Goal: Task Accomplishment & Management: Complete application form

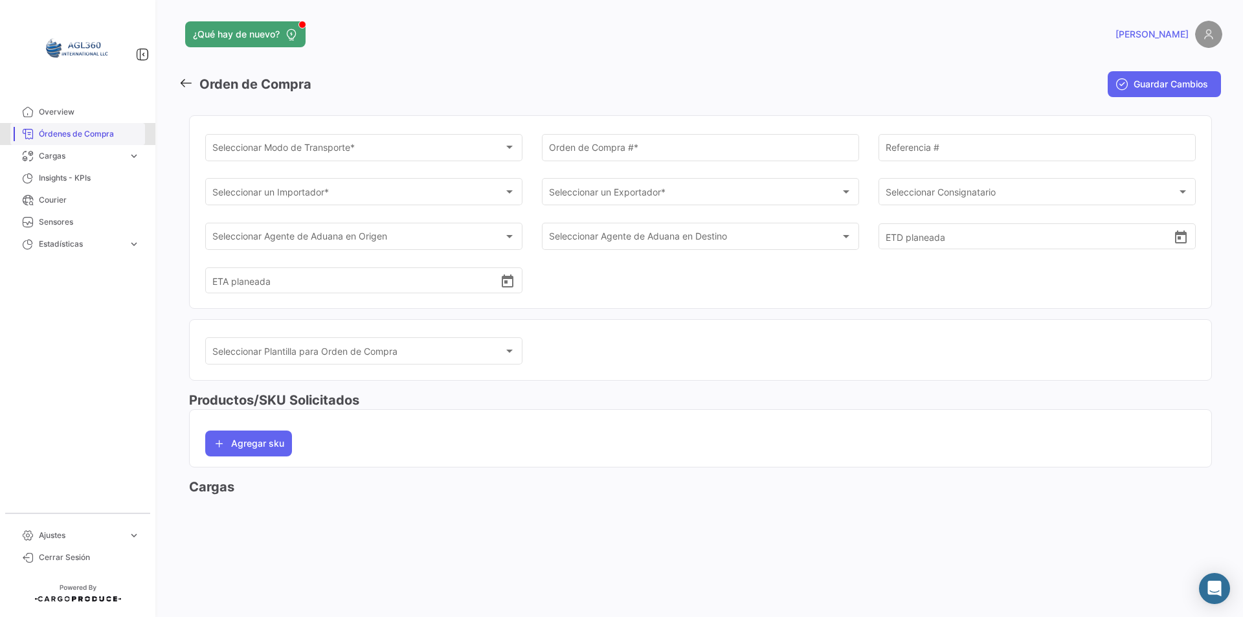
click at [114, 139] on span "Órdenes de Compra" at bounding box center [89, 134] width 101 height 12
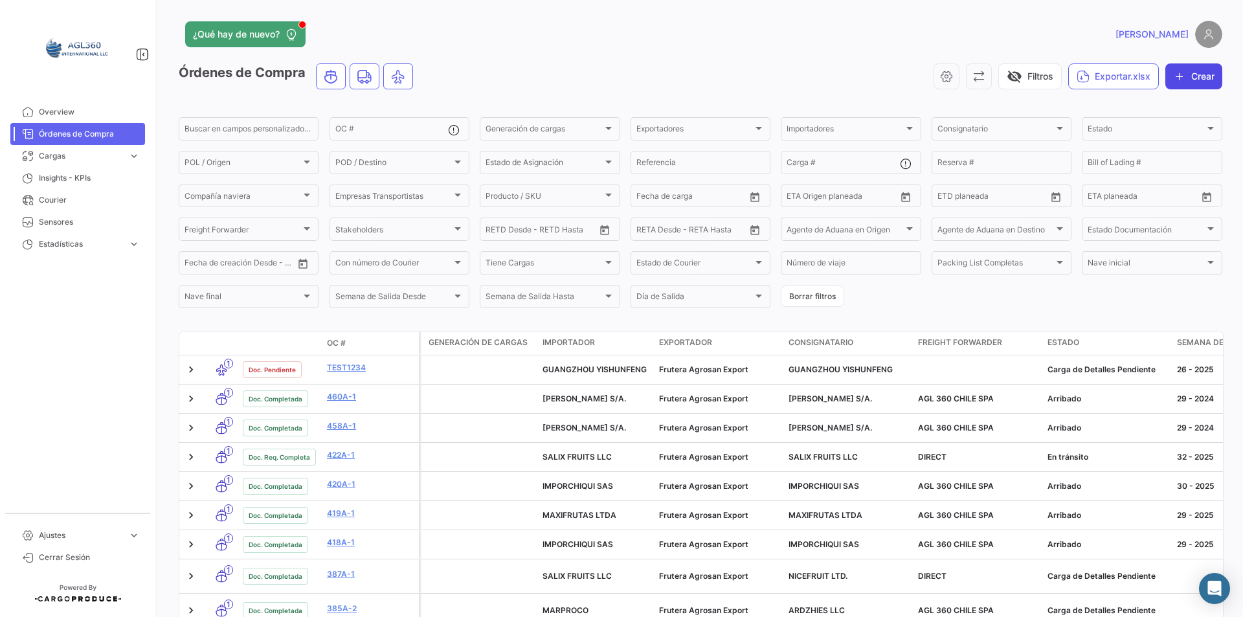
click at [1194, 77] on button "Crear" at bounding box center [1193, 76] width 57 height 26
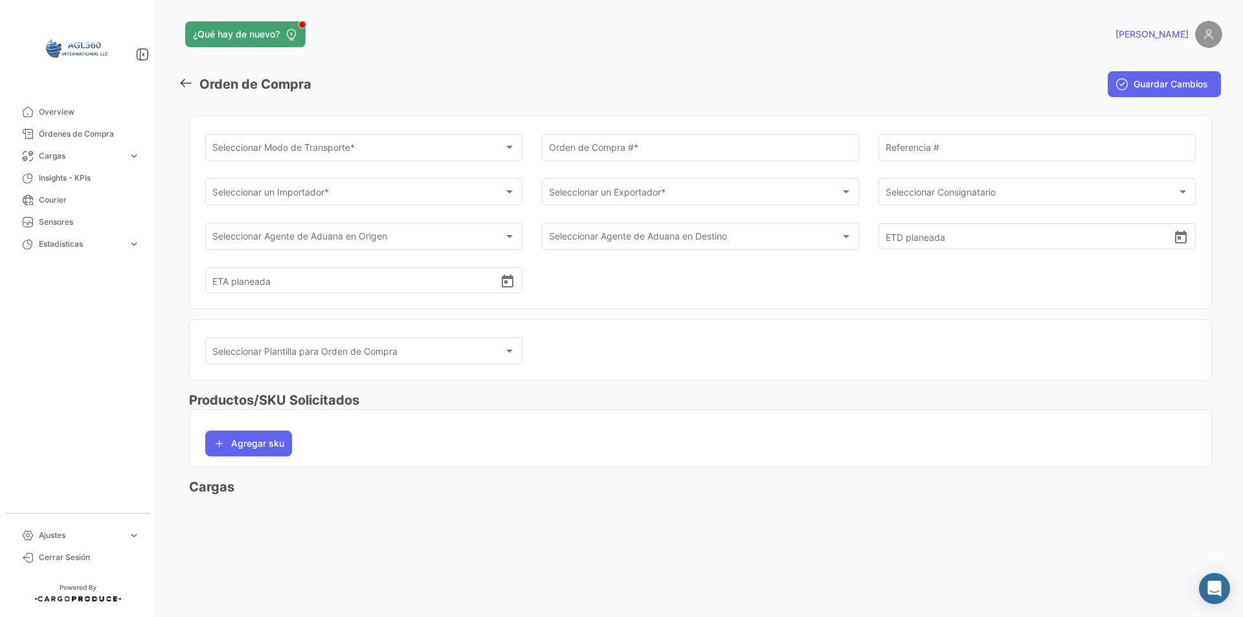
click at [291, 156] on div "Seleccionar Modo de Transporte * Seleccionar Modo de Transporte *" at bounding box center [364, 146] width 304 height 30
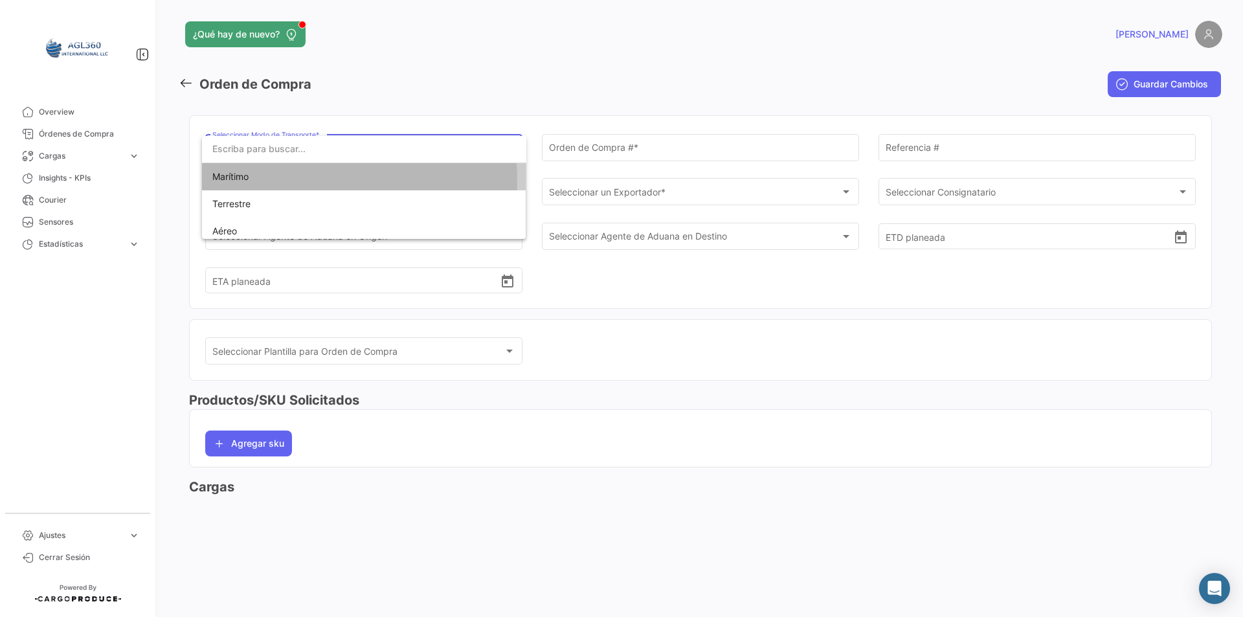
click at [259, 181] on span "Marítimo" at bounding box center [302, 176] width 181 height 27
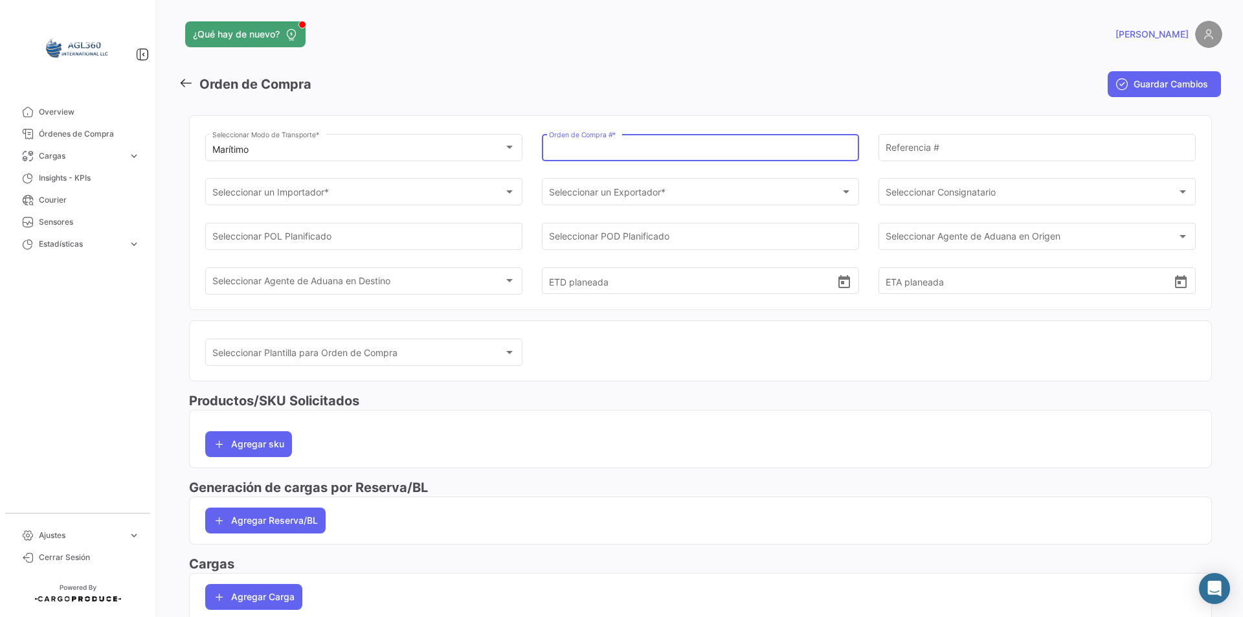
click at [575, 147] on input "Orden de Compra # *" at bounding box center [701, 149] width 304 height 11
type input "424-A1"
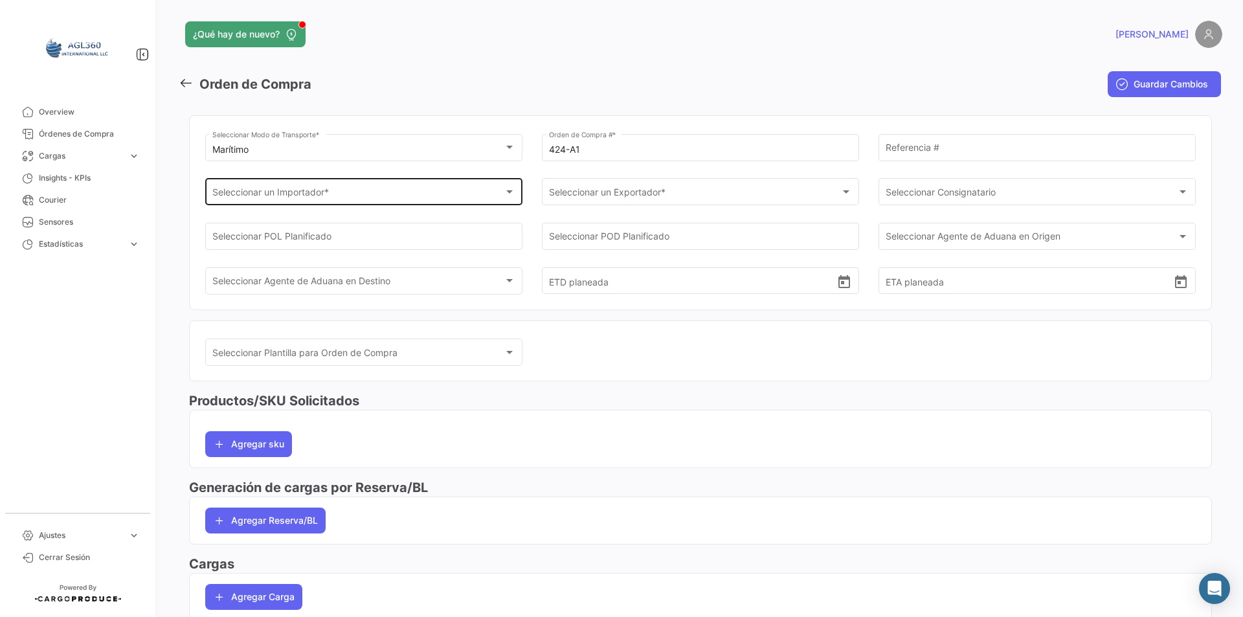
click at [395, 202] on div "Seleccionar un Importador * Seleccionar un Importador *" at bounding box center [364, 191] width 304 height 30
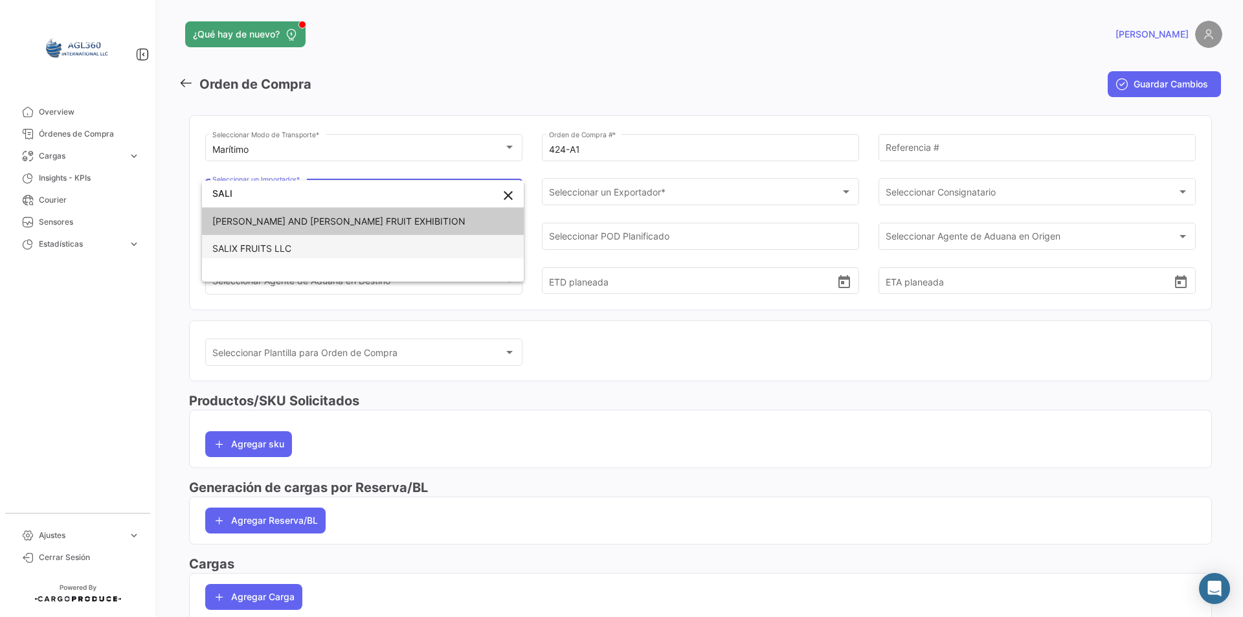
type input "SALI"
click at [336, 238] on span "SALIX FRUITS LLC" at bounding box center [362, 248] width 301 height 27
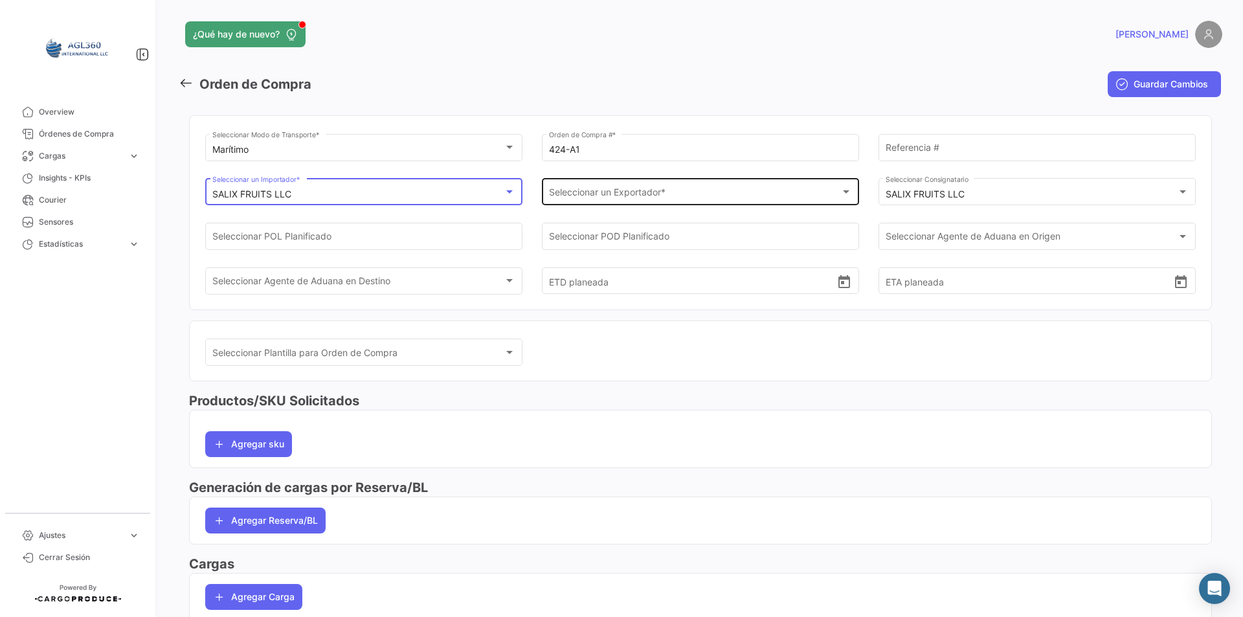
click at [600, 192] on span "Seleccionar un Exportador *" at bounding box center [695, 194] width 292 height 11
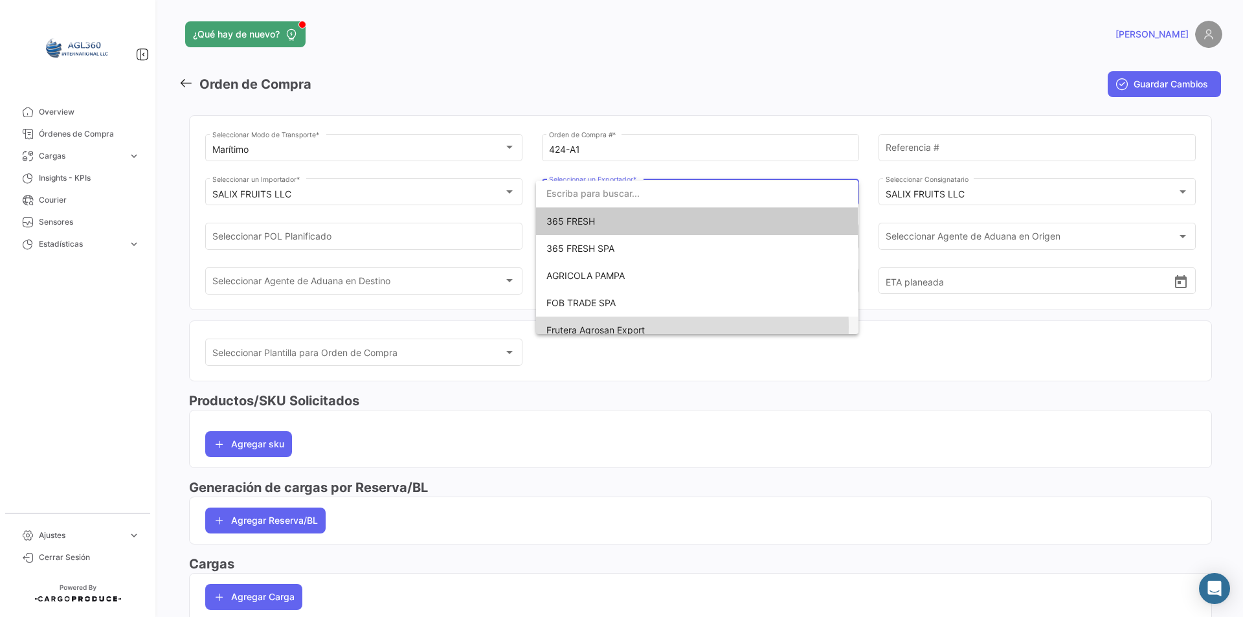
click at [595, 328] on span "Frutera Agrosan Export" at bounding box center [595, 329] width 98 height 11
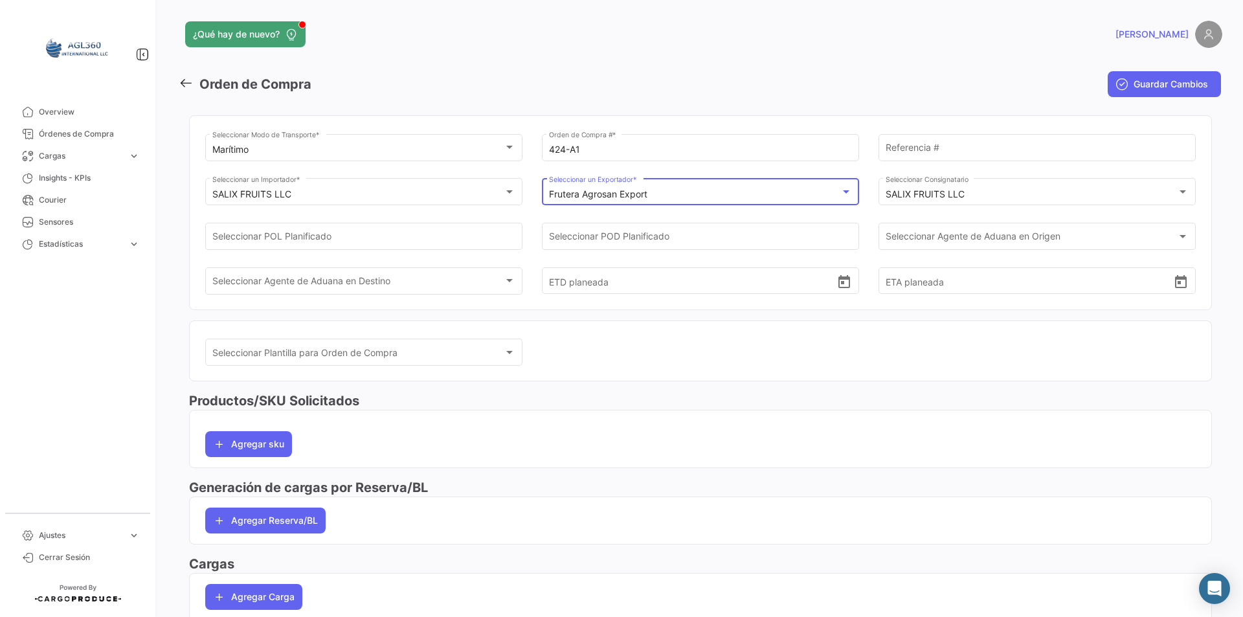
scroll to position [67, 0]
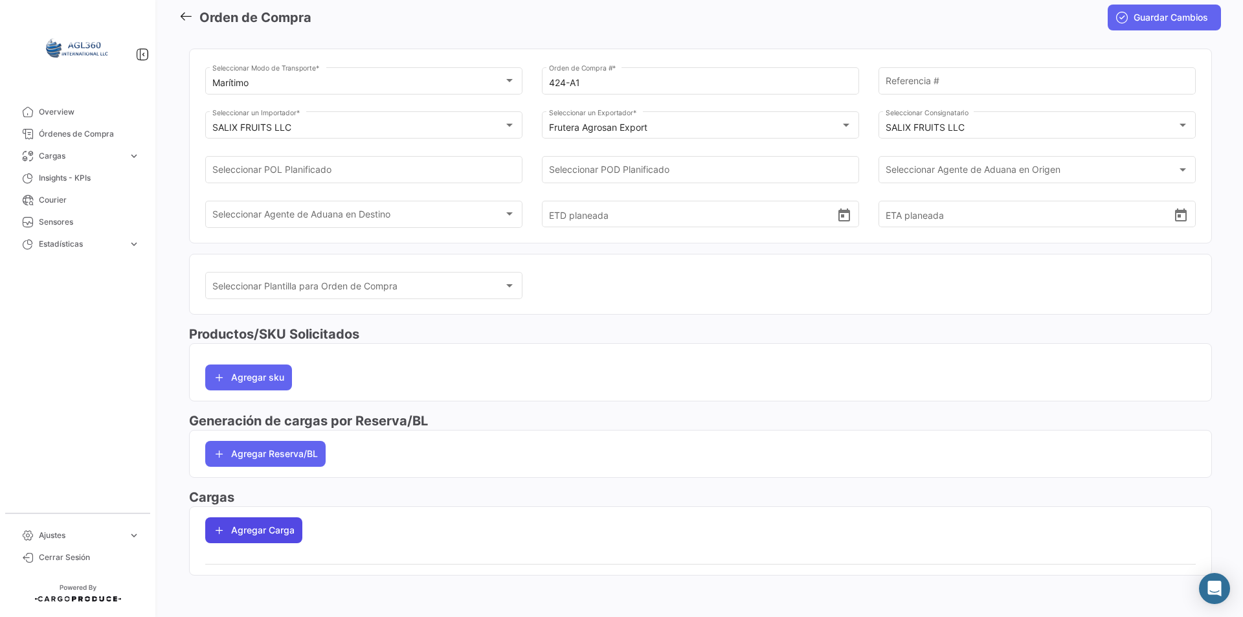
click at [291, 525] on button "Agregar Carga" at bounding box center [253, 530] width 97 height 26
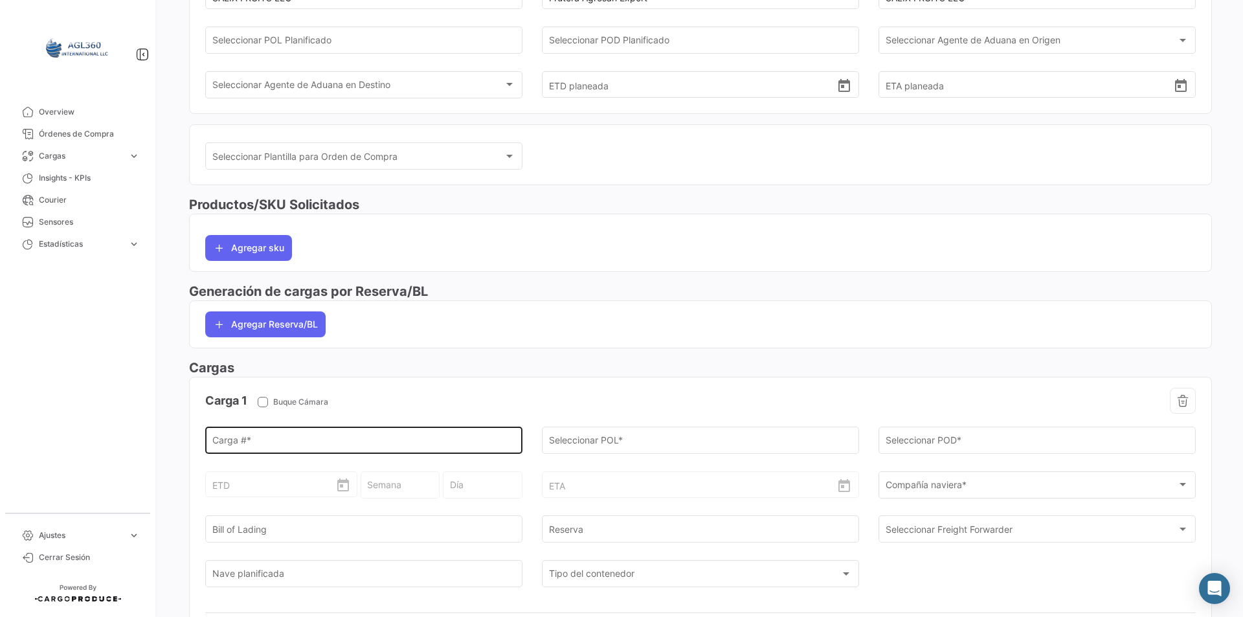
click at [287, 443] on input "Carga # *" at bounding box center [364, 443] width 304 height 11
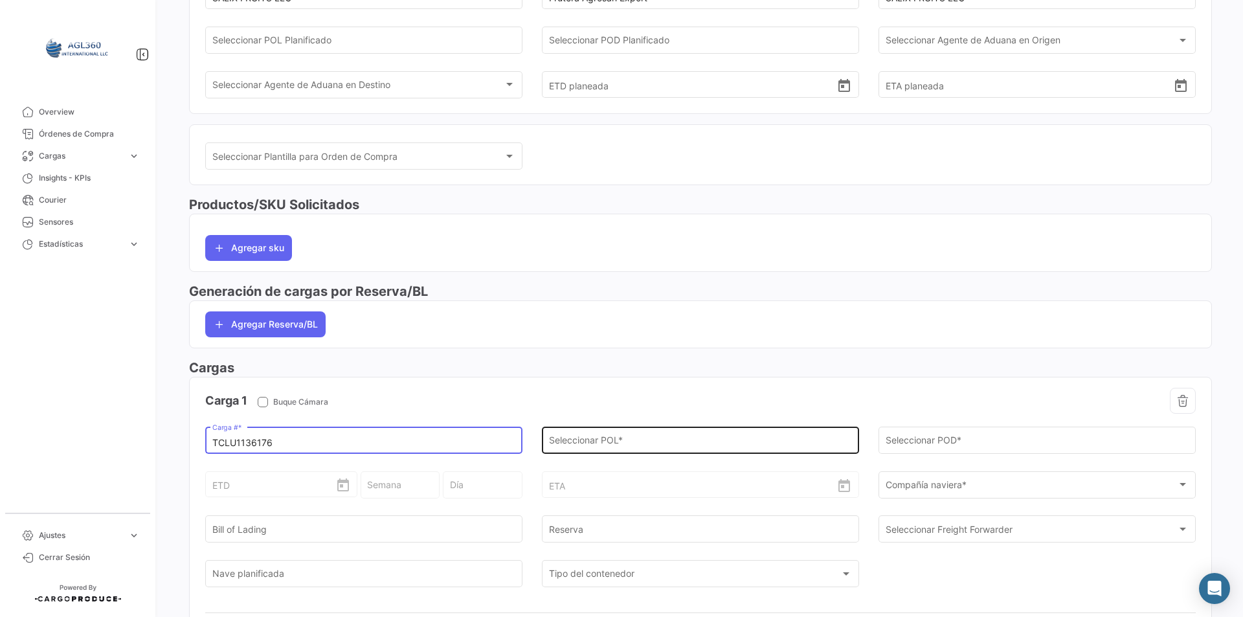
type input "TCLU1136176"
click at [661, 433] on div "Seleccionar POL *" at bounding box center [701, 439] width 304 height 30
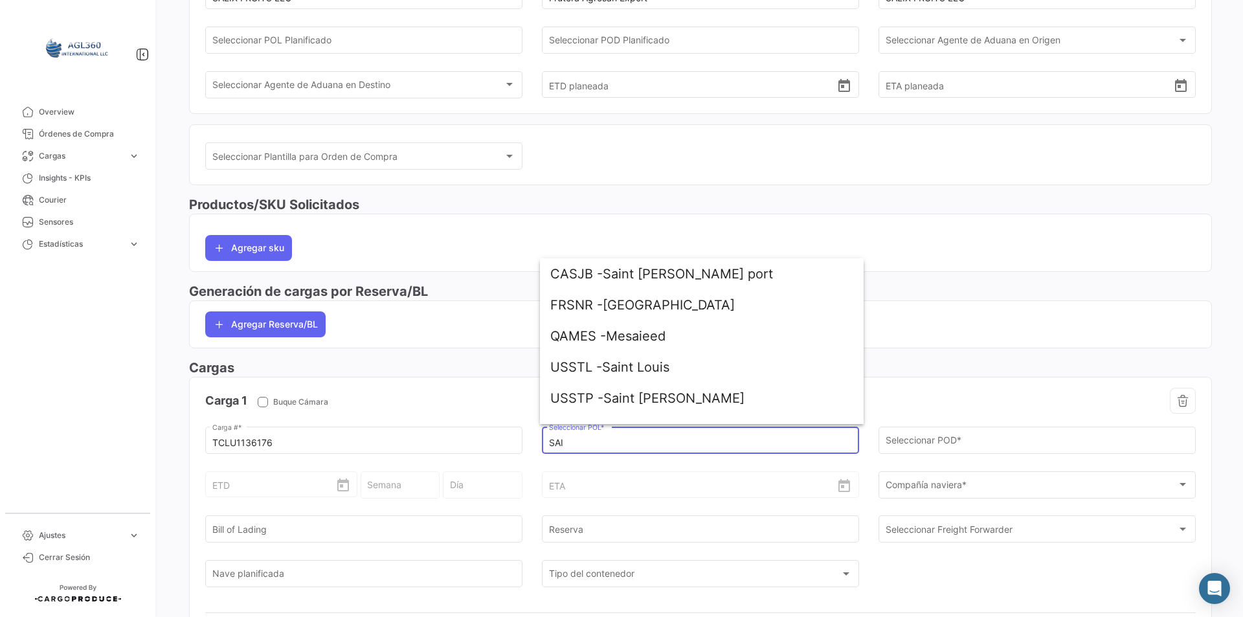
click at [549, 443] on input "SAI" at bounding box center [701, 443] width 304 height 11
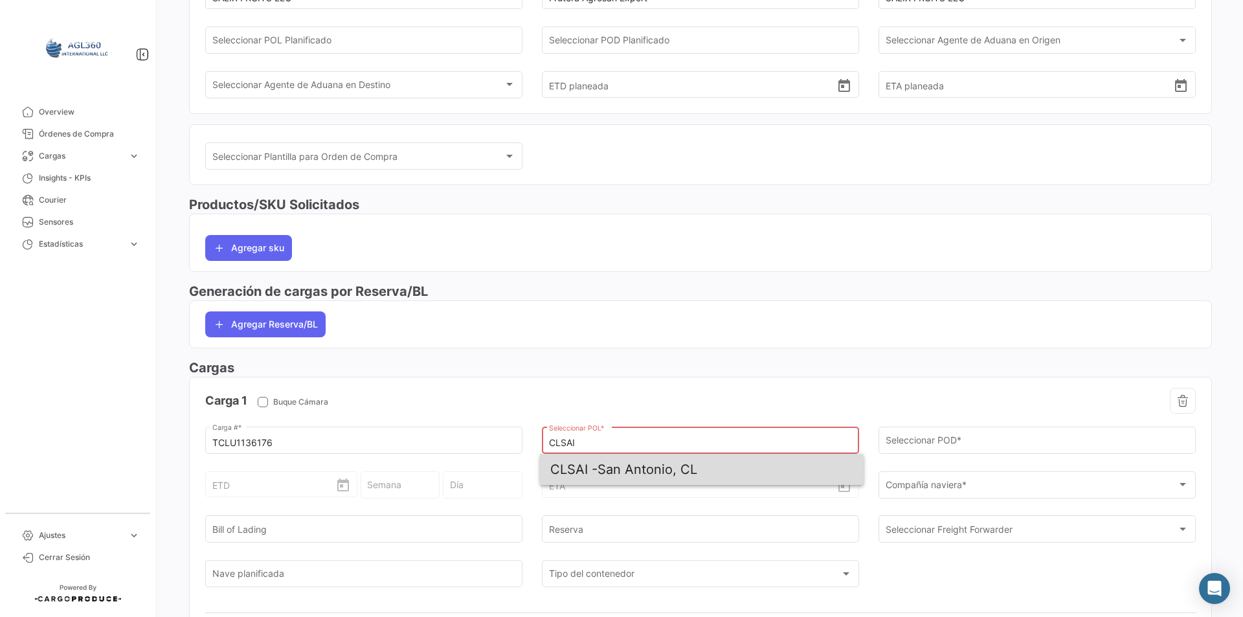
click at [648, 475] on span "CLSAI - [GEOGRAPHIC_DATA], CL" at bounding box center [701, 469] width 303 height 31
type input "San Antonio, CL"
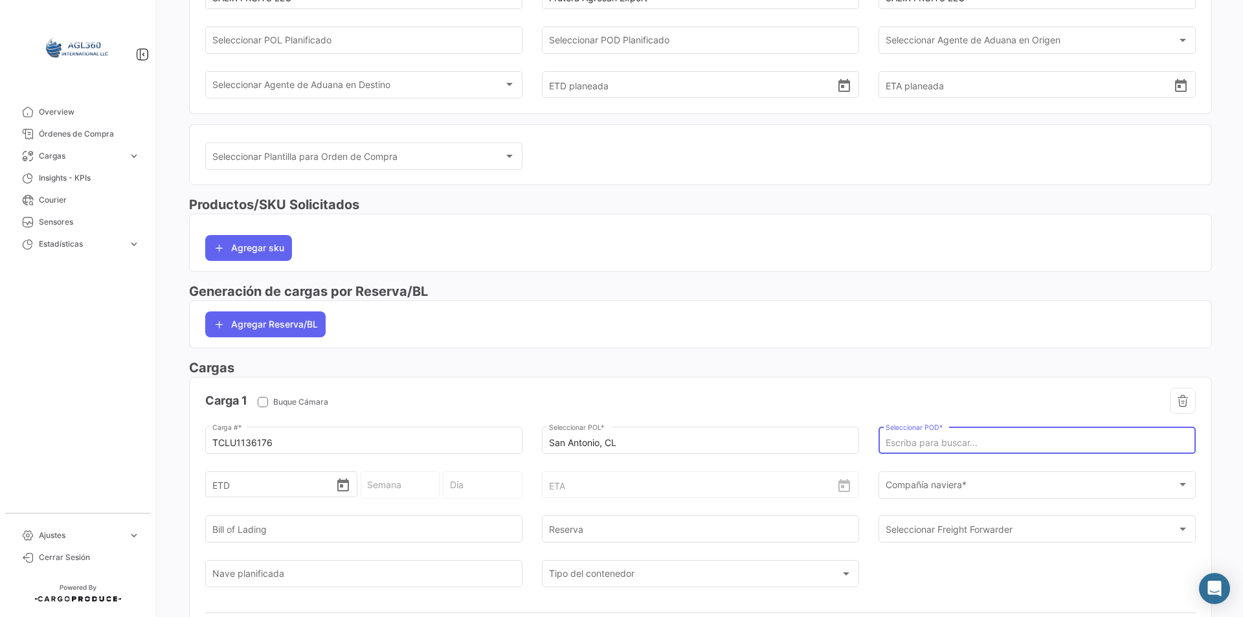
click at [969, 446] on input "Seleccionar POD *" at bounding box center [1038, 443] width 304 height 11
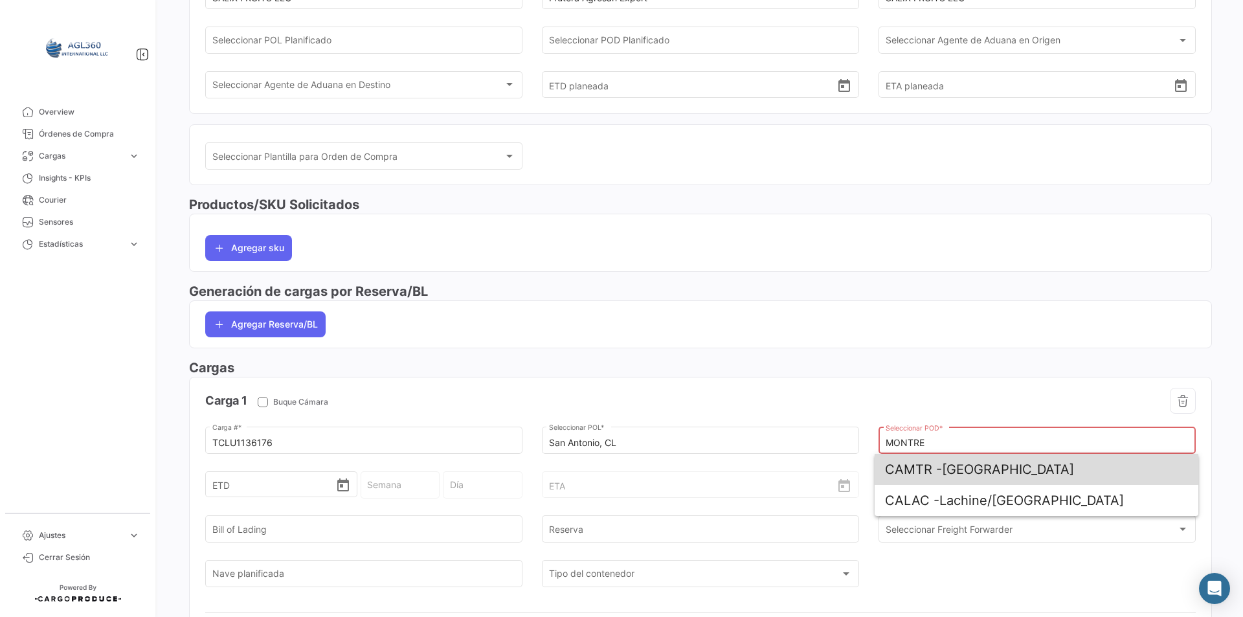
click at [972, 466] on span "CAMTR - [GEOGRAPHIC_DATA]" at bounding box center [1036, 469] width 303 height 31
type input "[GEOGRAPHIC_DATA]"
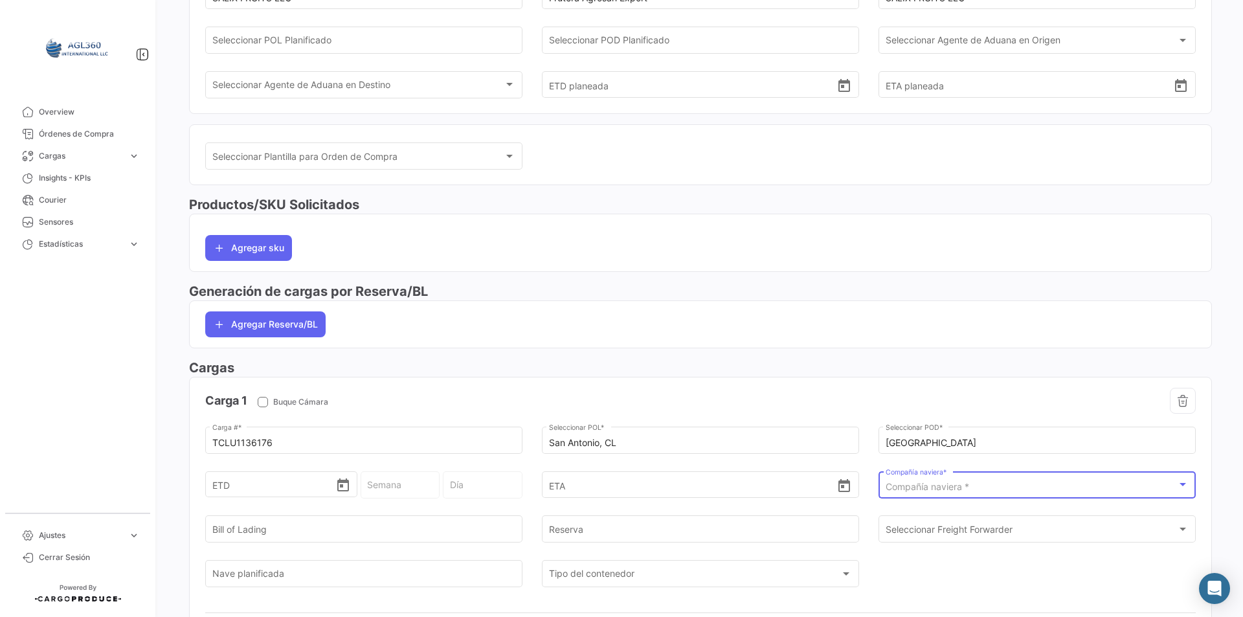
click at [985, 486] on div "Compañía naviera *" at bounding box center [1032, 487] width 292 height 11
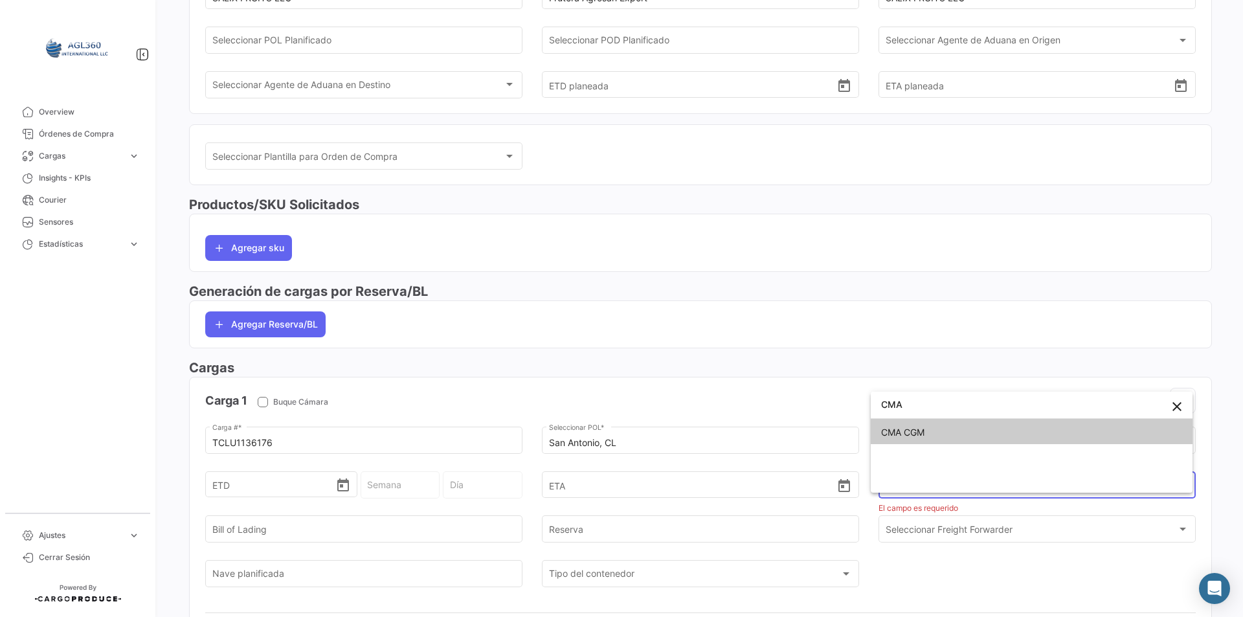
type input "CMA"
click at [984, 440] on span "CMA CGM" at bounding box center [1031, 432] width 301 height 27
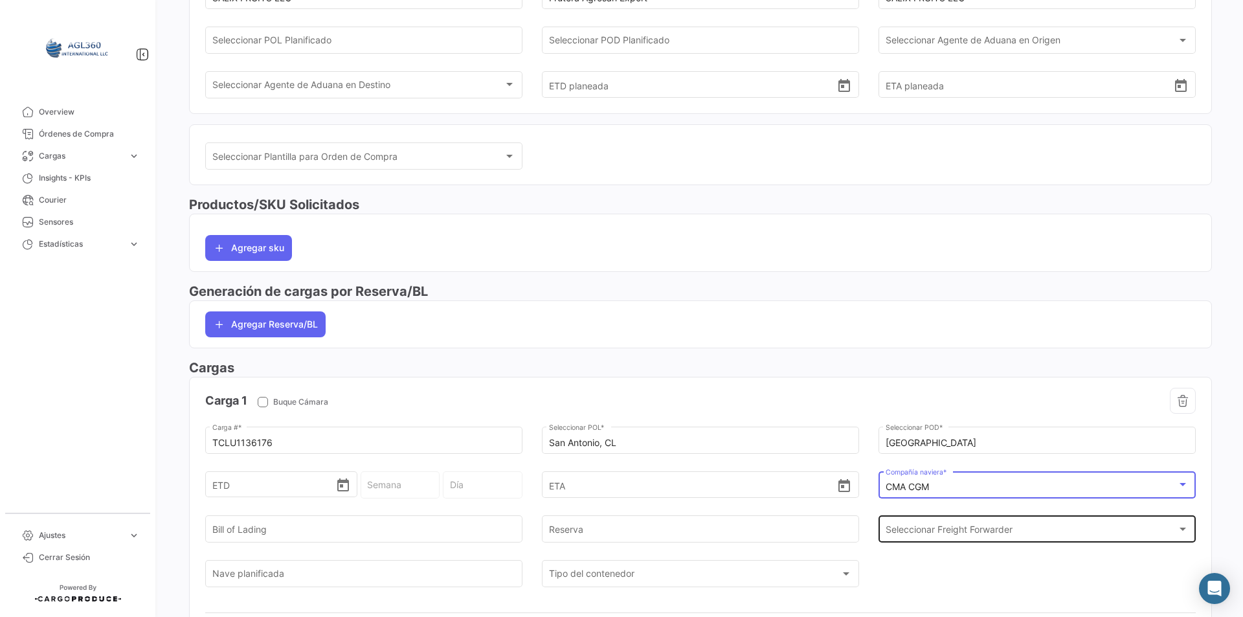
click at [937, 517] on div "Seleccionar Freight Forwarder Seleccionar Freight Forwarder" at bounding box center [1038, 528] width 304 height 30
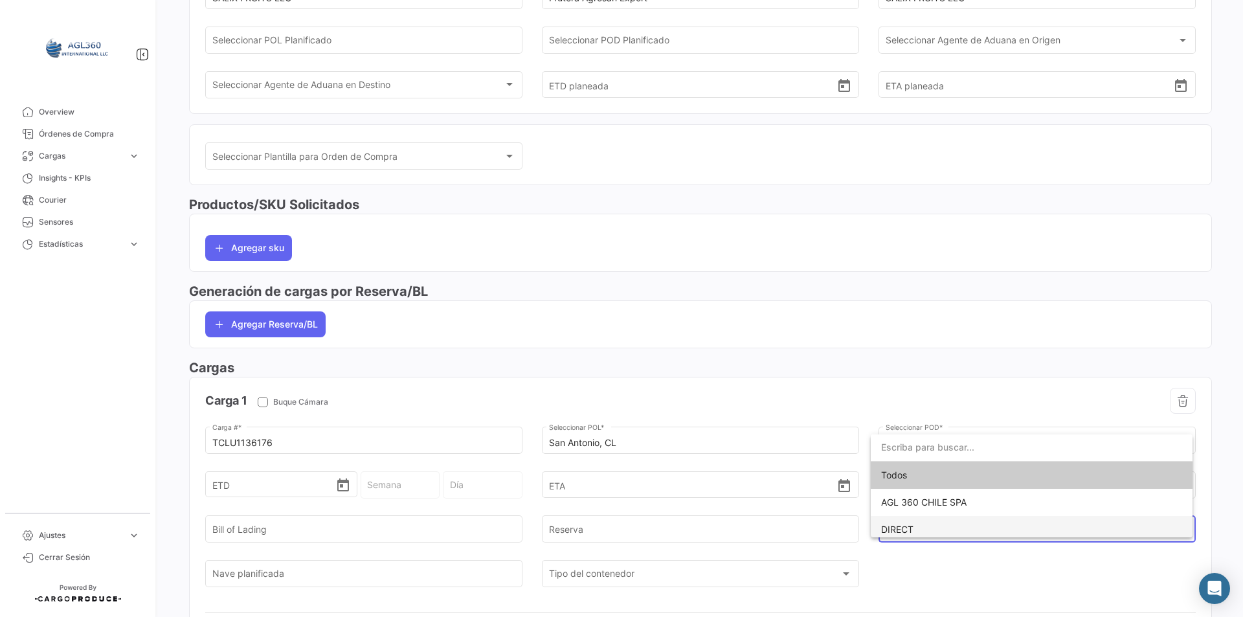
click at [932, 531] on span "DIRECT" at bounding box center [1031, 529] width 301 height 27
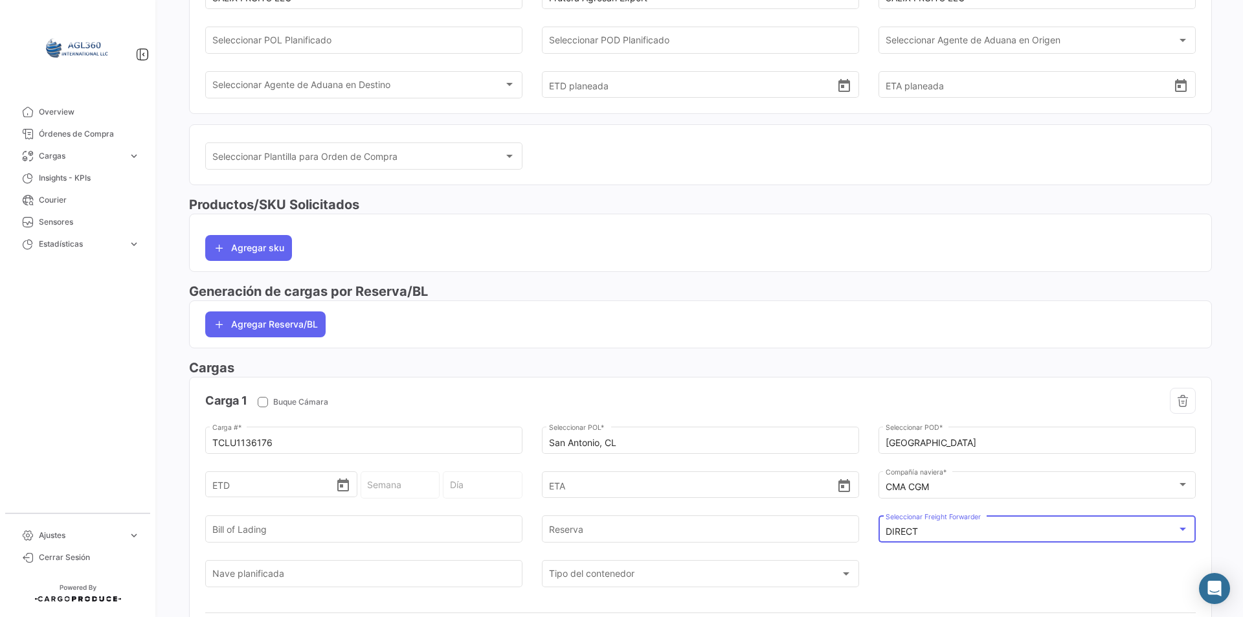
scroll to position [0, 0]
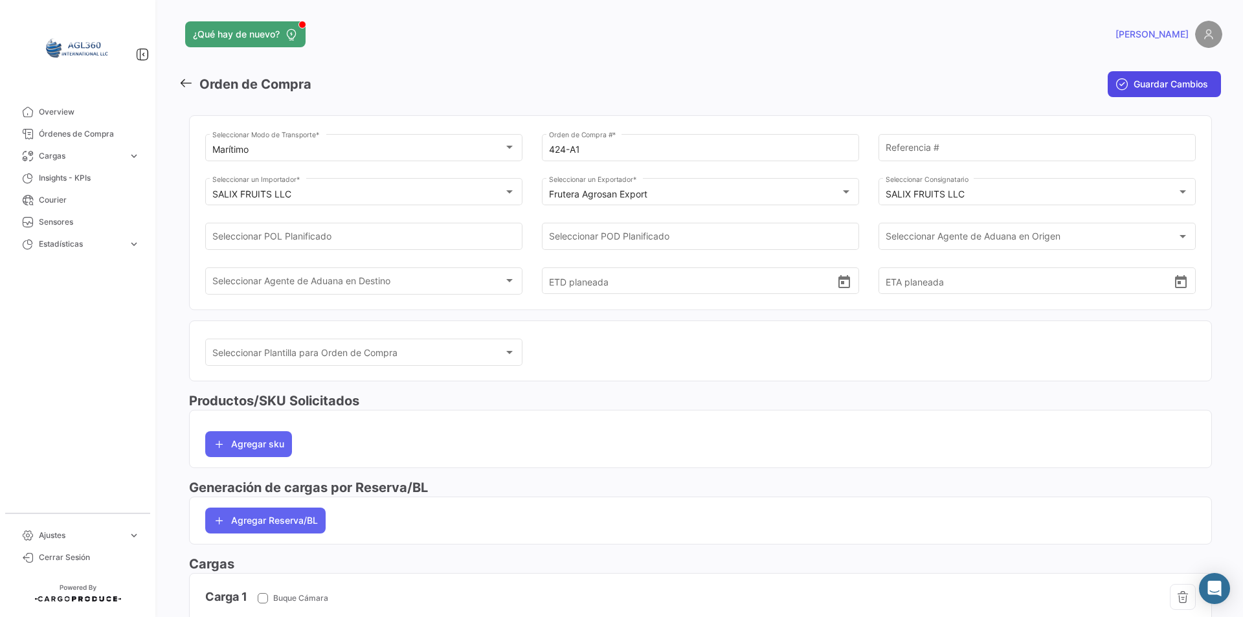
click at [1134, 89] on span "Guardar Cambios" at bounding box center [1171, 84] width 74 height 13
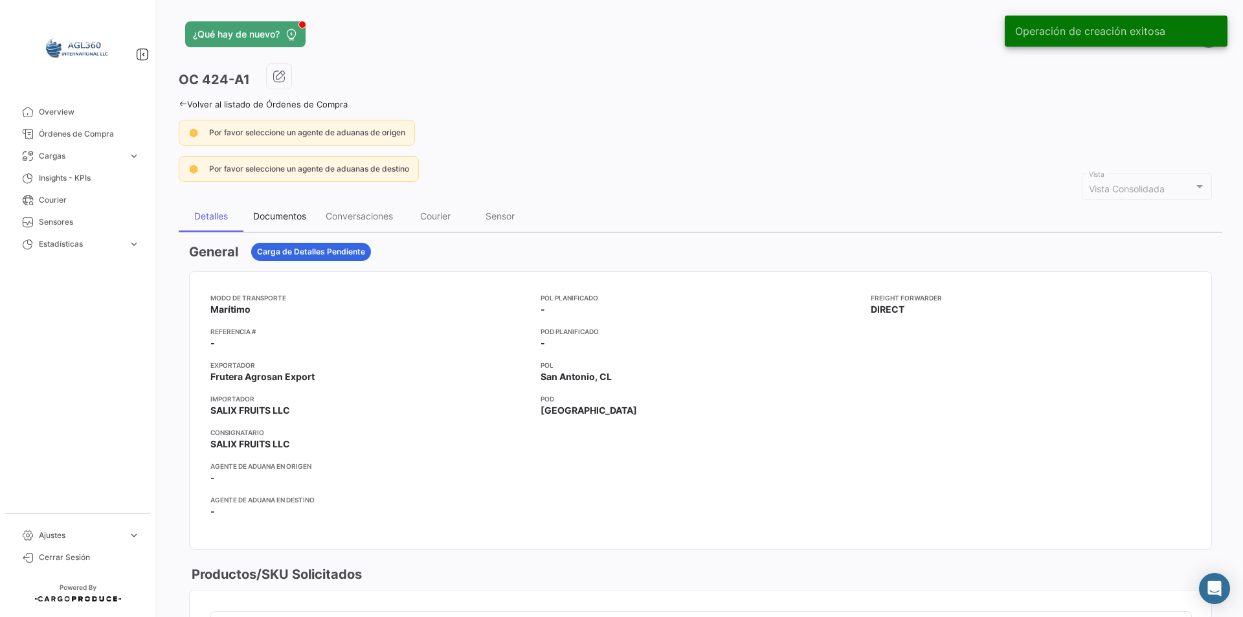
click at [302, 214] on div "Documentos" at bounding box center [279, 215] width 53 height 11
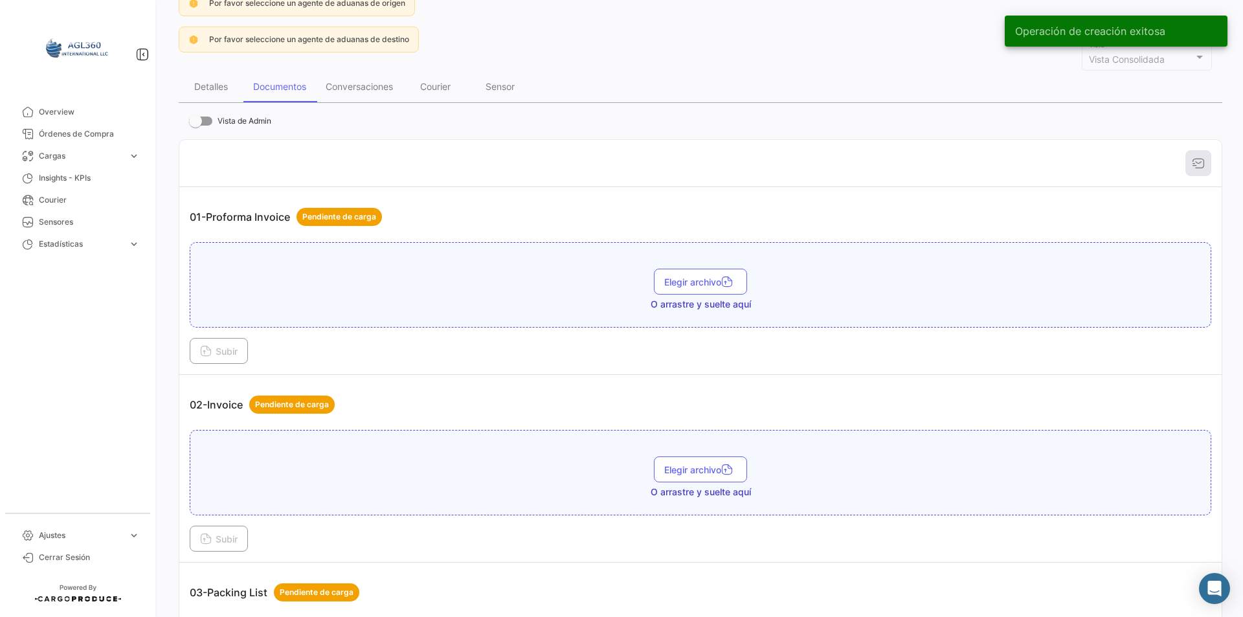
scroll to position [324, 0]
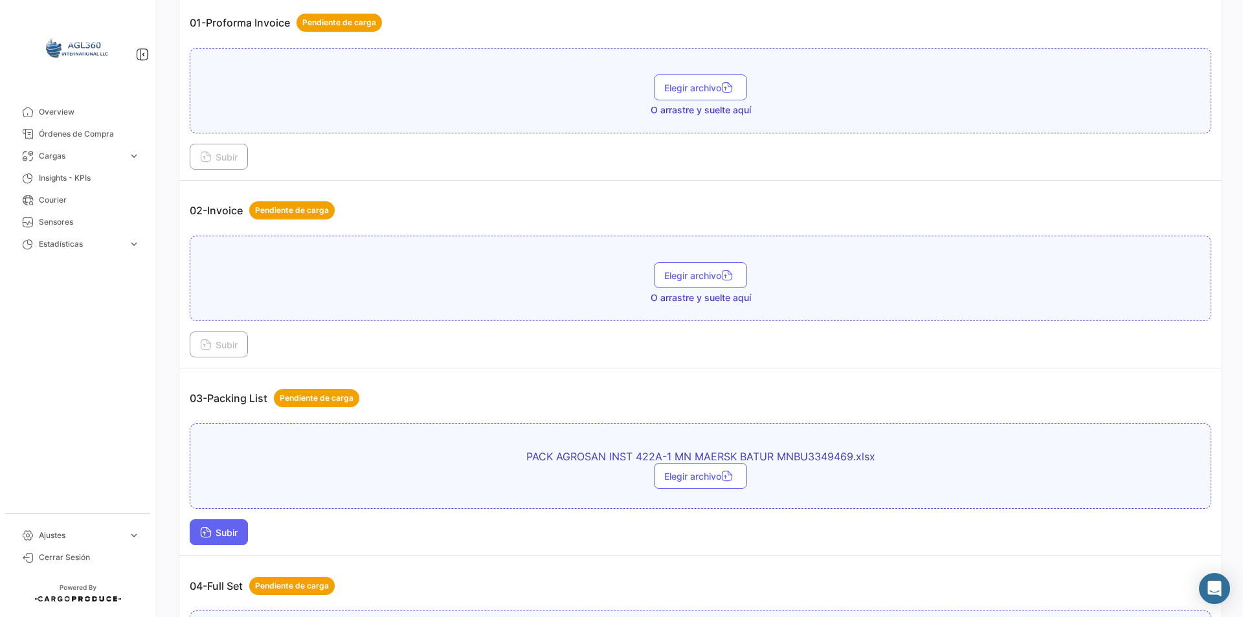
click at [231, 535] on span "Subir" at bounding box center [219, 532] width 38 height 11
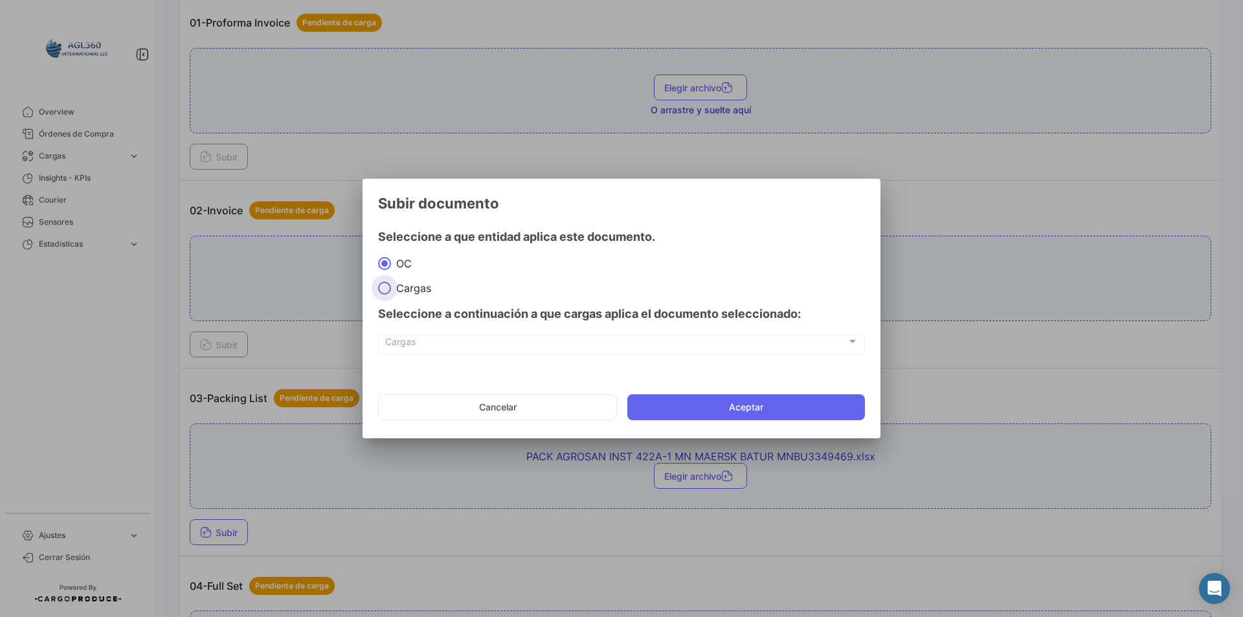
click at [412, 286] on span "Cargas" at bounding box center [411, 288] width 40 height 13
click at [391, 286] on input "Cargas" at bounding box center [384, 288] width 13 height 13
radio input "true"
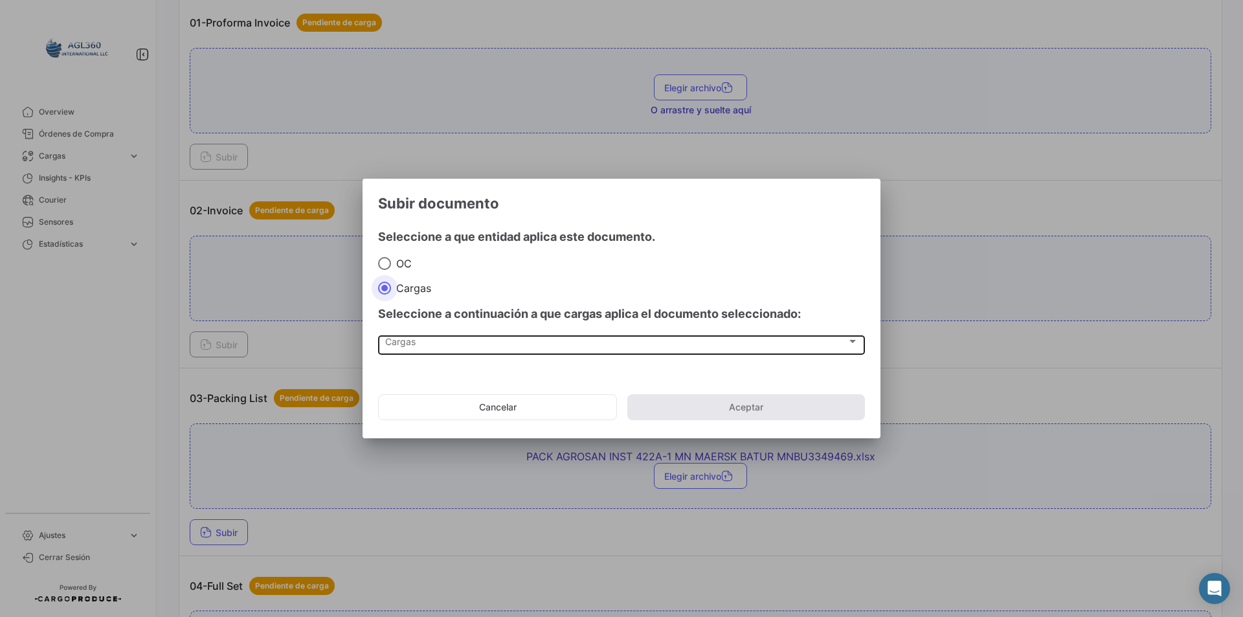
click at [427, 339] on div "Cargas" at bounding box center [616, 344] width 462 height 11
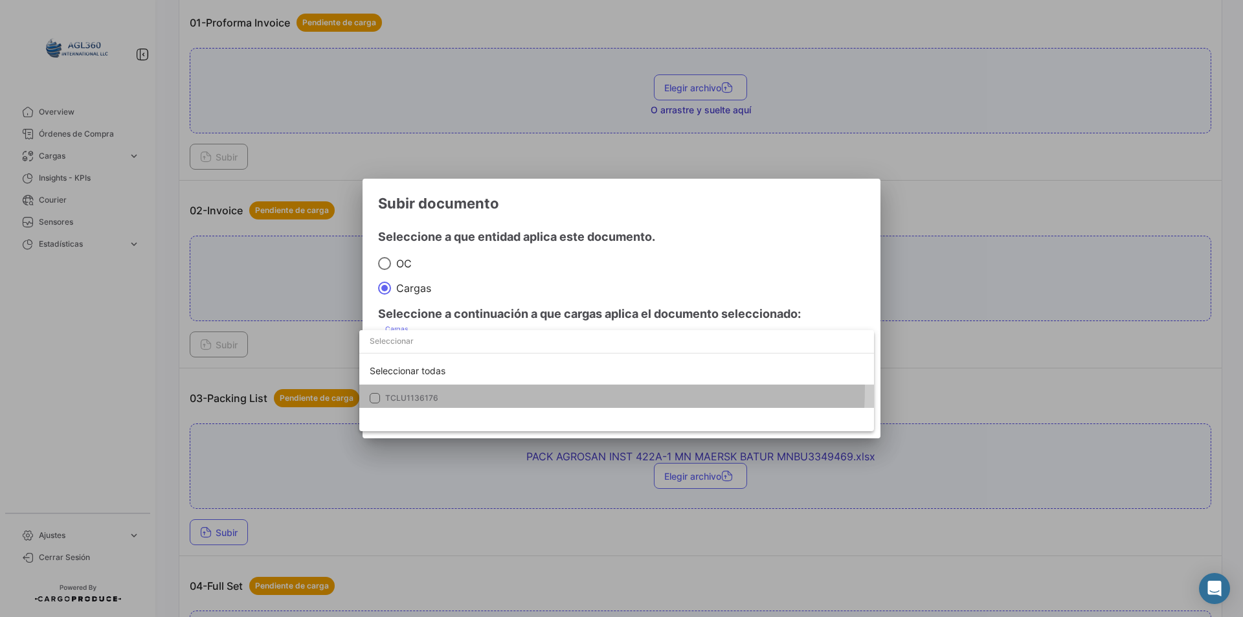
click at [431, 387] on mat-option "TCLU1136176" at bounding box center [616, 398] width 515 height 27
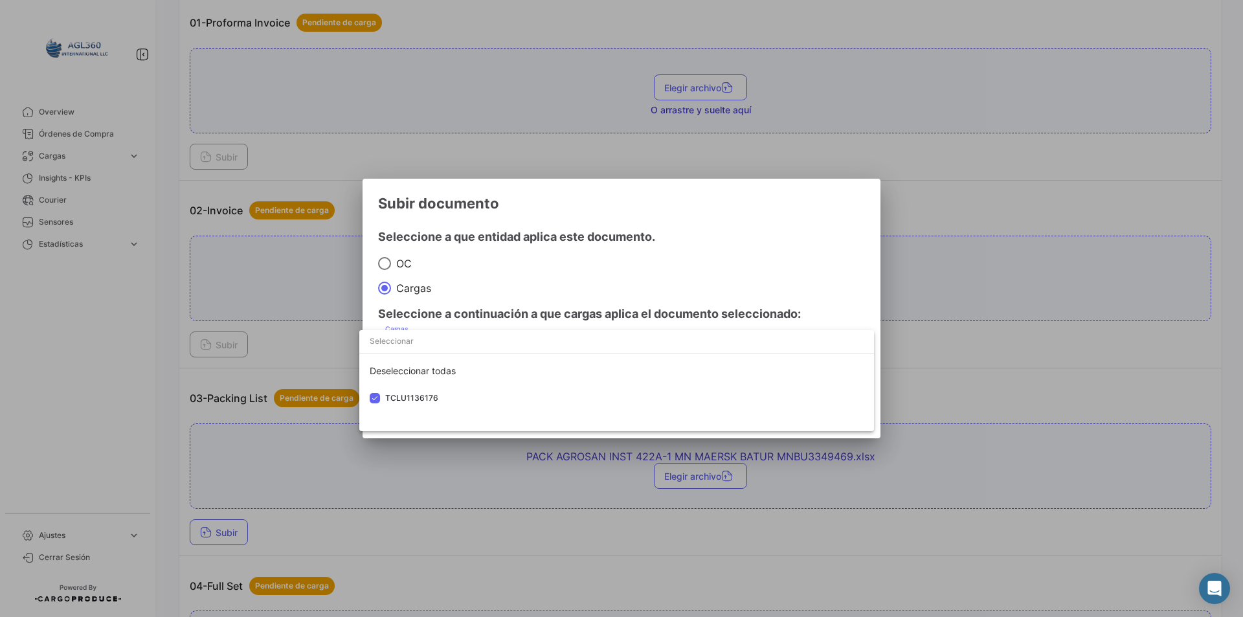
click at [496, 291] on div at bounding box center [621, 308] width 1243 height 617
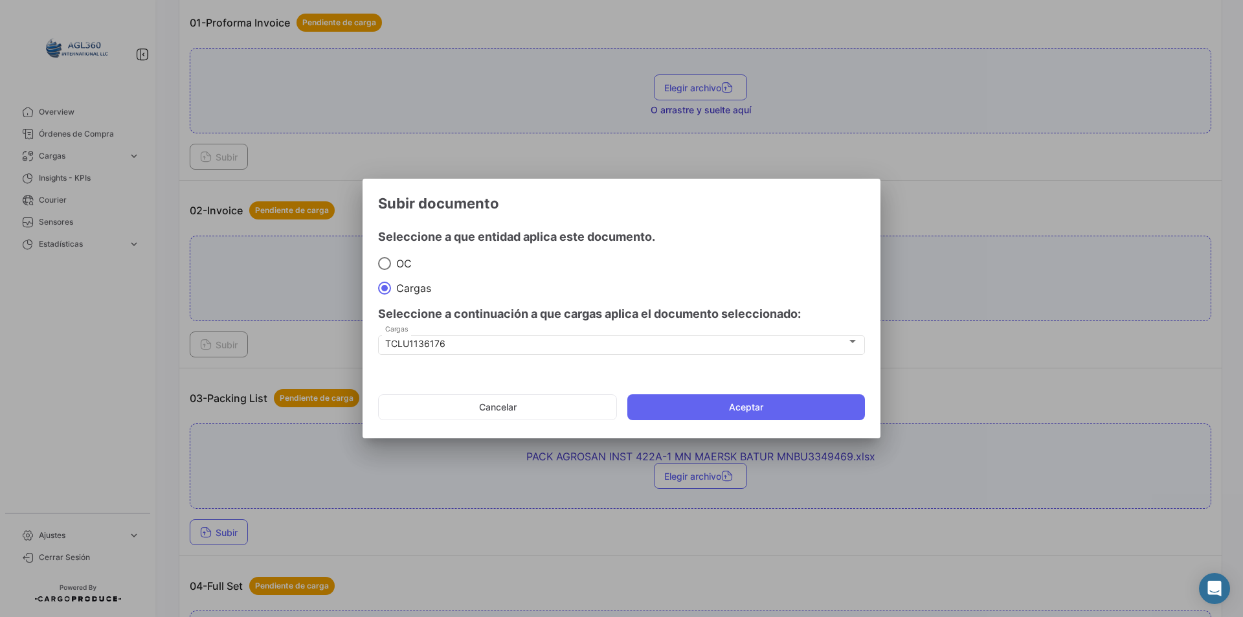
drag, startPoint x: 697, startPoint y: 402, endPoint x: 541, endPoint y: 586, distance: 241.2
click at [695, 404] on button "Aceptar" at bounding box center [746, 407] width 238 height 26
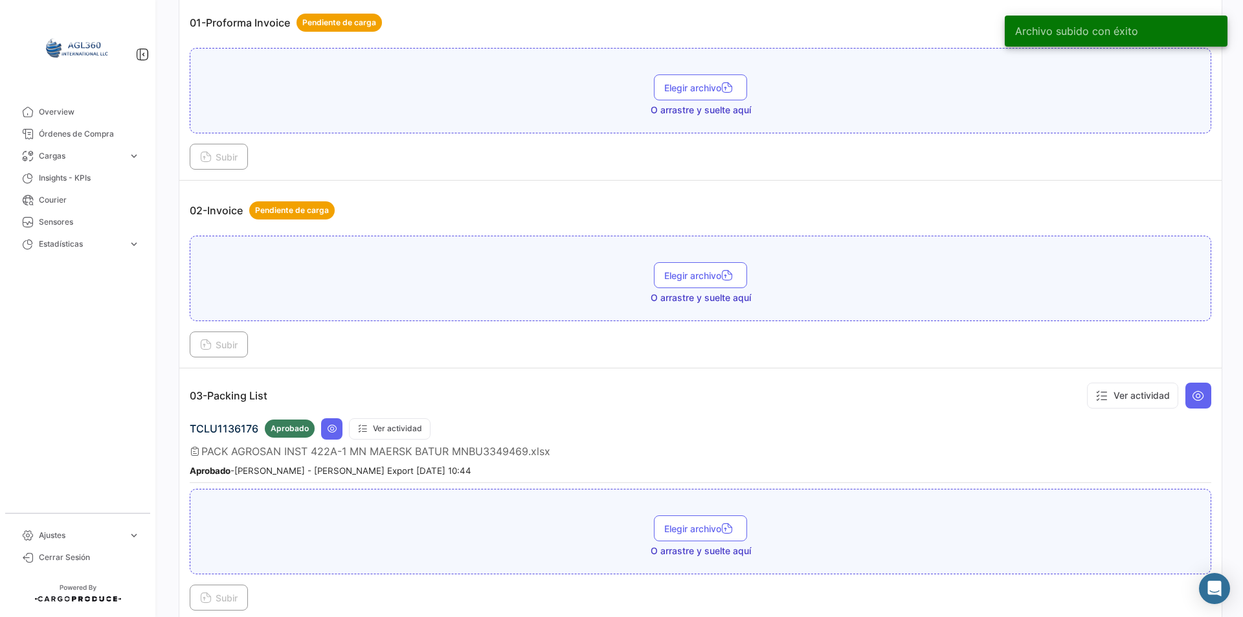
click at [135, 390] on mat-nav-list "Overview Órdenes de Compra Cargas expand_more Cargas Aéreas Cargas Marítimas Ca…" at bounding box center [77, 302] width 155 height 412
click at [359, 425] on icon at bounding box center [362, 428] width 10 height 10
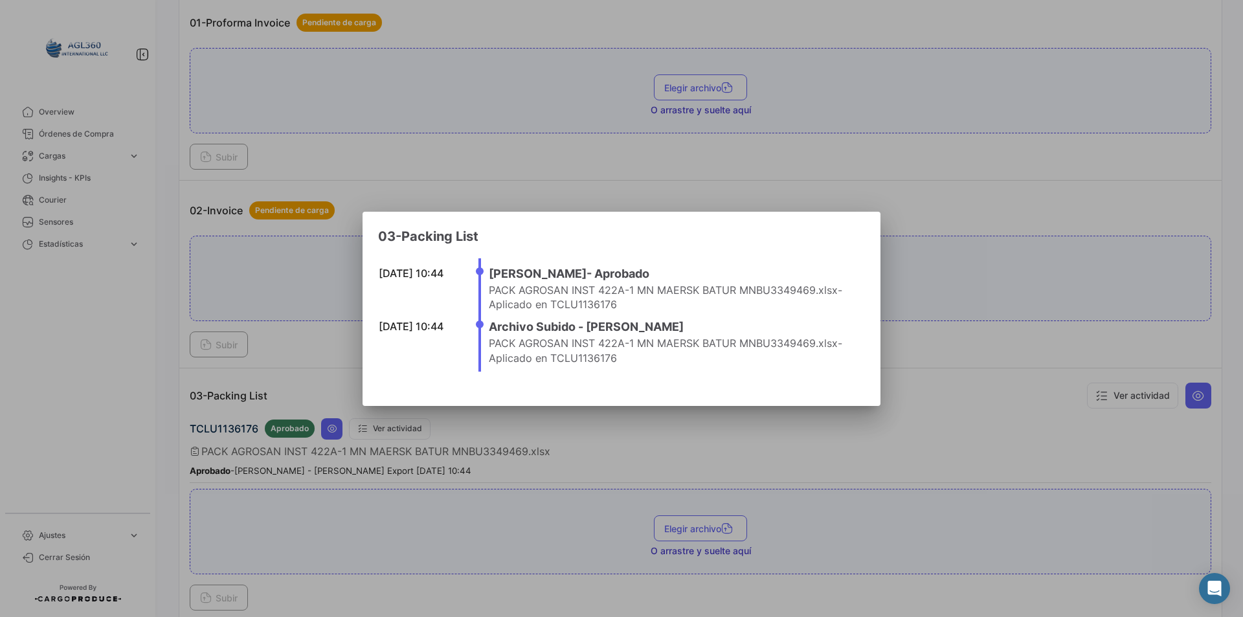
click at [395, 354] on mat-dialog-content "[DATE] 10:44 [PERSON_NAME] - Aprobado PACK AGROSAN INST 422A-1 MN MAERSK BATUR …" at bounding box center [622, 315] width 518 height 140
click at [322, 379] on div at bounding box center [621, 308] width 1243 height 617
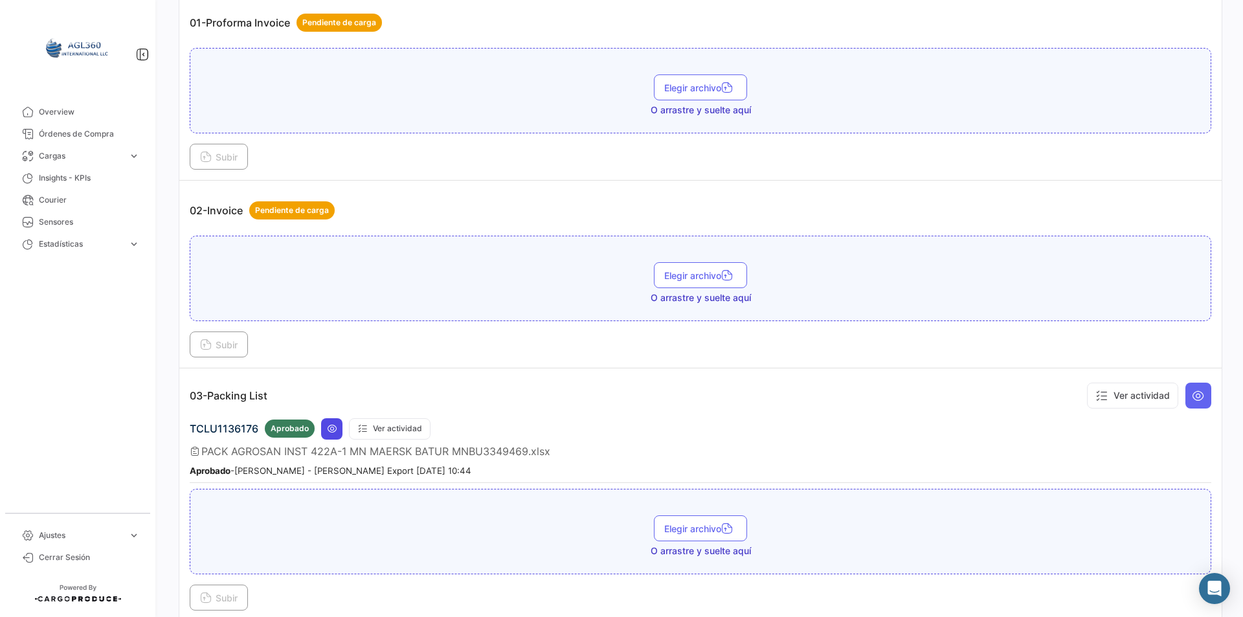
click at [332, 429] on icon at bounding box center [332, 428] width 10 height 10
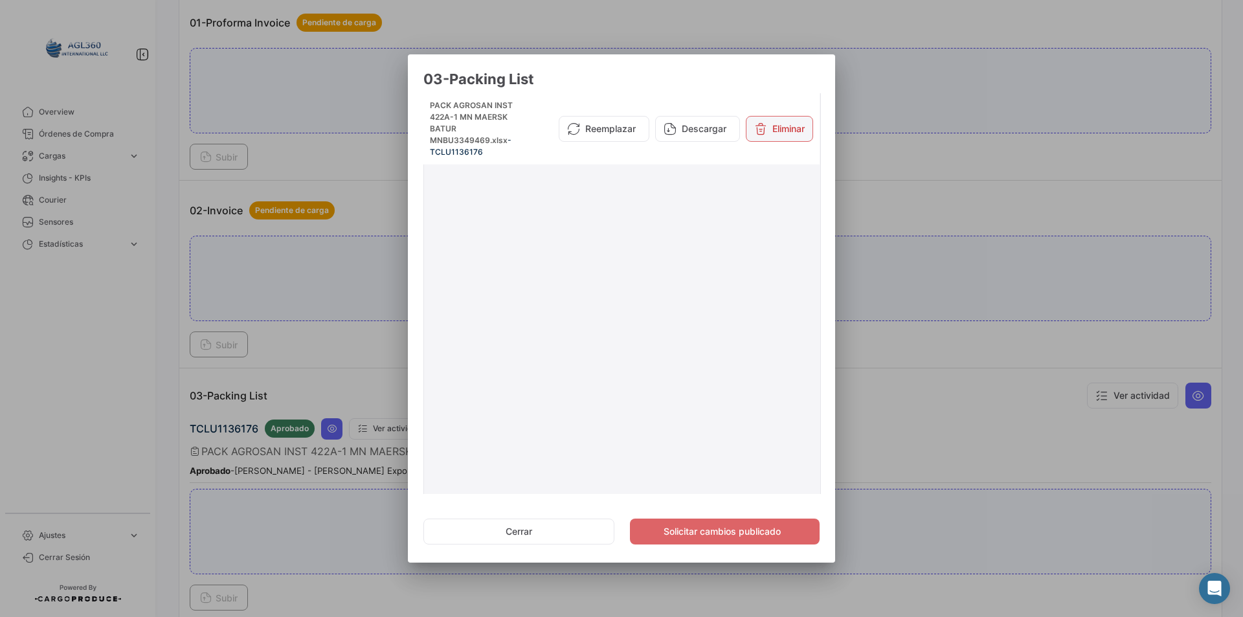
click at [778, 136] on button "Eliminar" at bounding box center [779, 129] width 67 height 26
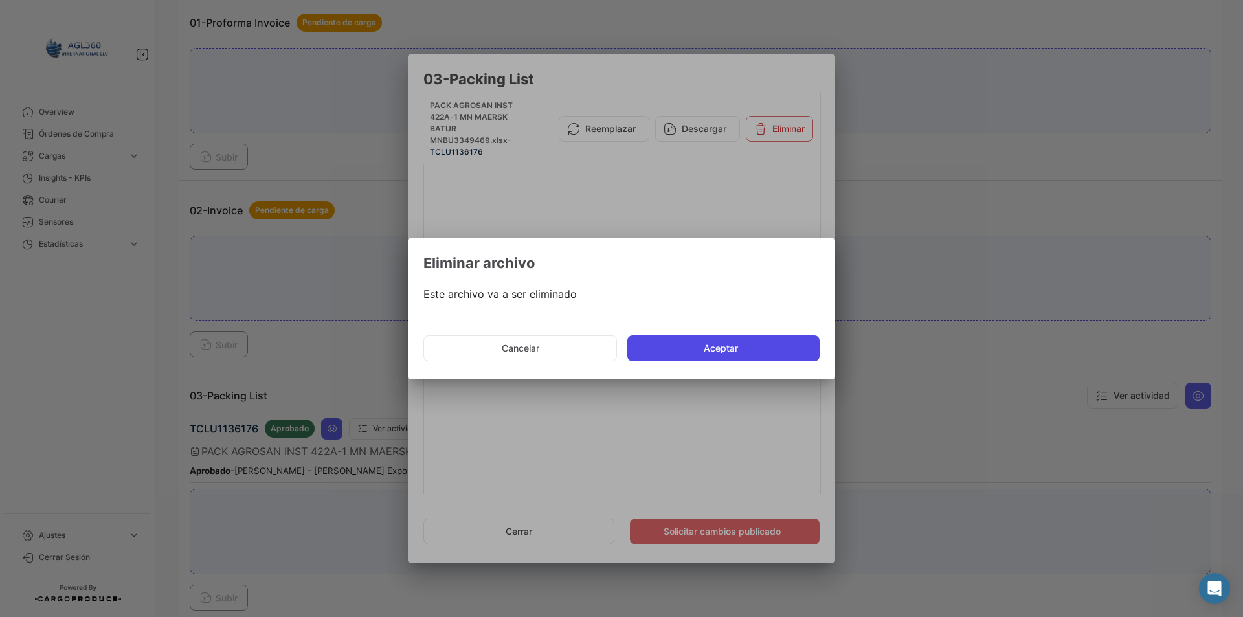
click at [727, 341] on button "Aceptar" at bounding box center [723, 348] width 192 height 26
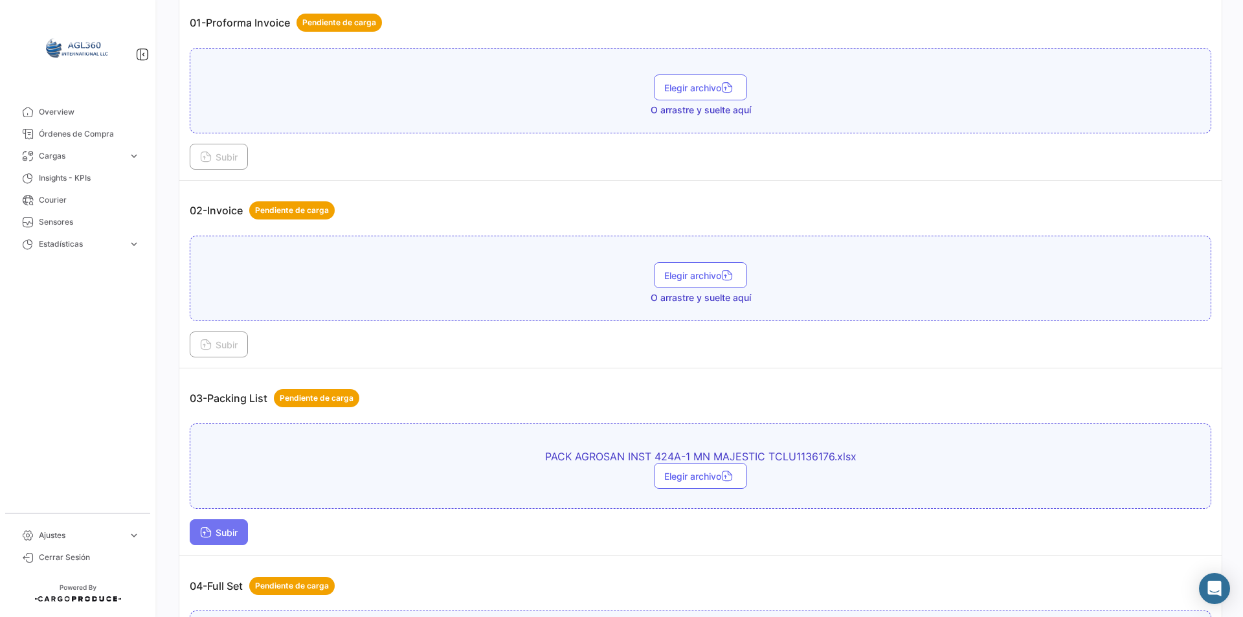
click at [217, 534] on span "Subir" at bounding box center [219, 532] width 38 height 11
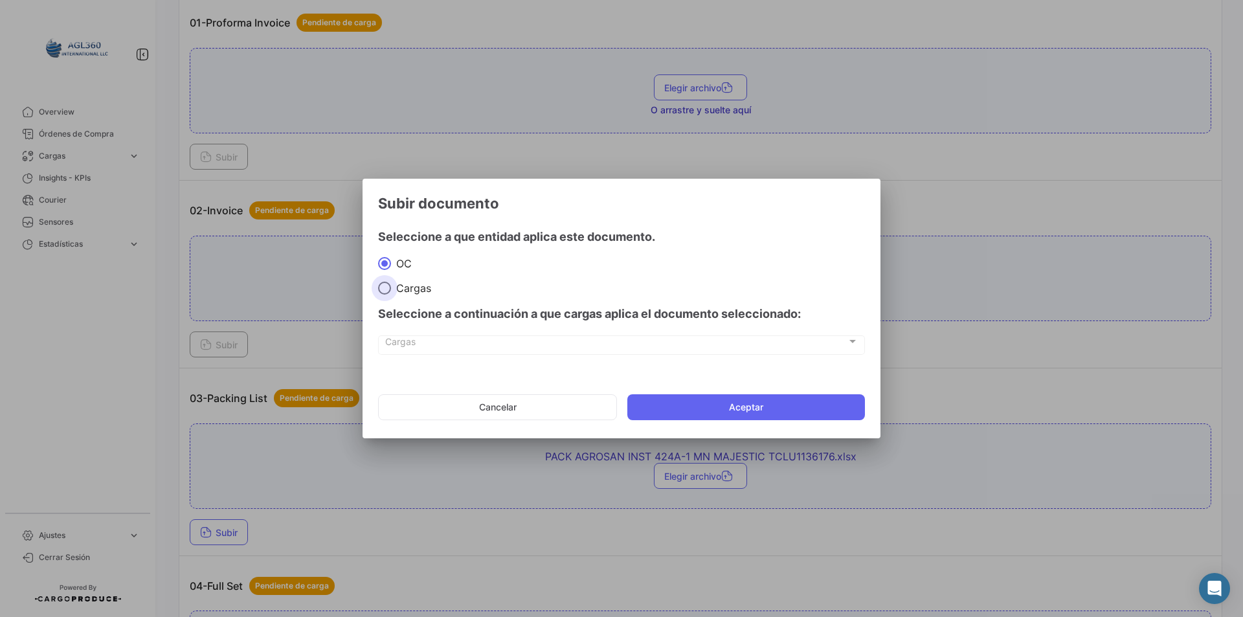
click at [414, 284] on span "Cargas" at bounding box center [411, 288] width 40 height 13
click at [391, 284] on input "Cargas" at bounding box center [384, 288] width 13 height 13
radio input "true"
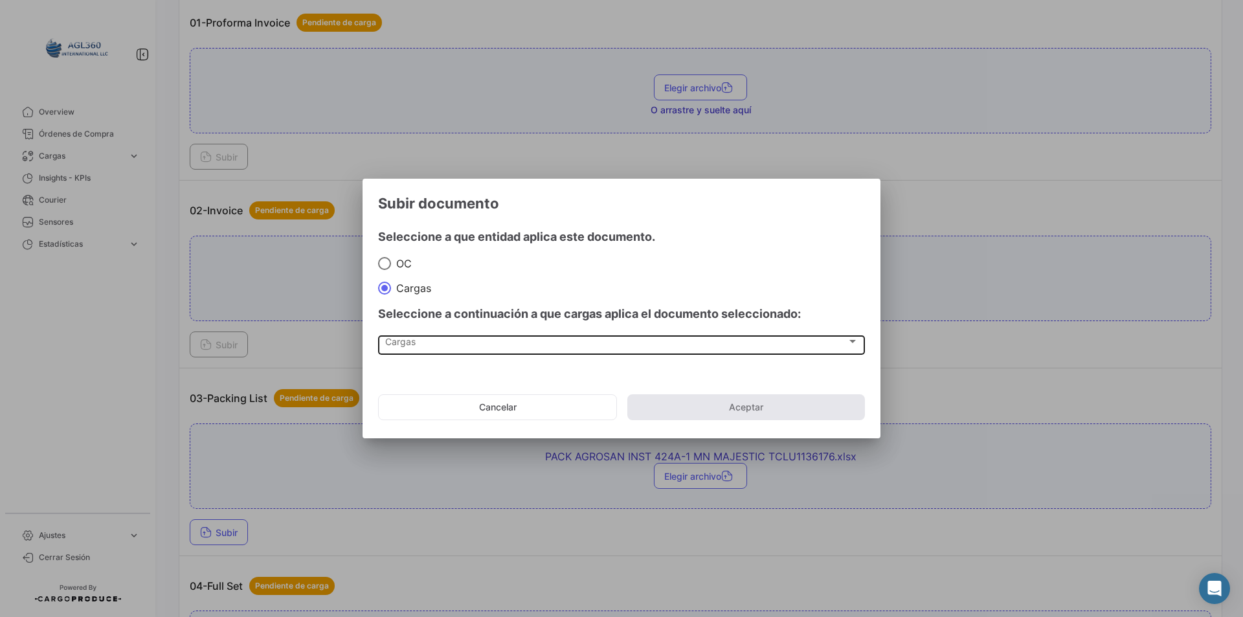
click at [412, 351] on div "Cargas Cargas" at bounding box center [621, 344] width 473 height 22
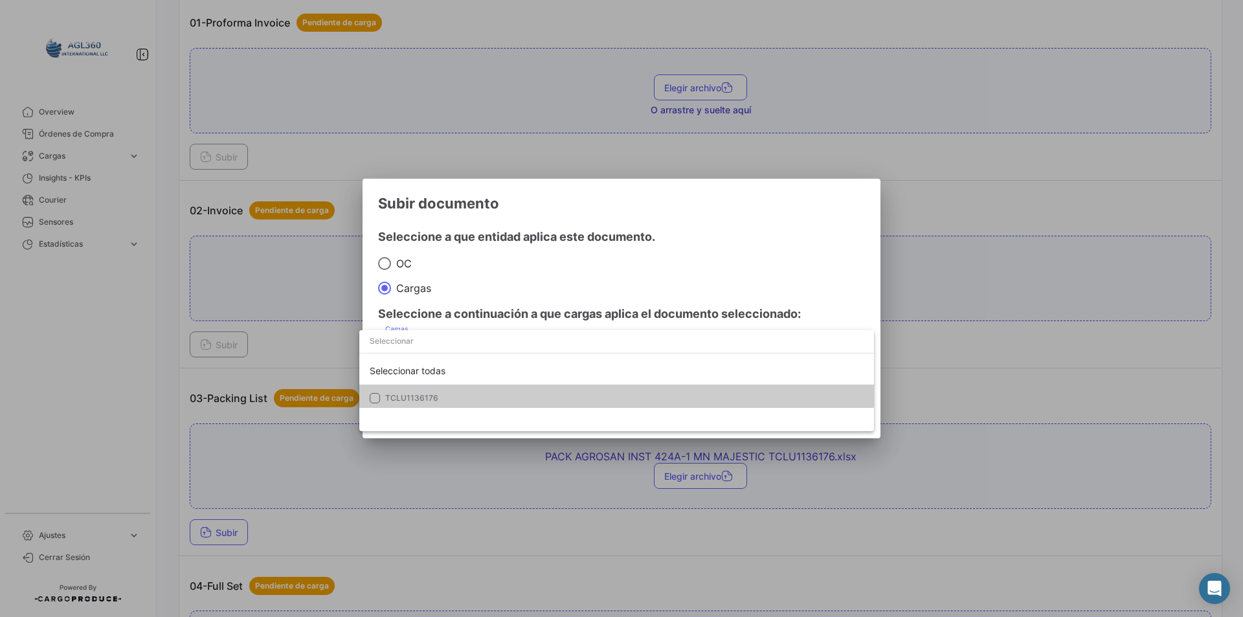
click at [416, 392] on span "TCLU1136176" at bounding box center [624, 398] width 478 height 12
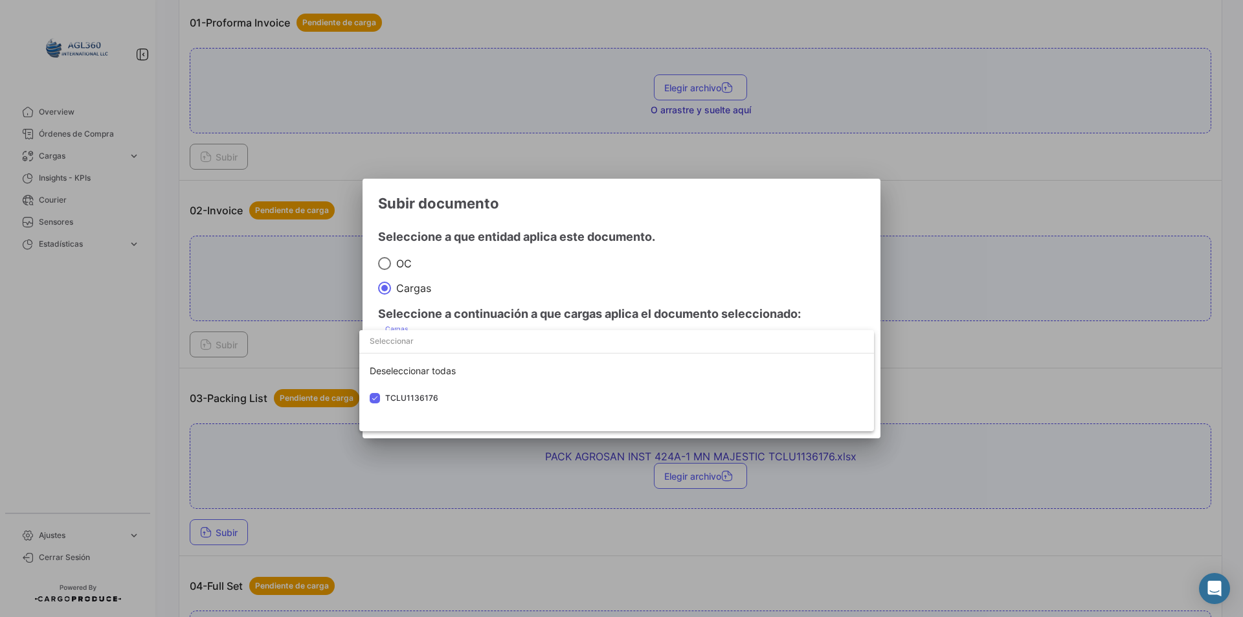
click at [524, 252] on div at bounding box center [621, 308] width 1243 height 617
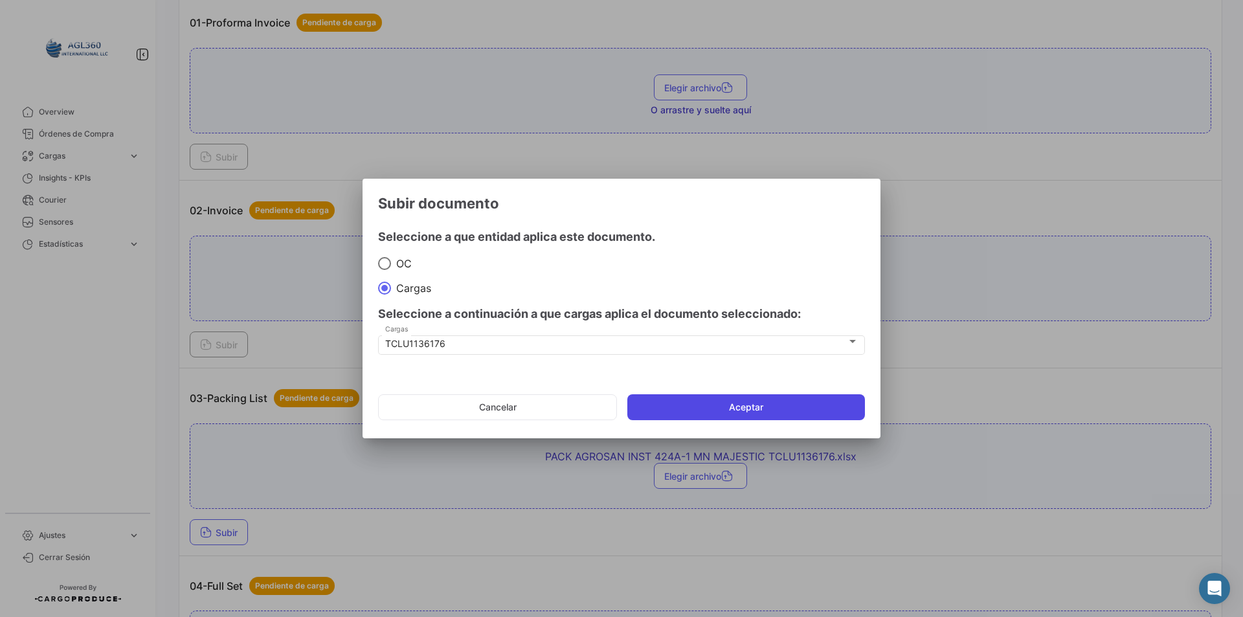
click at [710, 404] on button "Aceptar" at bounding box center [746, 407] width 238 height 26
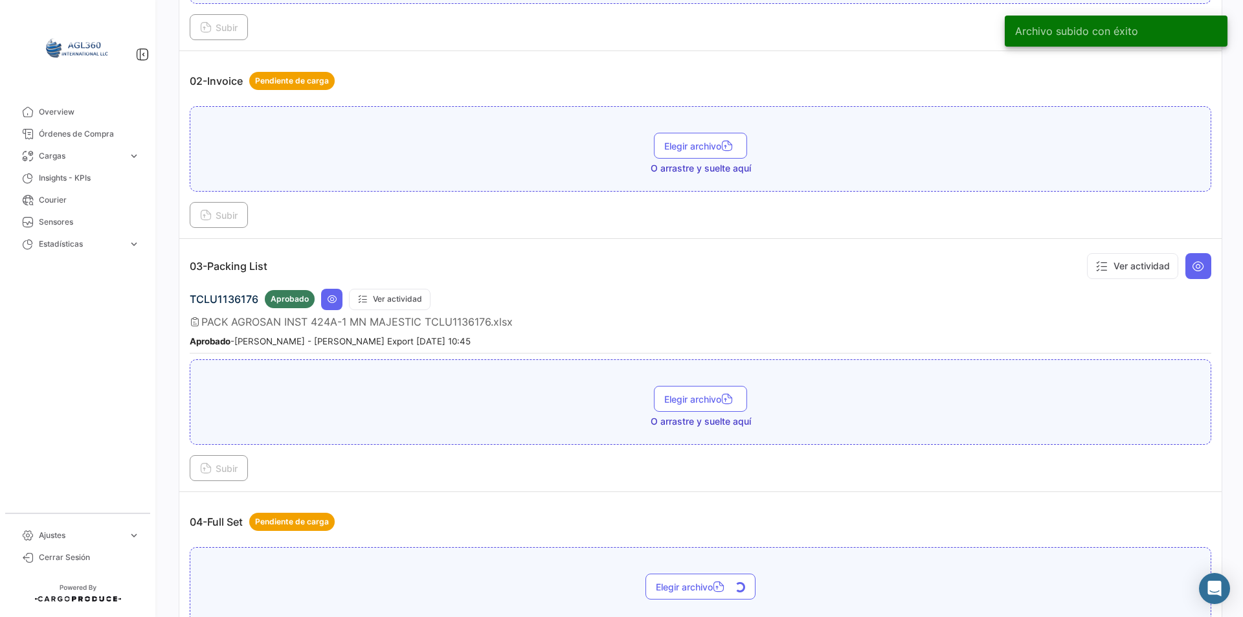
scroll to position [583, 0]
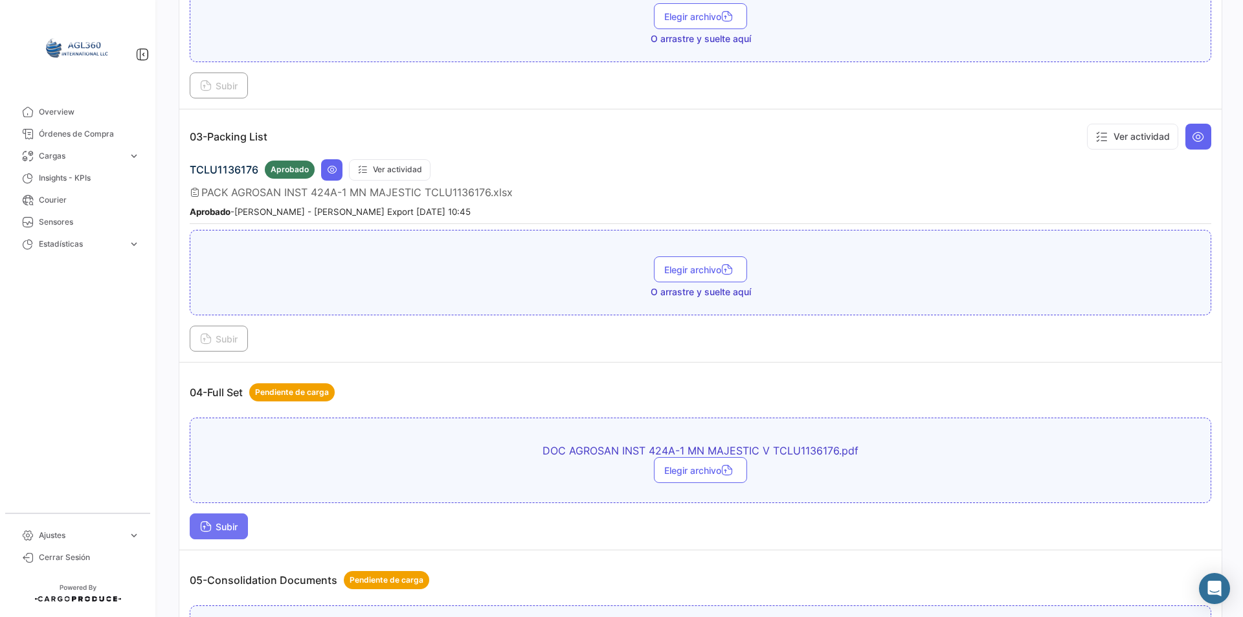
click at [238, 531] on span "Subir" at bounding box center [219, 526] width 38 height 11
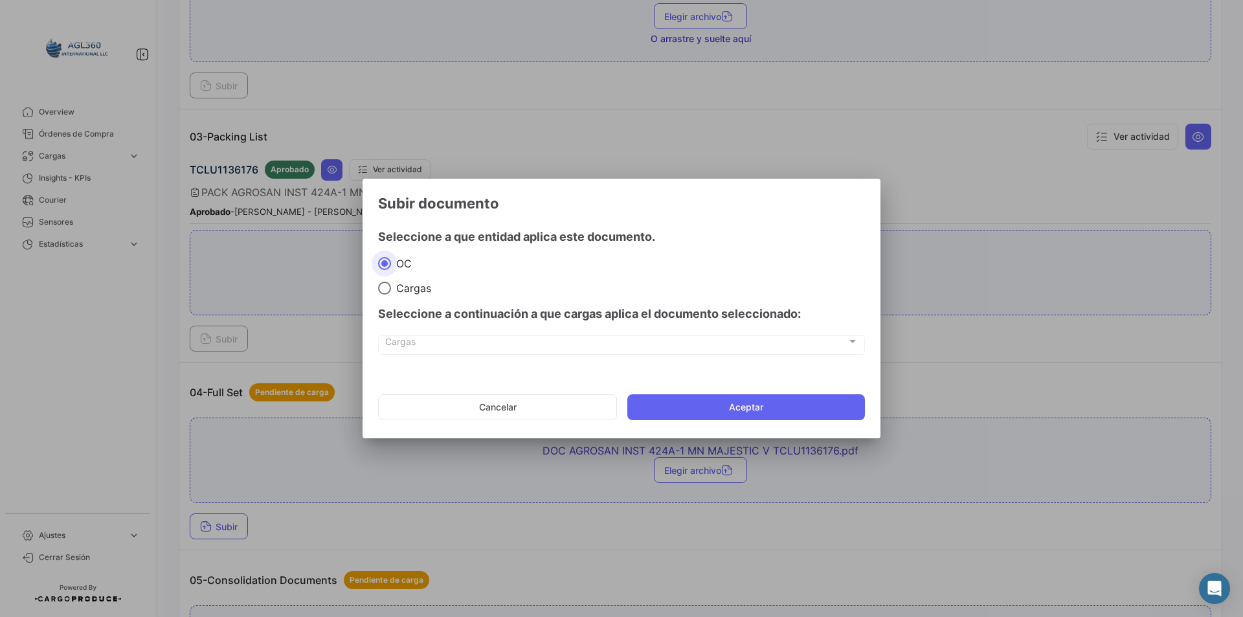
click at [413, 283] on span "Cargas" at bounding box center [411, 288] width 40 height 13
click at [391, 283] on input "Cargas" at bounding box center [384, 288] width 13 height 13
radio input "true"
click at [416, 358] on div "Cargas Cargas" at bounding box center [621, 351] width 487 height 32
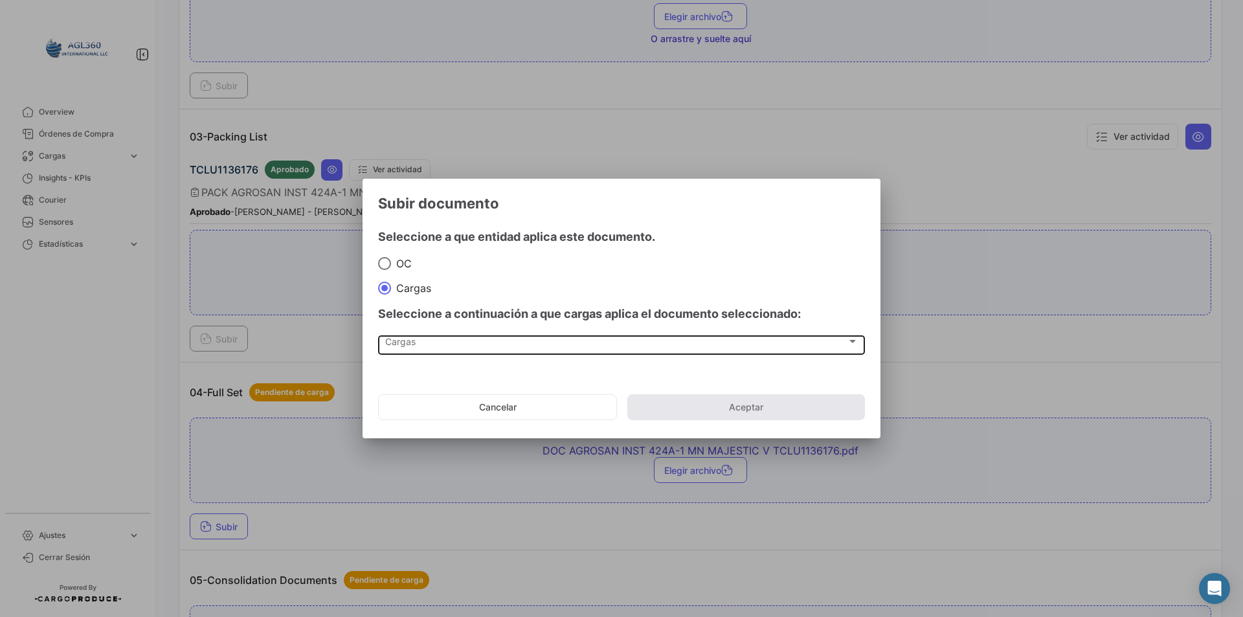
click at [413, 345] on span "Cargas" at bounding box center [616, 344] width 462 height 11
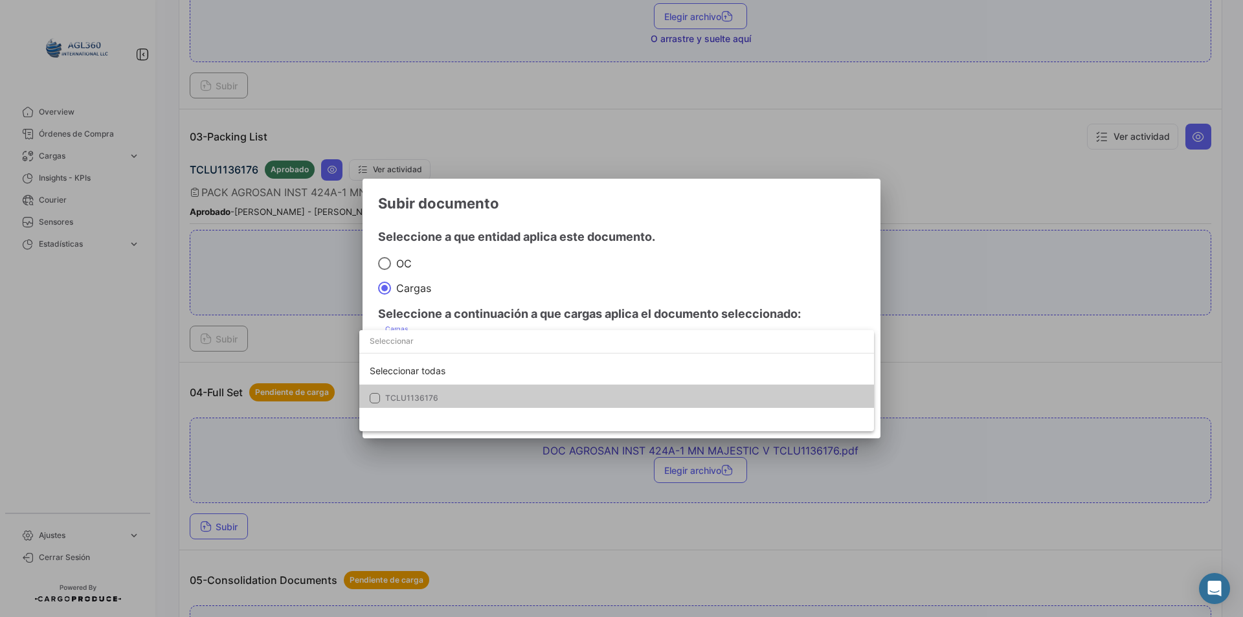
click at [428, 388] on mat-option "TCLU1136176" at bounding box center [616, 398] width 515 height 27
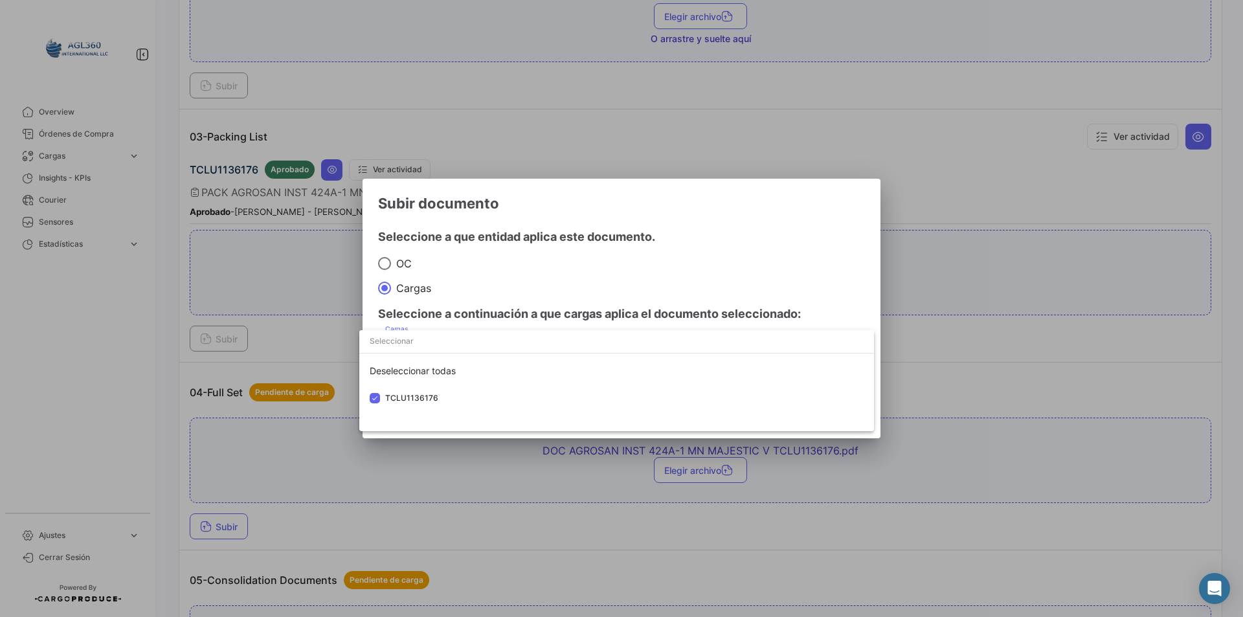
click at [526, 259] on div at bounding box center [621, 308] width 1243 height 617
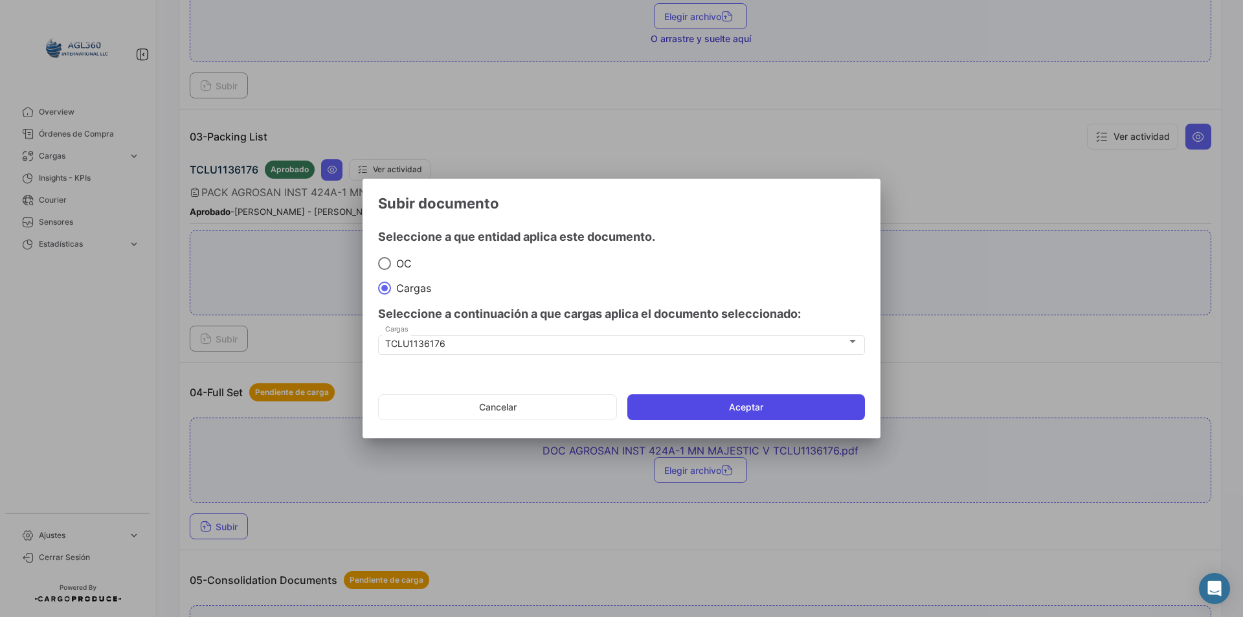
click at [721, 407] on button "Aceptar" at bounding box center [746, 407] width 238 height 26
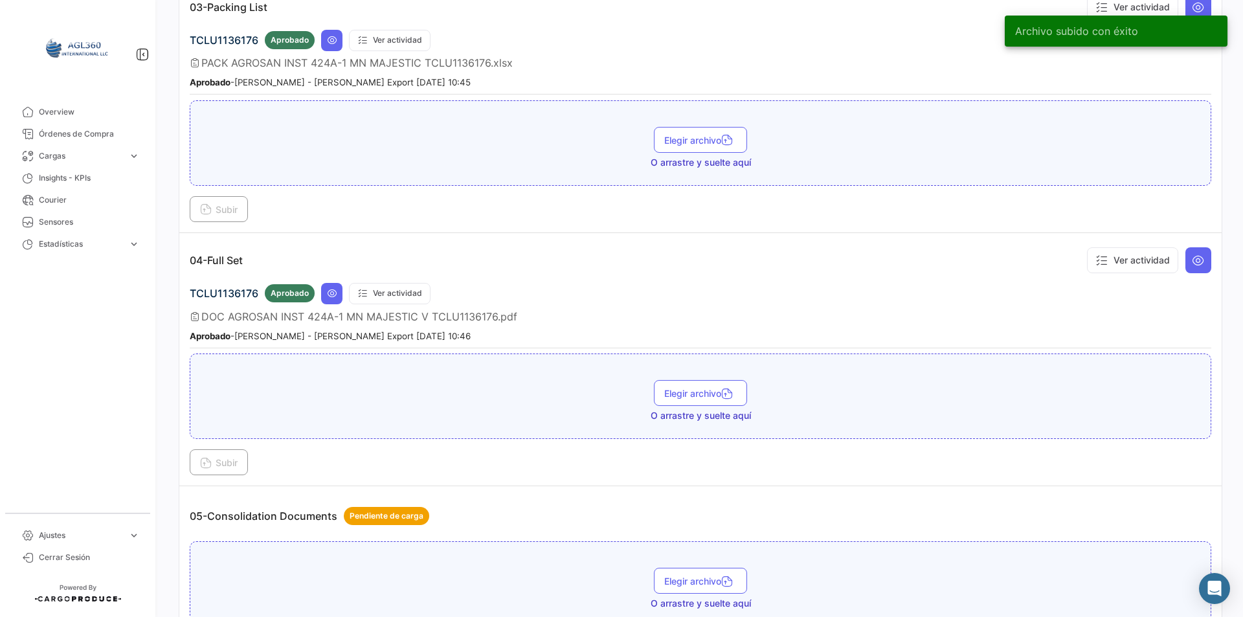
scroll to position [842, 0]
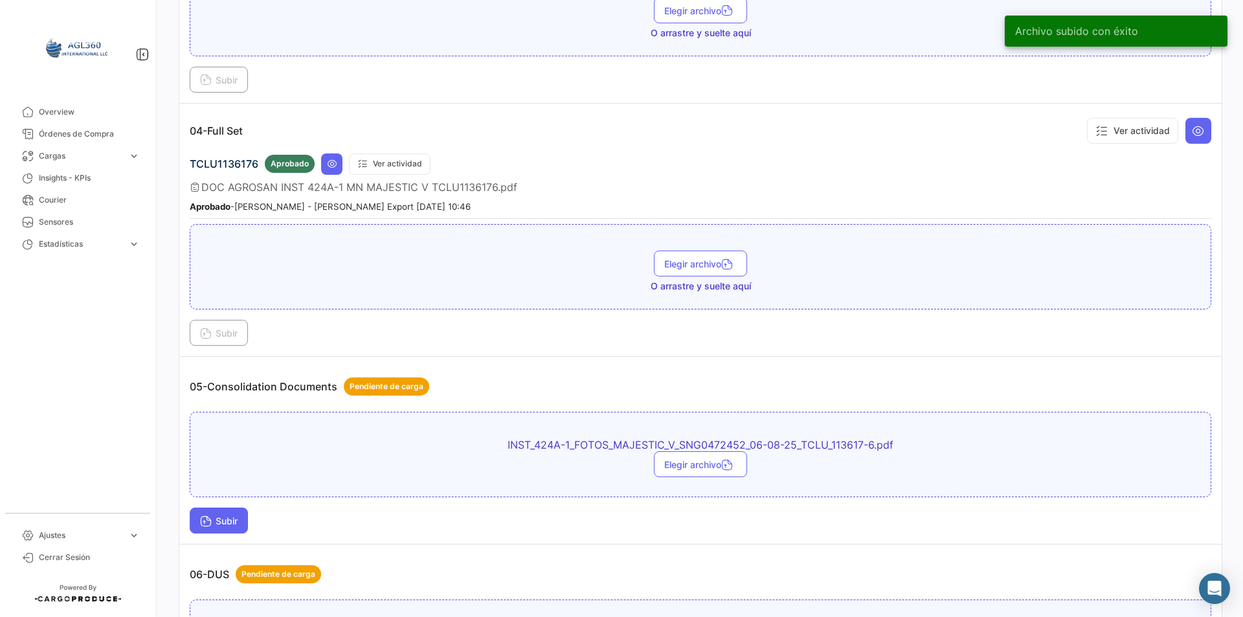
click at [231, 515] on span "Subir" at bounding box center [219, 520] width 38 height 11
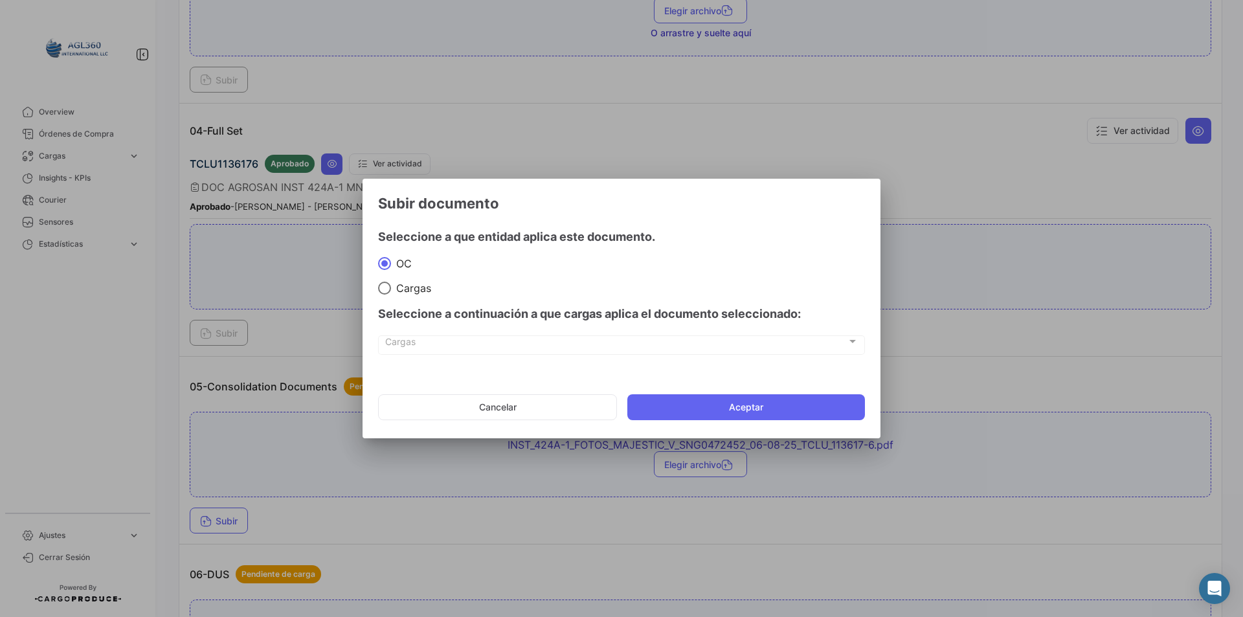
click at [414, 296] on div "Seleccione a continuación a que cargas aplica el documento seleccionado:" at bounding box center [621, 314] width 487 height 39
click at [420, 283] on span "Cargas" at bounding box center [411, 288] width 40 height 13
click at [391, 283] on input "Cargas" at bounding box center [384, 288] width 13 height 13
radio input "true"
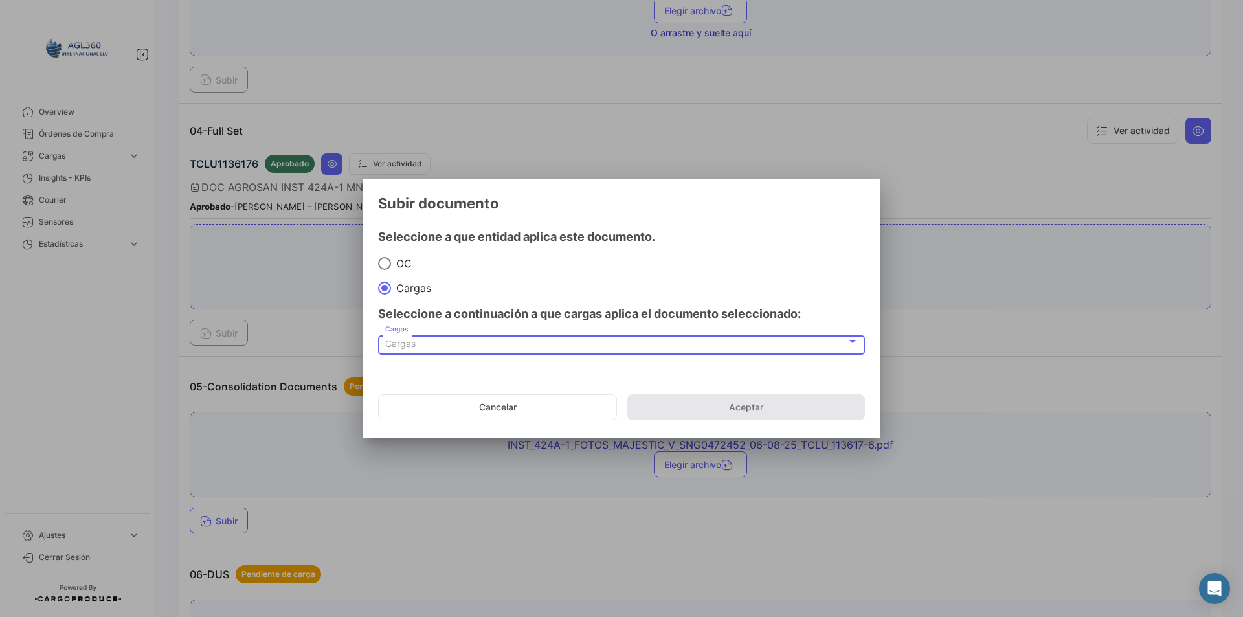
click at [429, 341] on div "Cargas" at bounding box center [616, 344] width 462 height 11
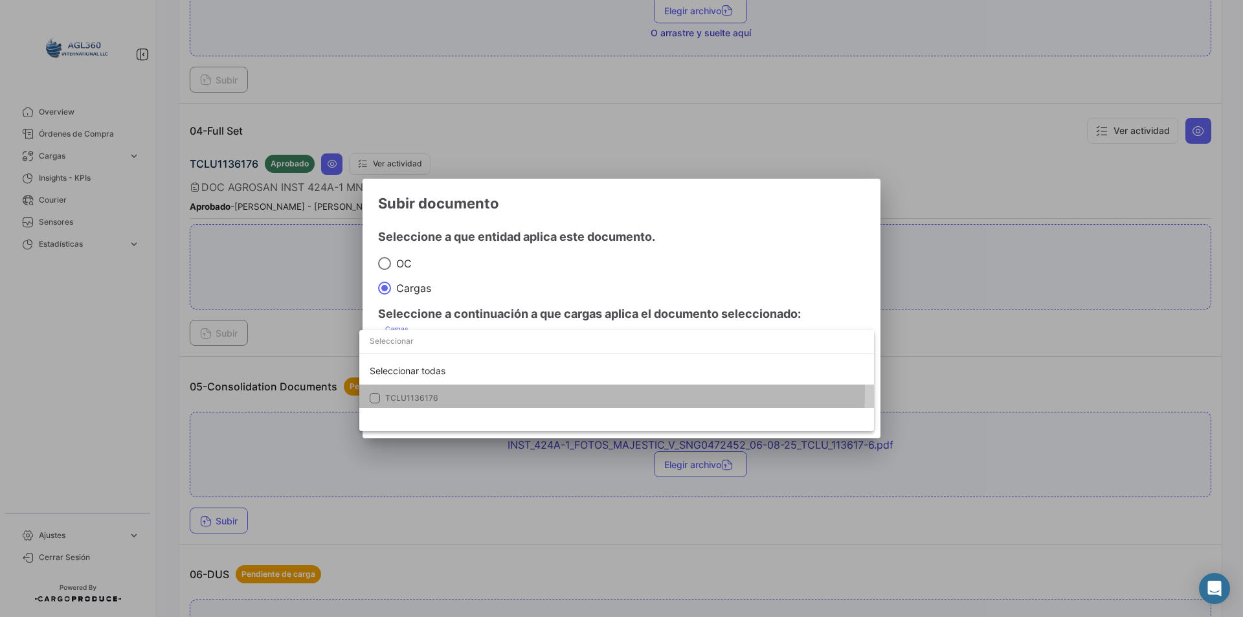
click at [422, 388] on mat-option "TCLU1136176" at bounding box center [616, 398] width 515 height 27
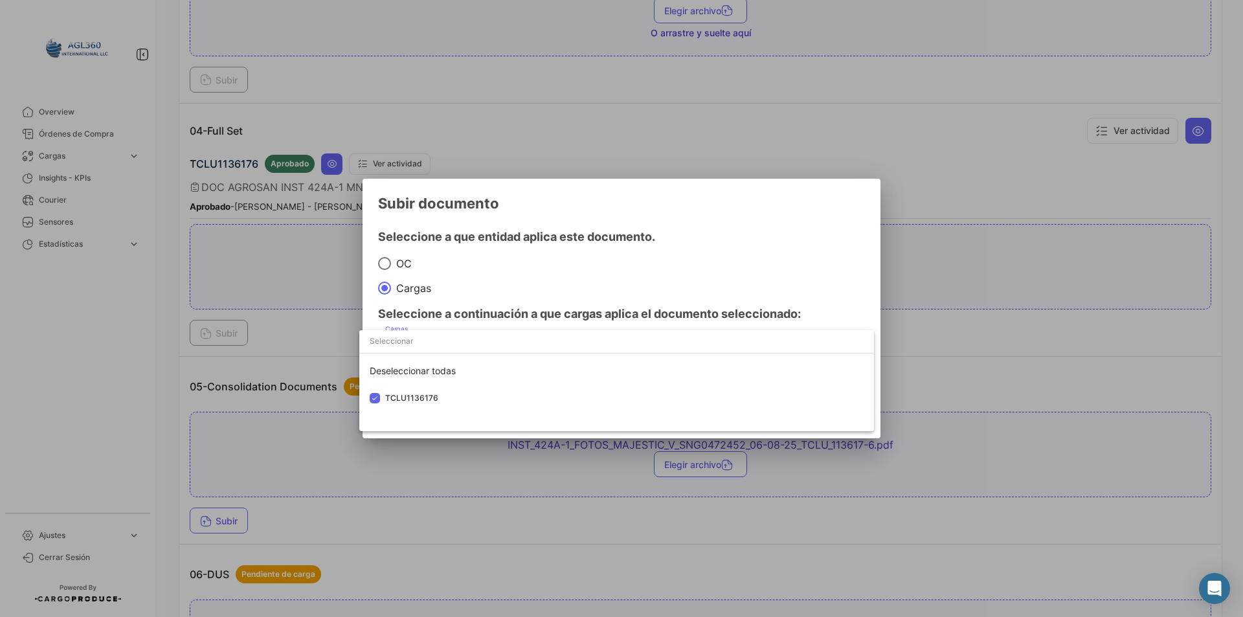
drag, startPoint x: 568, startPoint y: 254, endPoint x: 659, endPoint y: 285, distance: 95.6
click at [570, 254] on div at bounding box center [621, 308] width 1243 height 617
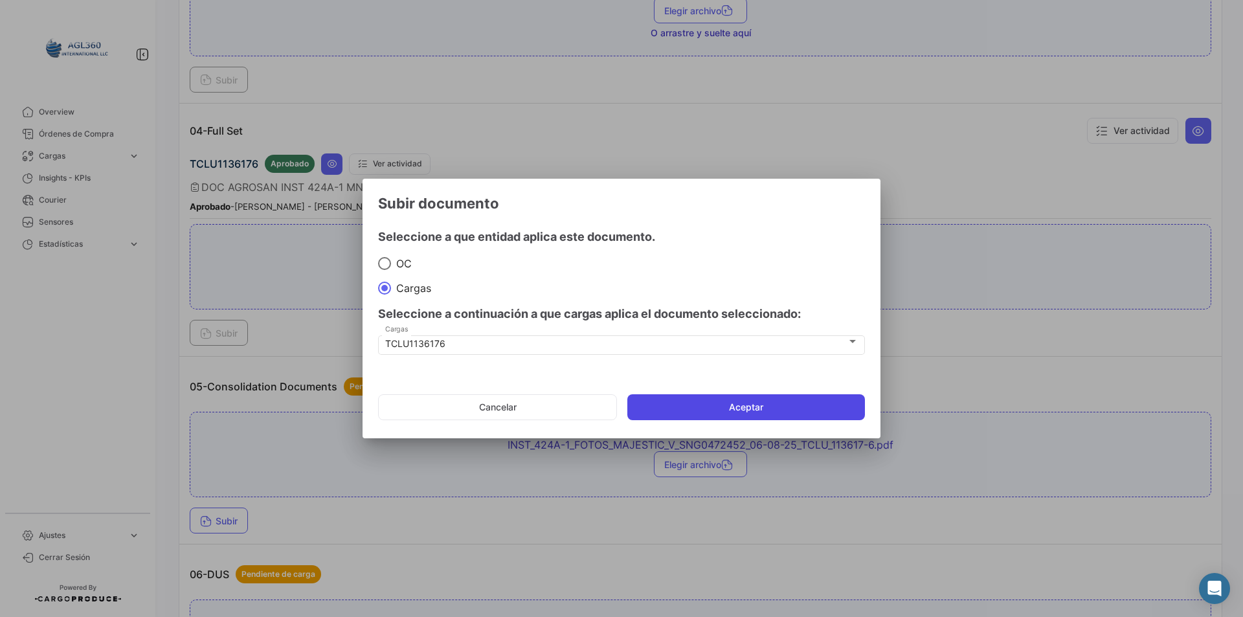
click at [780, 412] on button "Aceptar" at bounding box center [746, 407] width 238 height 26
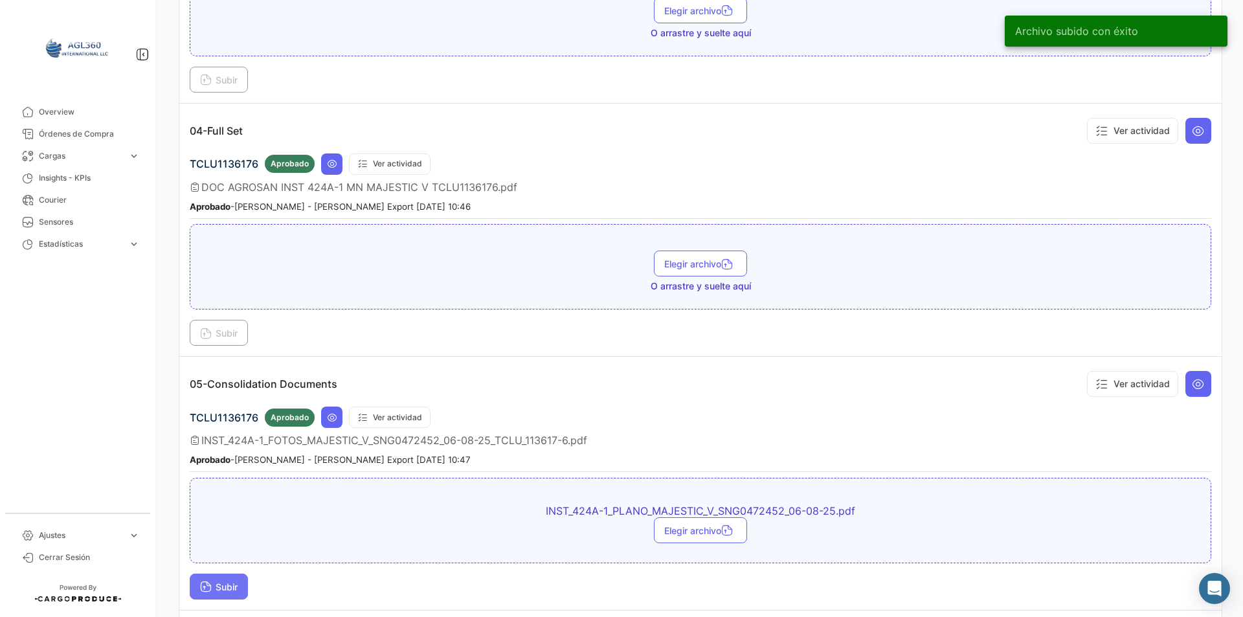
click at [231, 581] on span "Subir" at bounding box center [219, 586] width 38 height 11
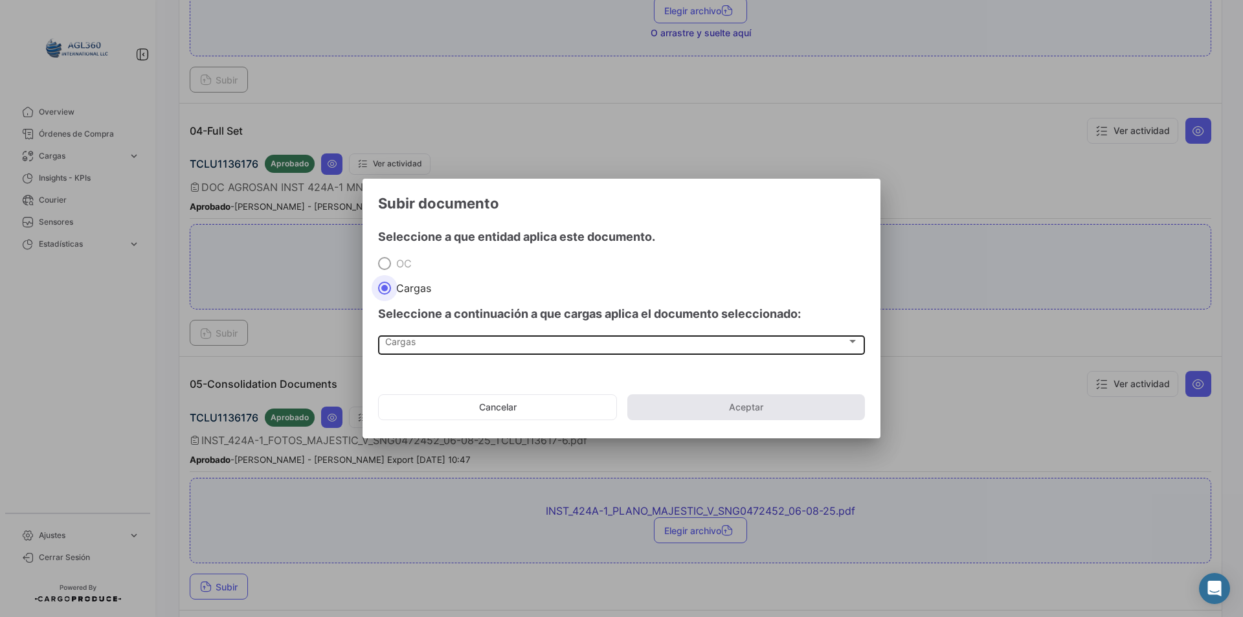
click at [406, 345] on span "Cargas" at bounding box center [616, 344] width 462 height 11
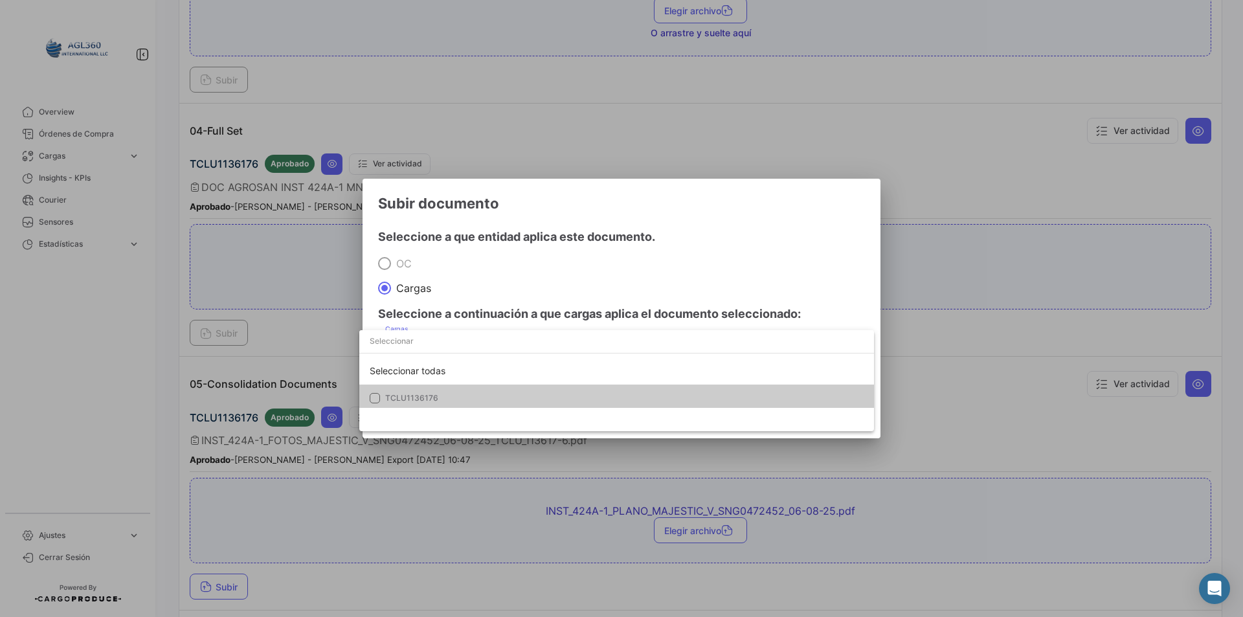
click at [453, 390] on mat-option "TCLU1136176" at bounding box center [616, 398] width 515 height 27
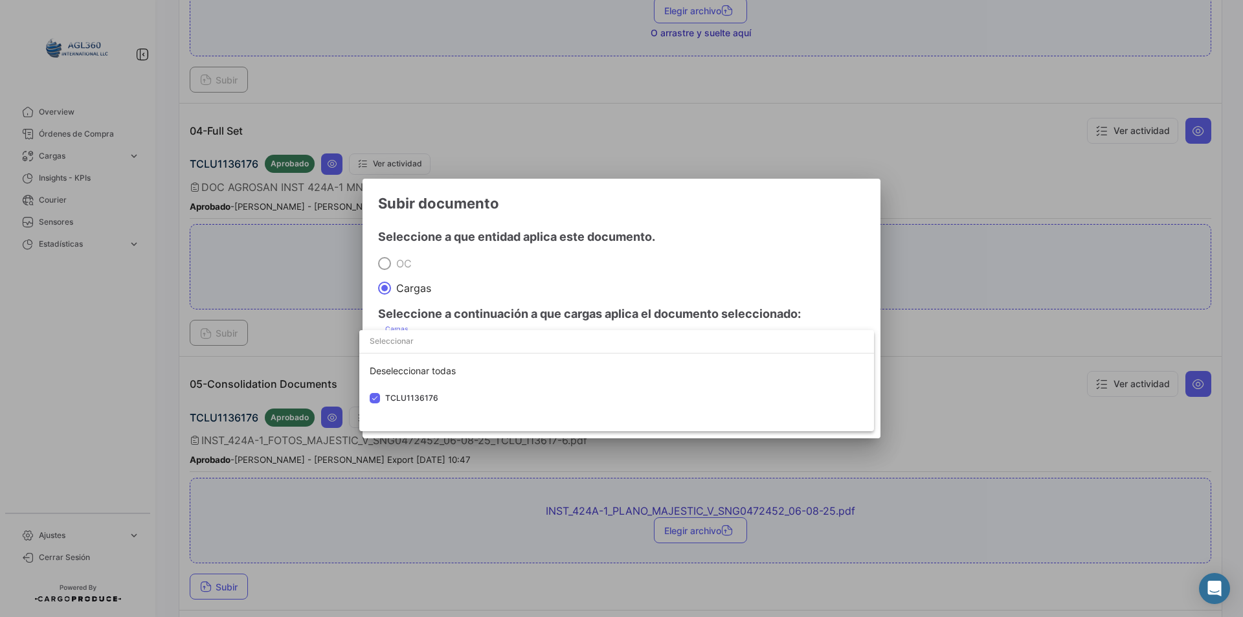
click at [528, 288] on div at bounding box center [621, 308] width 1243 height 617
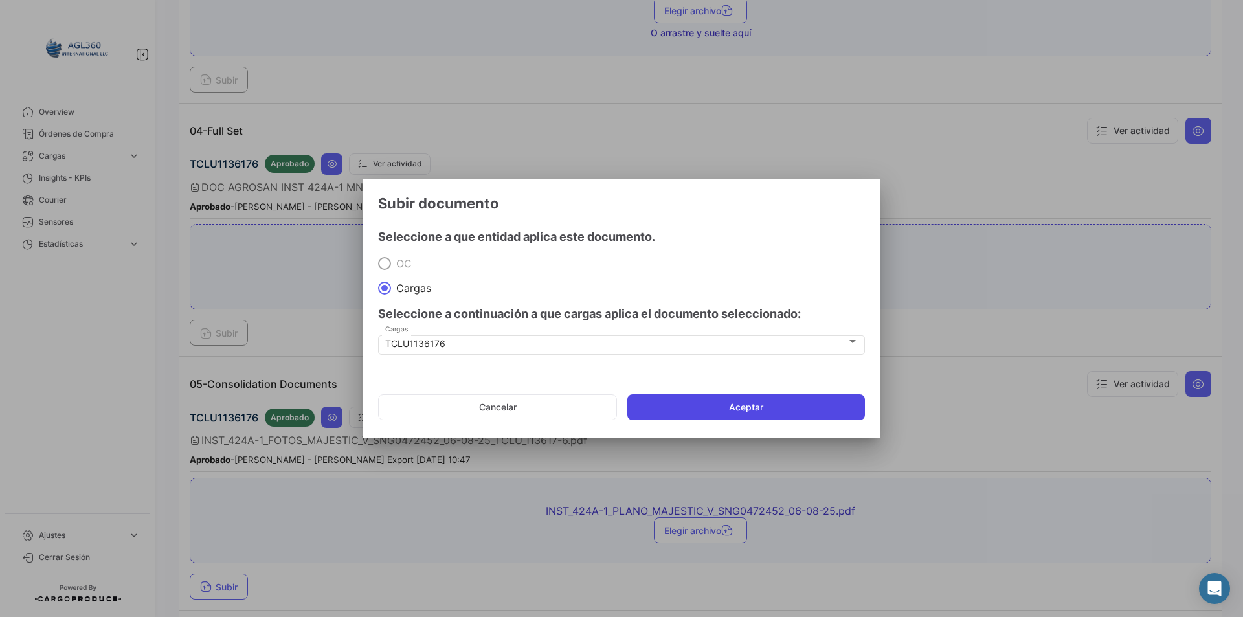
click at [735, 399] on button "Aceptar" at bounding box center [746, 407] width 238 height 26
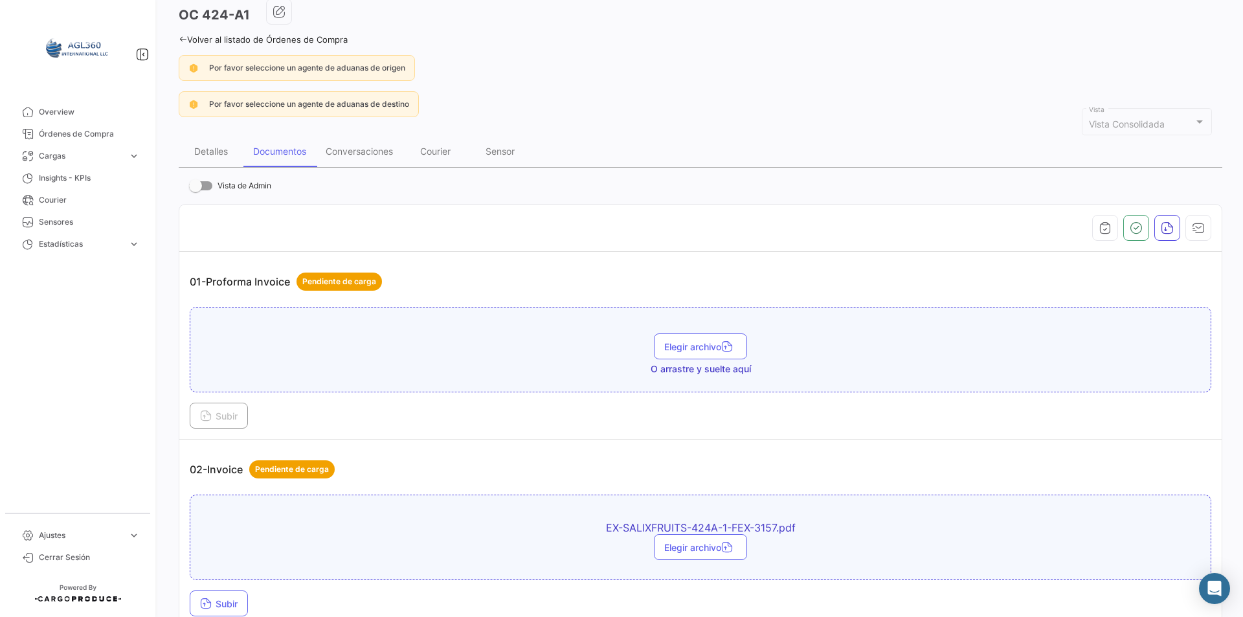
scroll to position [129, 0]
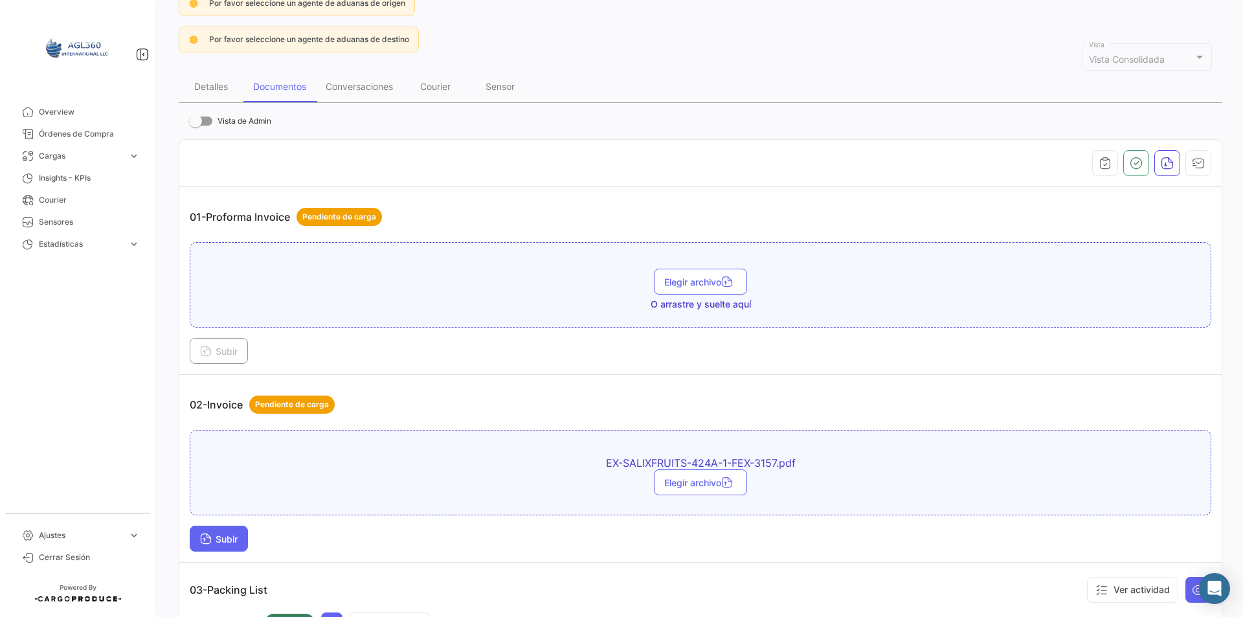
click at [216, 545] on button "Subir" at bounding box center [219, 539] width 58 height 26
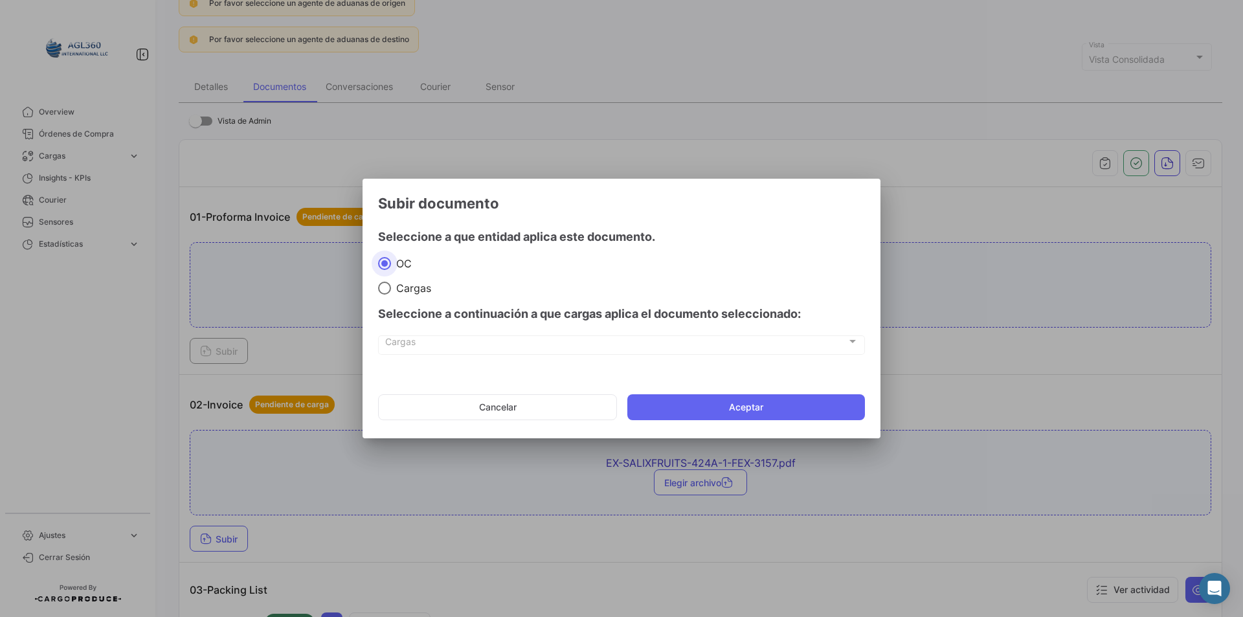
click at [412, 288] on span "Cargas" at bounding box center [411, 288] width 40 height 13
click at [391, 288] on input "Cargas" at bounding box center [384, 288] width 13 height 13
radio input "true"
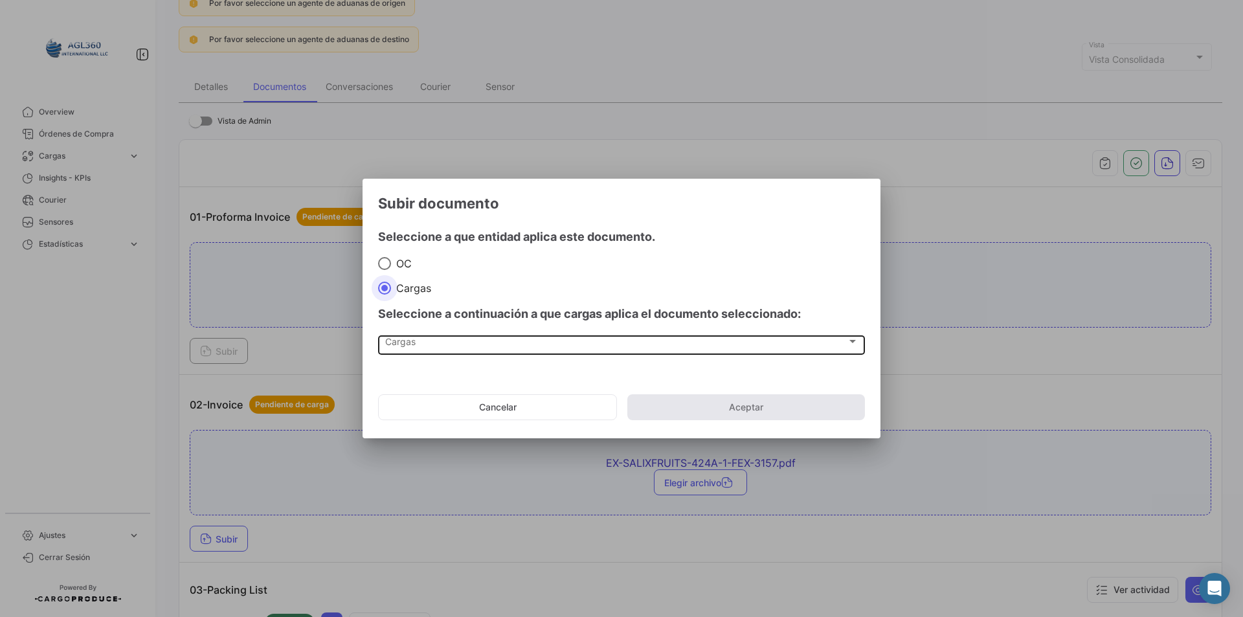
click at [415, 347] on span "Cargas" at bounding box center [616, 344] width 462 height 11
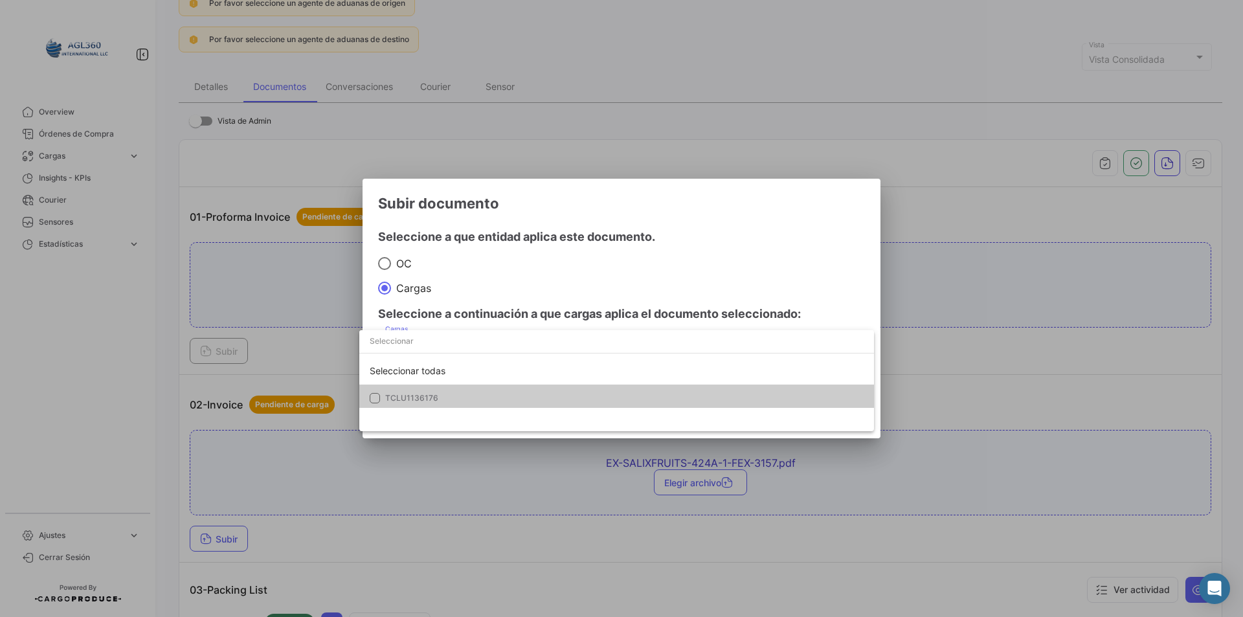
click at [448, 404] on mat-option "TCLU1136176" at bounding box center [616, 398] width 515 height 27
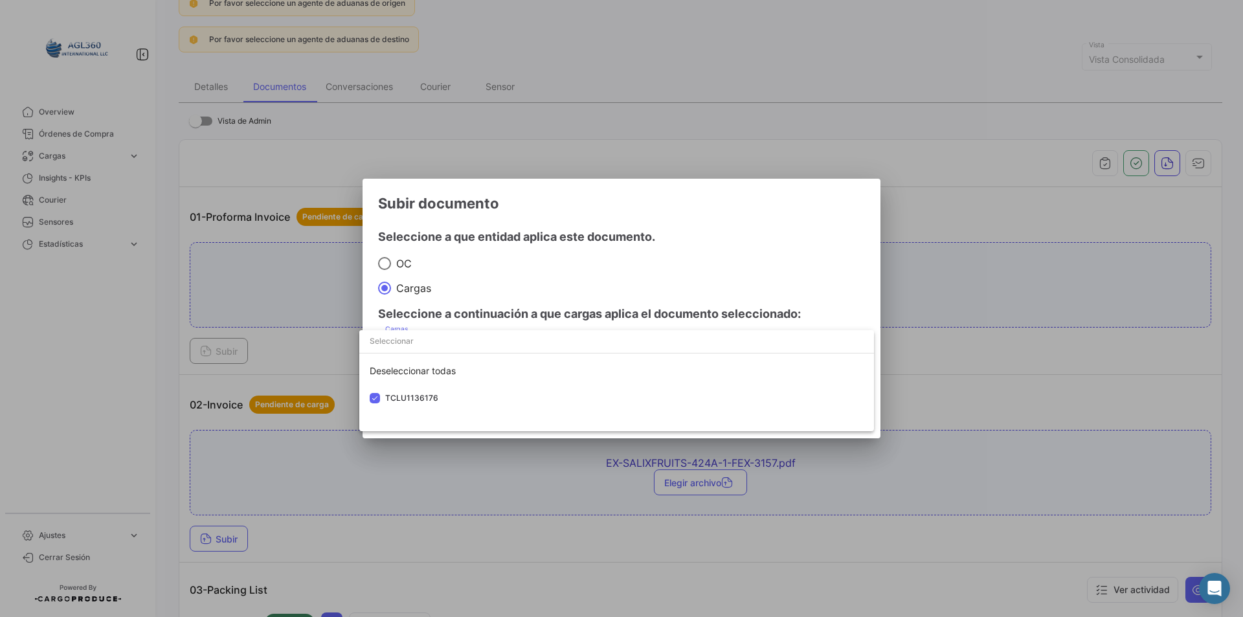
click at [629, 267] on div at bounding box center [621, 308] width 1243 height 617
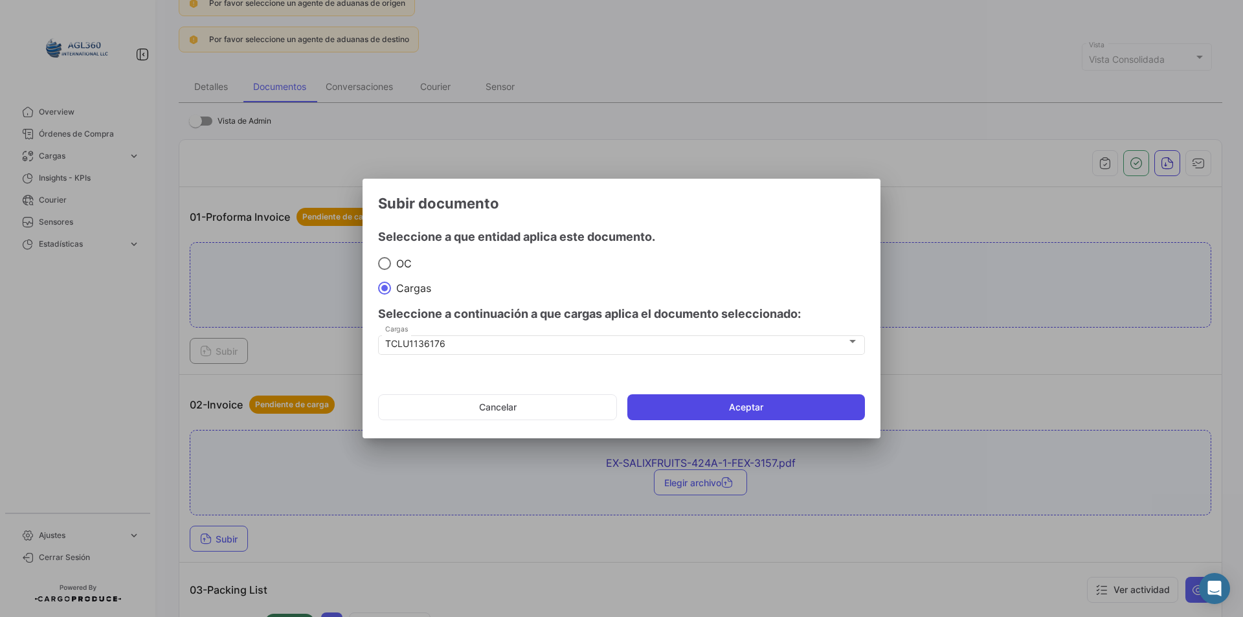
click at [813, 412] on button "Aceptar" at bounding box center [746, 407] width 238 height 26
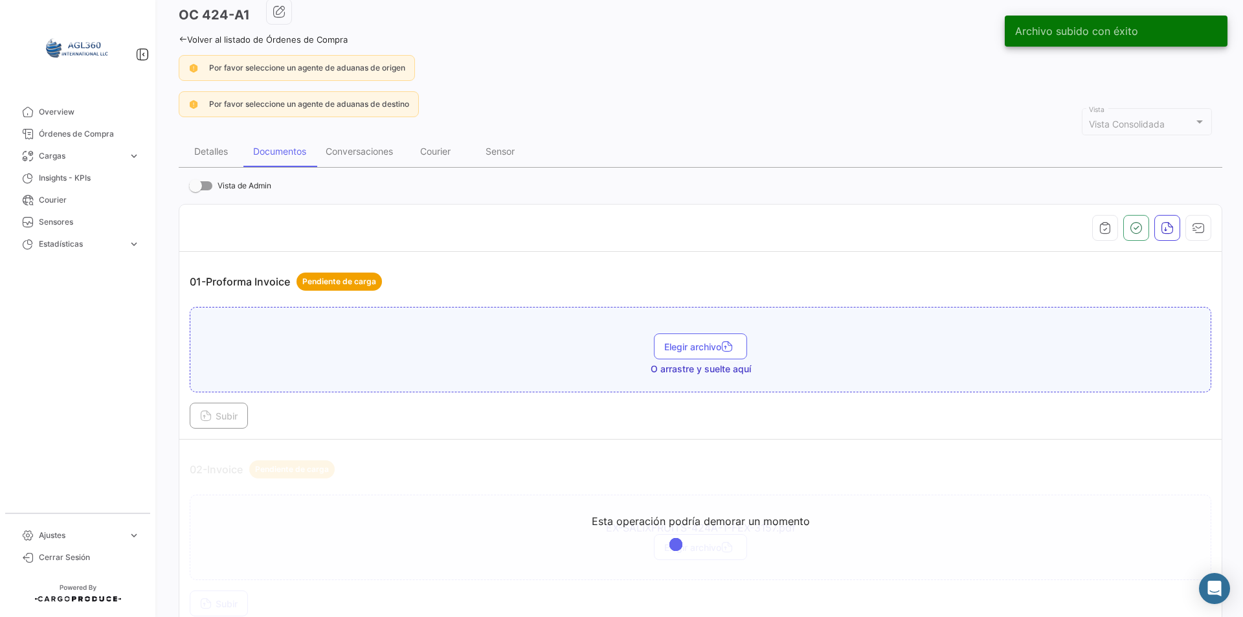
scroll to position [0, 0]
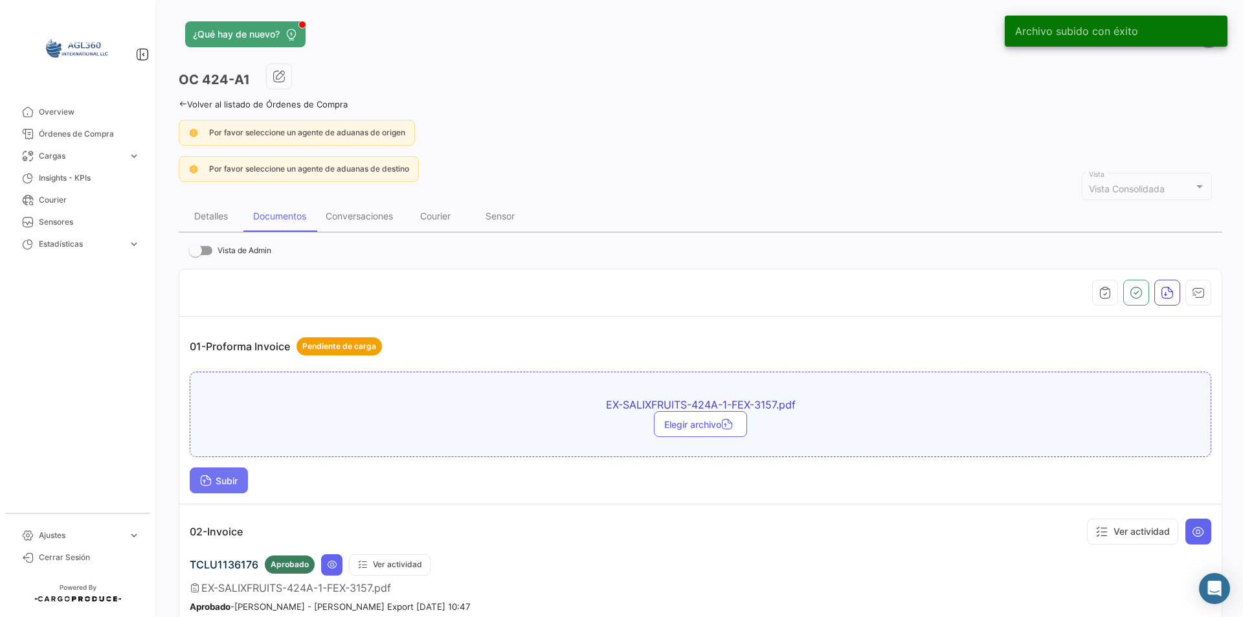
click at [234, 486] on span "Subir" at bounding box center [219, 480] width 38 height 11
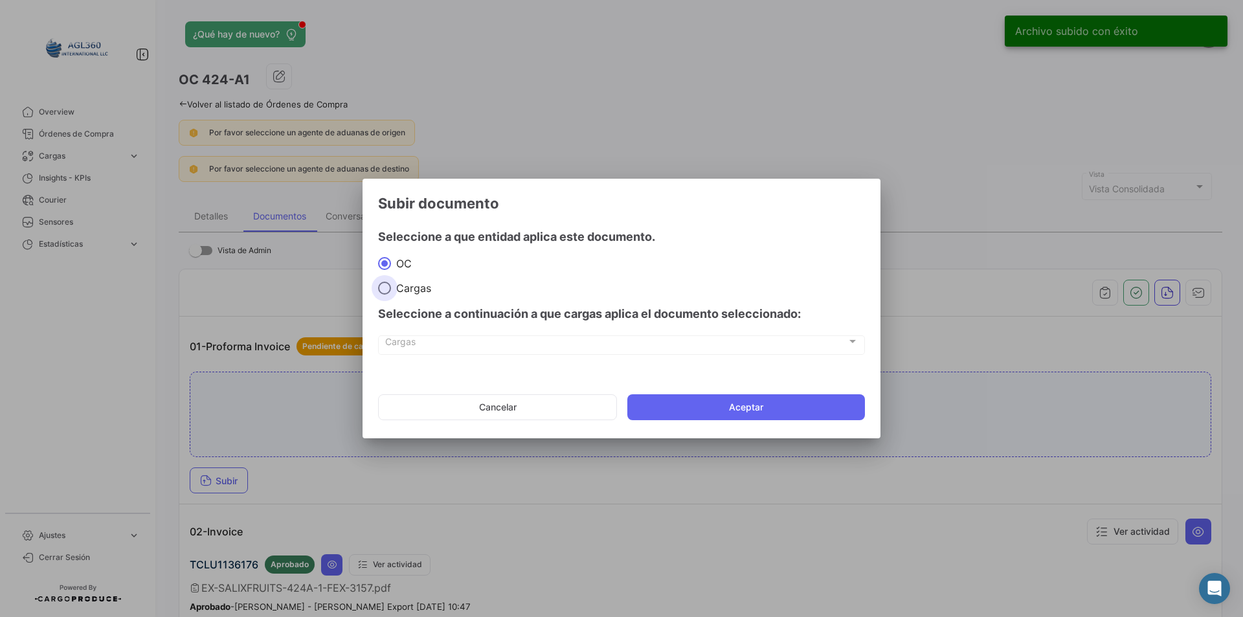
click at [413, 291] on span "Cargas" at bounding box center [411, 288] width 40 height 13
click at [391, 291] on input "Cargas" at bounding box center [384, 288] width 13 height 13
radio input "true"
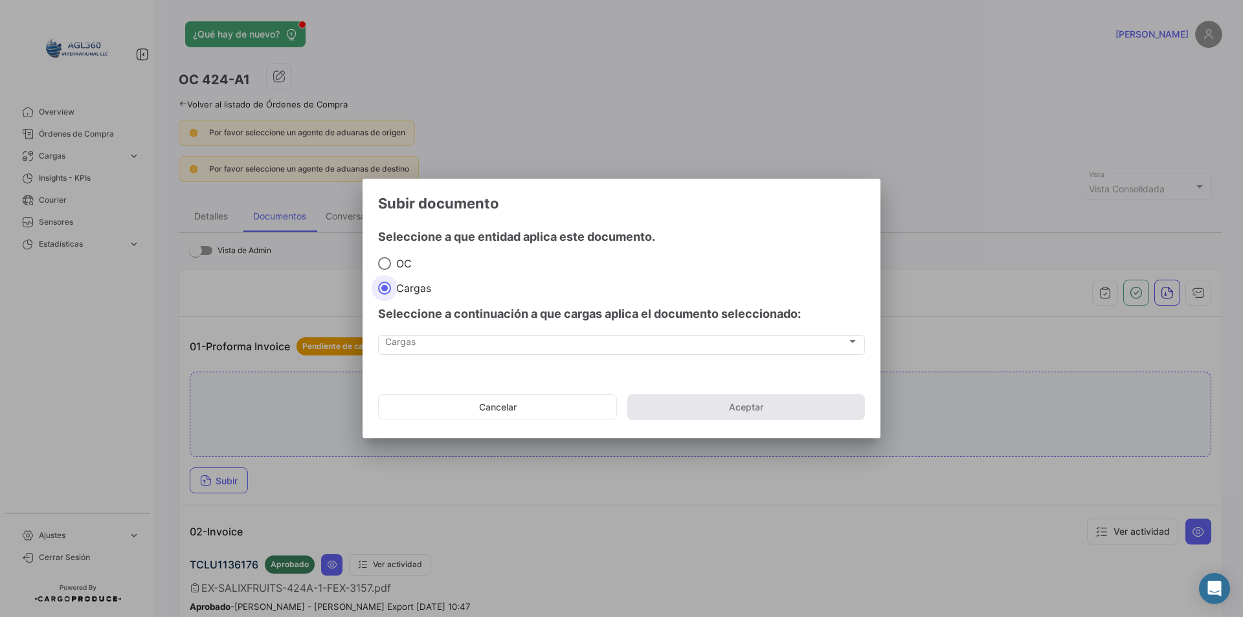
click at [427, 356] on div "Cargas Cargas" at bounding box center [621, 351] width 487 height 32
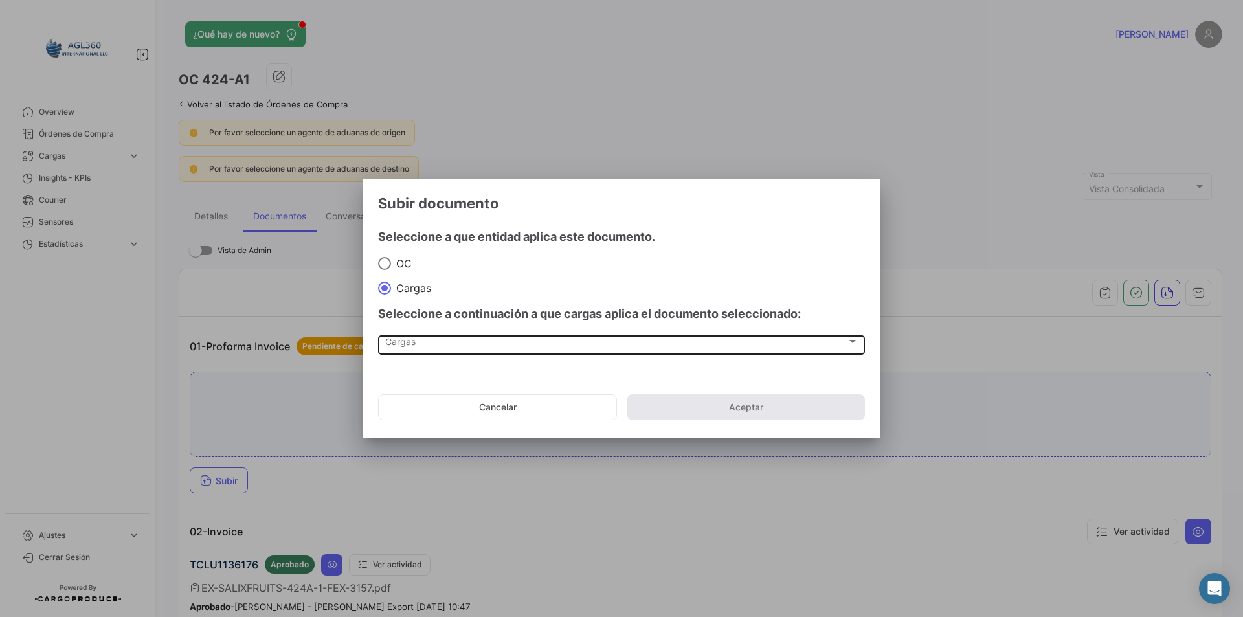
click at [427, 344] on div "Cargas" at bounding box center [616, 344] width 462 height 11
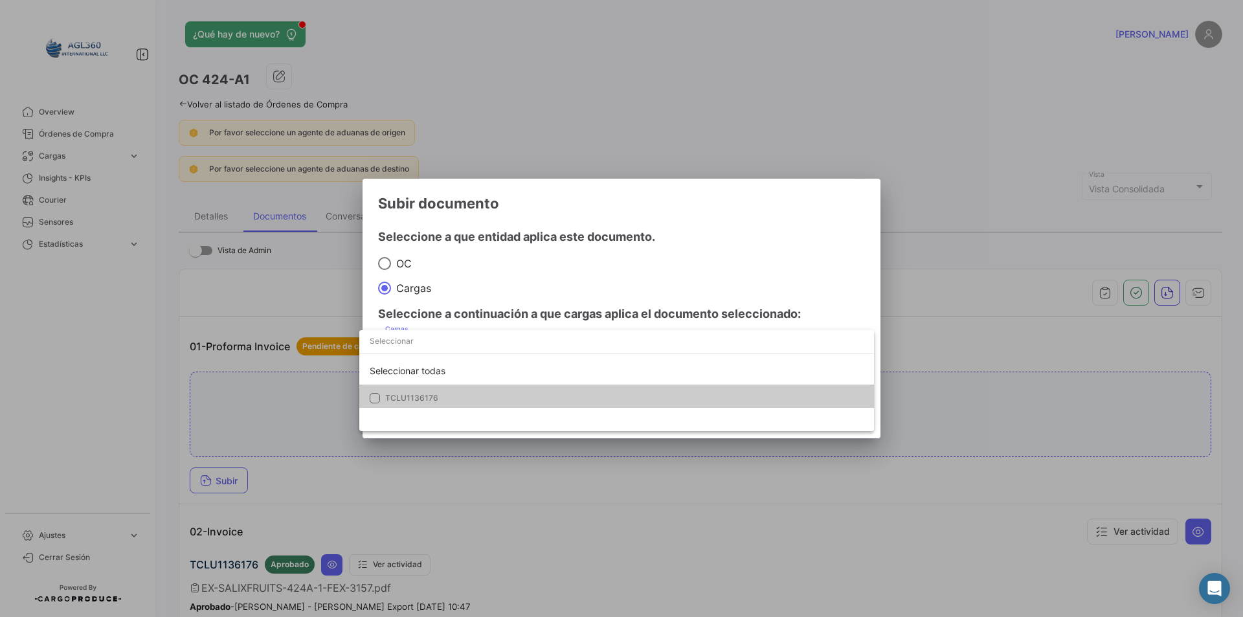
click at [429, 400] on span "TCLU1136176" at bounding box center [411, 398] width 53 height 10
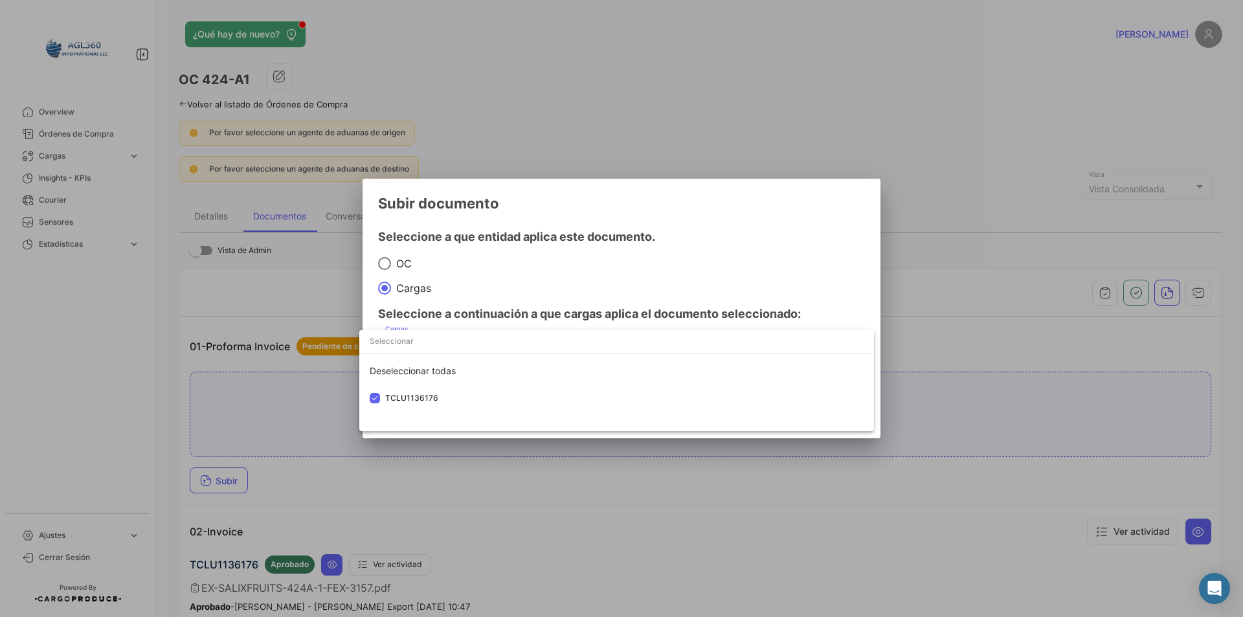
click at [484, 276] on div at bounding box center [621, 308] width 1243 height 617
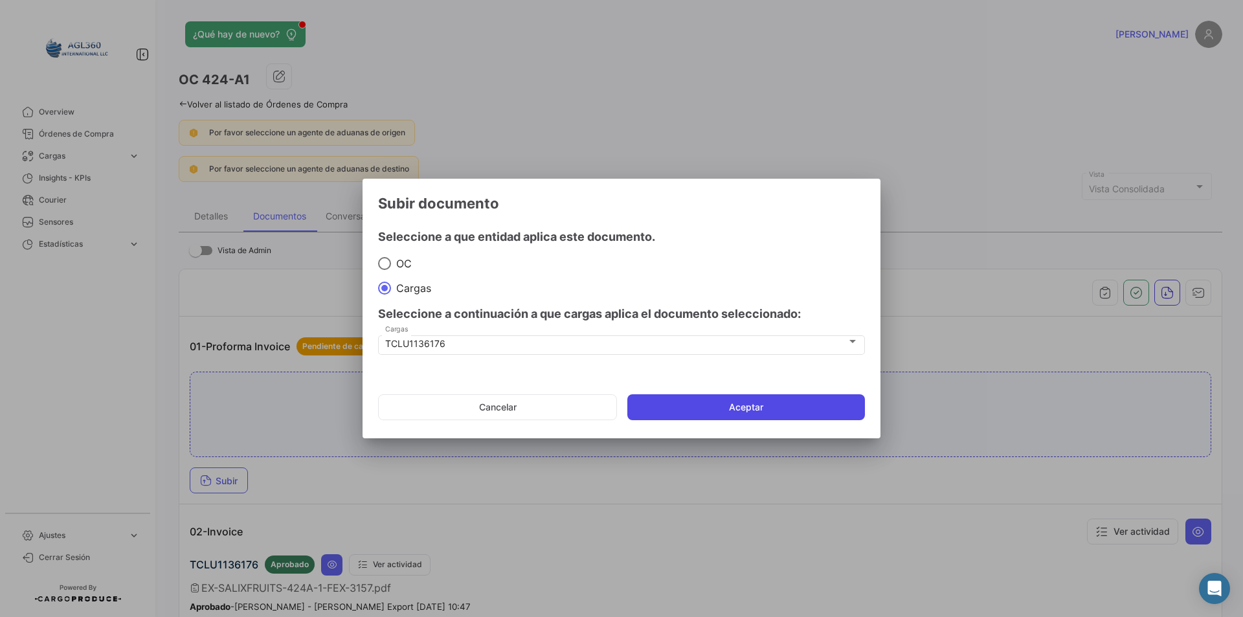
click at [701, 407] on button "Aceptar" at bounding box center [746, 407] width 238 height 26
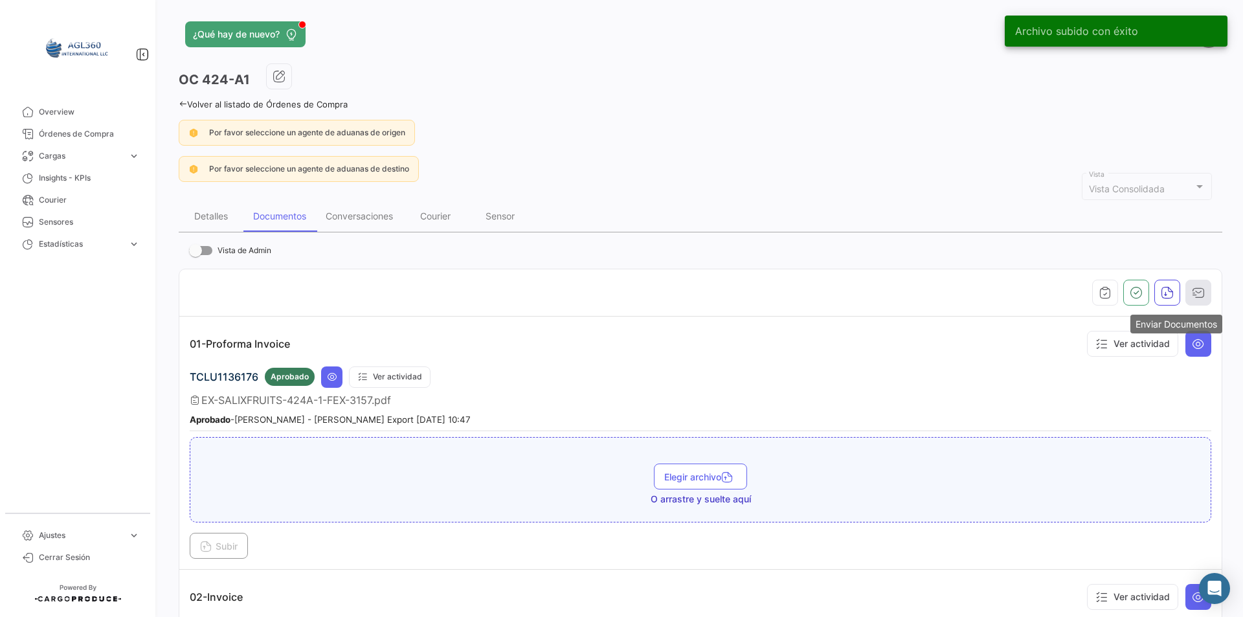
click at [1186, 284] on button "button" at bounding box center [1199, 293] width 26 height 26
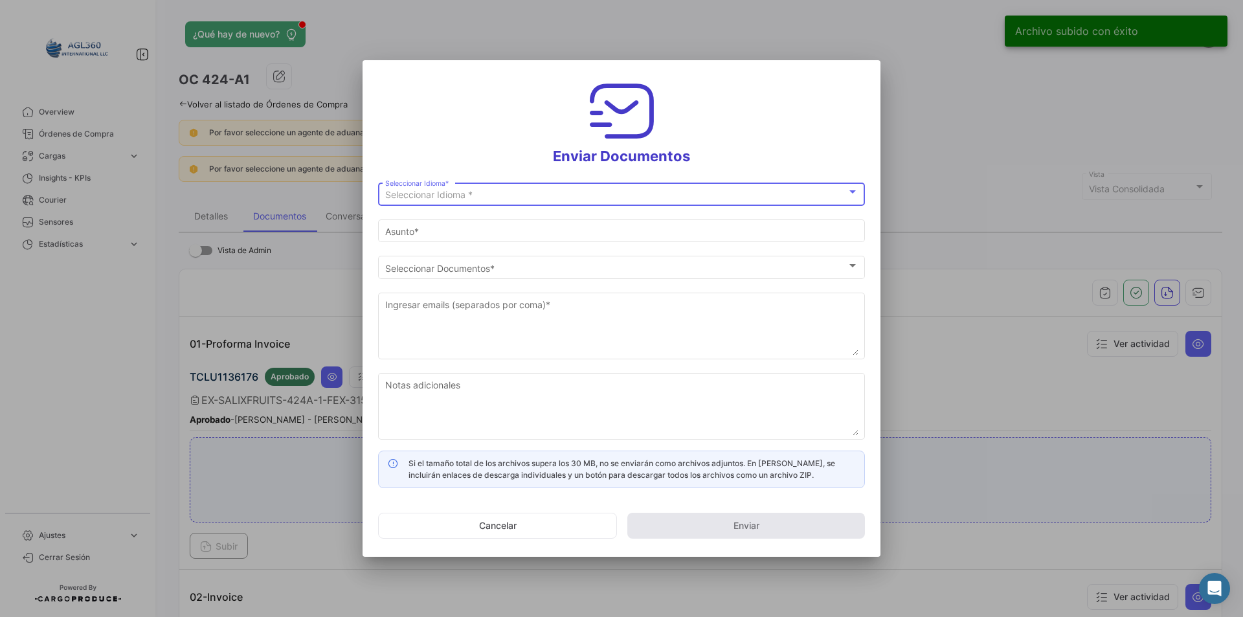
click at [461, 181] on div "Seleccionar Idioma * Seleccionar Idioma *" at bounding box center [621, 193] width 473 height 25
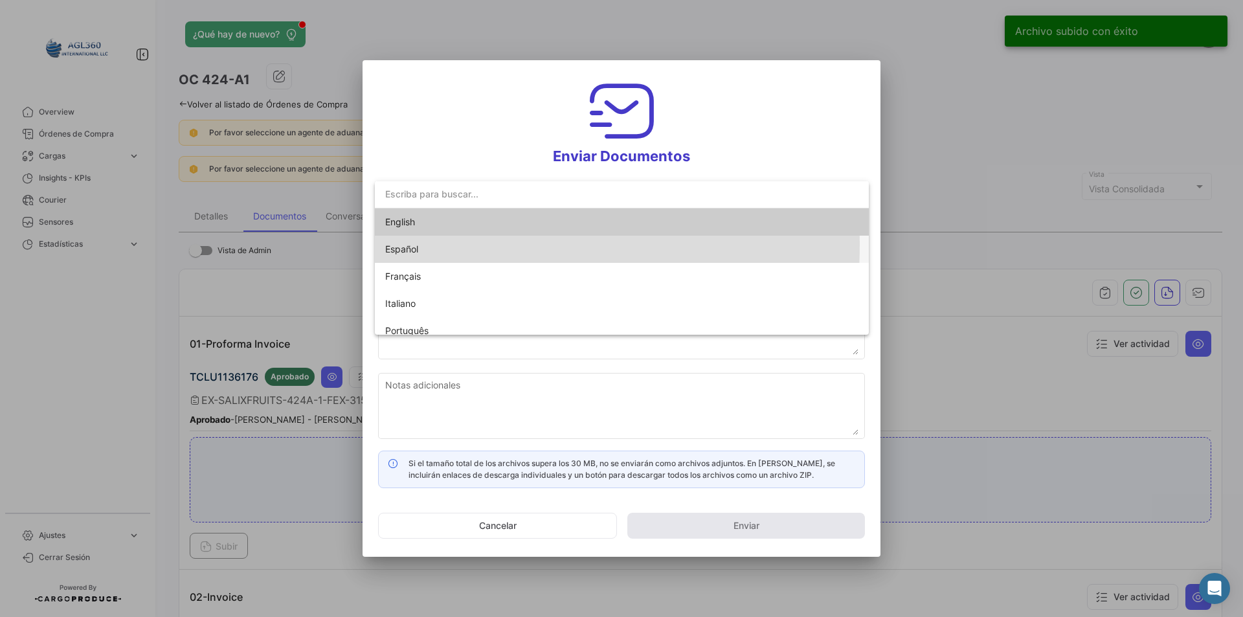
click at [421, 245] on span "Español" at bounding box center [621, 249] width 473 height 27
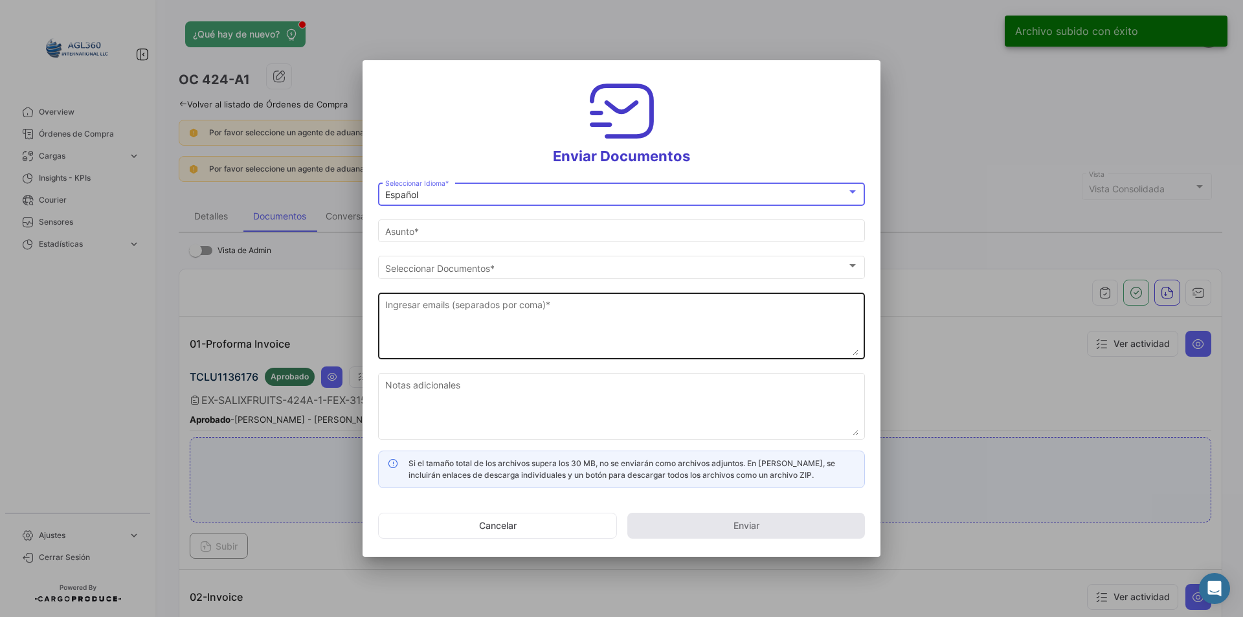
type input "[PERSON_NAME] compartido los documentos de la OC # 424-A1 contigo"
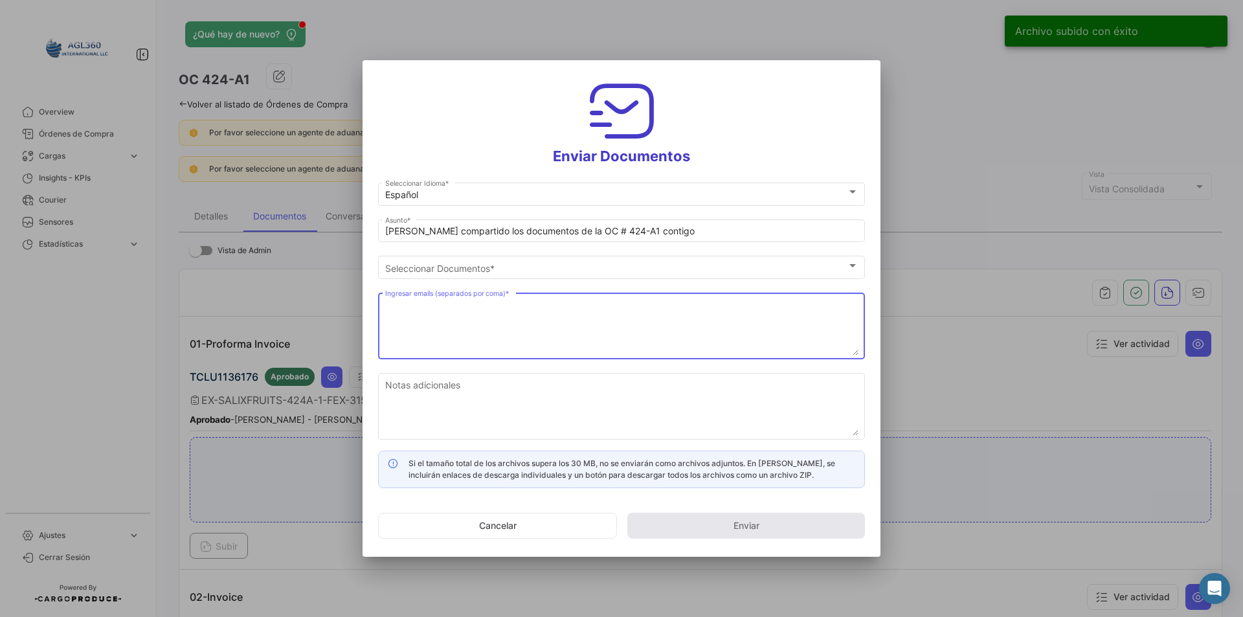
click at [442, 333] on textarea "Ingresar emails (separados por coma) *" at bounding box center [621, 326] width 473 height 57
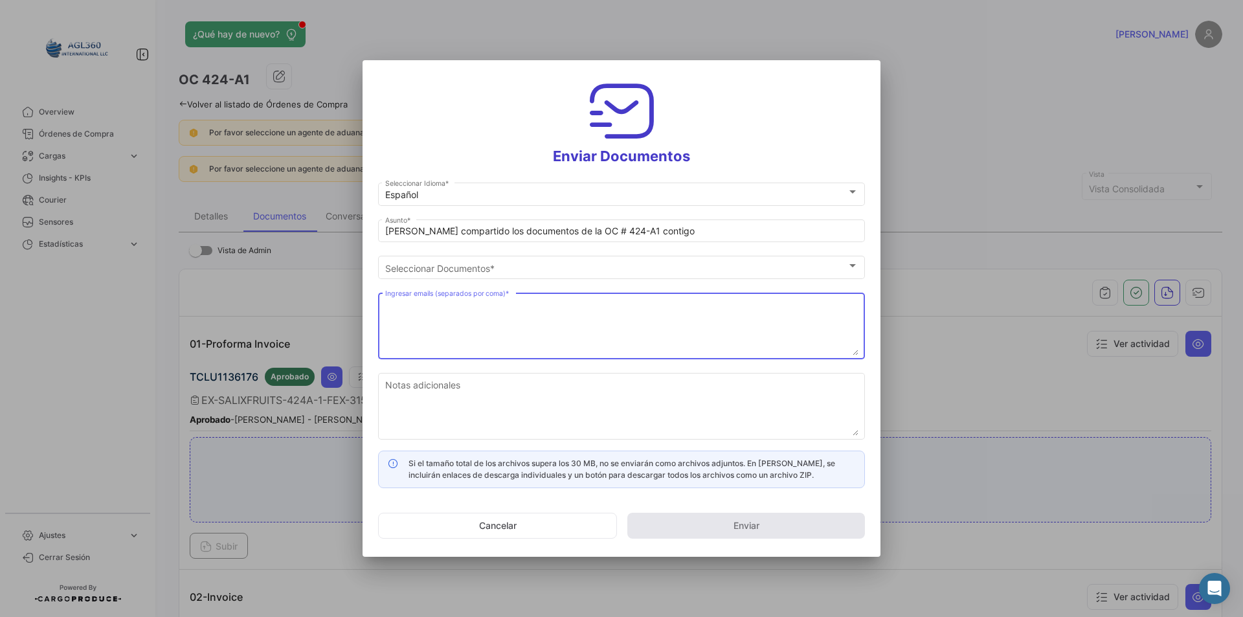
paste textarea "[EMAIL_ADDRESS][DOMAIN_NAME]; [PERSON_NAME] <[EMAIL_ADDRESS][DOMAIN_NAME]>; [PE…"
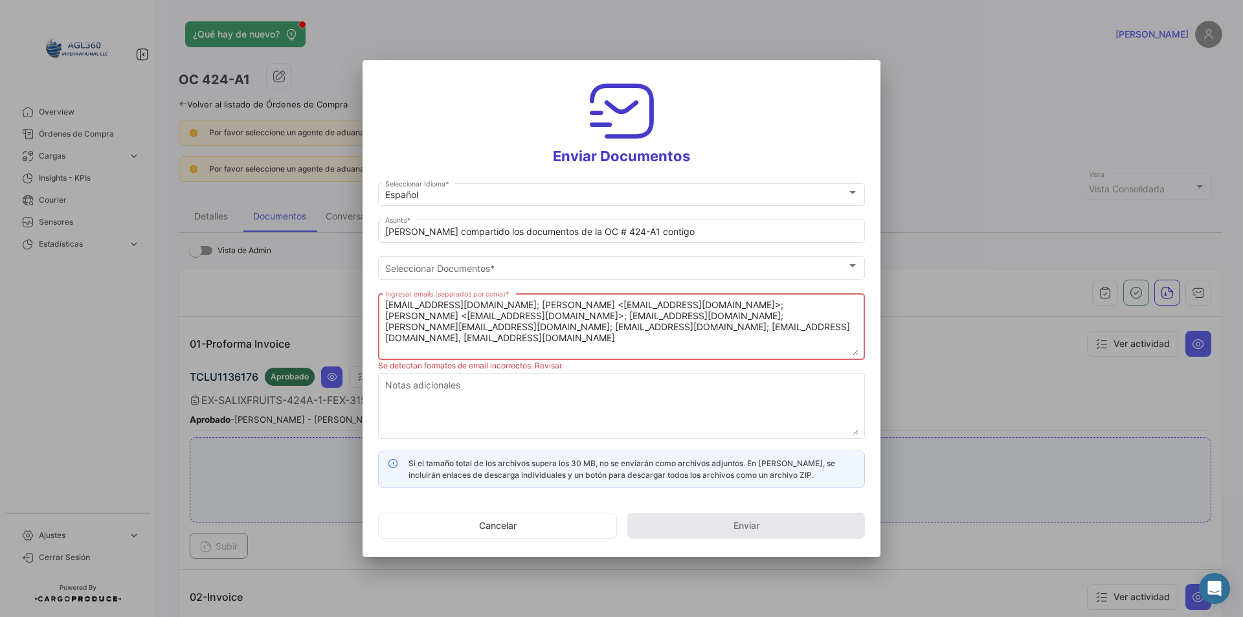
click at [760, 312] on textarea "[EMAIL_ADDRESS][DOMAIN_NAME]; [PERSON_NAME] <[EMAIL_ADDRESS][DOMAIN_NAME]>; [PE…" at bounding box center [621, 326] width 473 height 57
drag, startPoint x: 587, startPoint y: 304, endPoint x: 511, endPoint y: 300, distance: 76.5
click at [511, 300] on textarea "[EMAIL_ADDRESS][DOMAIN_NAME], [PERSON_NAME] <[EMAIL_ADDRESS][DOMAIN_NAME]>; [PE…" at bounding box center [621, 326] width 473 height 57
click at [592, 304] on textarea "[EMAIL_ADDRESS][DOMAIN_NAME], [EMAIL_ADDRESS][DOMAIN_NAME]>; [PERSON_NAME] <[EM…" at bounding box center [621, 326] width 473 height 57
drag, startPoint x: 635, startPoint y: 306, endPoint x: 590, endPoint y: 306, distance: 44.7
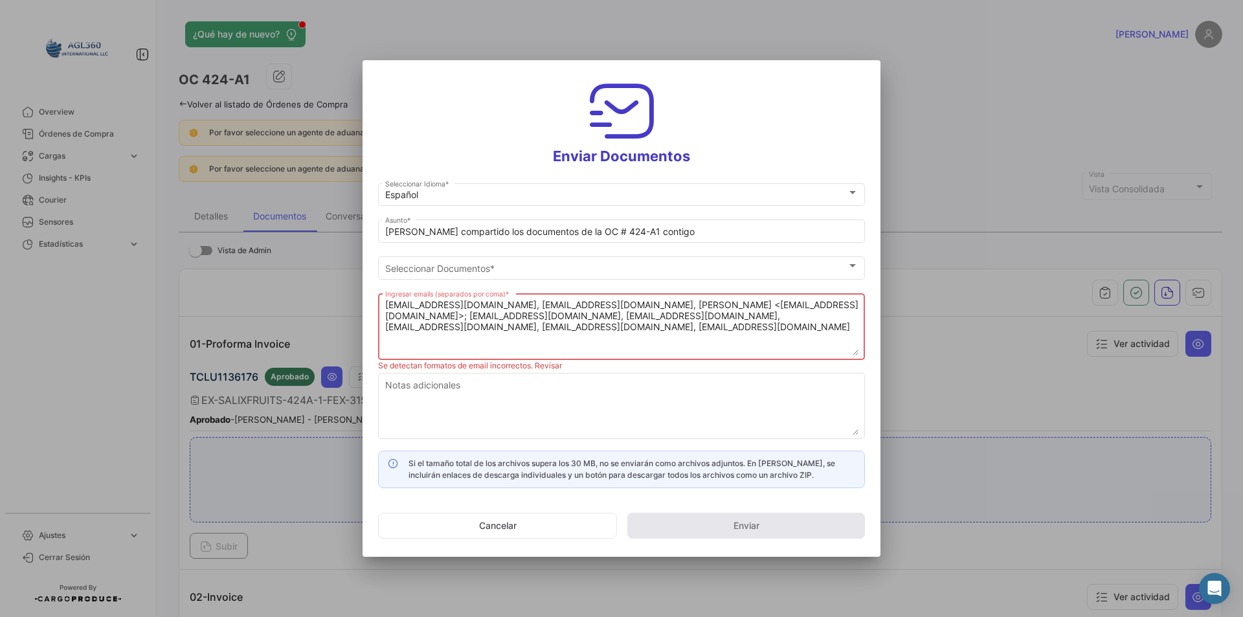
click at [590, 306] on textarea "[EMAIL_ADDRESS][DOMAIN_NAME], [EMAIL_ADDRESS][DOMAIN_NAME], [PERSON_NAME] <[EMA…" at bounding box center [621, 326] width 473 height 57
click at [677, 307] on textarea "[EMAIL_ADDRESS][DOMAIN_NAME], [EMAIL_ADDRESS][DOMAIN_NAME], [EMAIL_ADDRESS][DOM…" at bounding box center [621, 326] width 473 height 57
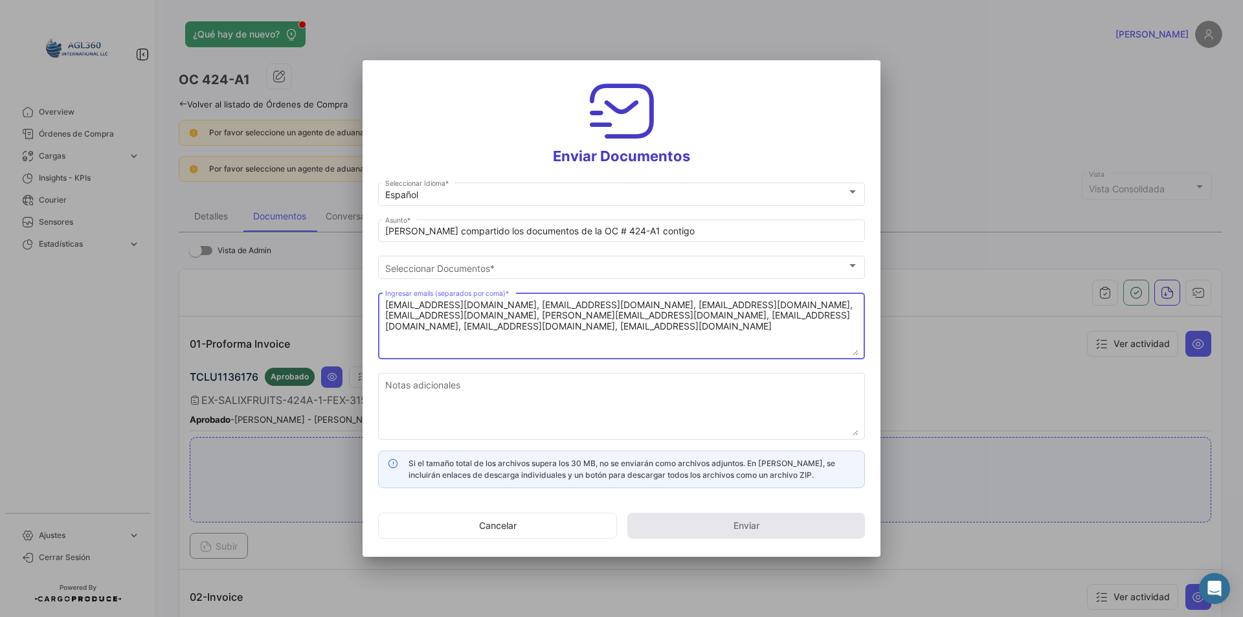
type textarea "[EMAIL_ADDRESS][DOMAIN_NAME], [EMAIL_ADDRESS][DOMAIN_NAME], [EMAIL_ADDRESS][DOM…"
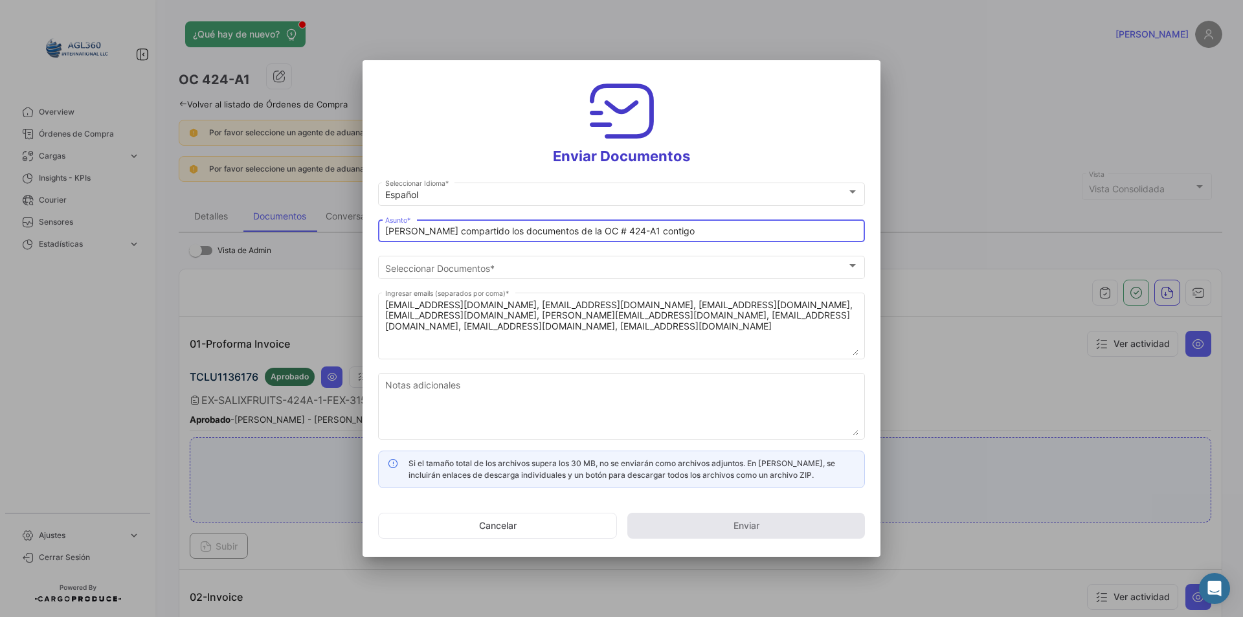
click at [506, 229] on input "[PERSON_NAME] compartido los documentos de la OC # 424-A1 contigo" at bounding box center [621, 231] width 473 height 11
paste input "DOCUMENTOS - FRUTERA AGROSAN EXPORT SPA : [GEOGRAPHIC_DATA] MAERSK BATUR INST 4…"
drag, startPoint x: 700, startPoint y: 231, endPoint x: 641, endPoint y: 230, distance: 58.9
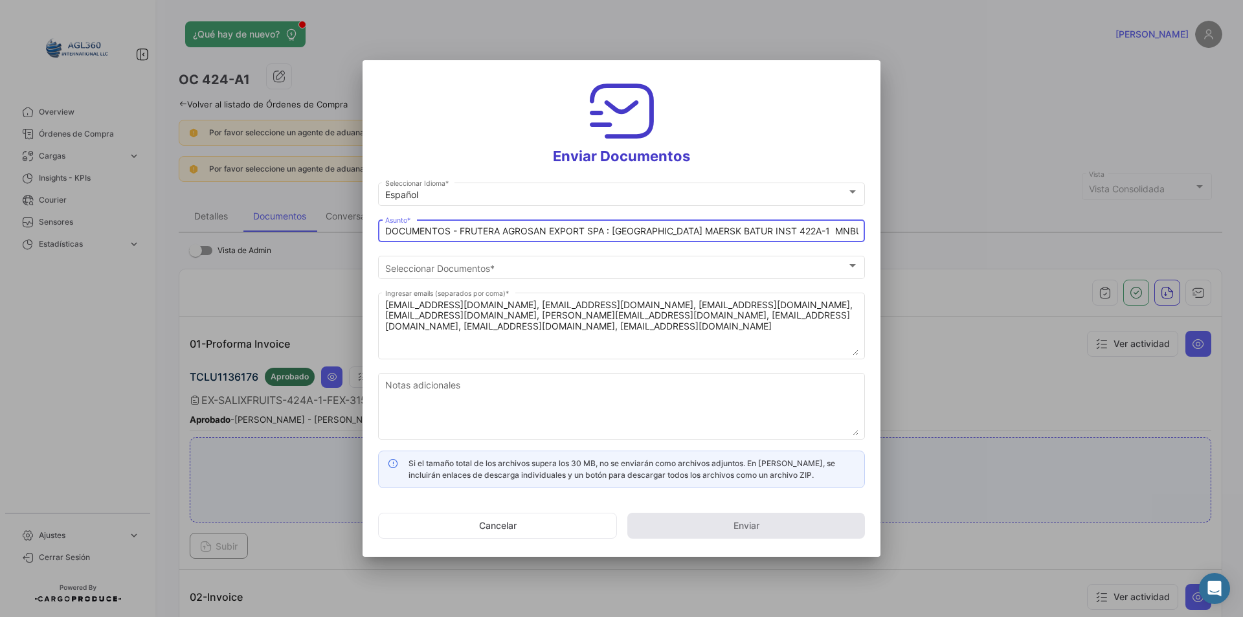
click at [641, 230] on input "DOCUMENTOS - FRUTERA AGROSAN EXPORT SPA : [GEOGRAPHIC_DATA] MAERSK BATUR INST 4…" at bounding box center [621, 231] width 473 height 11
click at [724, 227] on input "DOCUMENTOS - FRUTERA AGROSAN EXPORT SPA : MN MAJESTIC V INST 422A-1 MNBU3349469" at bounding box center [621, 231] width 473 height 11
click at [827, 232] on input "DOCUMENTOS - FRUTERA AGROSAN EXPORT SPA : MN MAJESTIC V INST 424A-1 MNBU3349469" at bounding box center [621, 231] width 473 height 11
type input "DOCUMENTOS - FRUTERA AGROSAN EXPORT SPA : MN MAJESTIC V INST 424A-1 TCLU1136176"
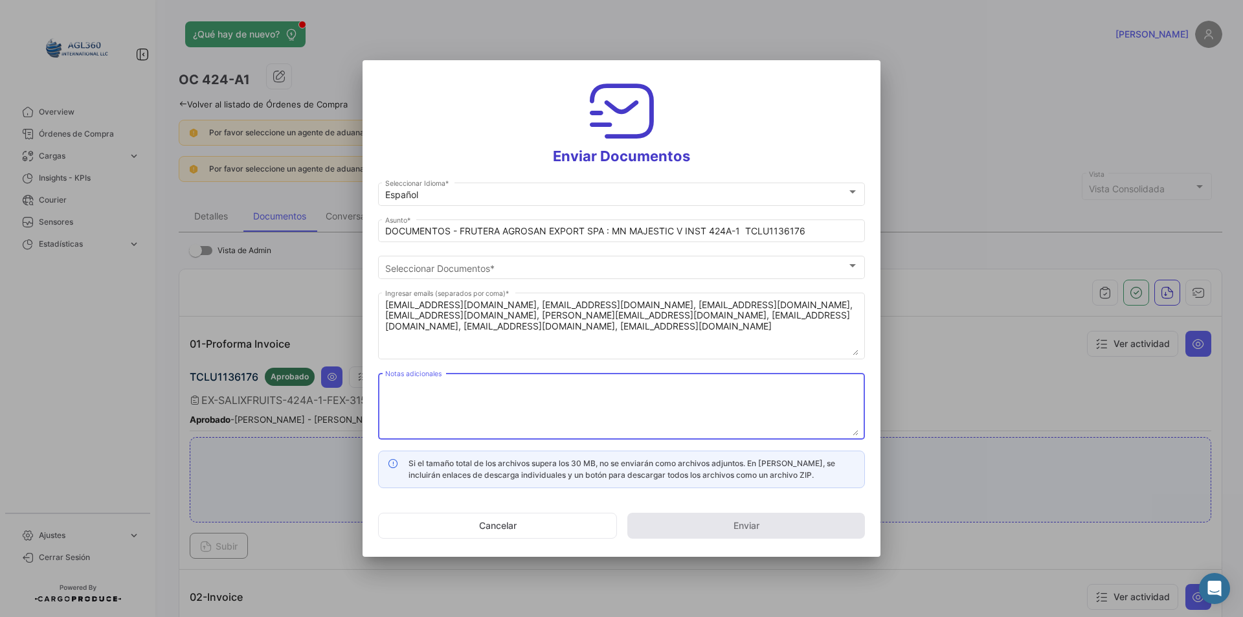
click at [453, 380] on textarea "Notas adicionales" at bounding box center [621, 407] width 473 height 57
paste textarea "Estimados, Adjunto Documentos : FRUTERA AGROSAN EXPORT SPA. Por favor presione …"
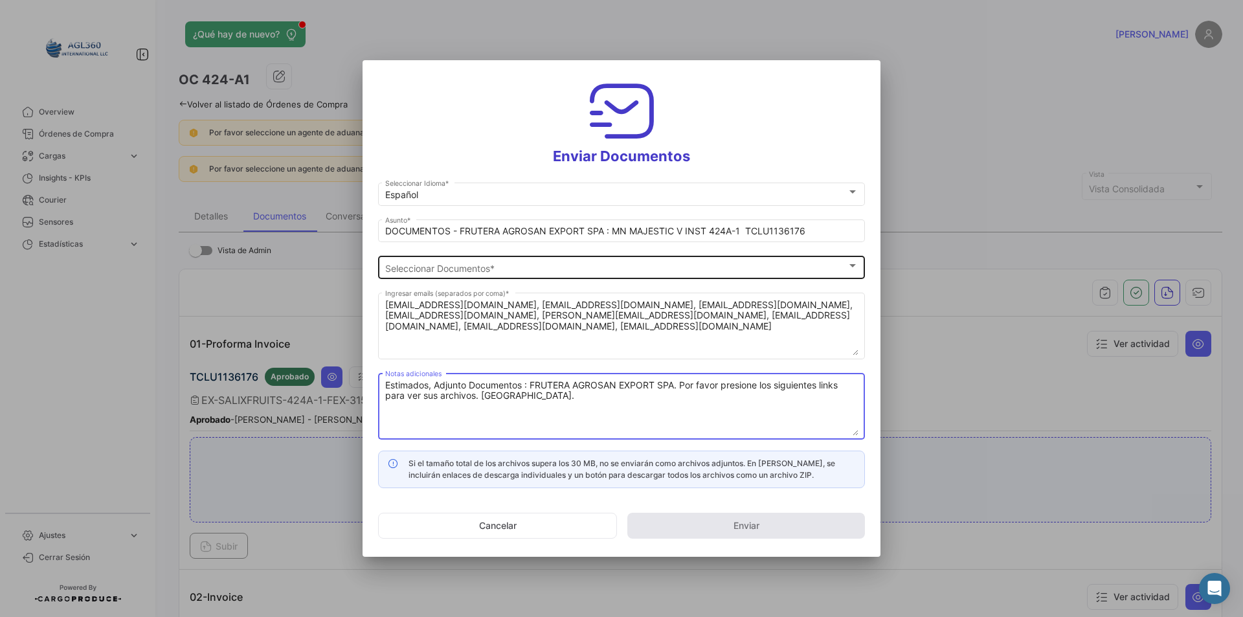
type textarea "Estimados, Adjunto Documentos : FRUTERA AGROSAN EXPORT SPA. Por favor presione …"
click at [543, 267] on div "Seleccionar Documentos" at bounding box center [616, 268] width 462 height 11
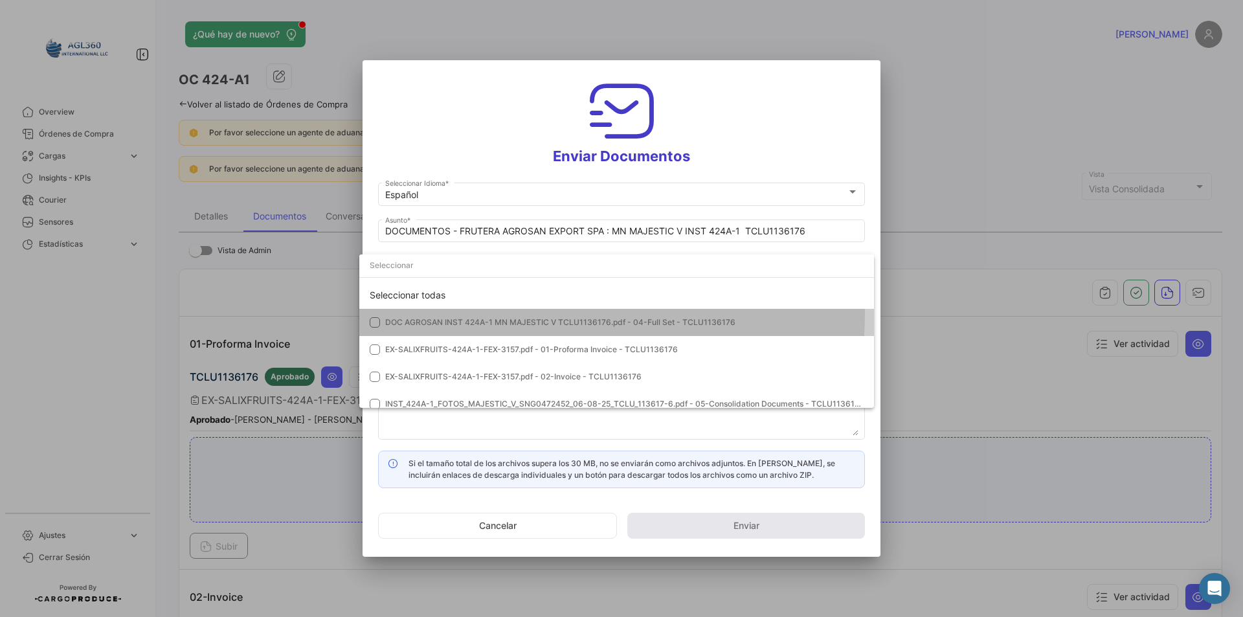
click at [507, 313] on mat-option "DOC AGROSAN INST 424A-1 MN MAJESTIC V TCLU1136176.pdf - 04-Full Set - TCLU11361…" at bounding box center [616, 322] width 515 height 27
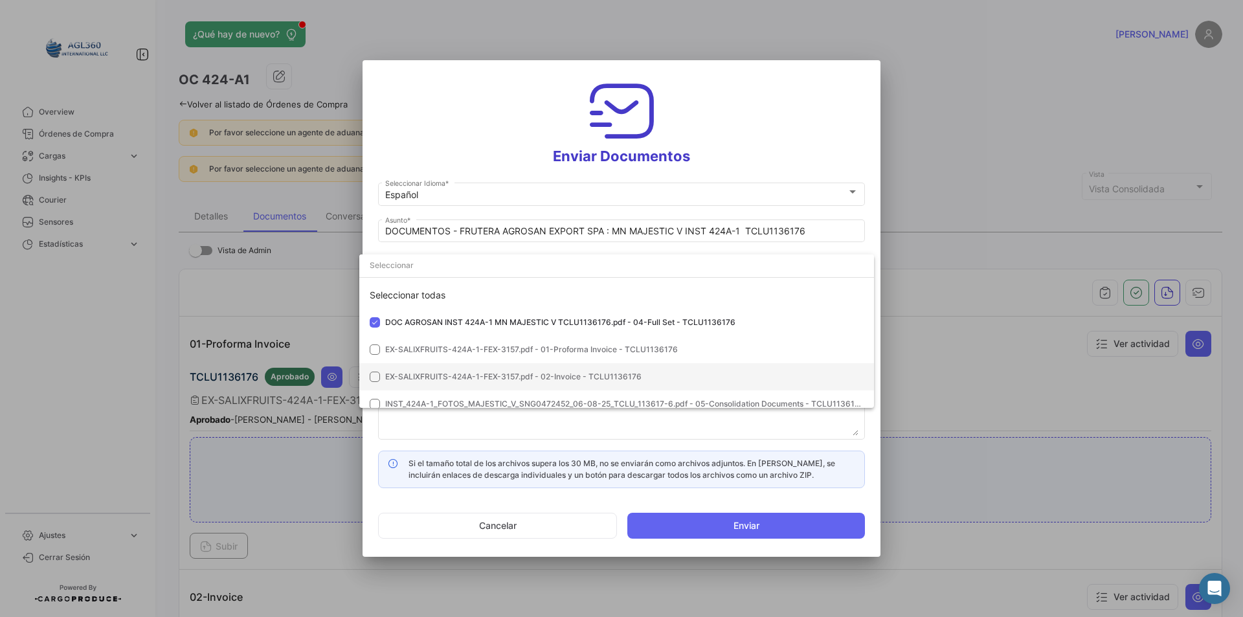
click at [524, 369] on mat-option "EX-SALIXFRUITS-424A-1-FEX-3157.pdf - 02-Invoice - TCLU1136176" at bounding box center [616, 376] width 515 height 27
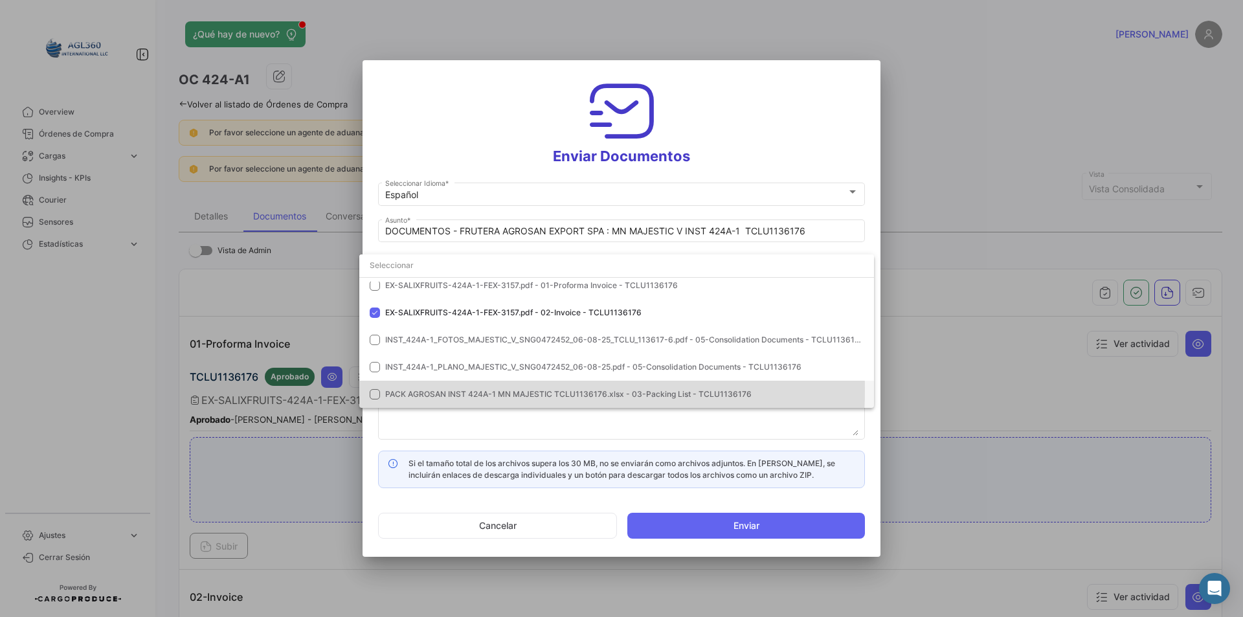
click at [457, 390] on span "PACK AGROSAN INST 424A-1 MN MAJESTIC TCLU1136176.xlsx - 03-Packing List - TCLU1…" at bounding box center [568, 394] width 366 height 10
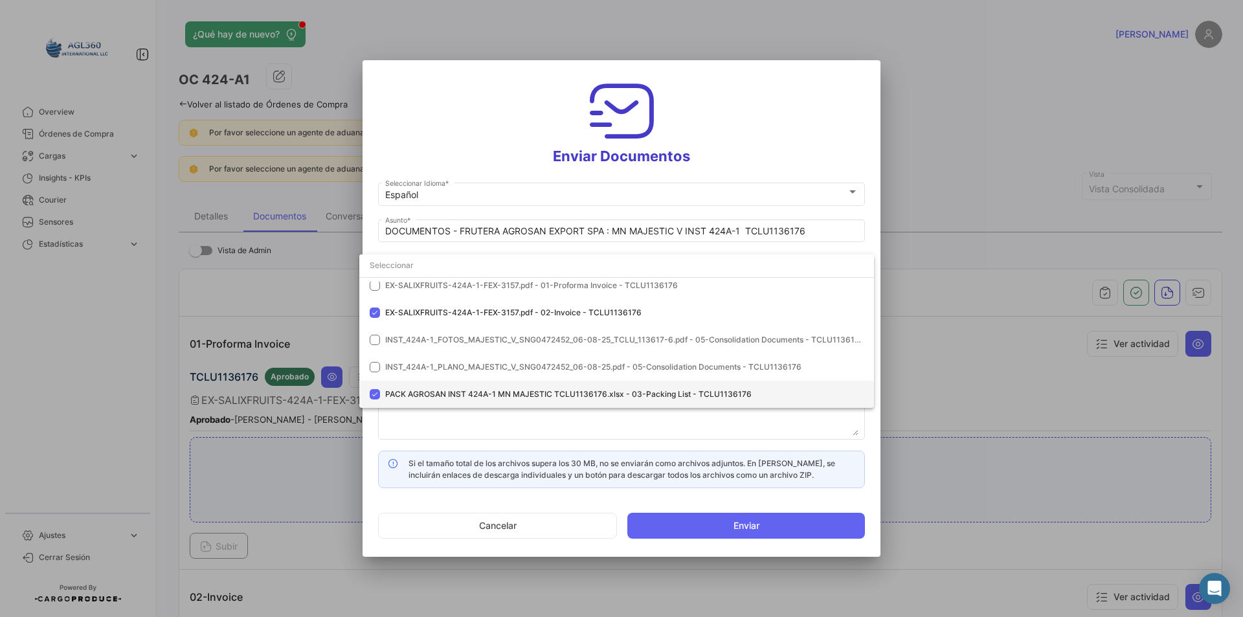
scroll to position [0, 0]
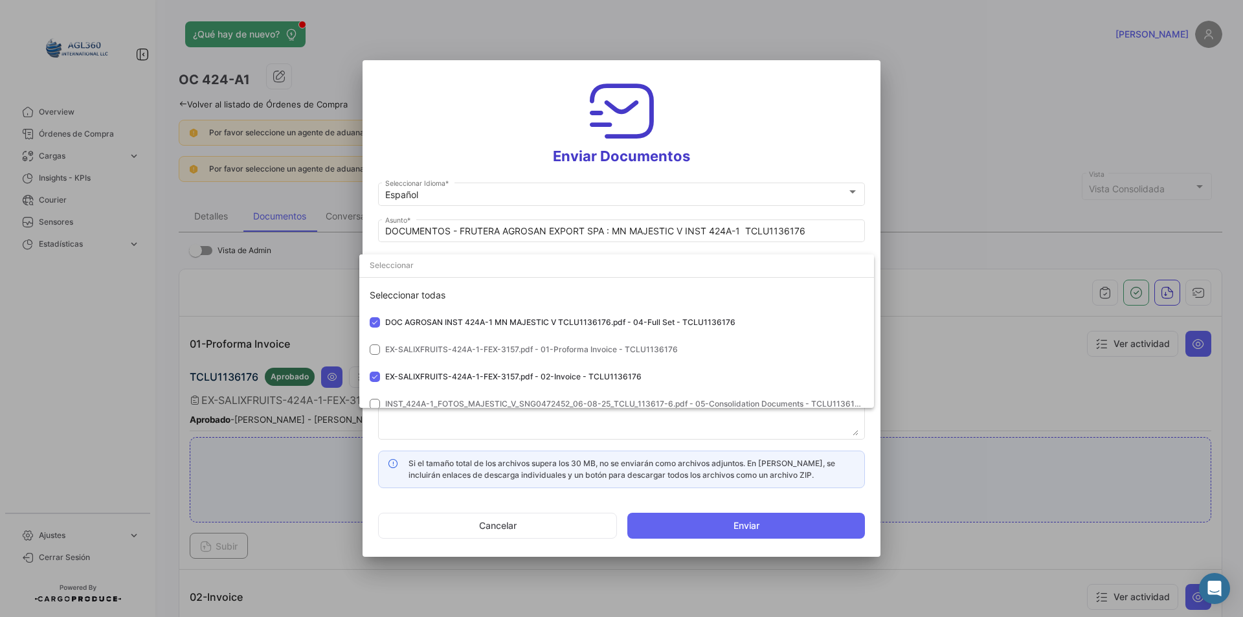
click at [516, 135] on div at bounding box center [621, 308] width 1243 height 617
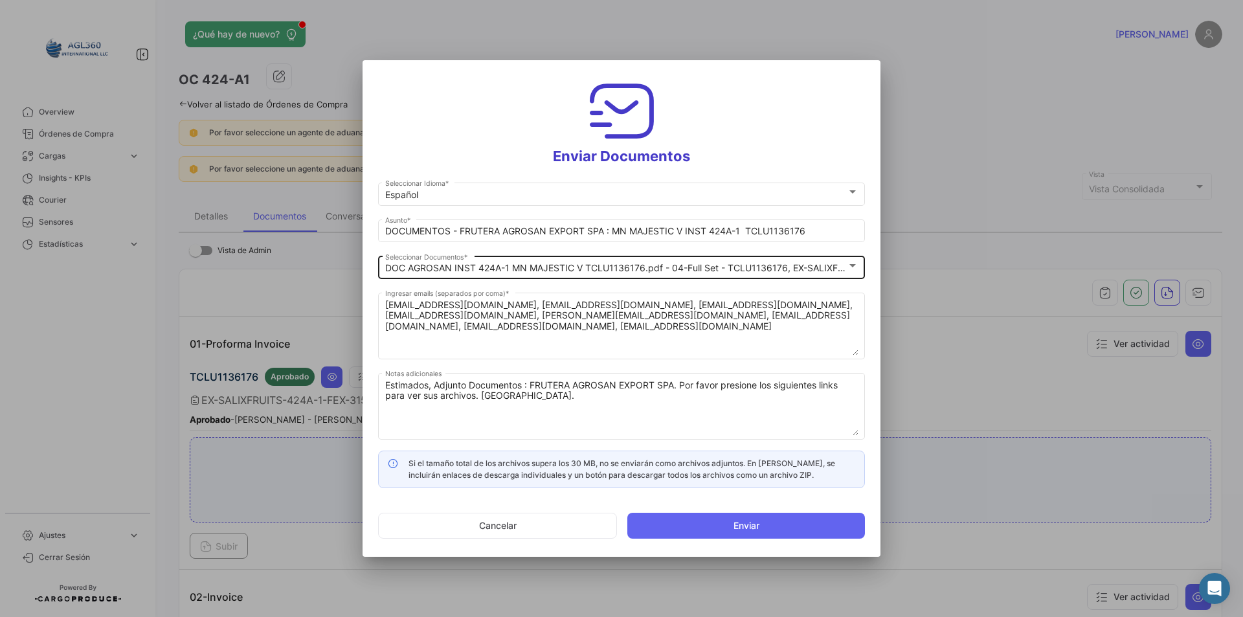
click at [856, 273] on div "DOC AGROSAN INST 424A-1 MN MAJESTIC V TCLU1136176.pdf - 04-Full Set - TCLU11361…" at bounding box center [621, 268] width 473 height 11
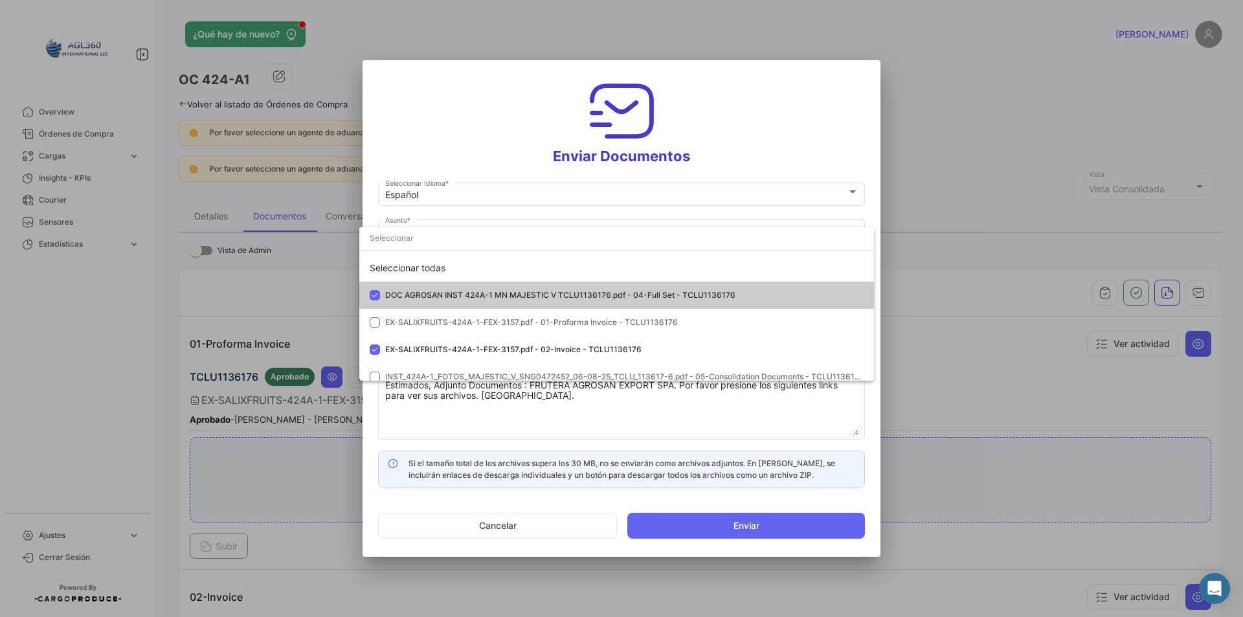
click at [563, 412] on div at bounding box center [621, 308] width 1243 height 617
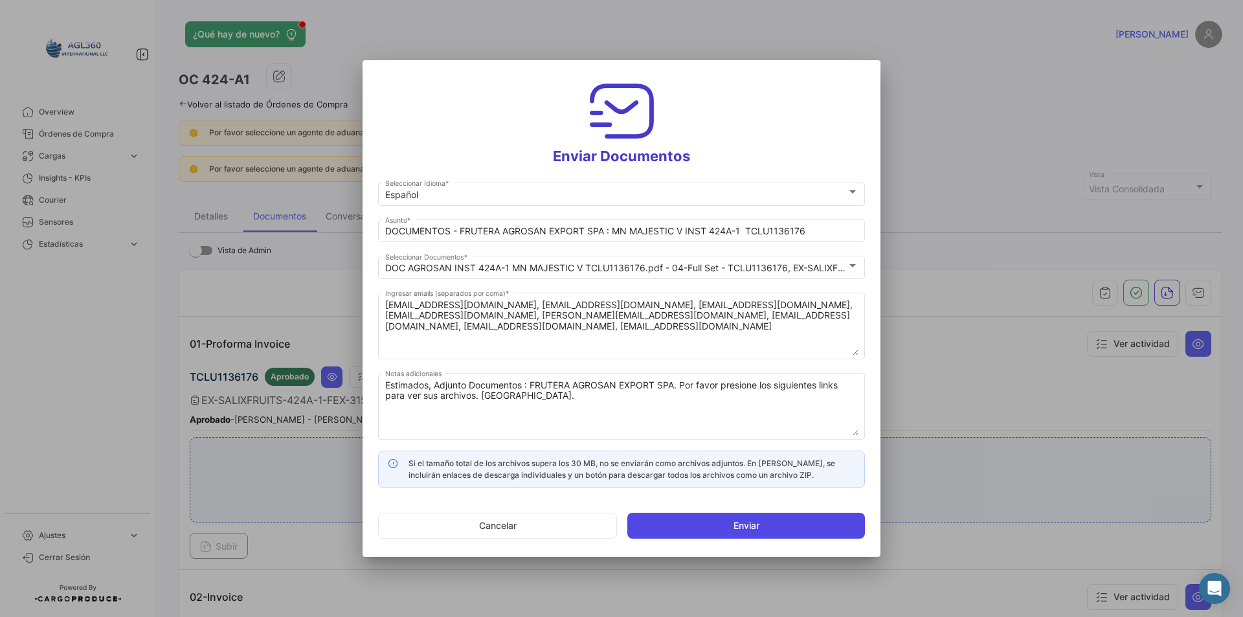
click at [761, 519] on button "Enviar" at bounding box center [746, 526] width 238 height 26
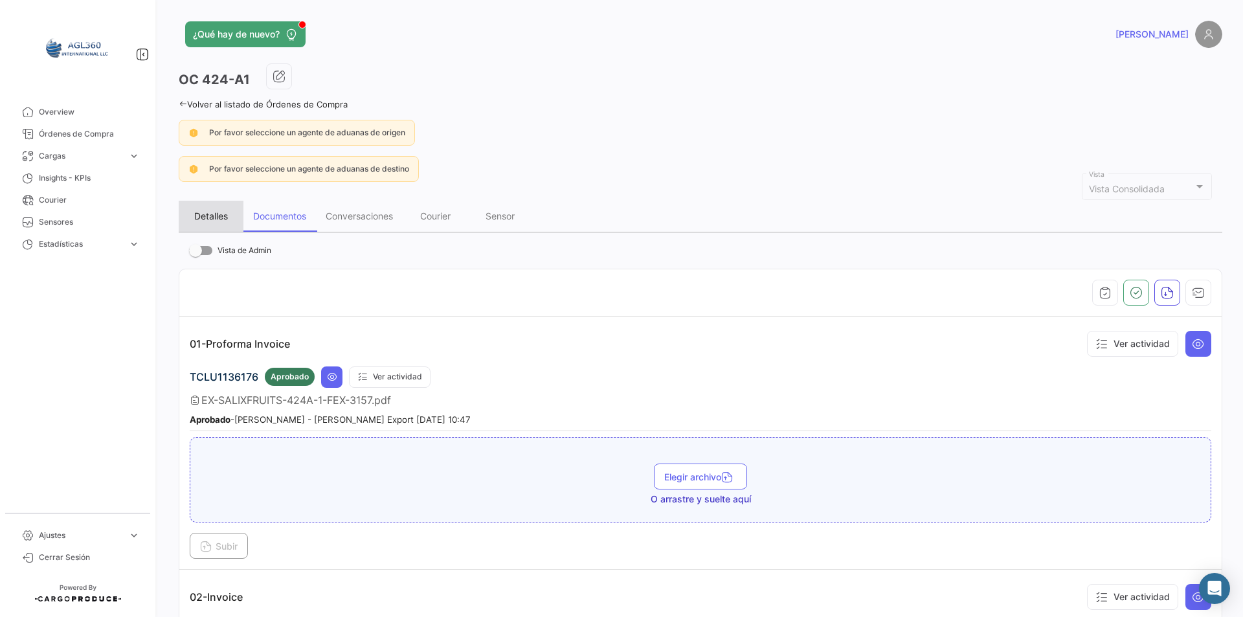
click at [227, 217] on div "Detalles" at bounding box center [211, 215] width 34 height 11
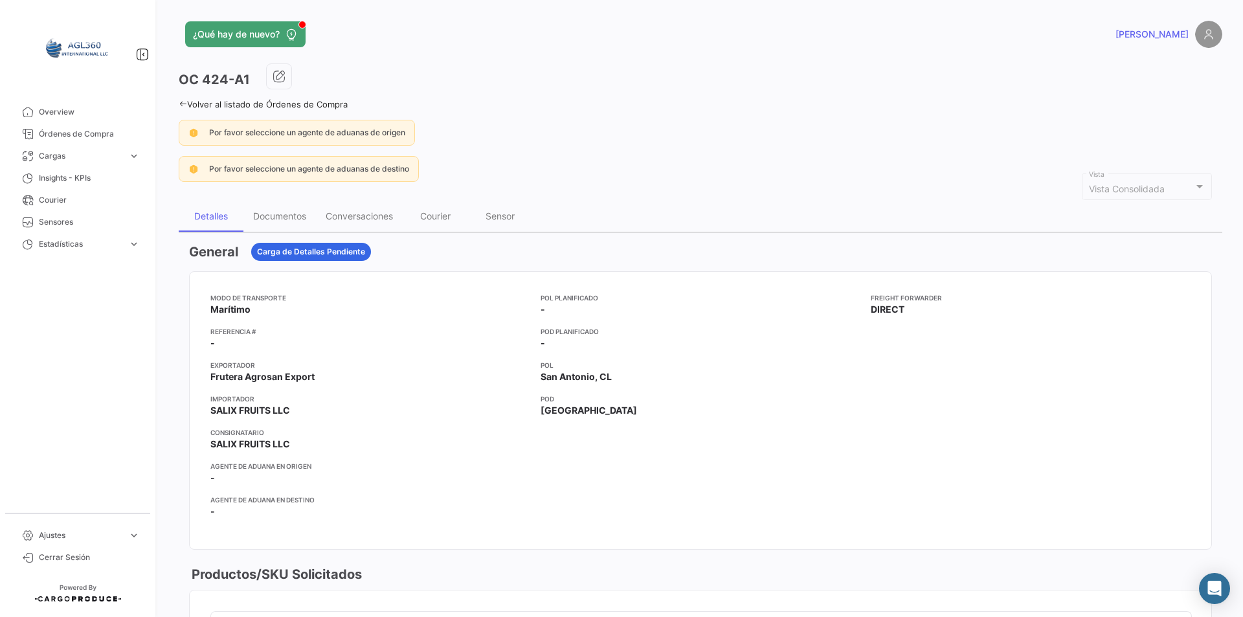
click at [185, 104] on icon at bounding box center [183, 104] width 8 height 8
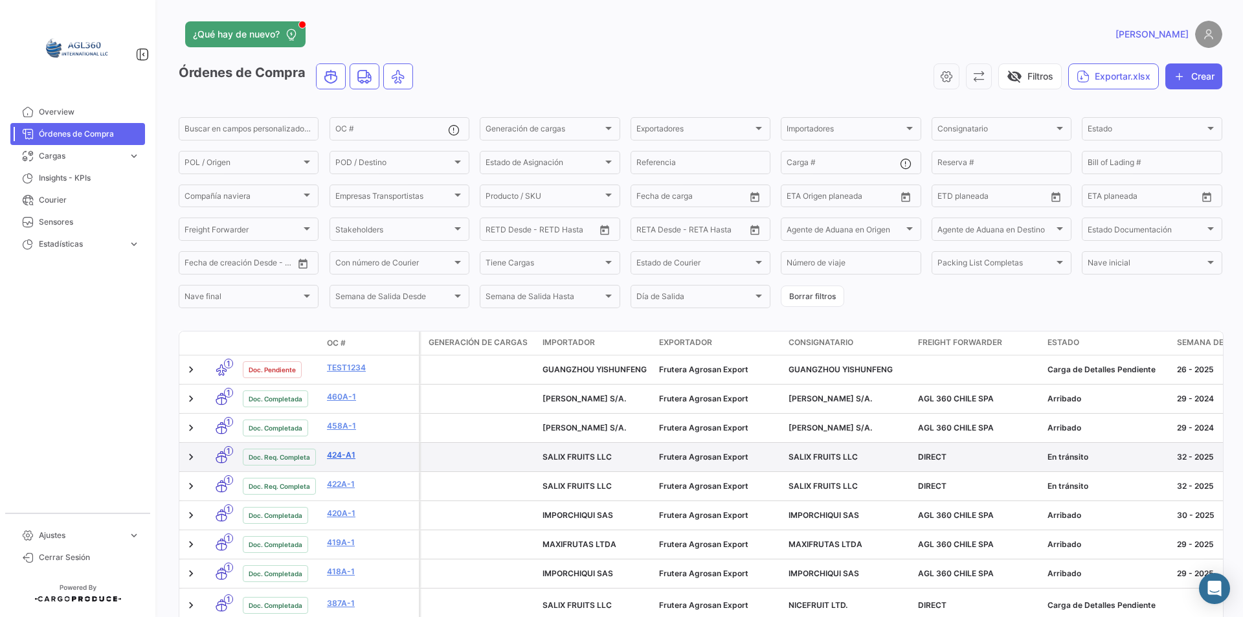
click at [350, 457] on link "424-A1" at bounding box center [370, 455] width 87 height 12
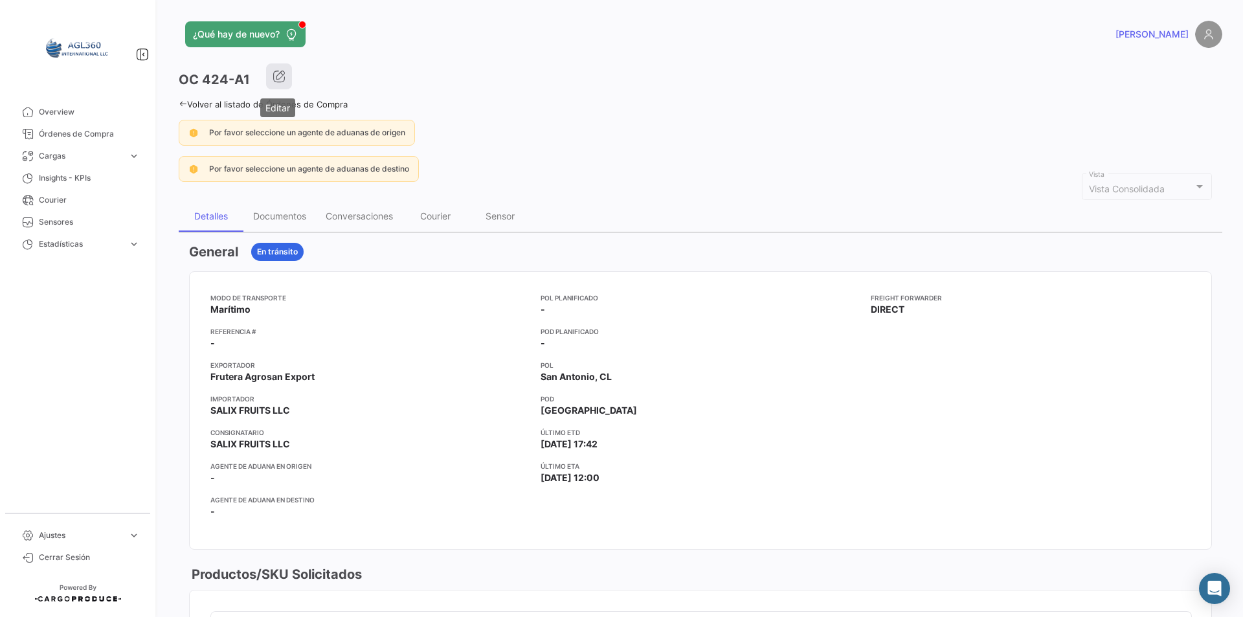
click at [275, 80] on icon "button" at bounding box center [279, 76] width 13 height 13
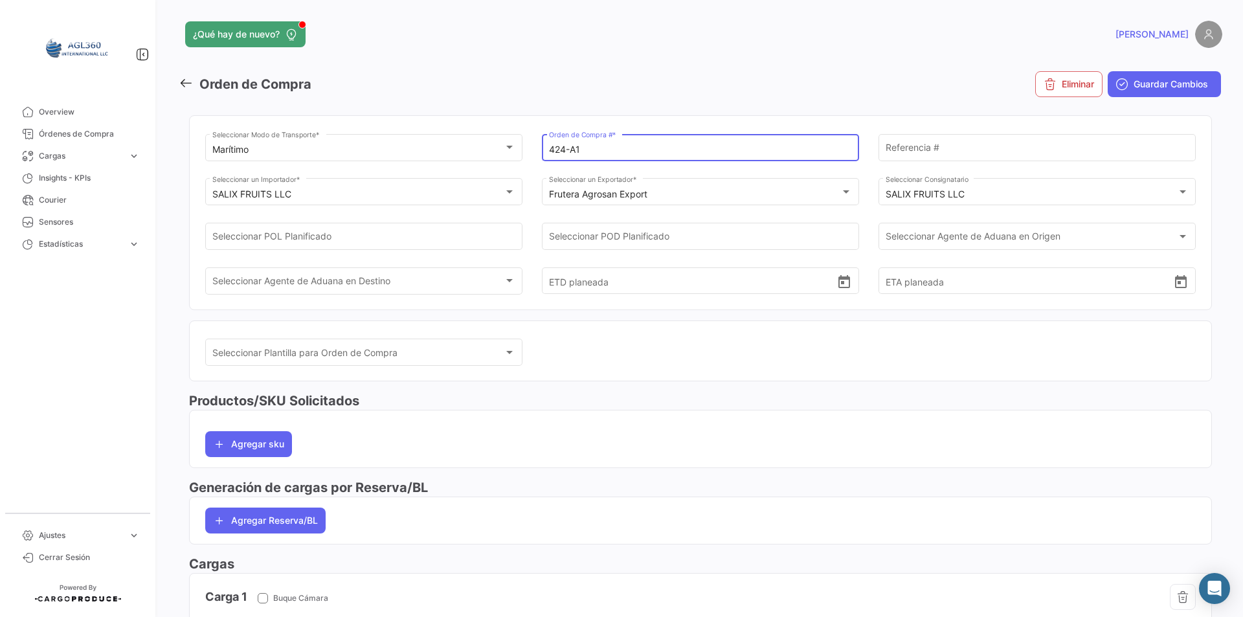
click at [567, 151] on input "424-A1" at bounding box center [701, 149] width 304 height 11
type input "424A-1"
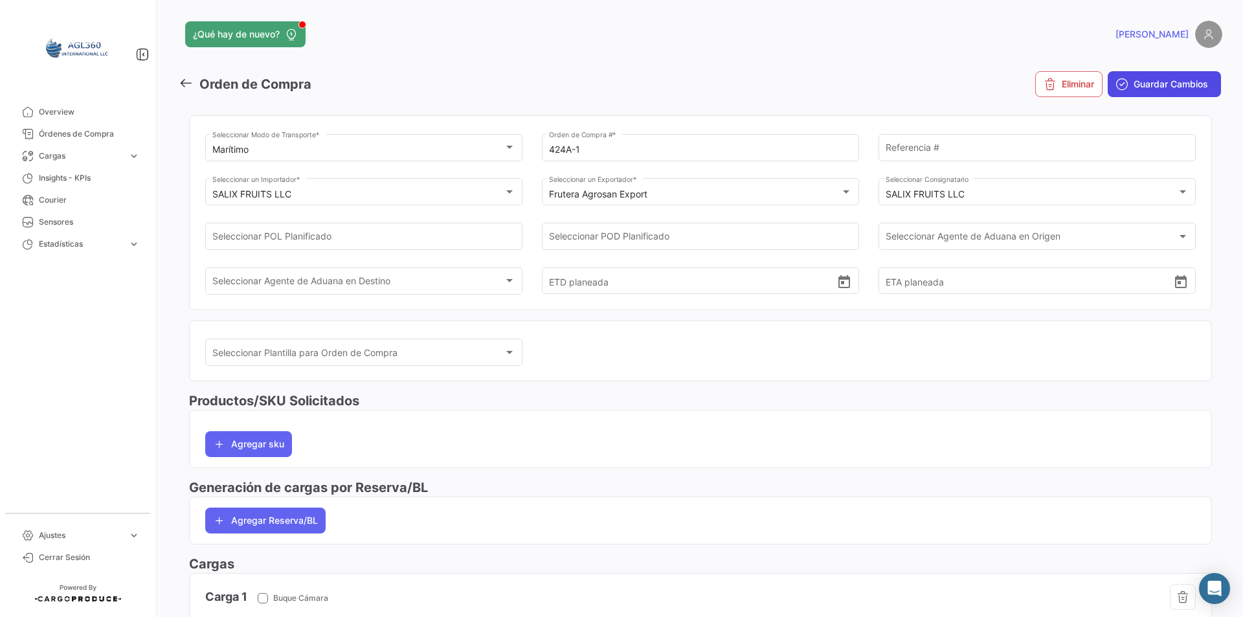
click at [1160, 87] on span "Guardar Cambios" at bounding box center [1171, 84] width 74 height 13
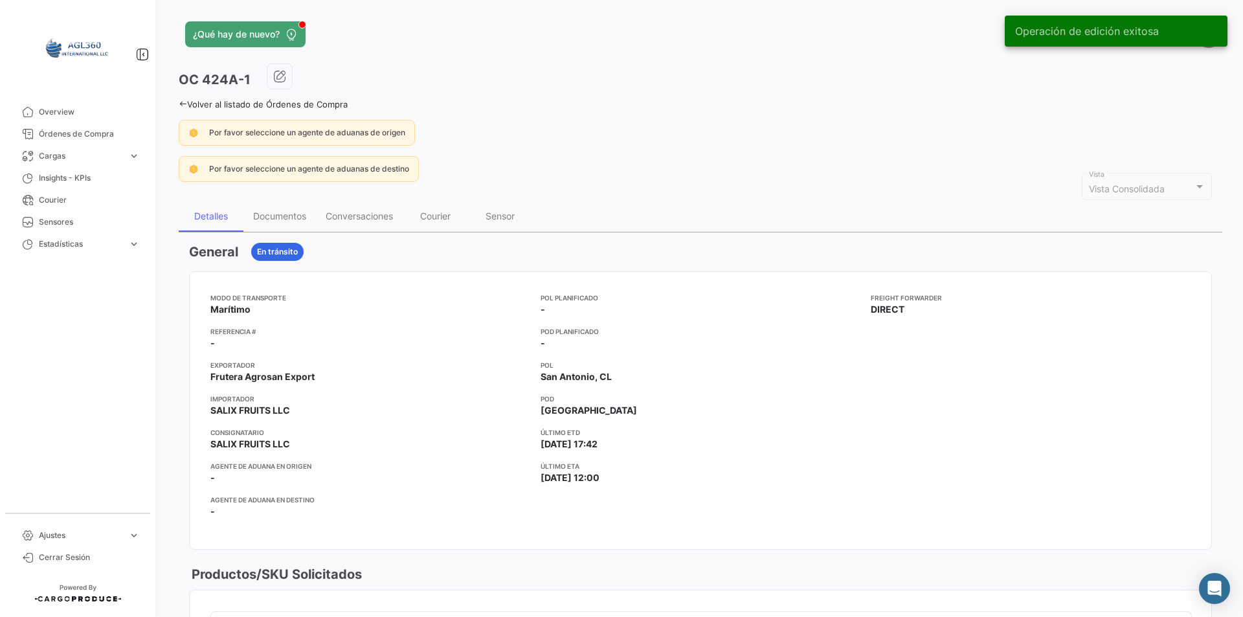
click at [181, 103] on icon at bounding box center [183, 104] width 8 height 8
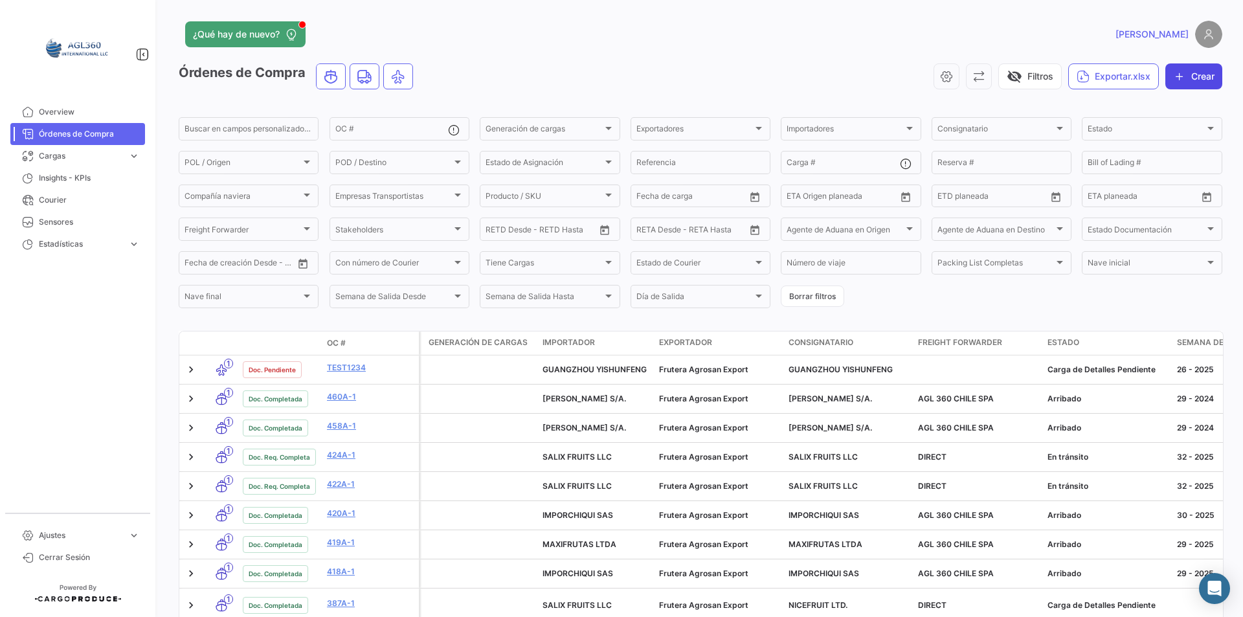
click at [1173, 75] on icon "button" at bounding box center [1179, 76] width 13 height 13
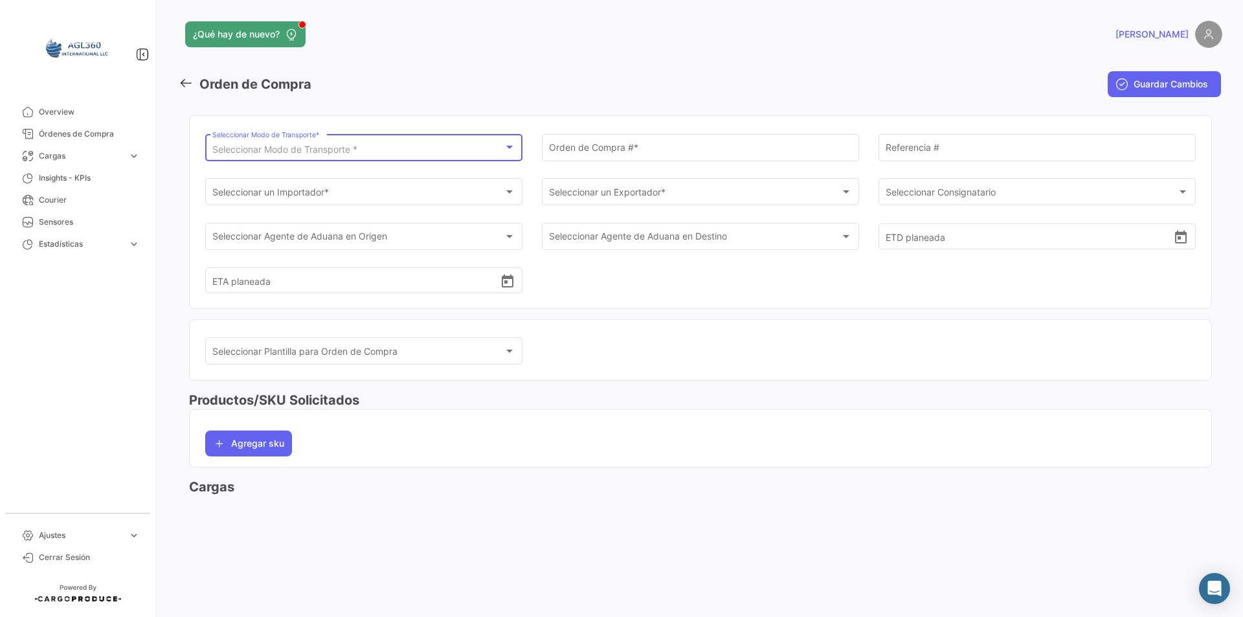
click at [297, 151] on span "Seleccionar Modo de Transporte *" at bounding box center [284, 149] width 145 height 11
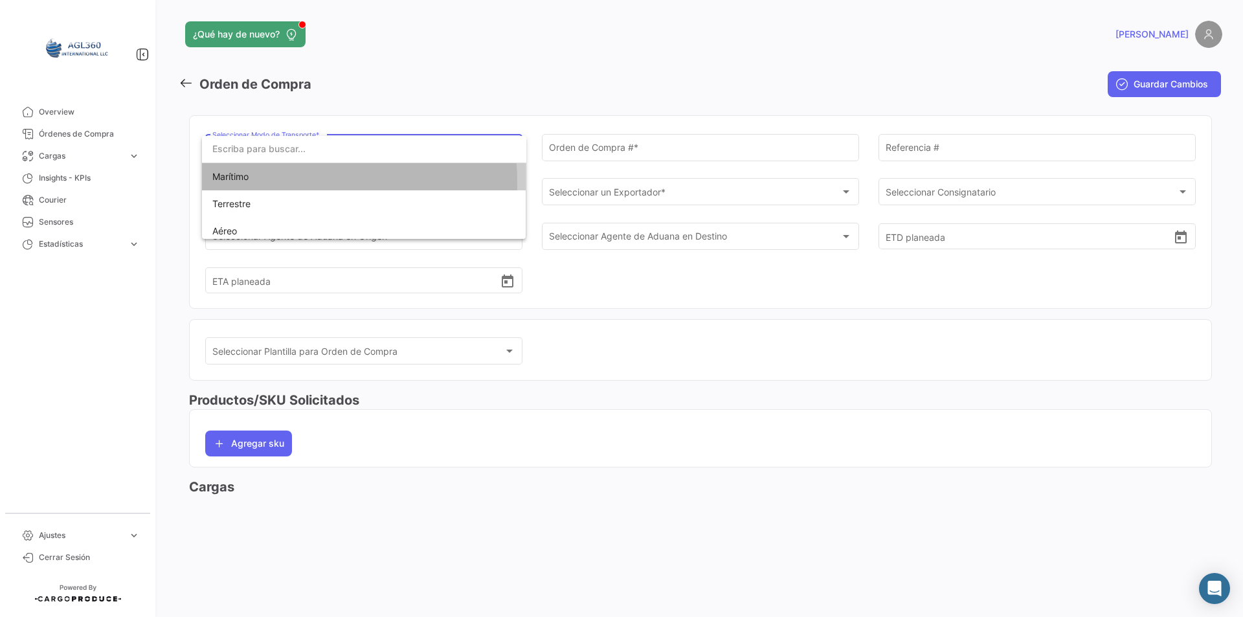
drag, startPoint x: 264, startPoint y: 183, endPoint x: 545, endPoint y: 138, distance: 285.2
click at [264, 182] on span "Marítimo" at bounding box center [364, 176] width 304 height 27
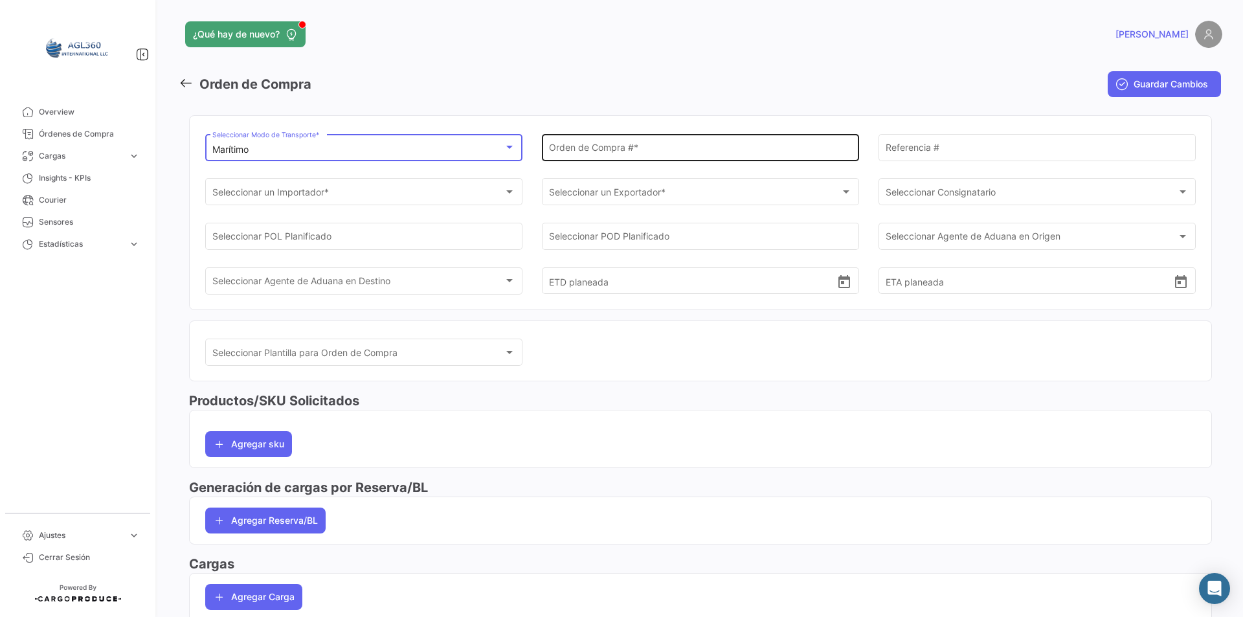
click at [580, 144] on input "Orden de Compra # *" at bounding box center [701, 149] width 304 height 11
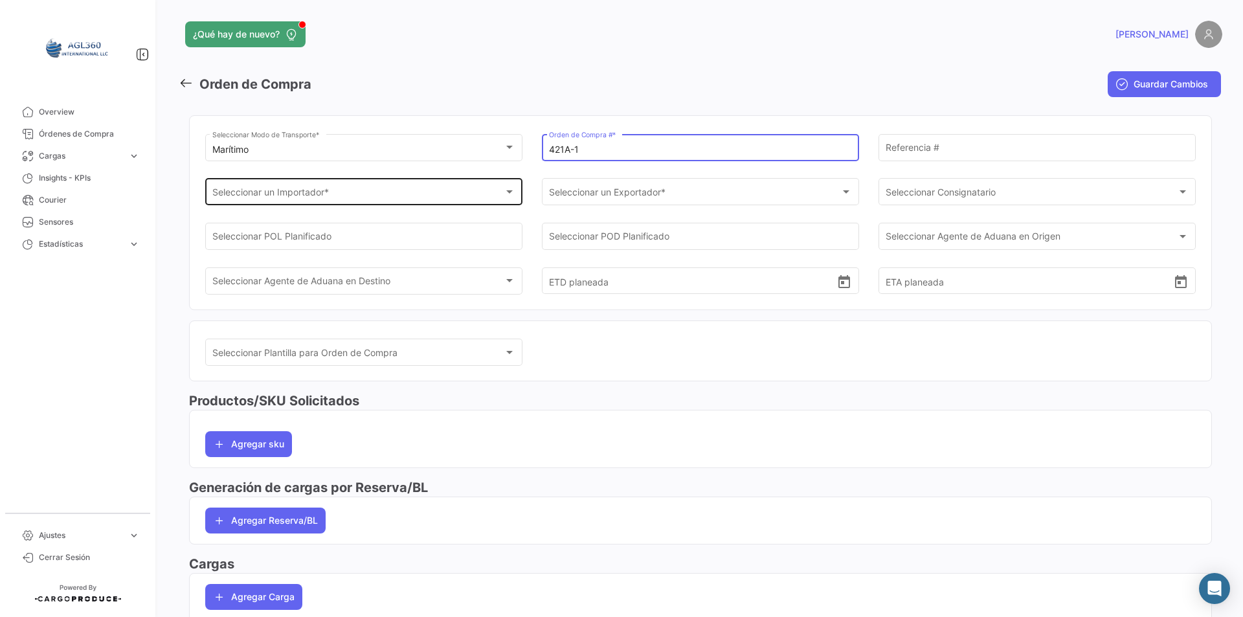
type input "421A-1"
click at [391, 204] on div "Seleccionar un Importador * Seleccionar un Importador *" at bounding box center [364, 191] width 304 height 30
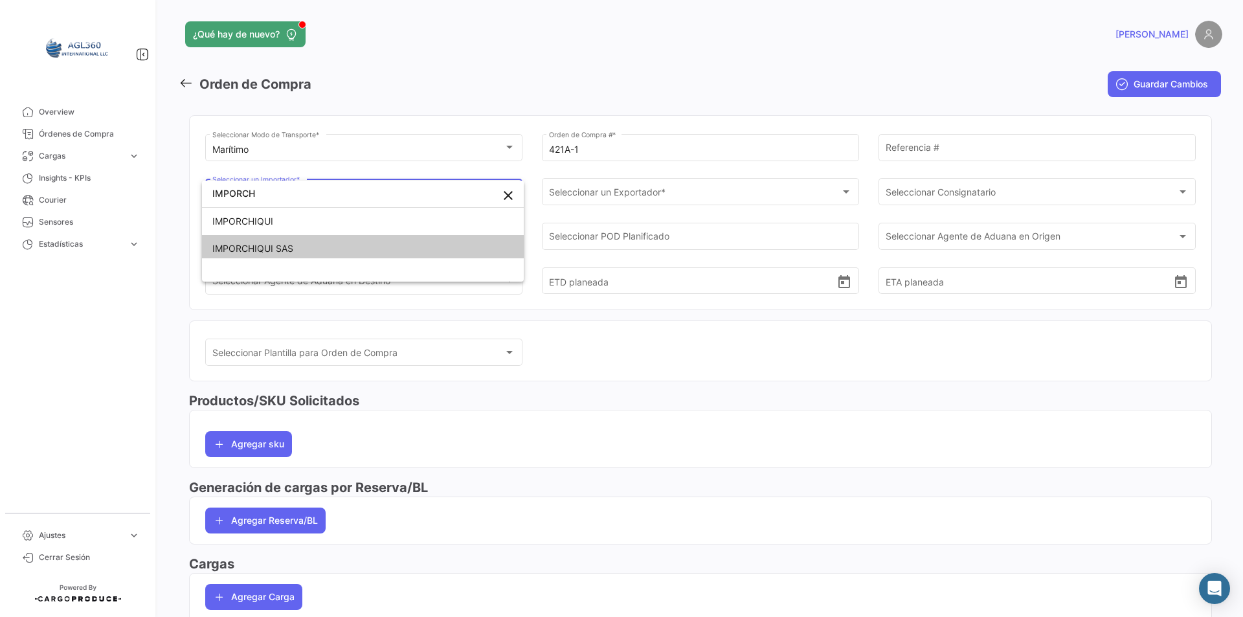
type input "IMPORCH"
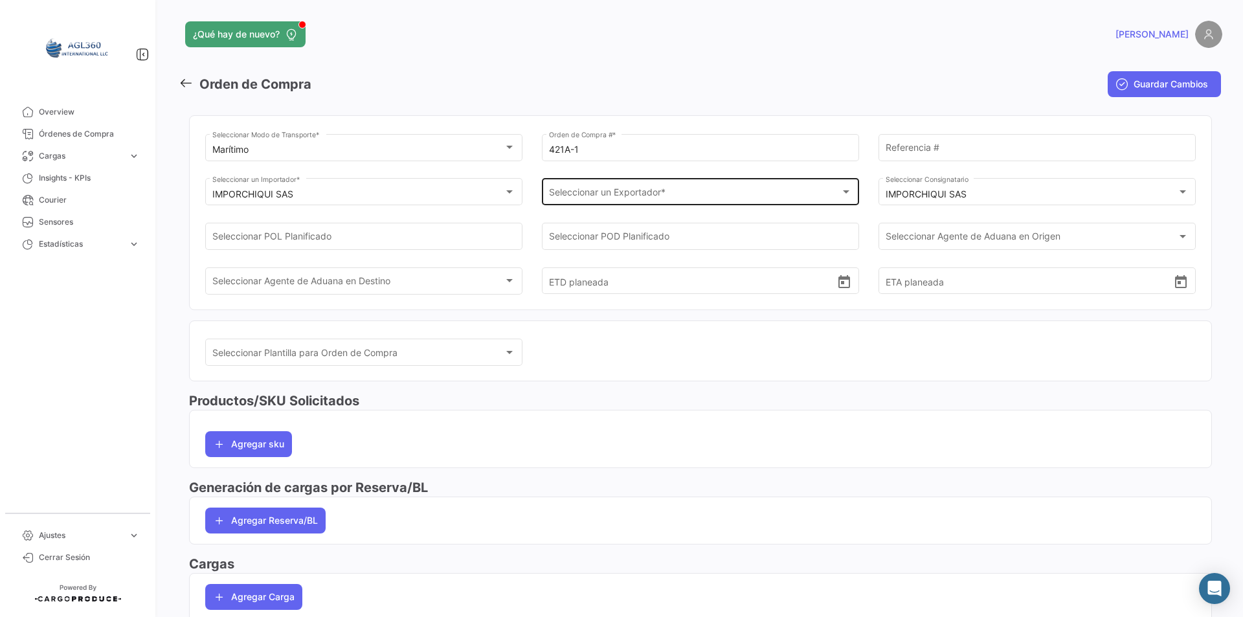
click at [589, 185] on div "Seleccionar un Exportador * Seleccionar un Exportador *" at bounding box center [701, 191] width 304 height 30
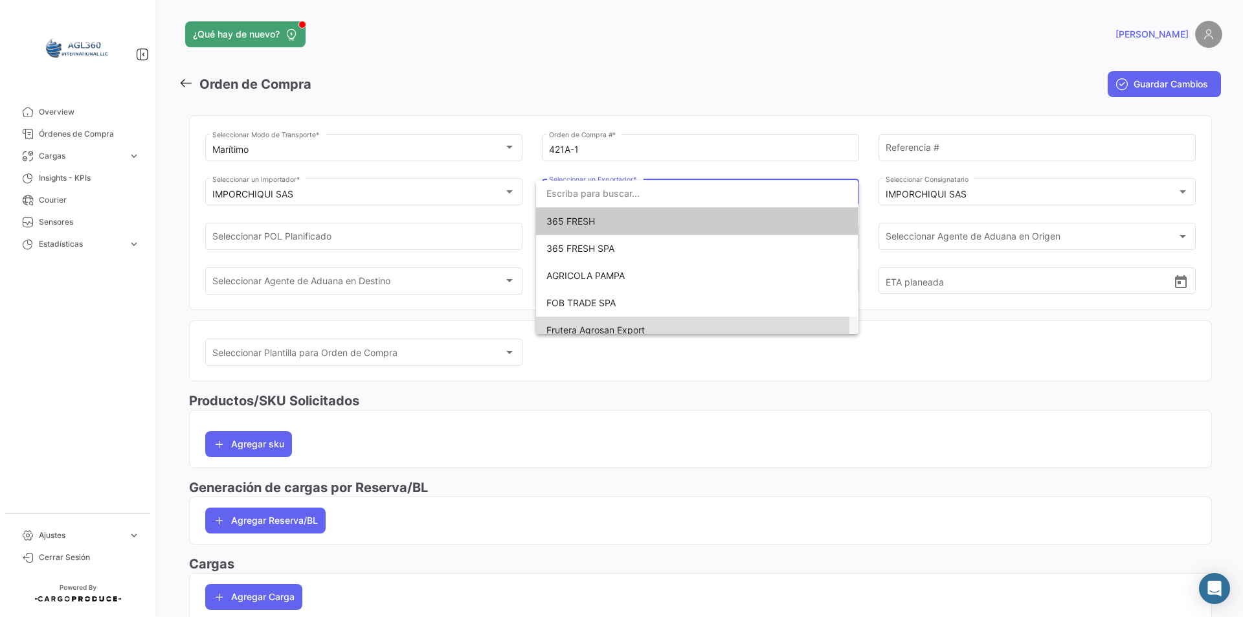
click at [599, 324] on span "Frutera Agrosan Export" at bounding box center [595, 329] width 98 height 11
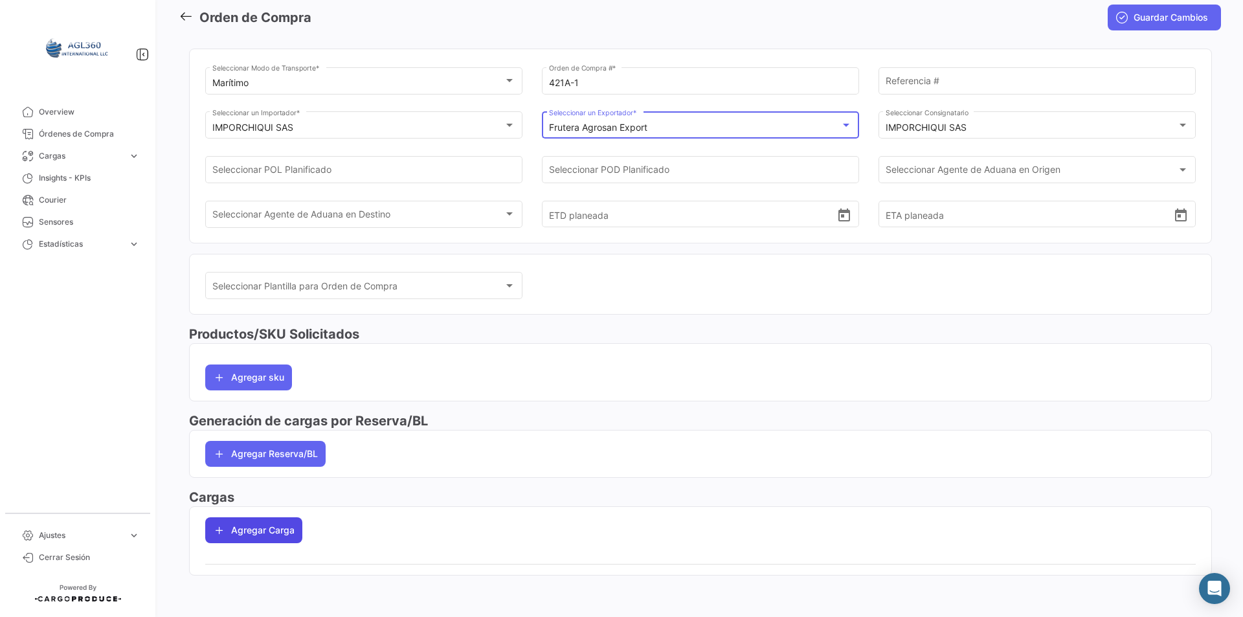
click at [265, 536] on button "Agregar Carga" at bounding box center [253, 530] width 97 height 26
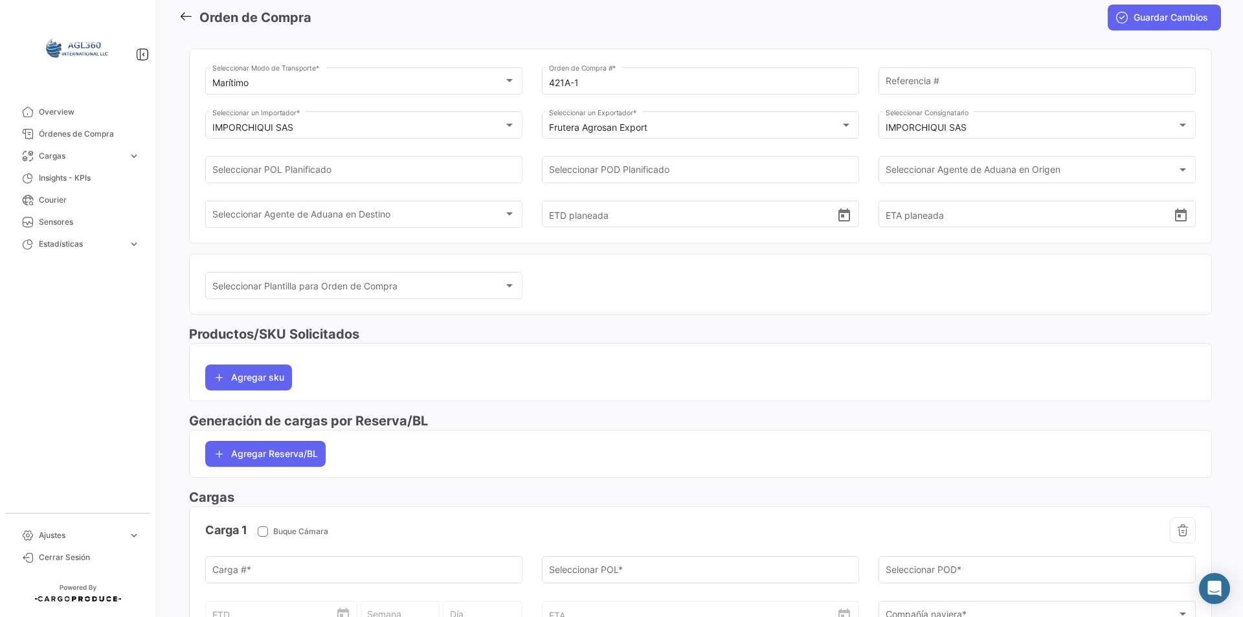
scroll to position [261, 0]
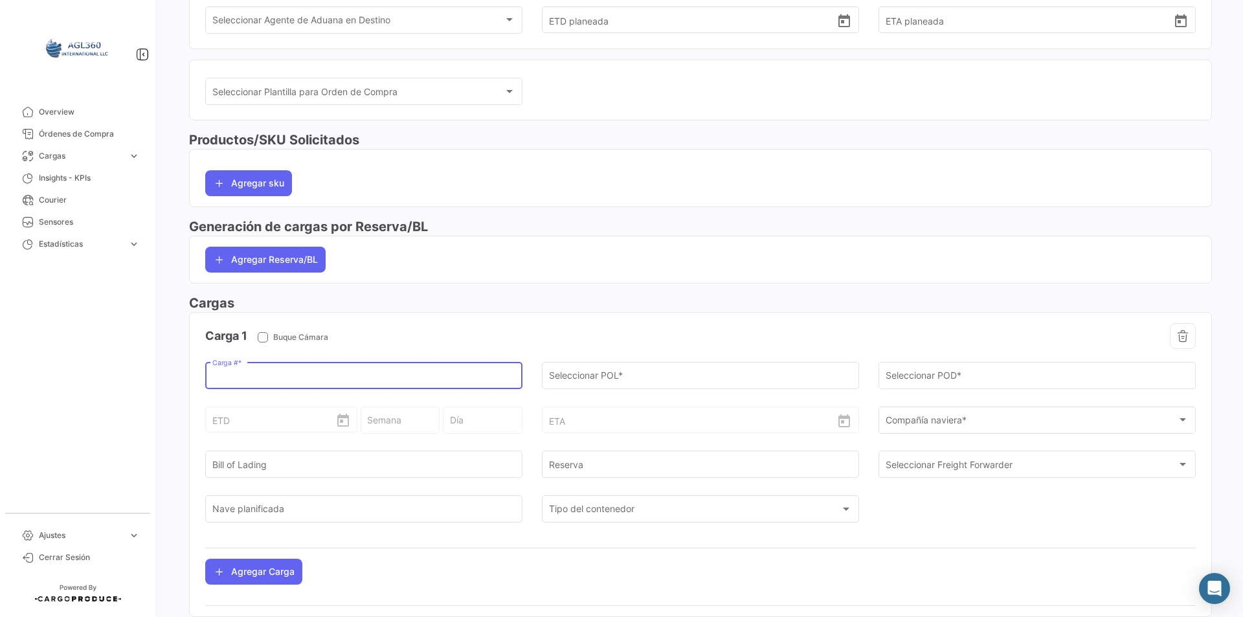
click at [252, 376] on input "Carga # *" at bounding box center [364, 378] width 304 height 11
type input "HLBU9373720"
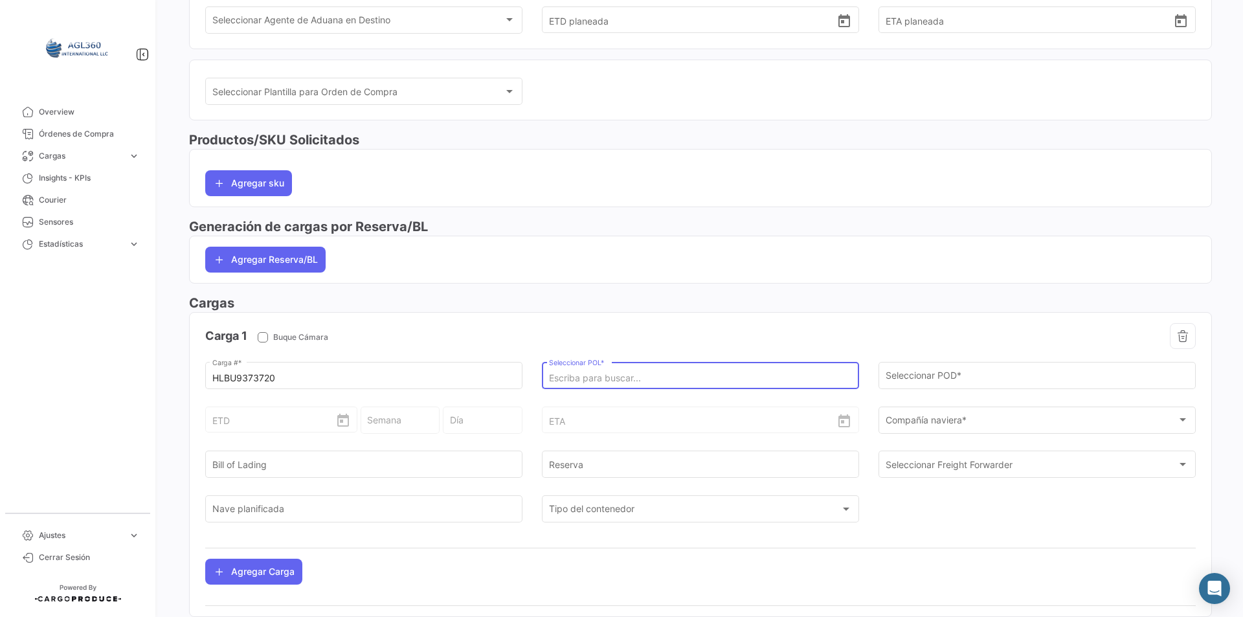
click at [599, 374] on input "Seleccionar POL *" at bounding box center [701, 378] width 304 height 11
drag, startPoint x: 622, startPoint y: 413, endPoint x: 640, endPoint y: 405, distance: 19.4
click at [633, 408] on span "CLSAI - [GEOGRAPHIC_DATA], CL" at bounding box center [701, 404] width 303 height 31
type input "San Antonio, CL"
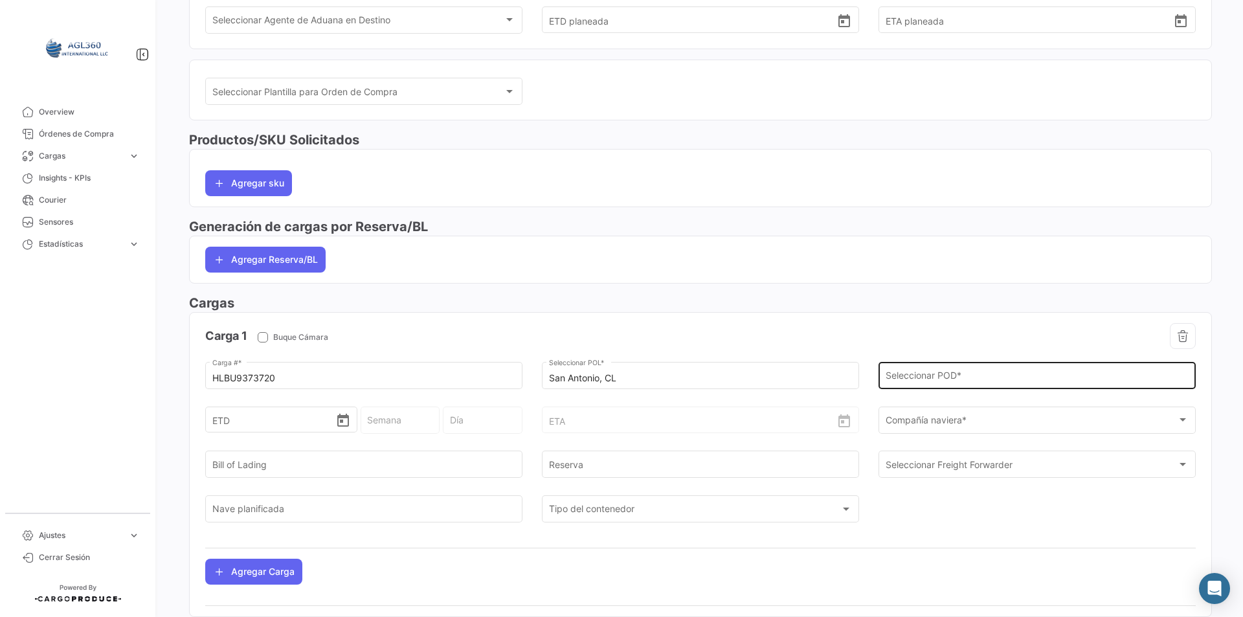
click at [971, 368] on div "Seleccionar POD *" at bounding box center [1038, 374] width 304 height 30
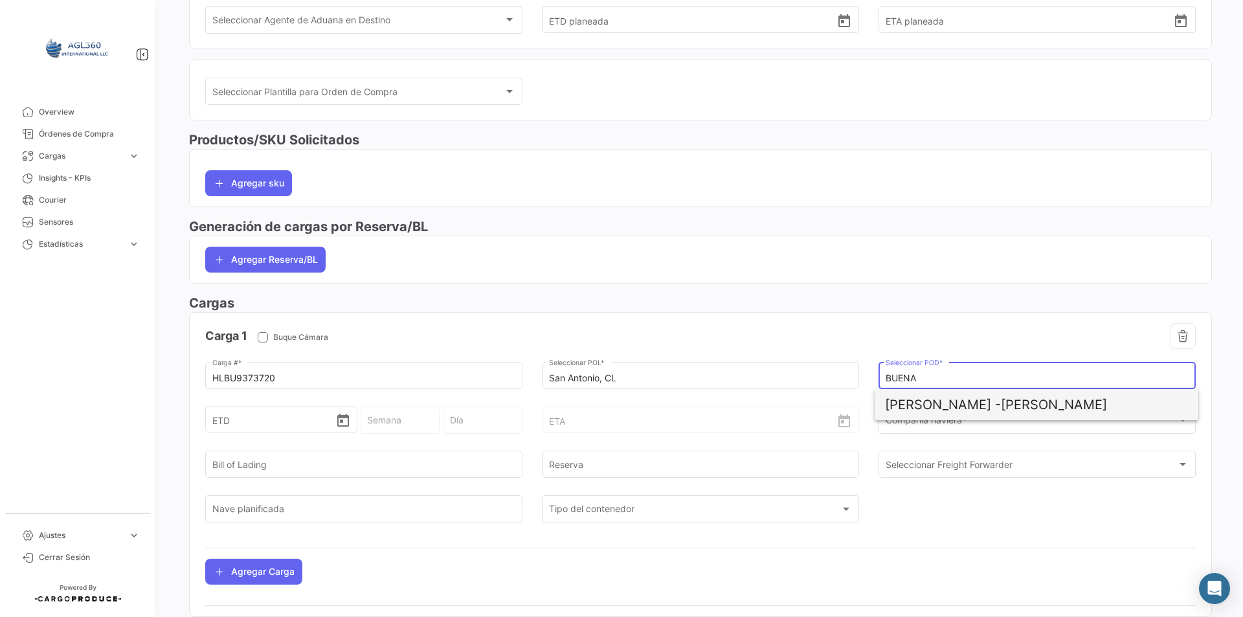
click at [967, 407] on span "[PERSON_NAME]" at bounding box center [1036, 404] width 303 height 31
type input "[PERSON_NAME]"
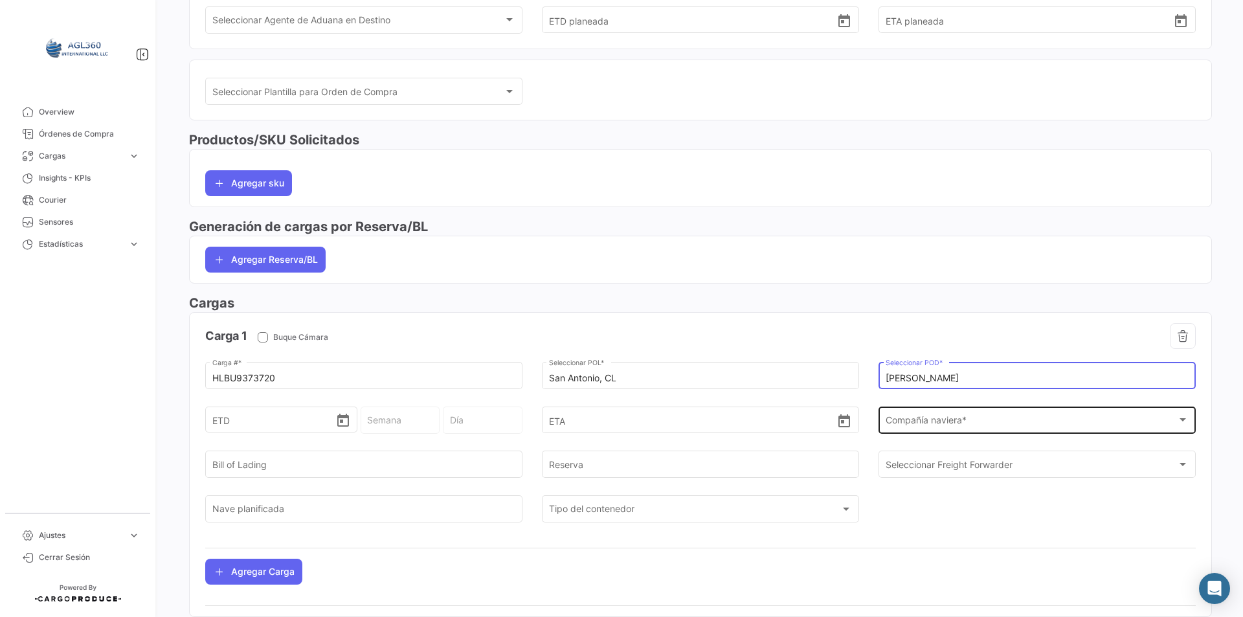
click at [945, 414] on div "Compañía naviera * Compañía naviera *" at bounding box center [1038, 419] width 304 height 30
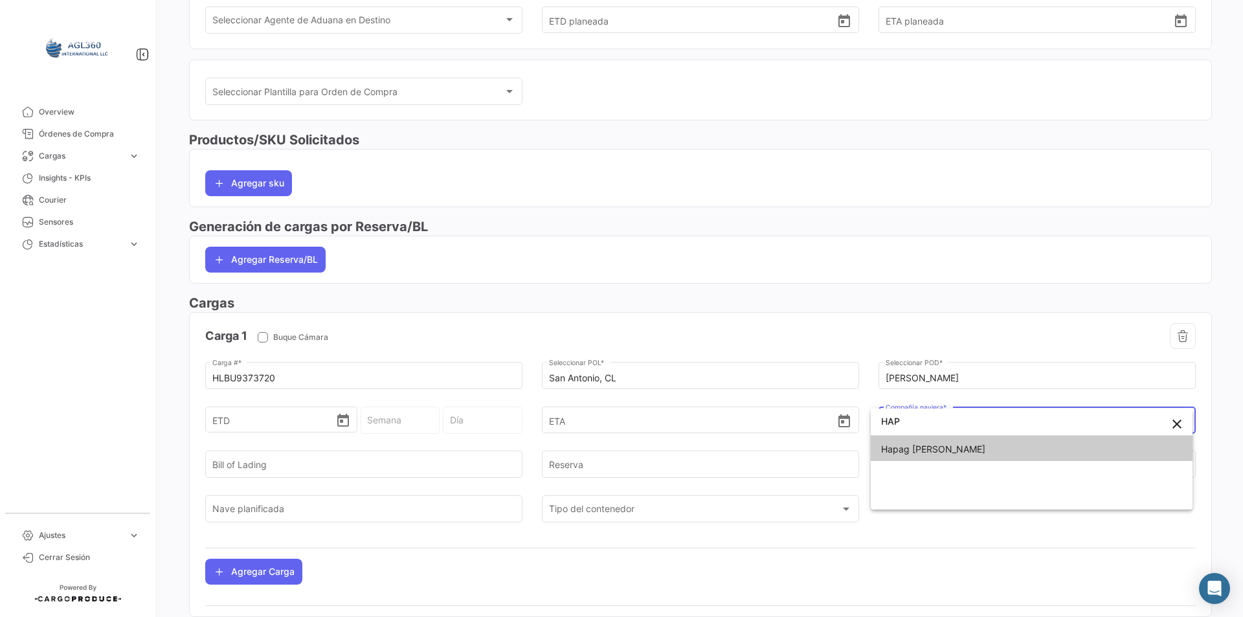
type input "HAP"
click at [929, 449] on span "Hapag [PERSON_NAME]" at bounding box center [933, 449] width 104 height 11
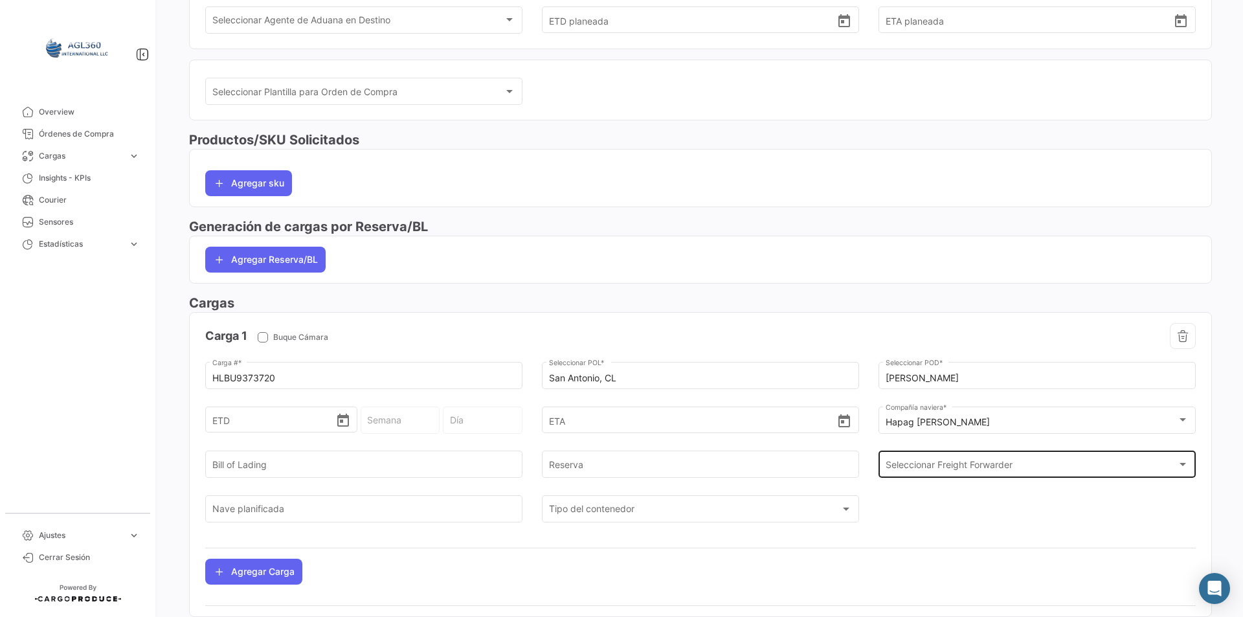
click at [923, 455] on div "Seleccionar Freight Forwarder Seleccionar Freight Forwarder" at bounding box center [1038, 464] width 304 height 30
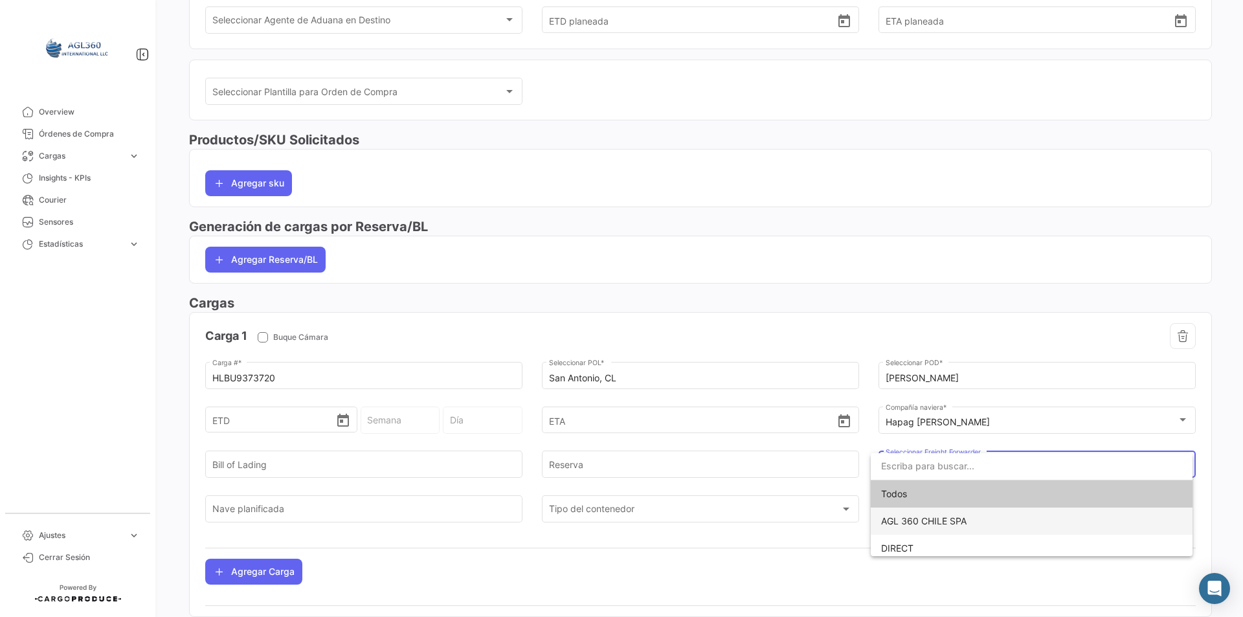
click at [912, 513] on span "AGL 360 CHILE SPA" at bounding box center [1031, 521] width 301 height 27
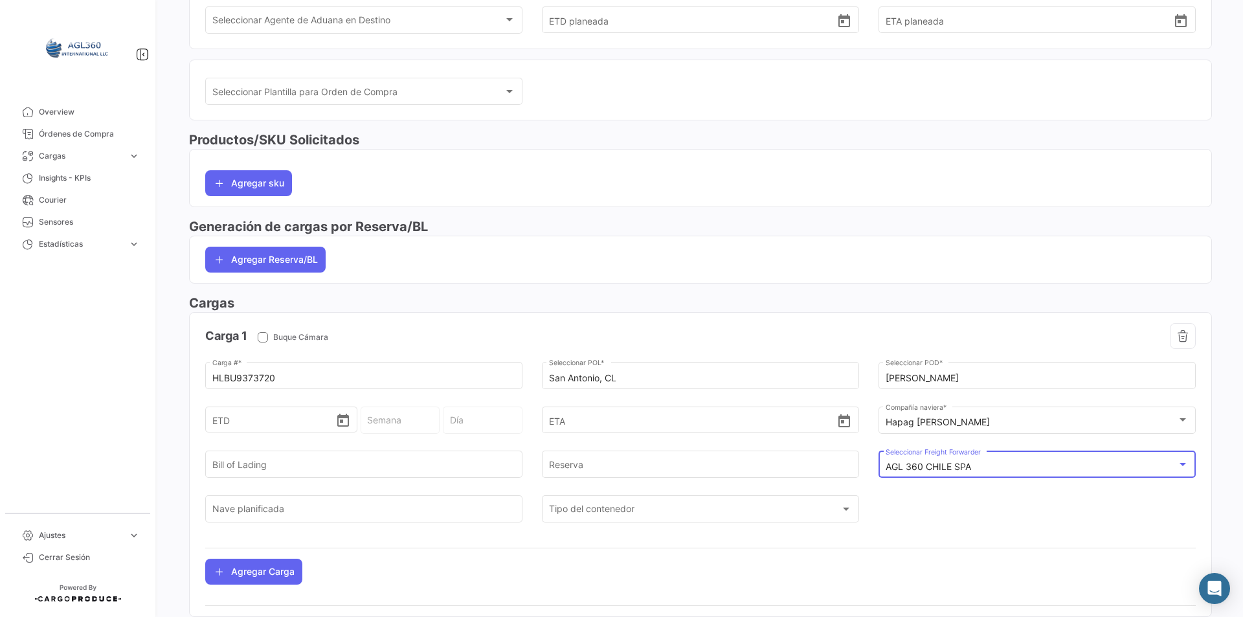
scroll to position [67, 0]
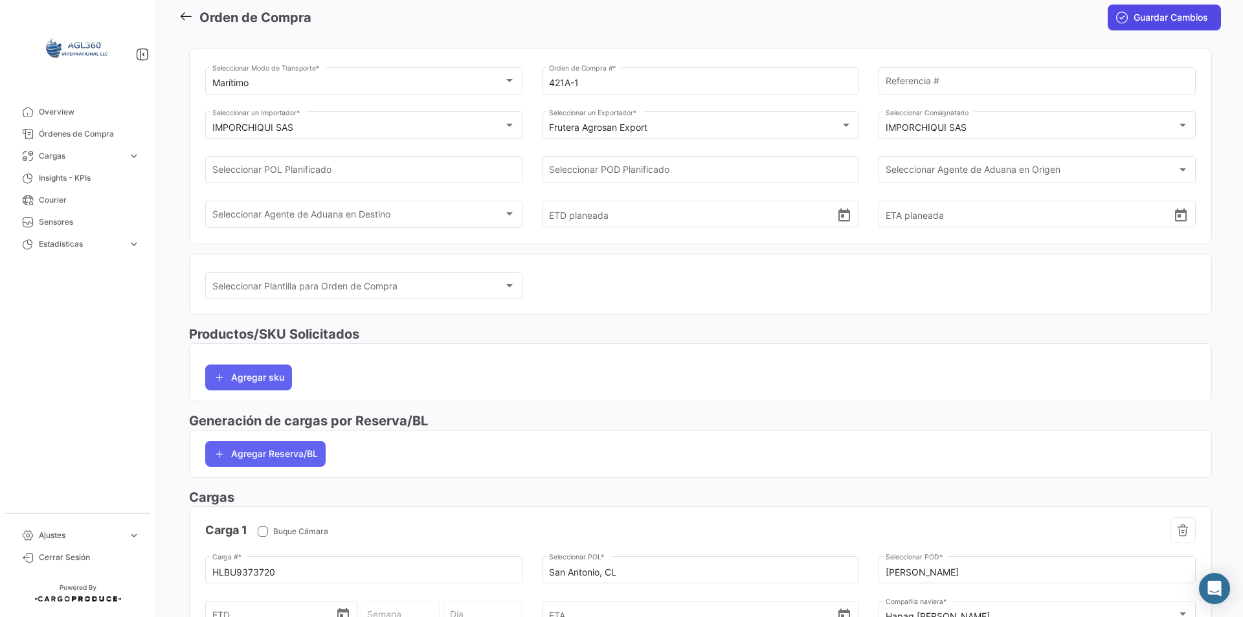
click at [1144, 21] on span "Guardar Cambios" at bounding box center [1171, 17] width 74 height 13
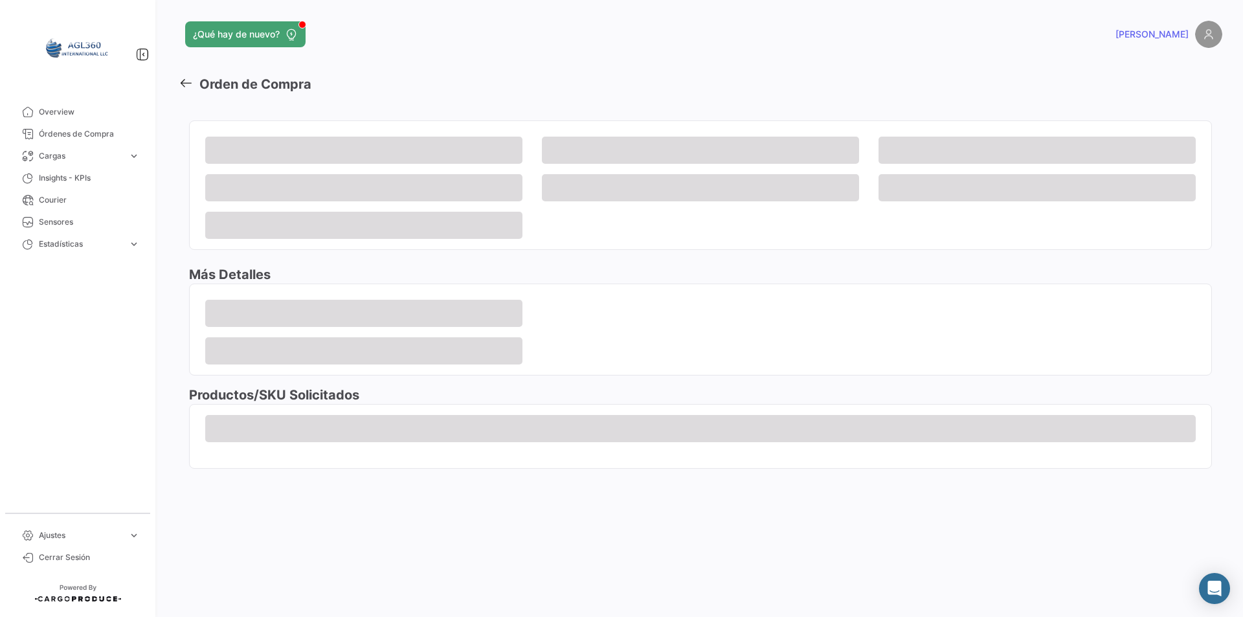
scroll to position [0, 0]
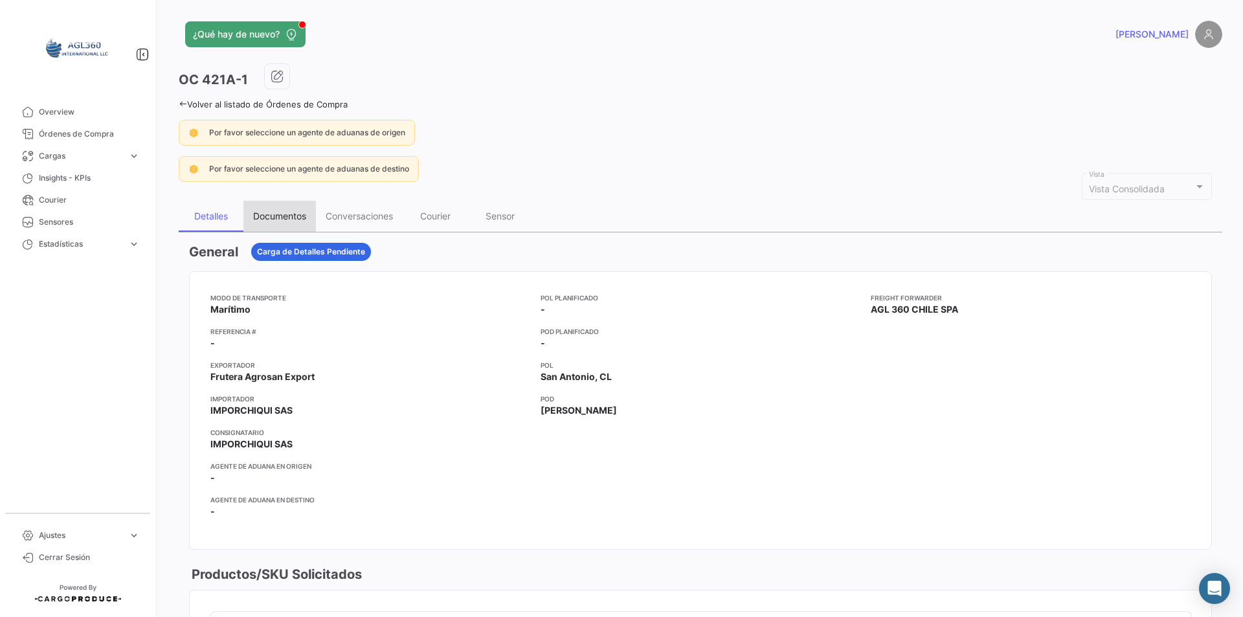
click at [277, 214] on div "Documentos" at bounding box center [279, 215] width 53 height 11
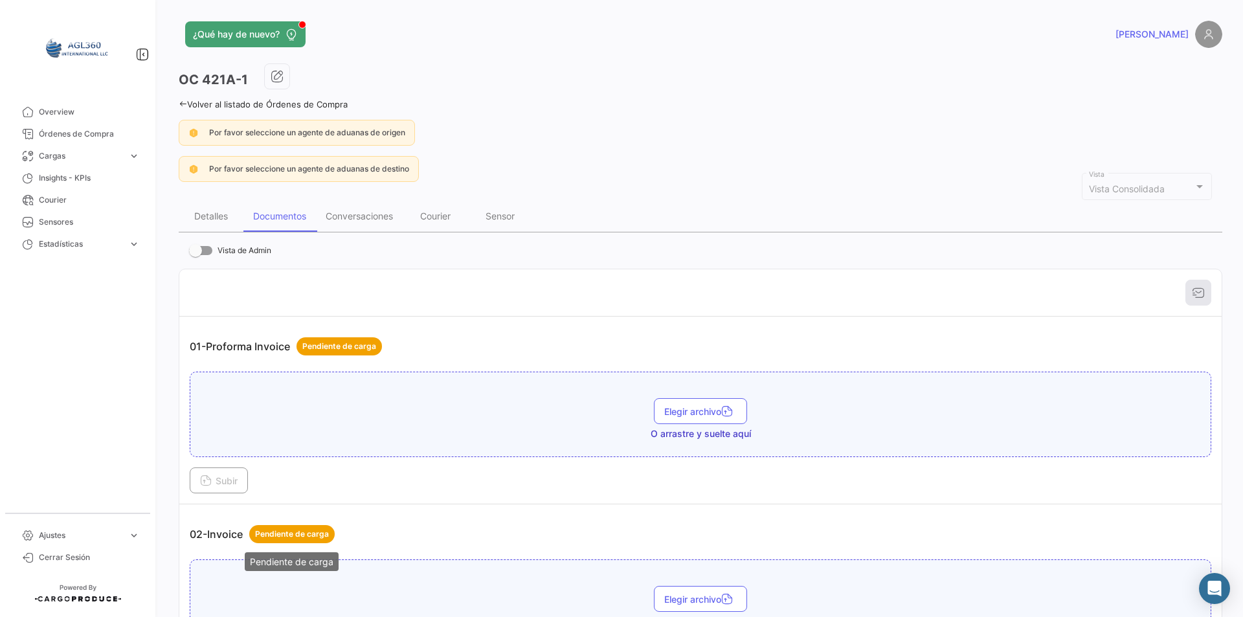
scroll to position [129, 0]
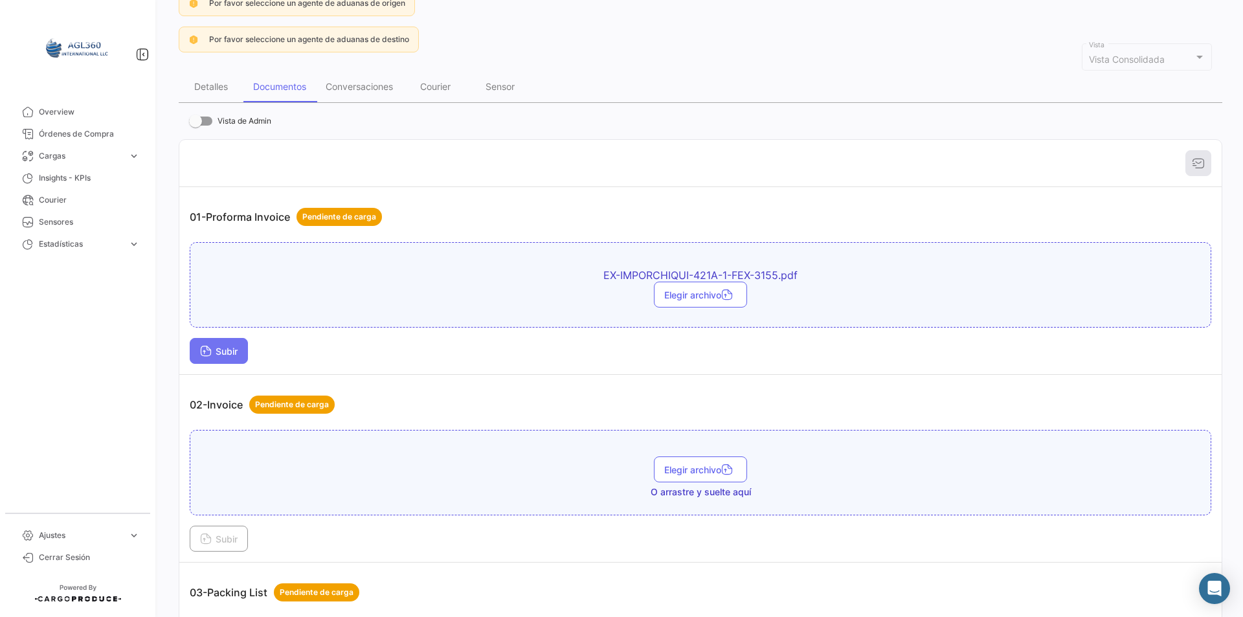
click at [208, 342] on button "Subir" at bounding box center [219, 351] width 58 height 26
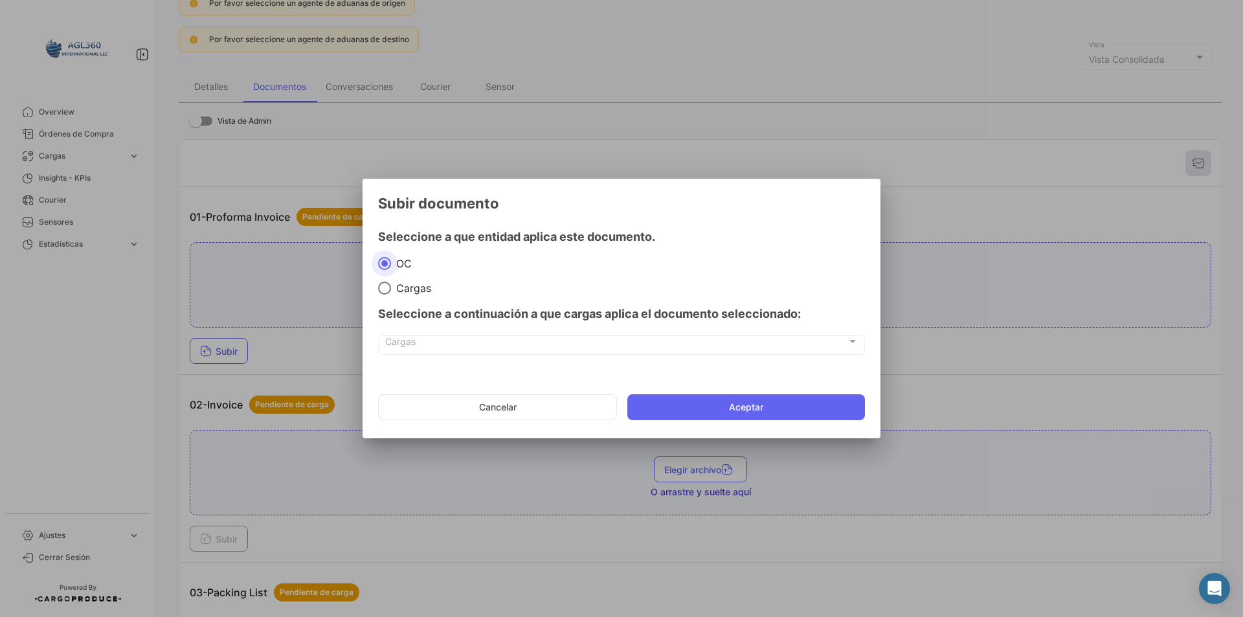
click at [405, 290] on span "Cargas" at bounding box center [411, 288] width 40 height 13
click at [391, 290] on input "Cargas" at bounding box center [384, 288] width 13 height 13
radio input "true"
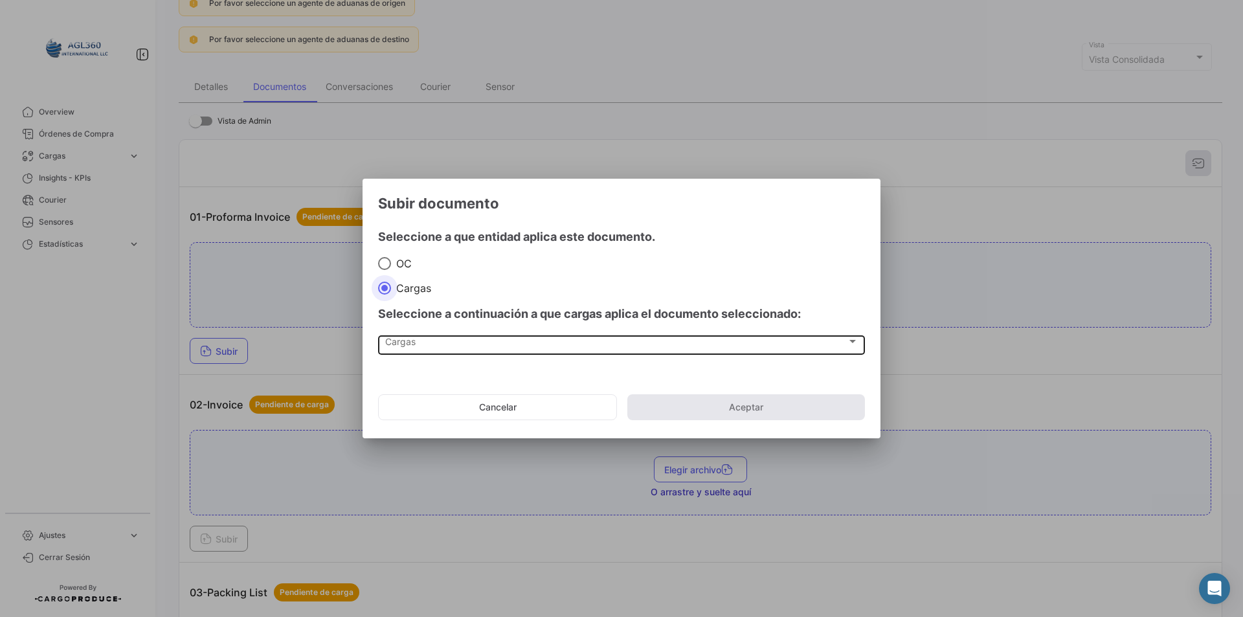
click at [431, 334] on div "Cargas Cargas" at bounding box center [621, 344] width 473 height 22
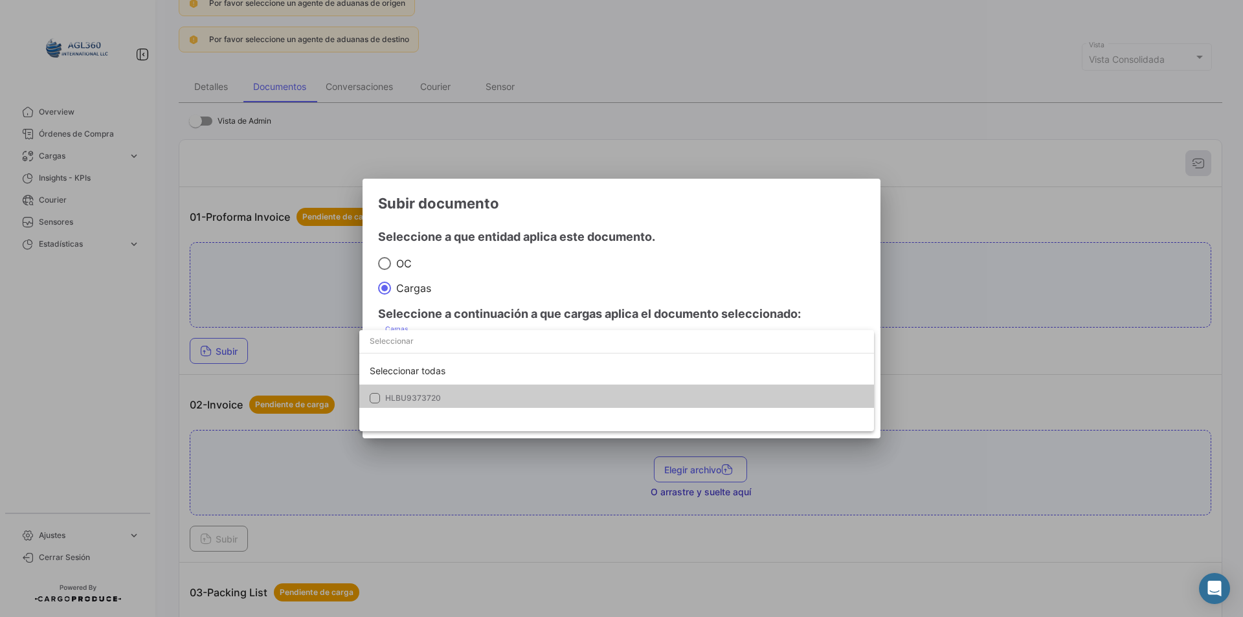
click at [431, 392] on mat-option "HLBU9373720" at bounding box center [616, 398] width 515 height 27
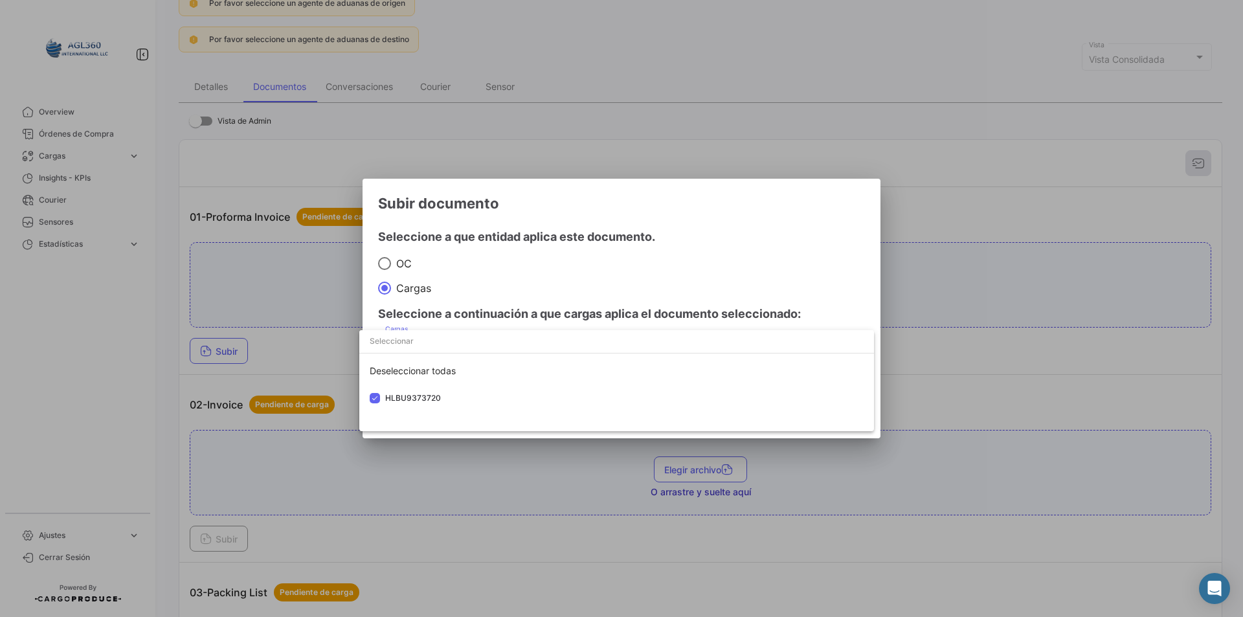
click at [525, 289] on div at bounding box center [621, 308] width 1243 height 617
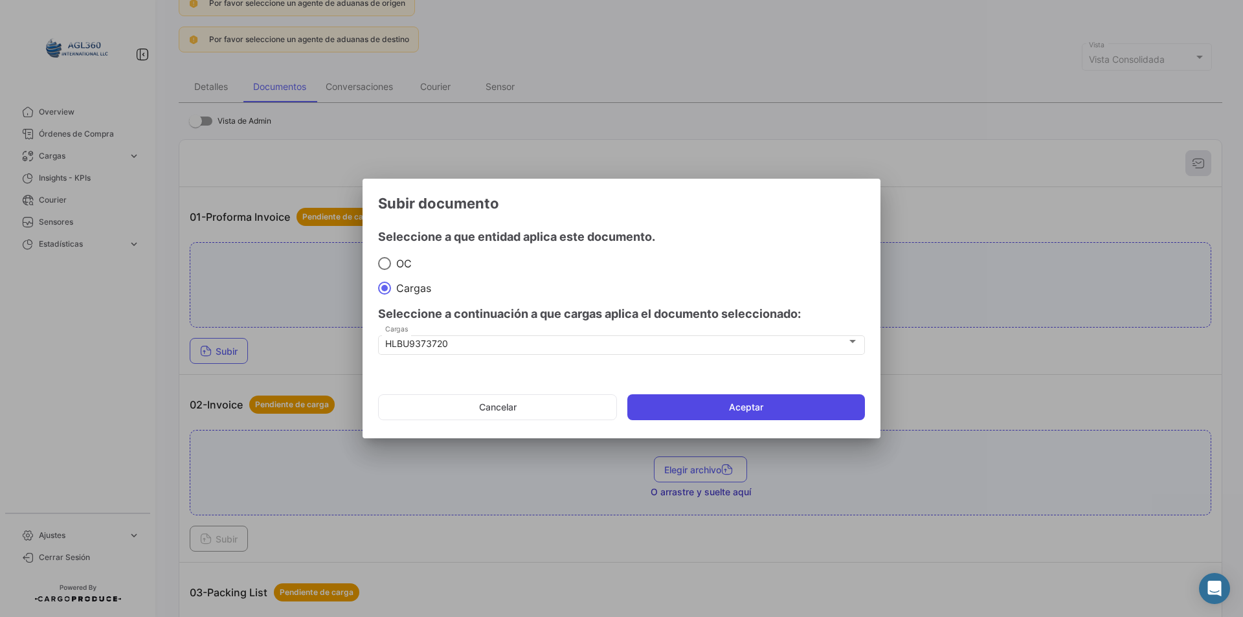
click at [740, 405] on button "Aceptar" at bounding box center [746, 407] width 238 height 26
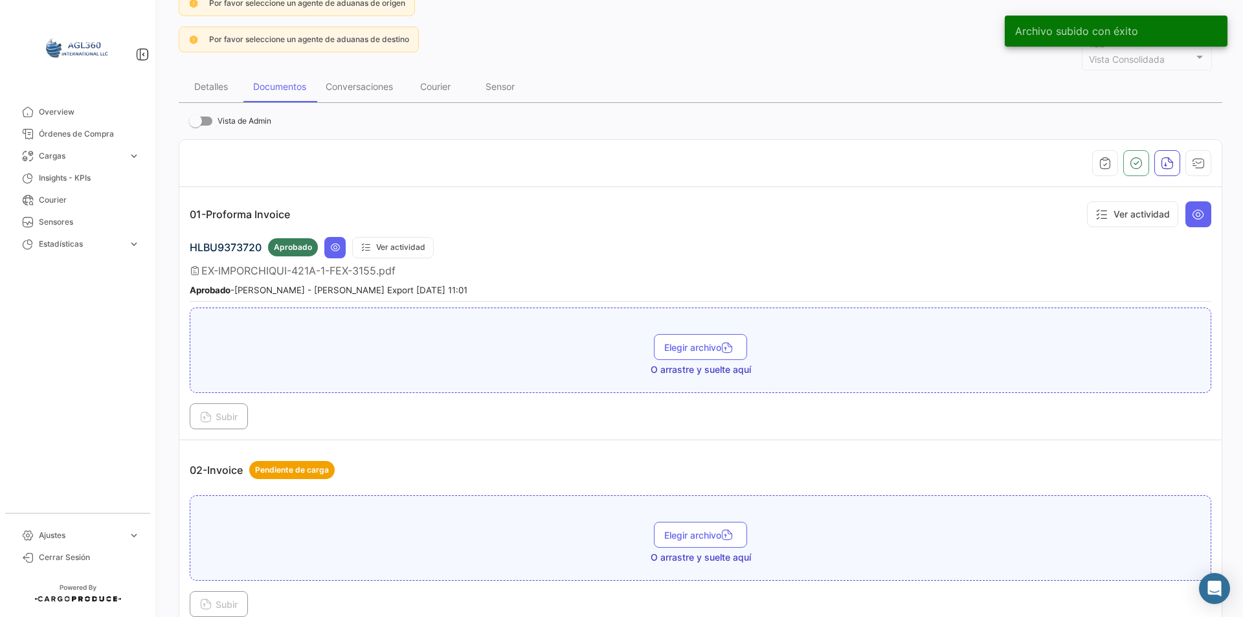
scroll to position [194, 0]
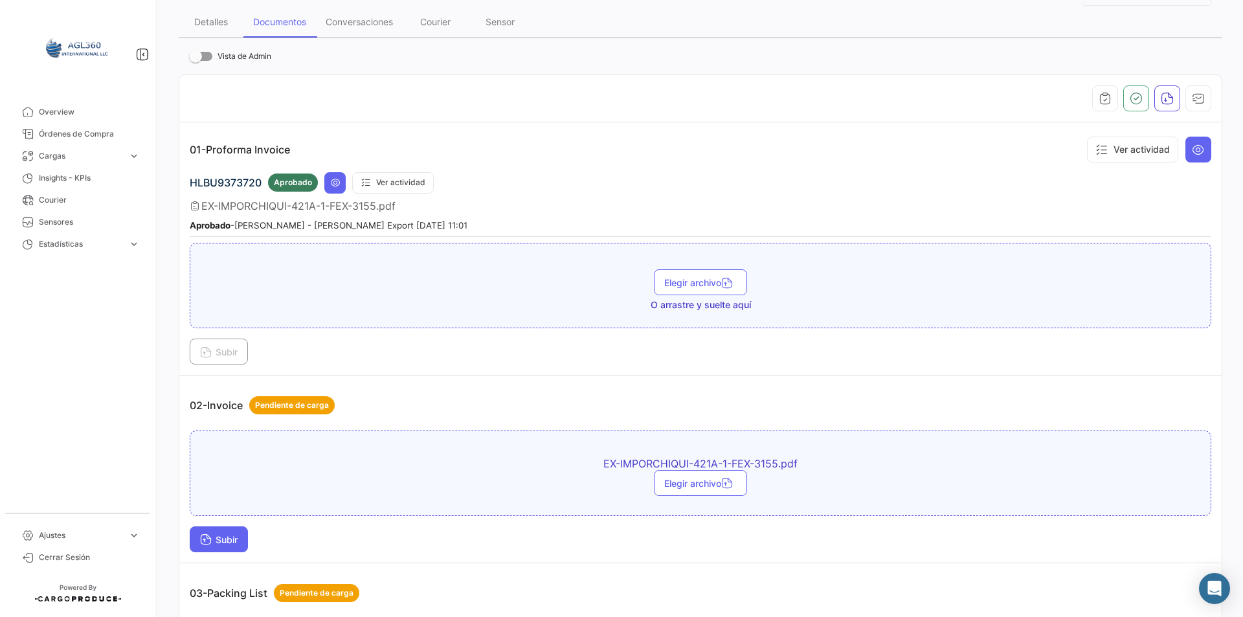
click at [236, 534] on button "Subir" at bounding box center [219, 539] width 58 height 26
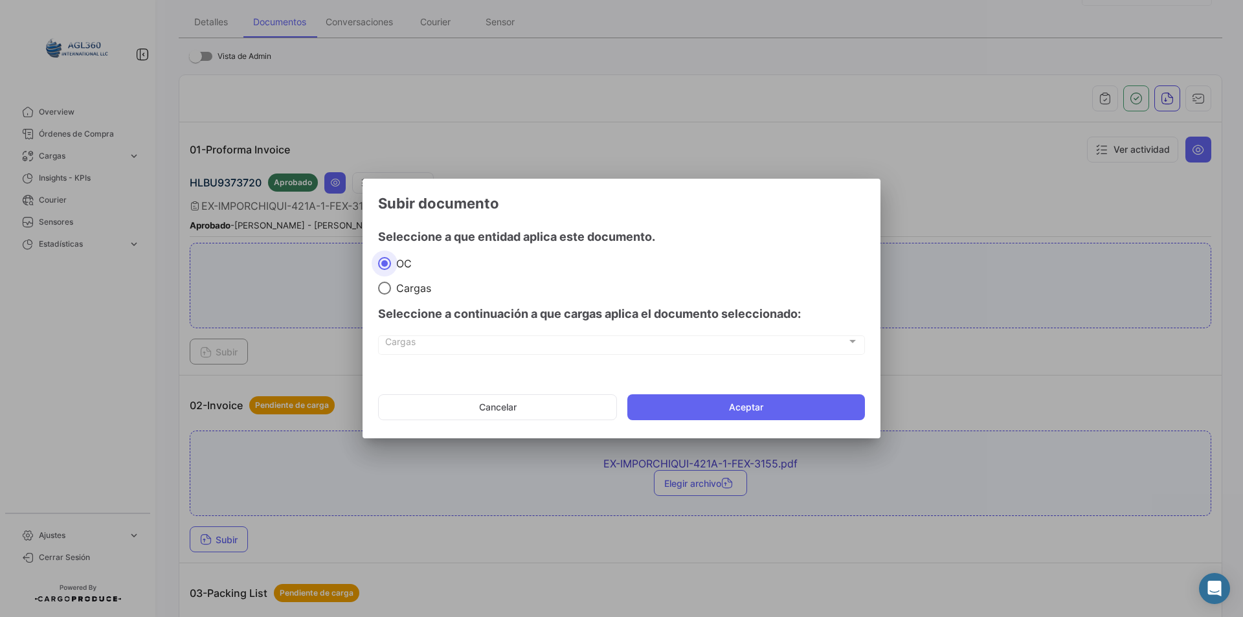
click at [414, 287] on span "Cargas" at bounding box center [411, 288] width 40 height 13
click at [391, 287] on input "Cargas" at bounding box center [384, 288] width 13 height 13
radio input "true"
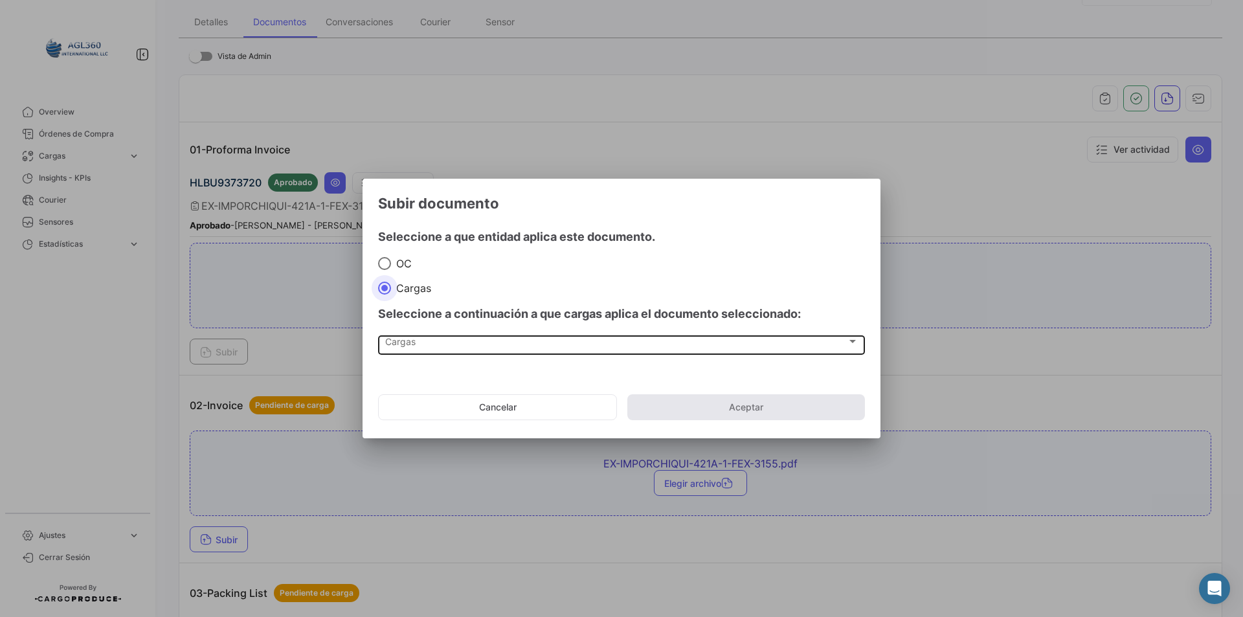
click at [414, 341] on span "Cargas" at bounding box center [616, 344] width 462 height 11
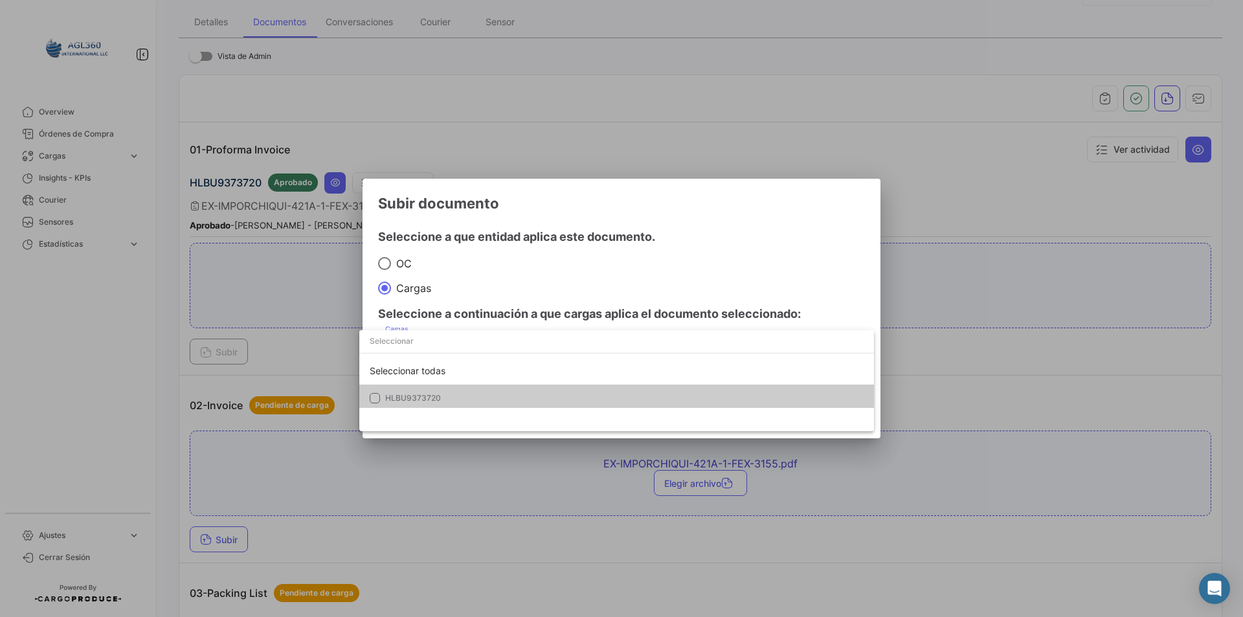
click at [427, 396] on span "HLBU9373720" at bounding box center [413, 398] width 56 height 10
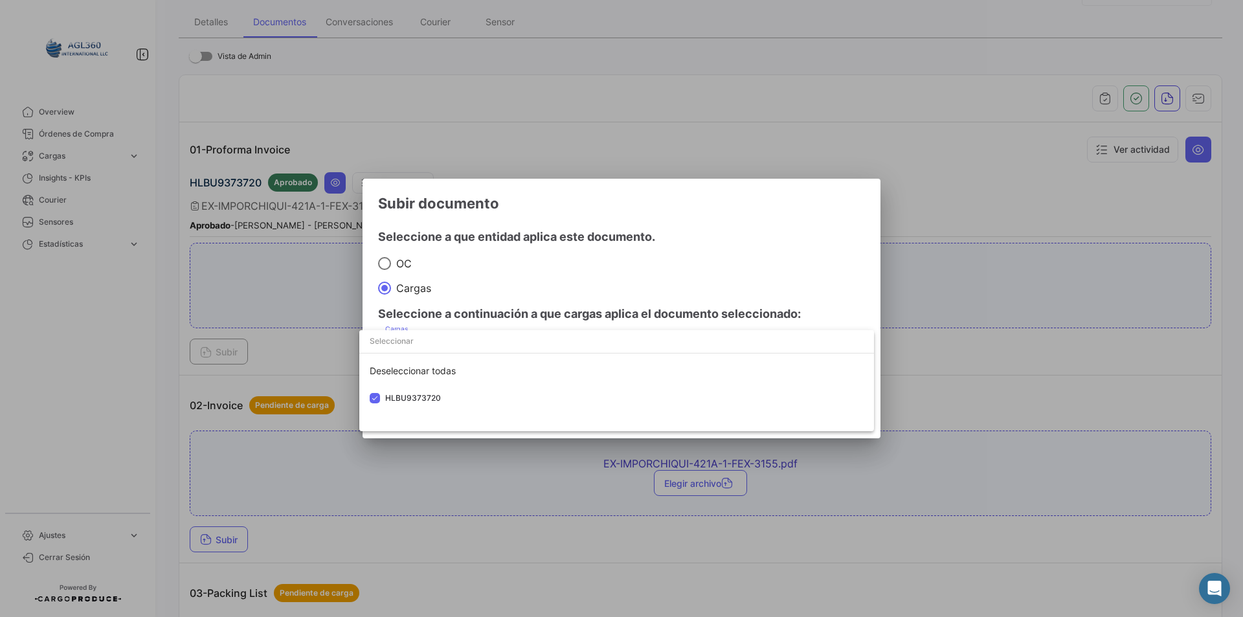
click at [481, 259] on div at bounding box center [621, 308] width 1243 height 617
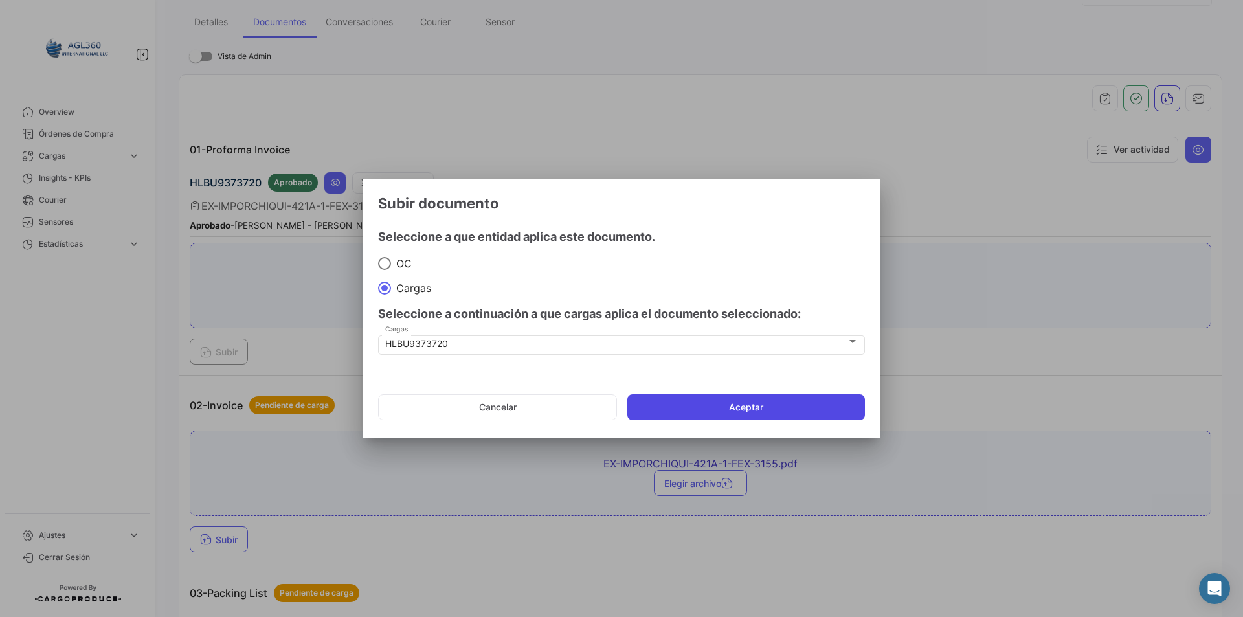
click at [684, 412] on button "Aceptar" at bounding box center [746, 407] width 238 height 26
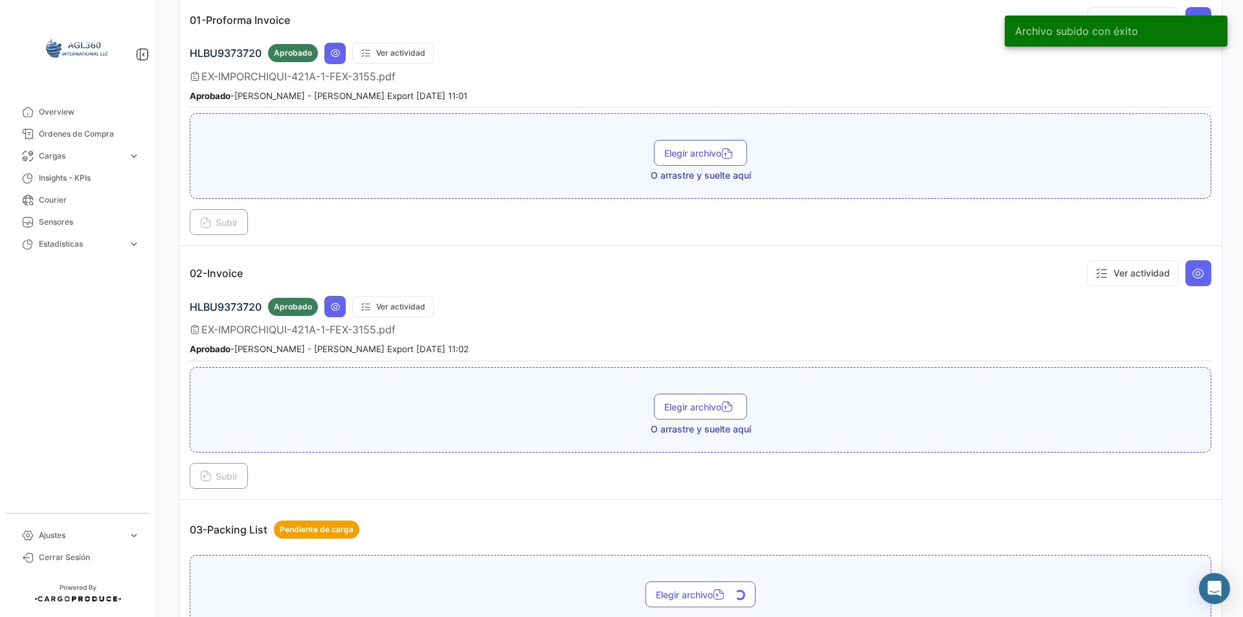
scroll to position [453, 0]
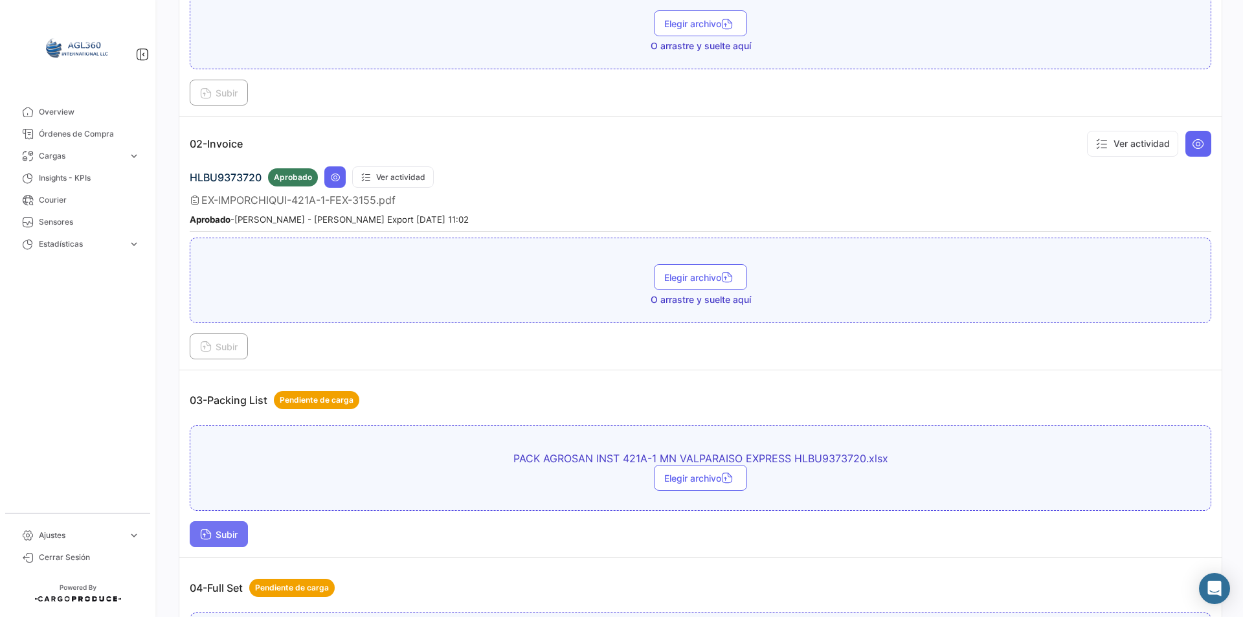
click at [241, 534] on button "Subir" at bounding box center [219, 534] width 58 height 26
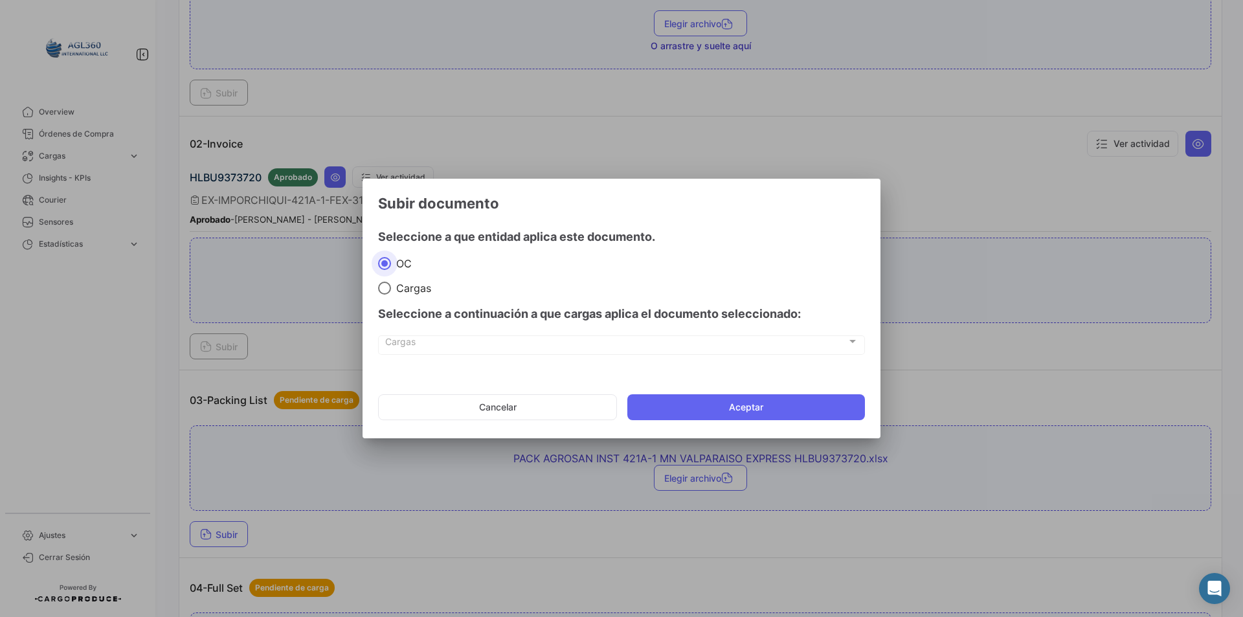
click at [416, 286] on span "Cargas" at bounding box center [411, 288] width 40 height 13
click at [391, 286] on input "Cargas" at bounding box center [384, 288] width 13 height 13
radio input "true"
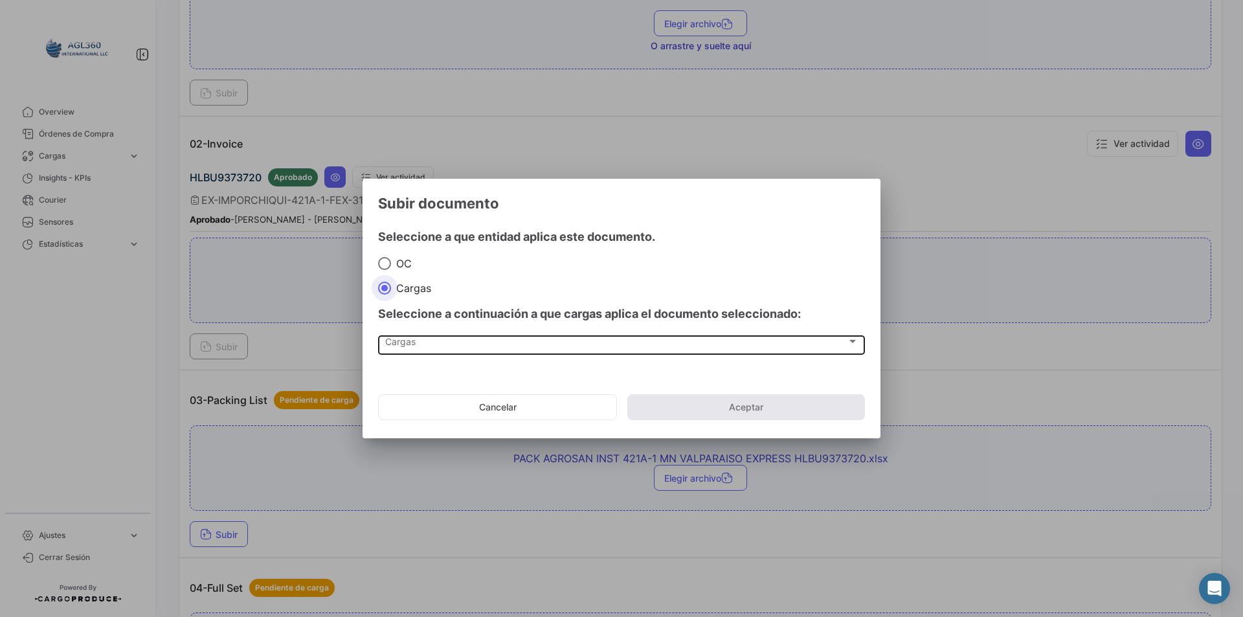
click at [416, 337] on div "Cargas Cargas" at bounding box center [621, 344] width 473 height 22
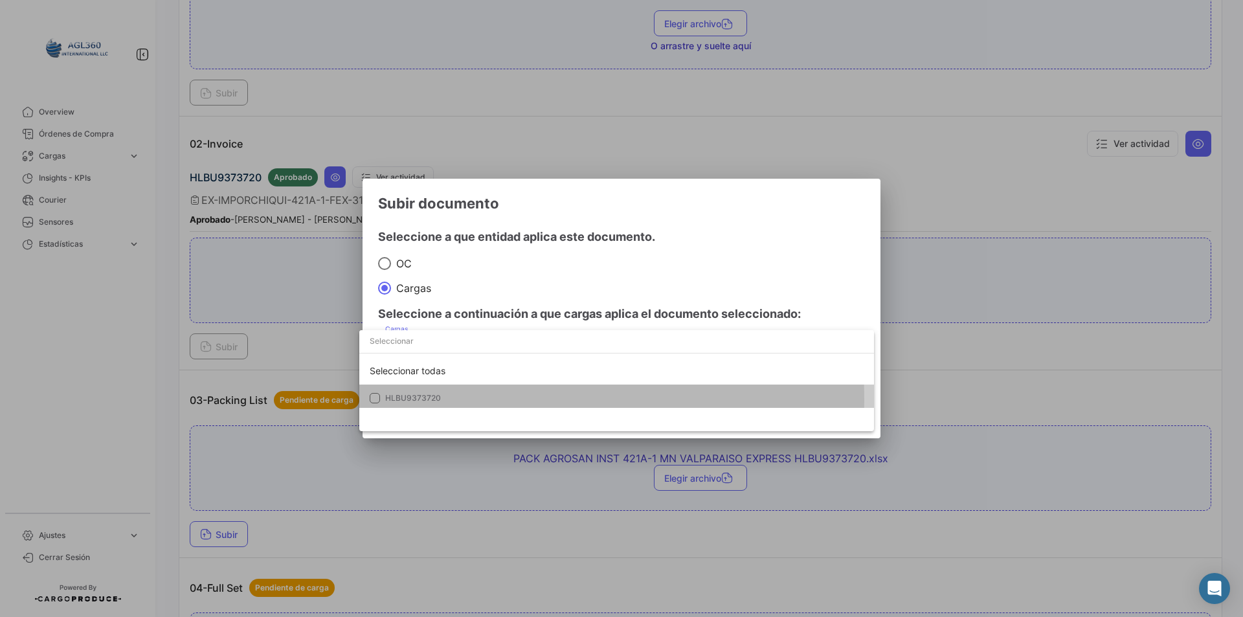
click at [433, 400] on span "HLBU9373720" at bounding box center [413, 398] width 56 height 10
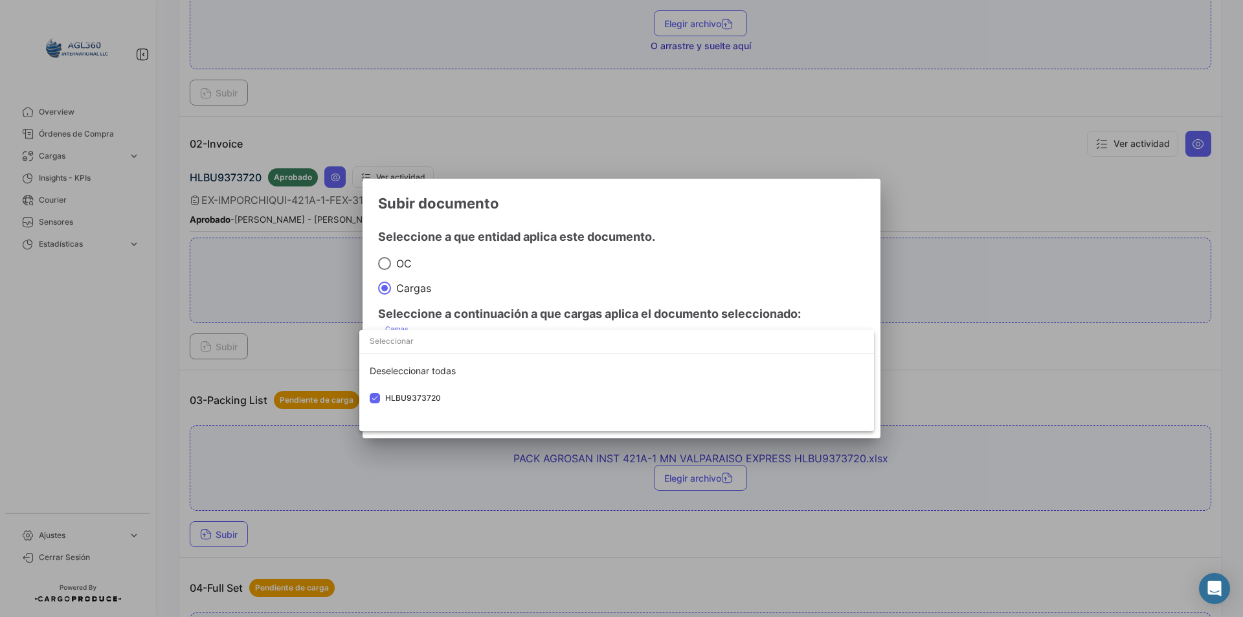
click at [508, 267] on div at bounding box center [621, 308] width 1243 height 617
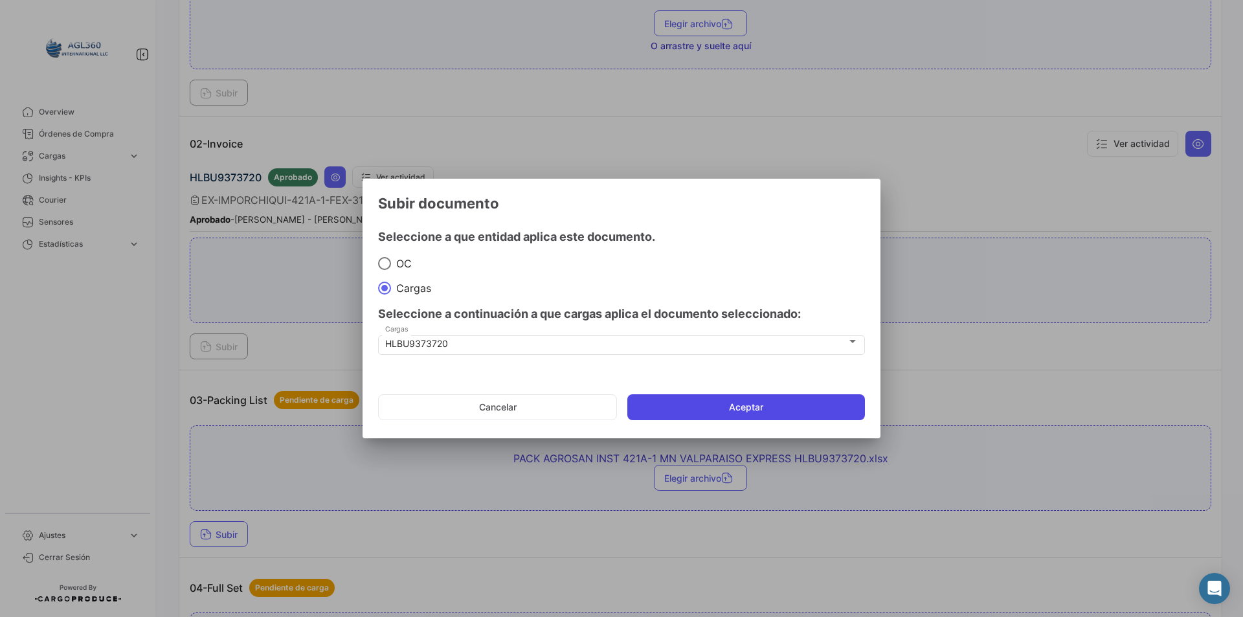
click at [685, 413] on button "Aceptar" at bounding box center [746, 407] width 238 height 26
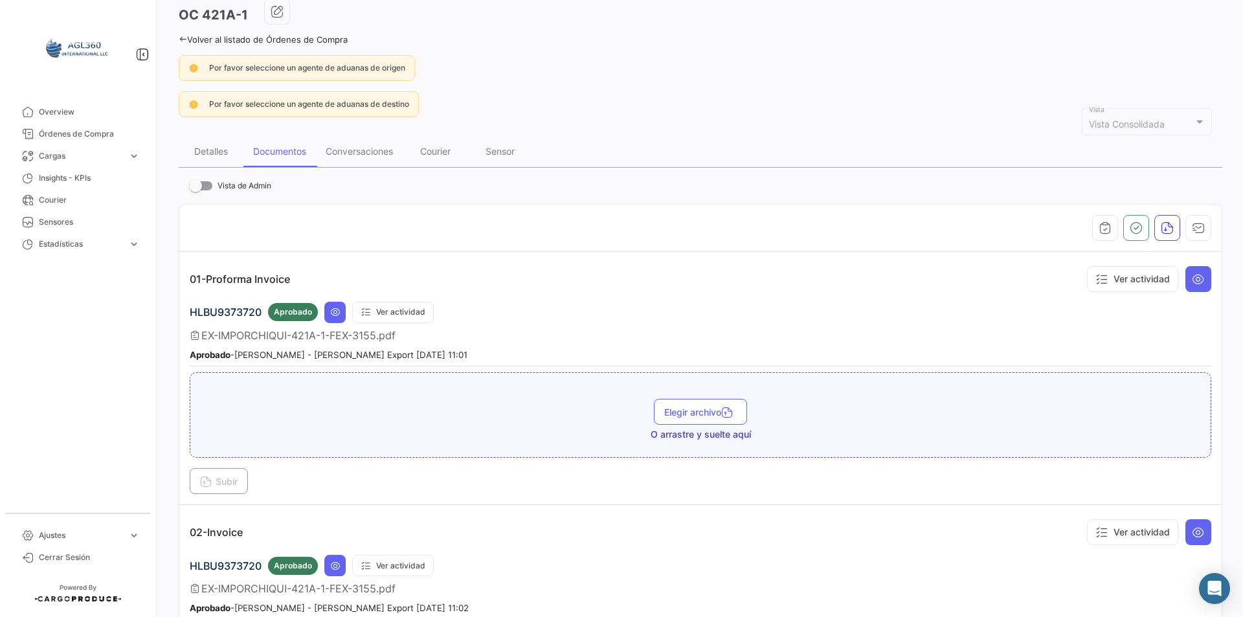
scroll to position [0, 0]
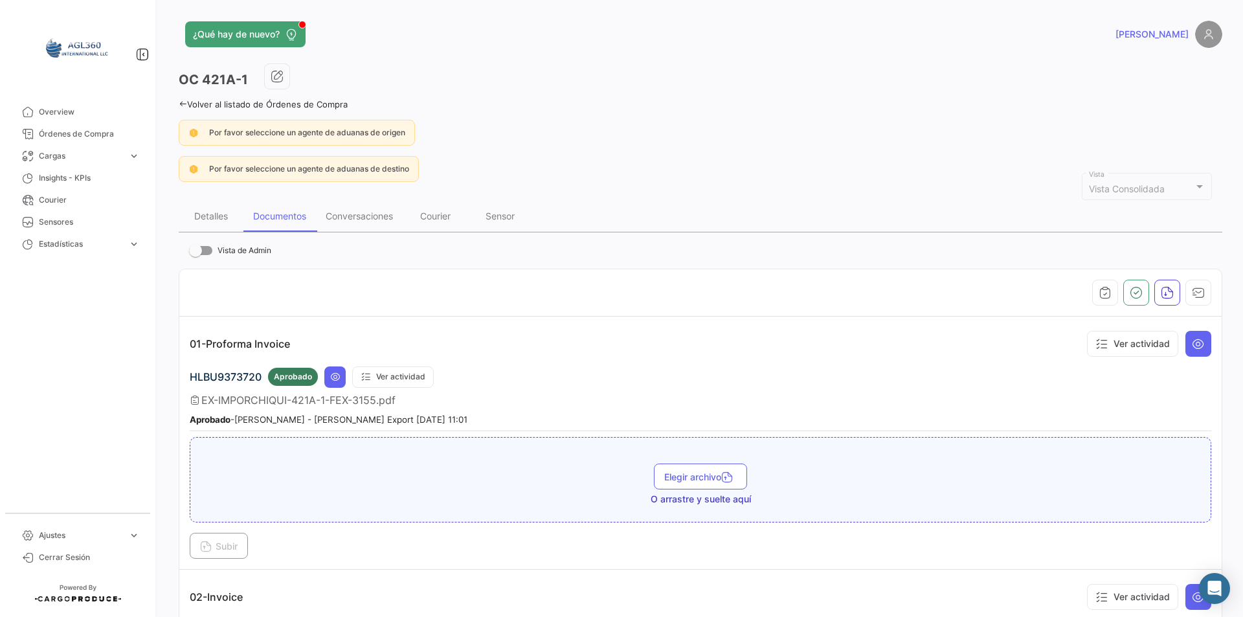
click at [183, 105] on icon at bounding box center [183, 104] width 8 height 8
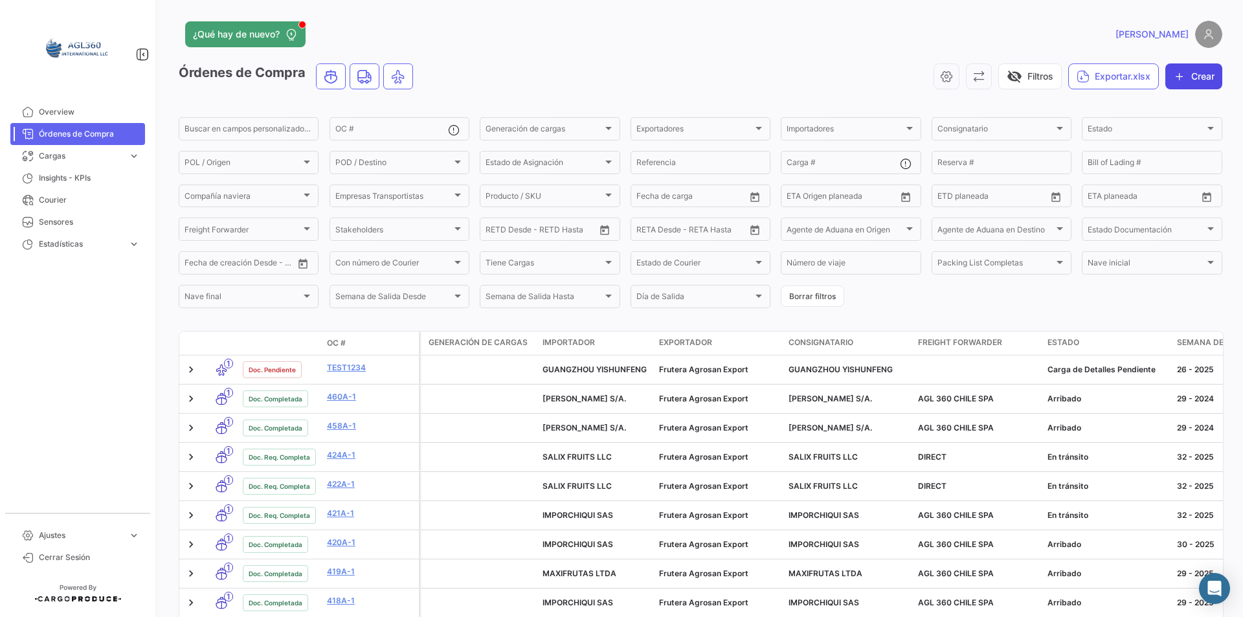
click at [1179, 72] on icon "button" at bounding box center [1179, 76] width 13 height 13
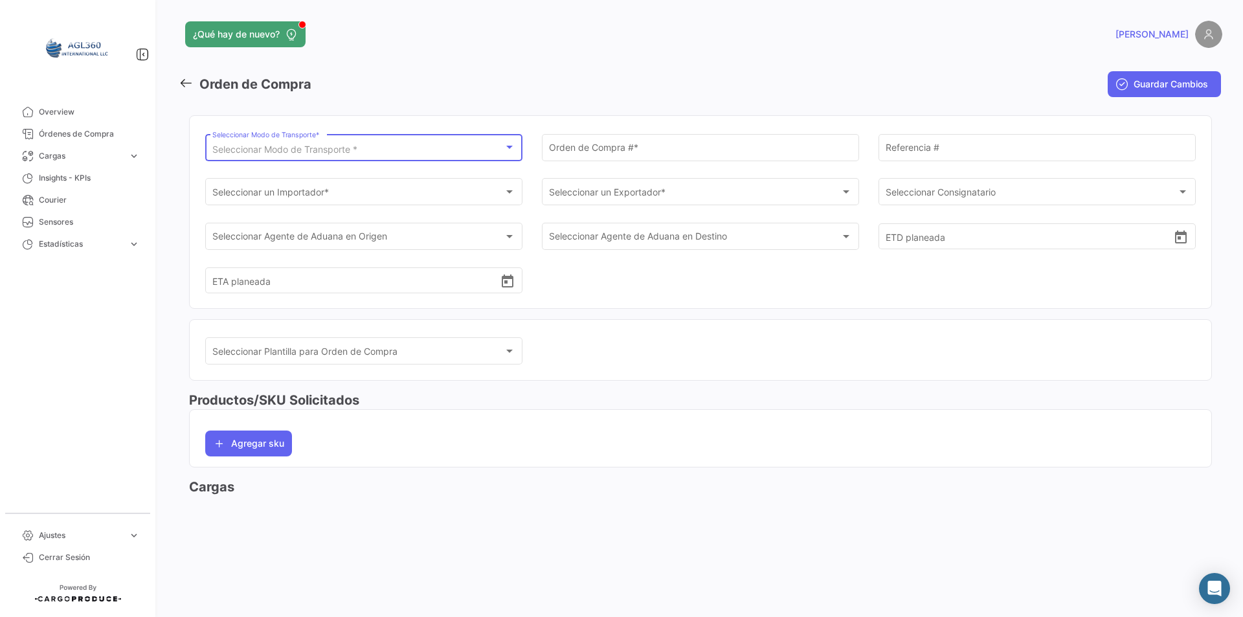
click at [317, 153] on span "Seleccionar Modo de Transporte *" at bounding box center [284, 149] width 145 height 11
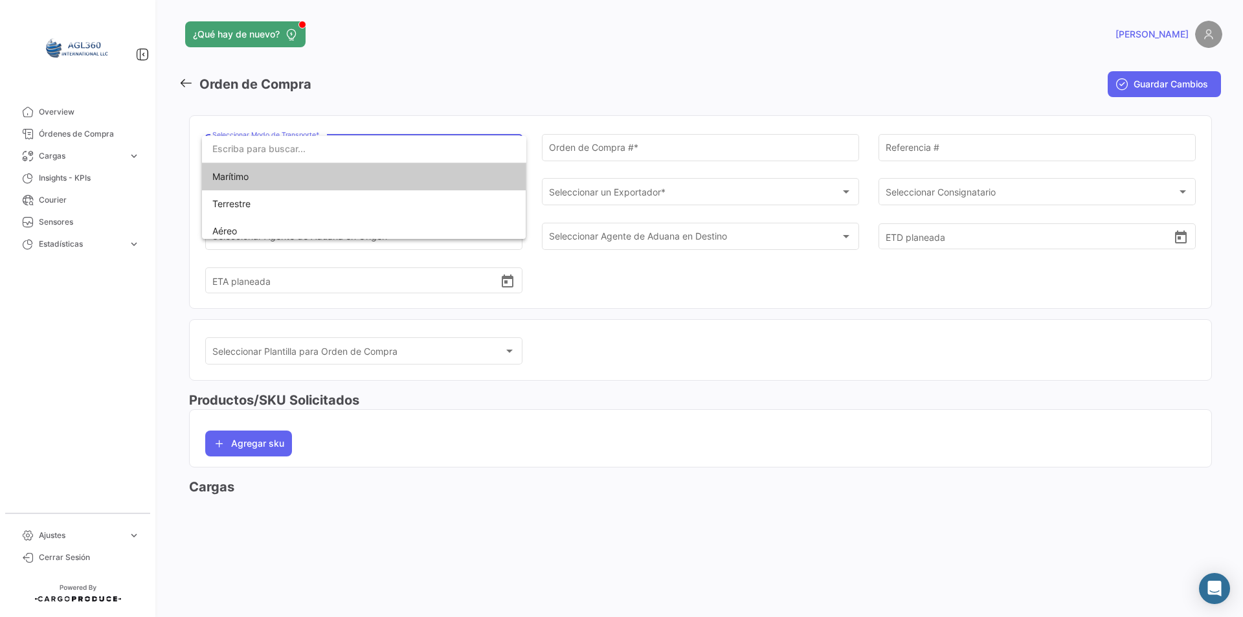
click at [264, 175] on span "Marítimo" at bounding box center [364, 176] width 304 height 27
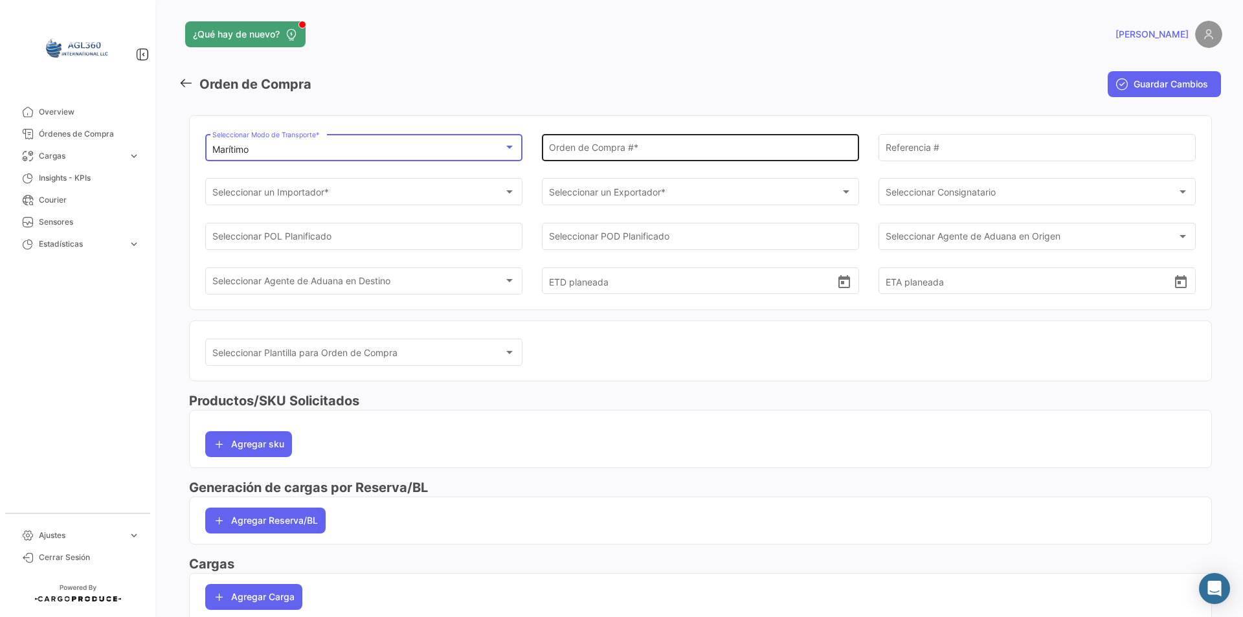
click at [621, 145] on input "Orden de Compra # *" at bounding box center [701, 149] width 304 height 11
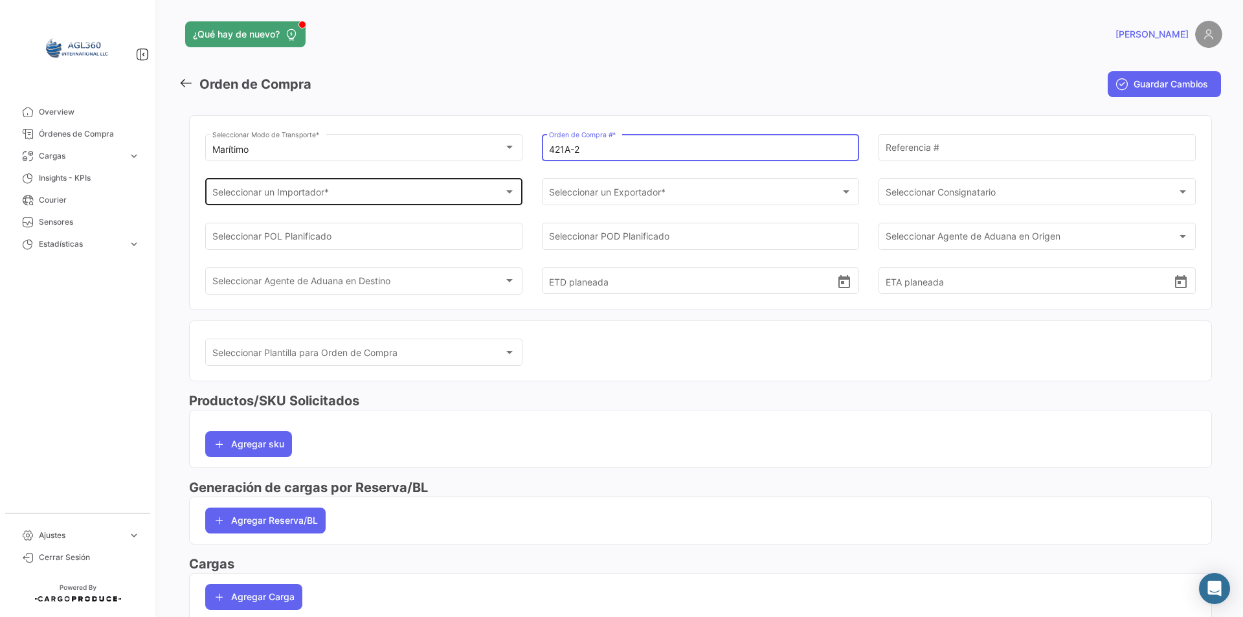
type input "421A-2"
click at [363, 196] on div "Seleccionar un Importador *" at bounding box center [358, 194] width 292 height 11
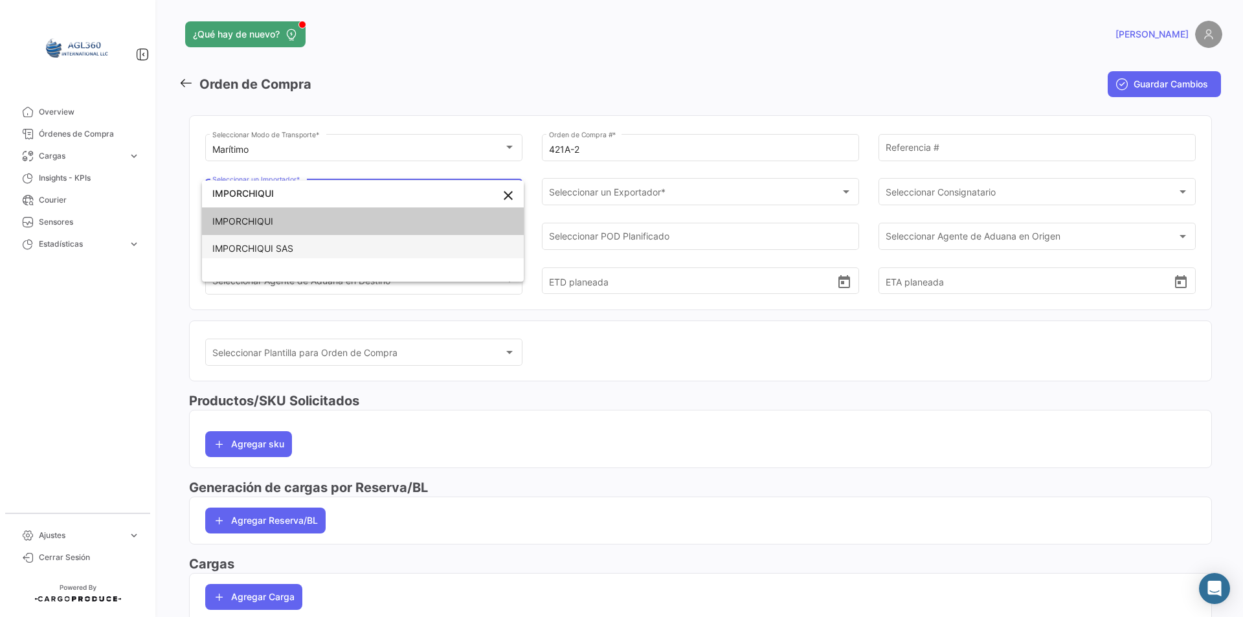
type input "IMPORCHIQUI"
click at [311, 247] on span "IMPORCHIQUI SAS" at bounding box center [362, 248] width 301 height 27
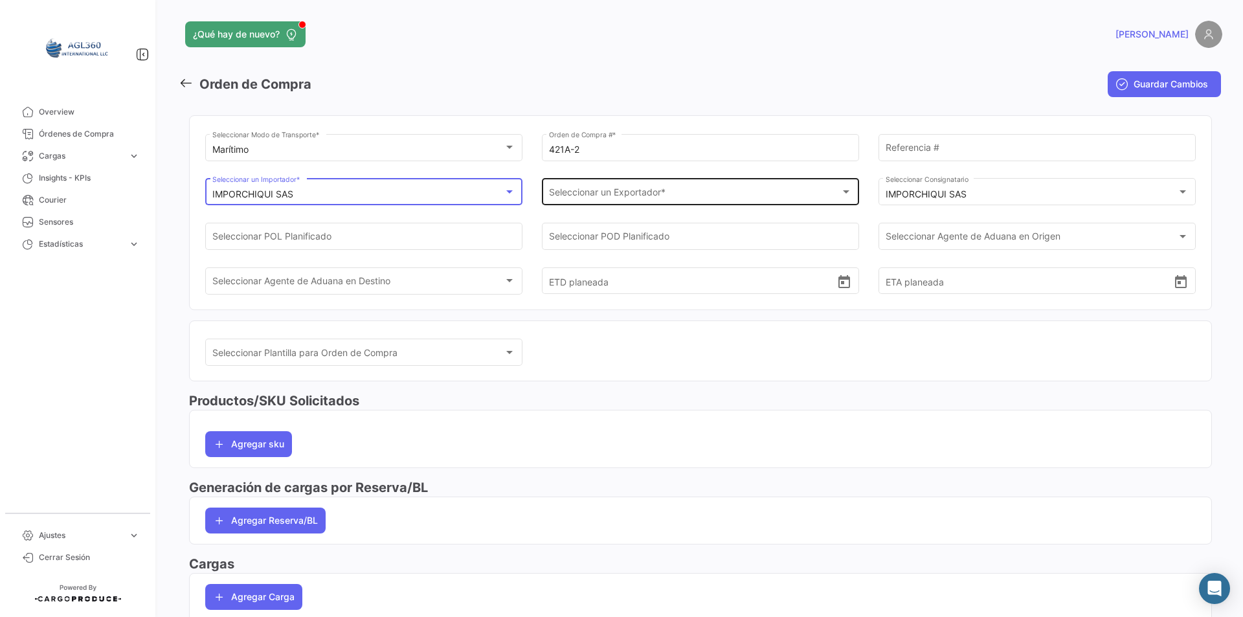
click at [673, 183] on div "Seleccionar un Exportador * Seleccionar un Exportador *" at bounding box center [701, 191] width 304 height 30
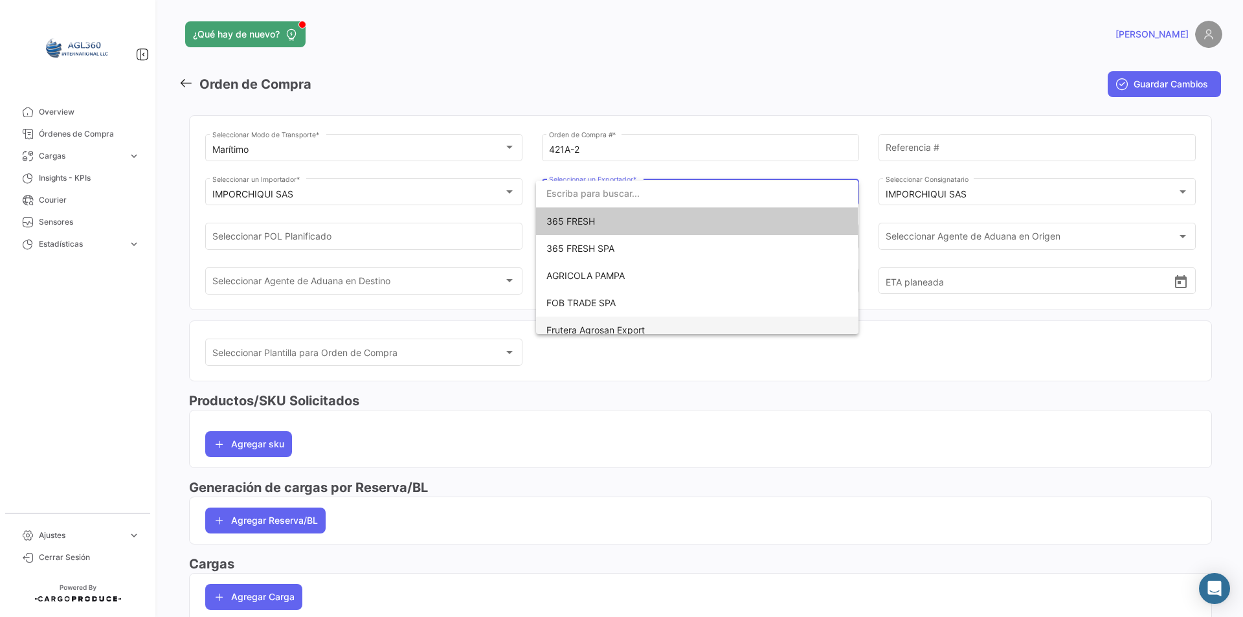
click at [619, 324] on span "Frutera Agrosan Export" at bounding box center [595, 329] width 98 height 11
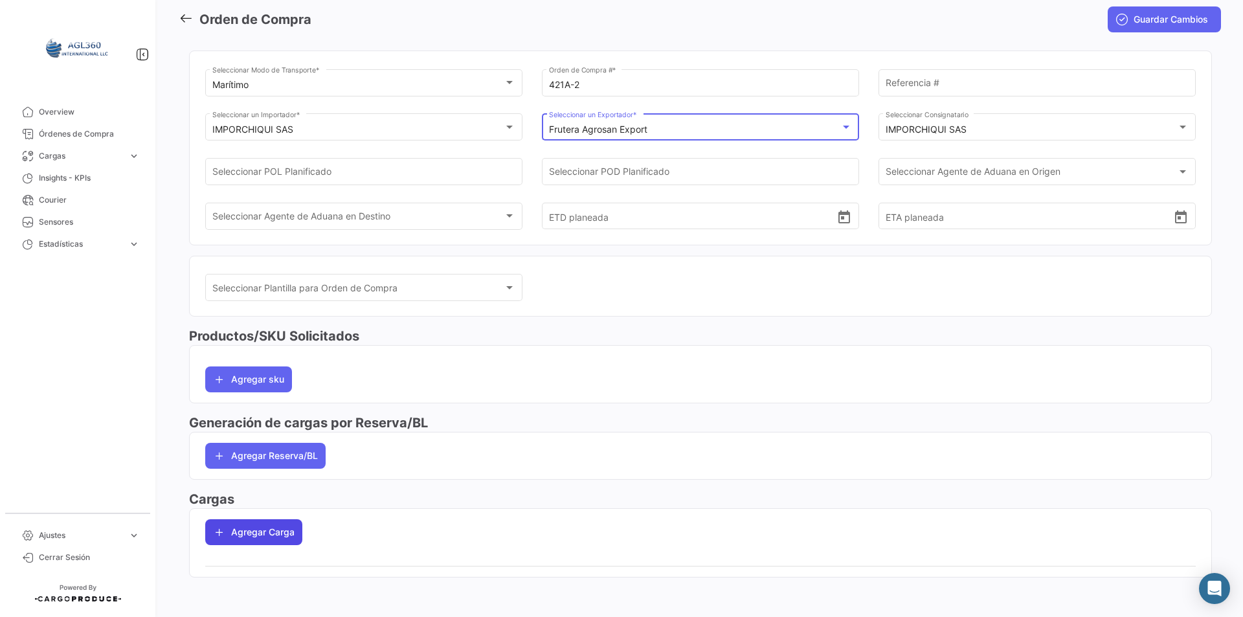
click at [269, 539] on button "Agregar Carga" at bounding box center [253, 532] width 97 height 26
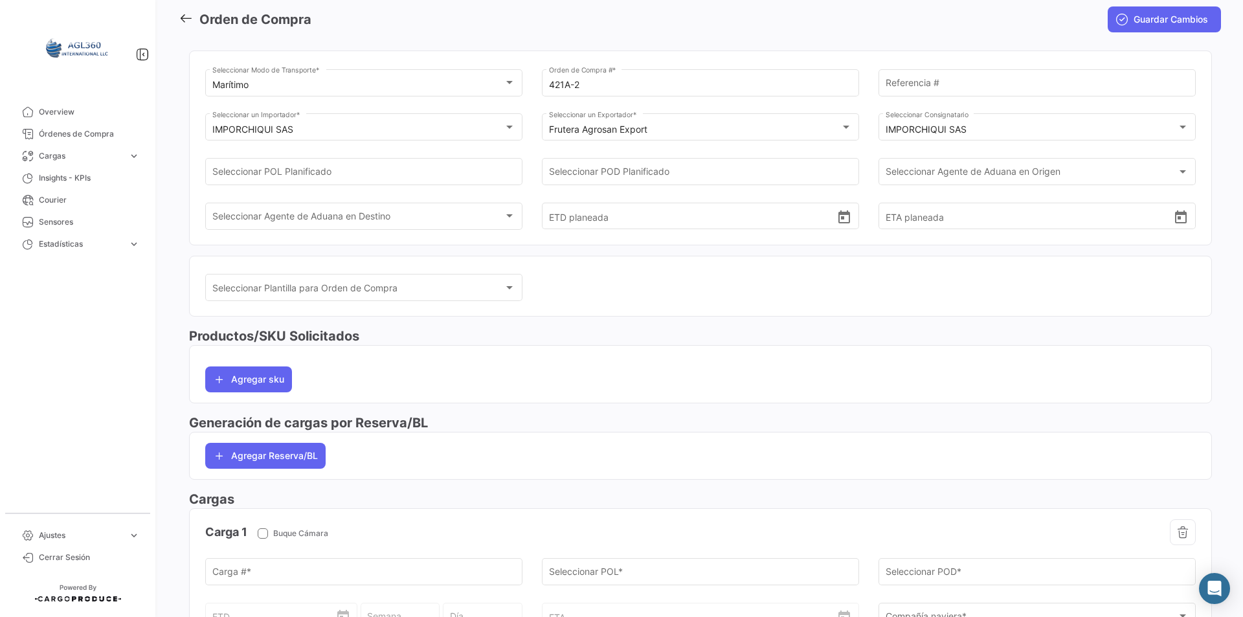
scroll to position [259, 0]
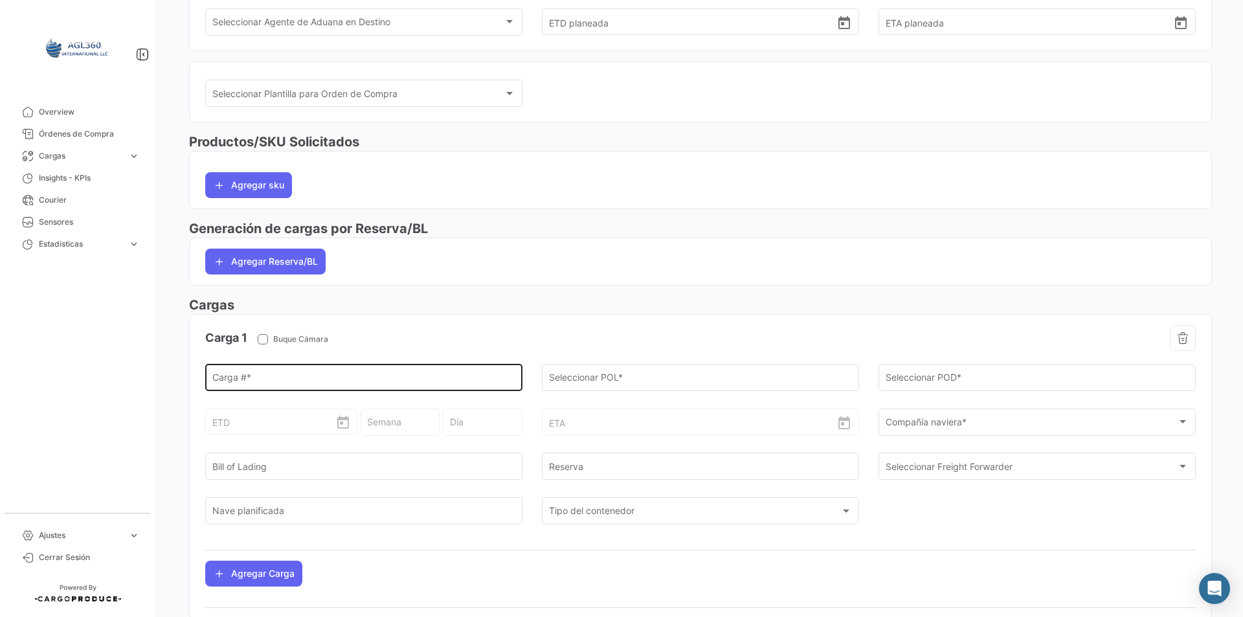
click at [259, 373] on div "Carga # *" at bounding box center [364, 376] width 304 height 30
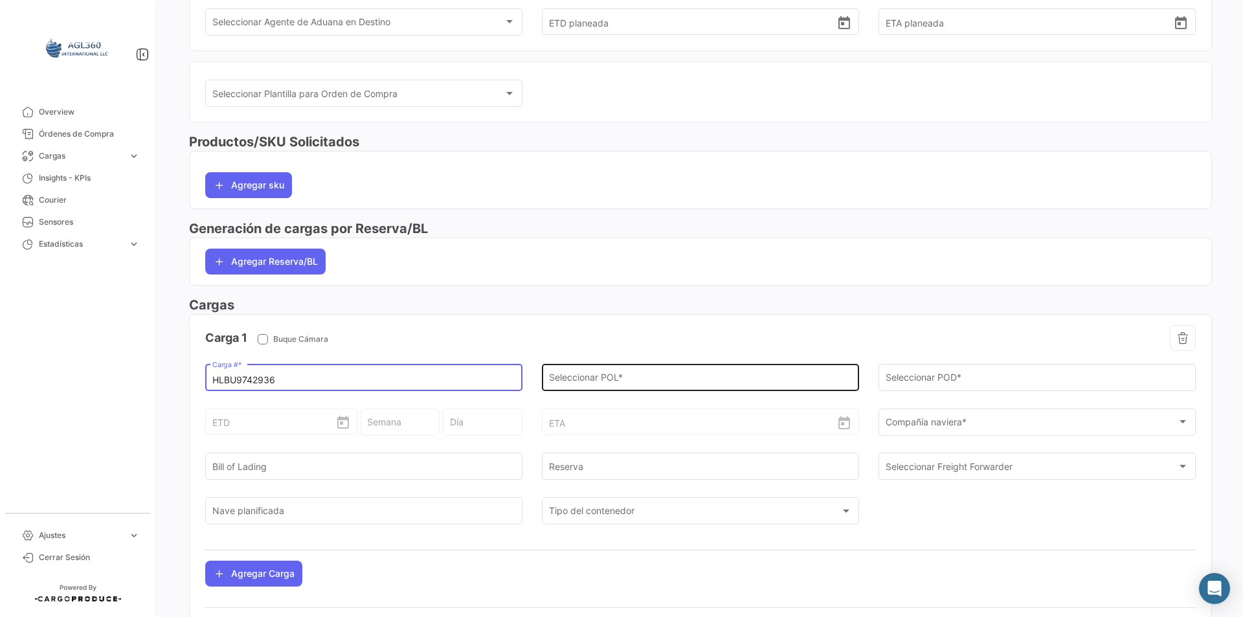
type input "HLBU9742936"
click at [666, 374] on div "Seleccionar POL *" at bounding box center [701, 376] width 304 height 30
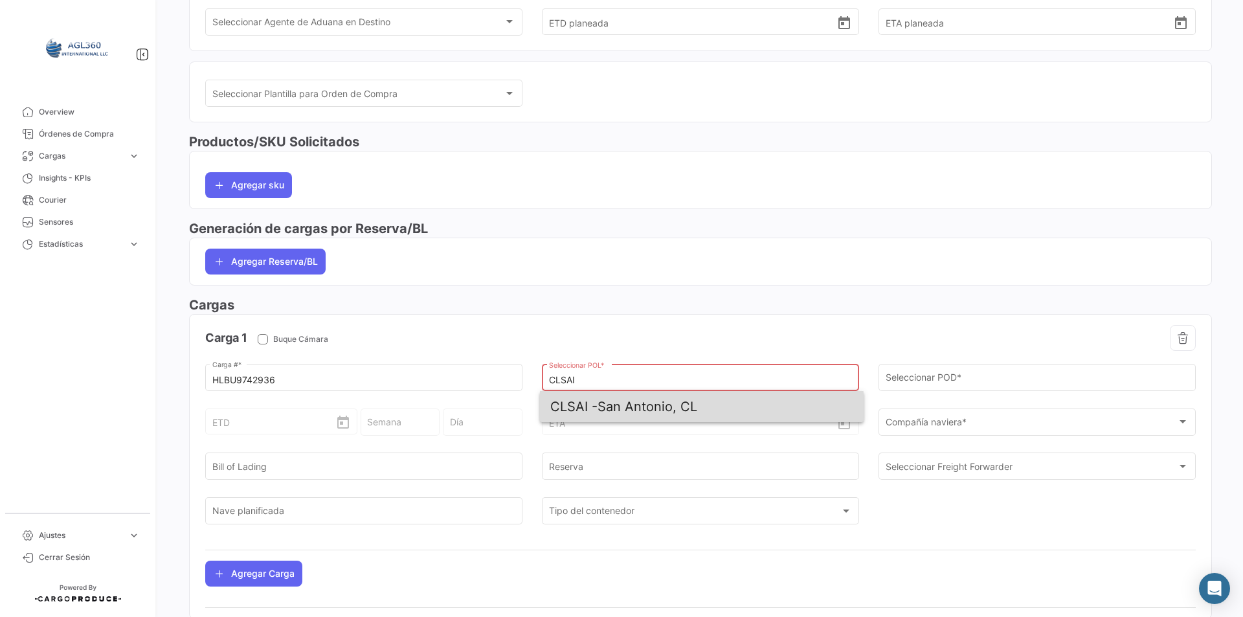
click at [660, 416] on span "CLSAI - [GEOGRAPHIC_DATA], CL" at bounding box center [701, 406] width 303 height 31
type input "San Antonio, CL"
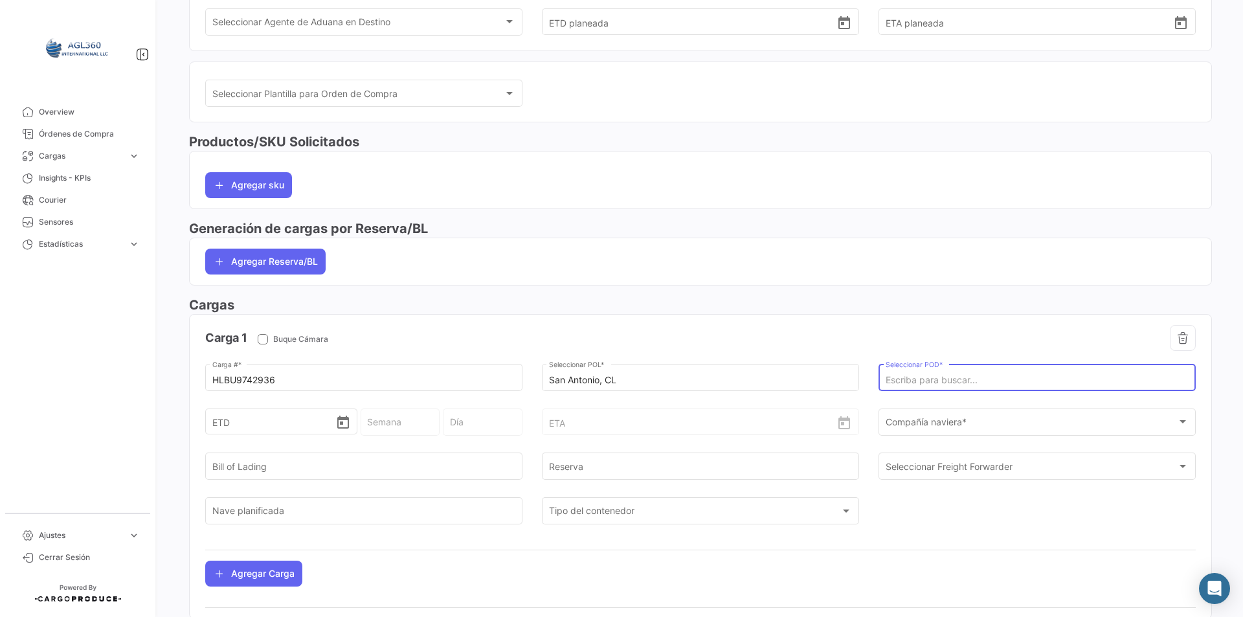
click at [975, 380] on input "Seleccionar POD *" at bounding box center [1038, 380] width 304 height 11
click at [960, 410] on span "[PERSON_NAME]" at bounding box center [1036, 406] width 303 height 31
type input "[PERSON_NAME]"
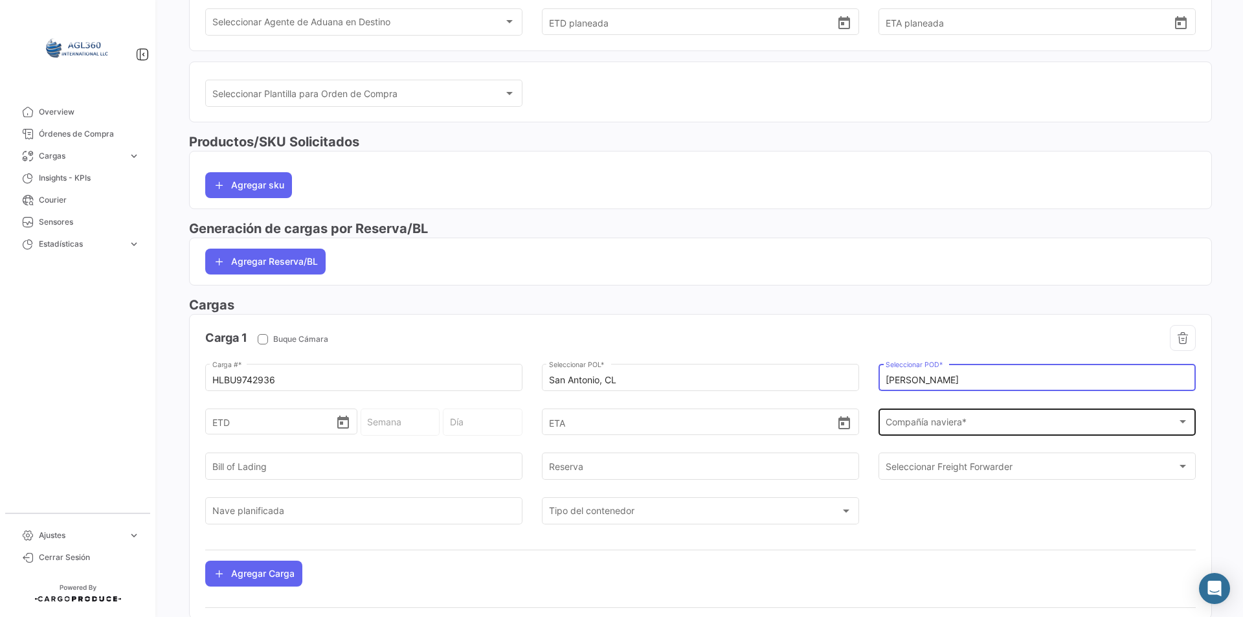
click at [955, 424] on span "Compañía naviera *" at bounding box center [1032, 424] width 292 height 11
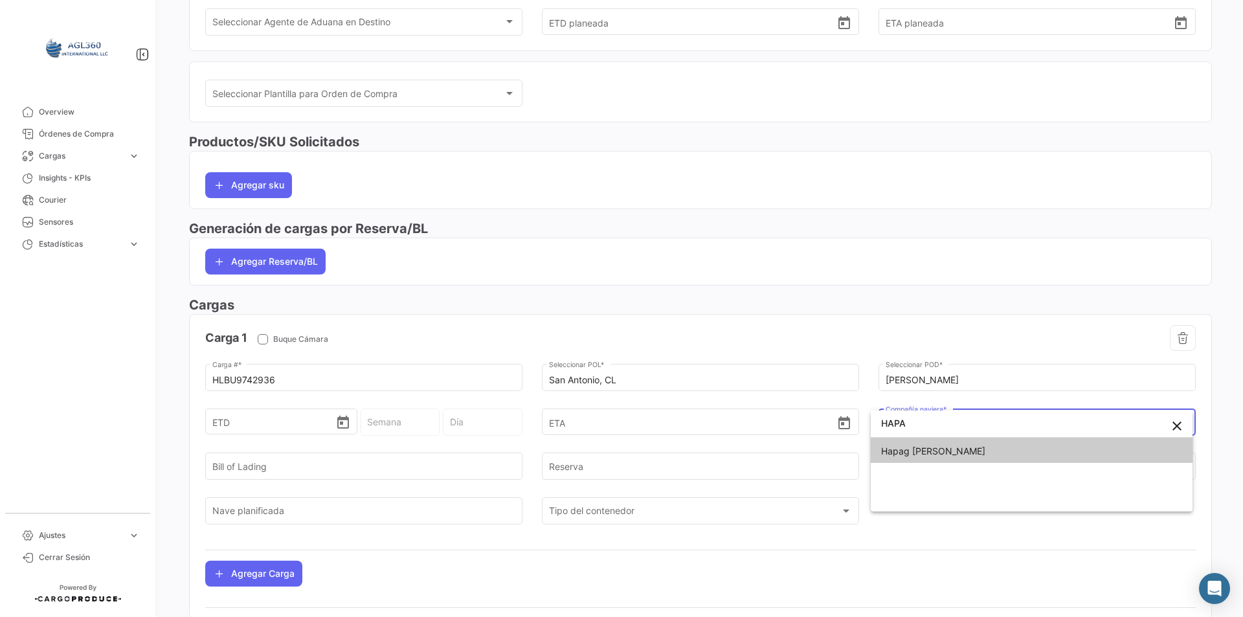
type input "HAPA"
click at [942, 460] on span "Hapag [PERSON_NAME]" at bounding box center [1031, 451] width 301 height 27
click at [932, 472] on span "Seleccionar Freight Forwarder" at bounding box center [1032, 469] width 292 height 11
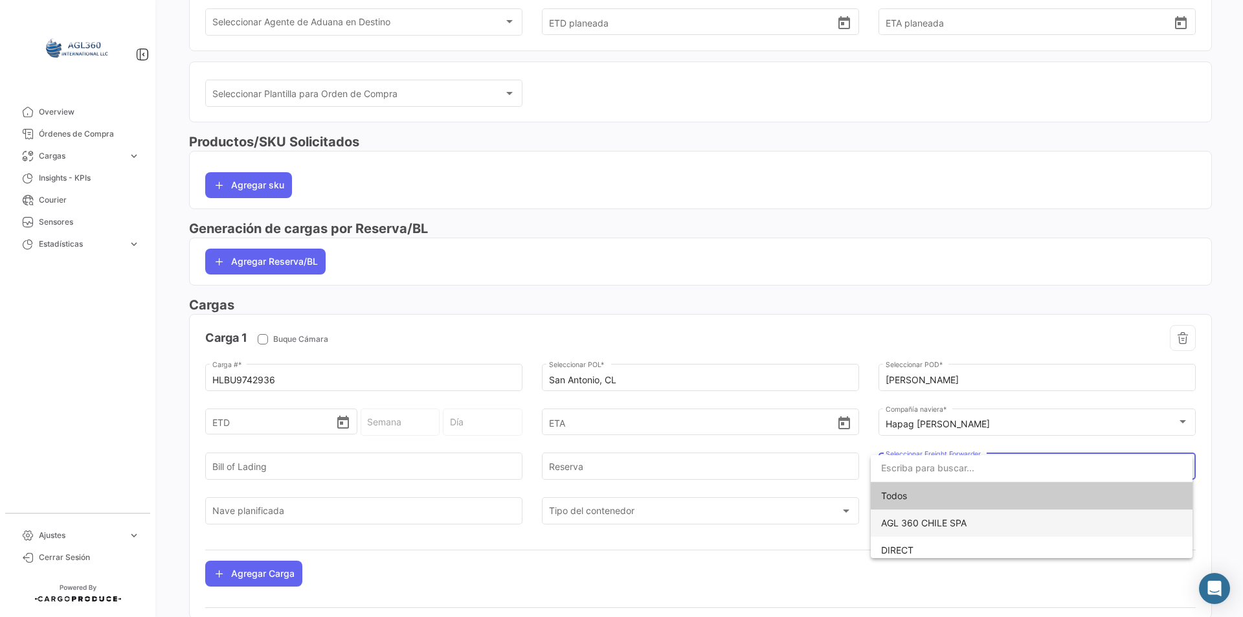
click at [928, 521] on span "AGL 360 CHILE SPA" at bounding box center [923, 522] width 85 height 11
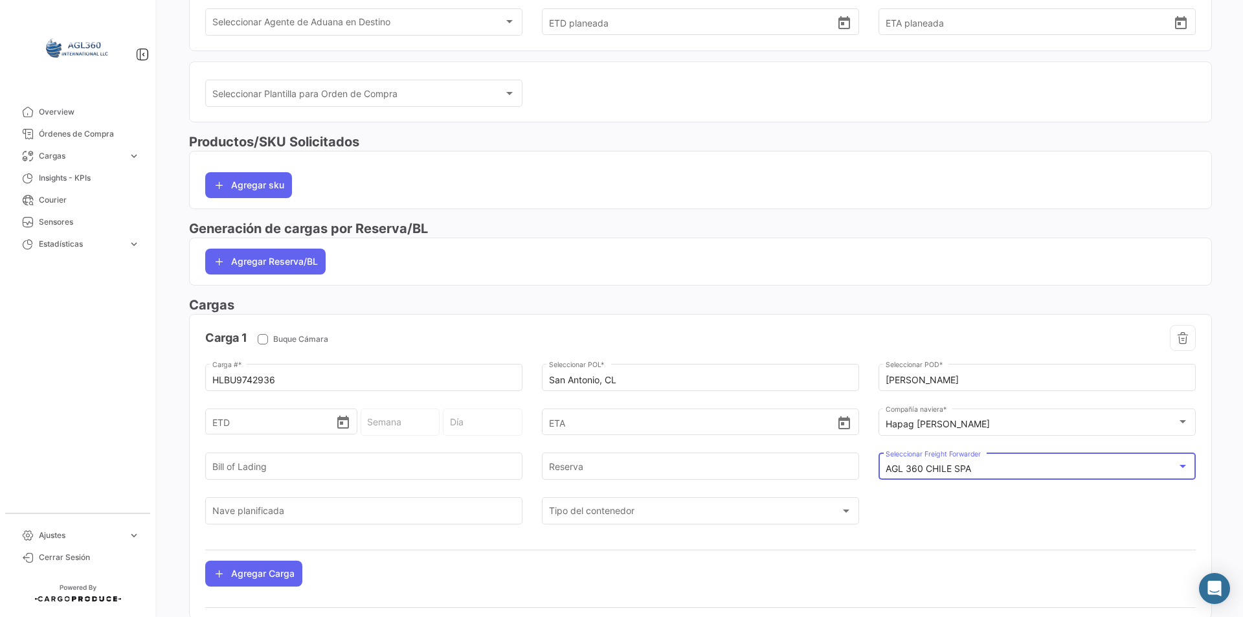
scroll to position [65, 0]
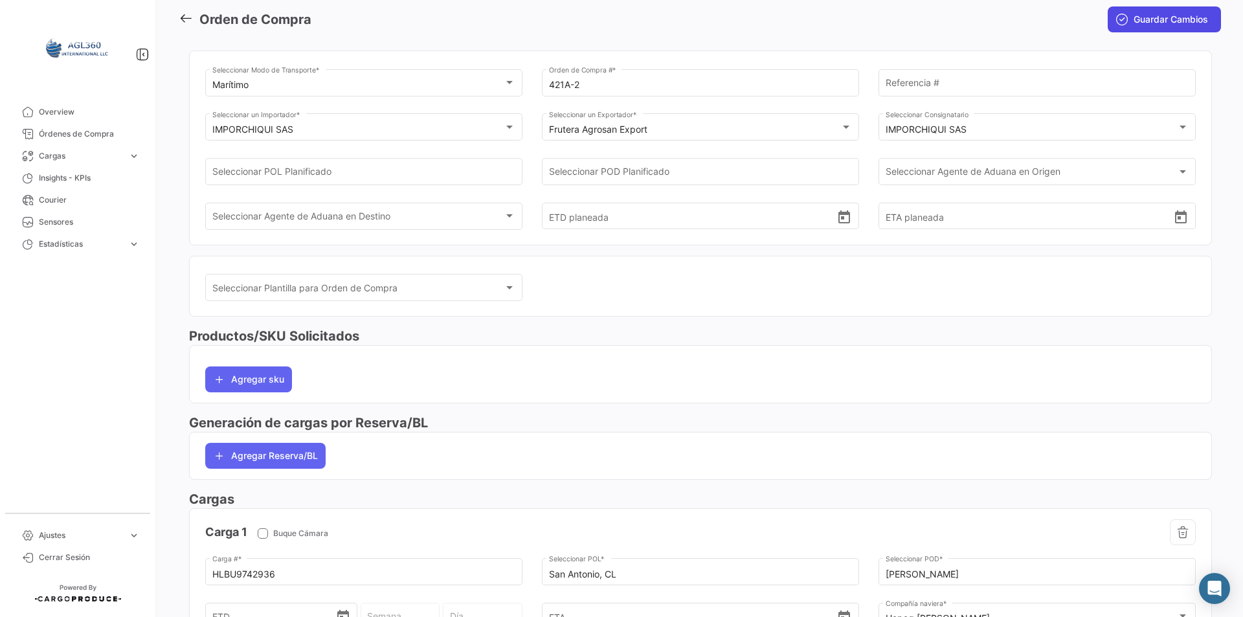
click at [1156, 25] on span "Guardar Cambios" at bounding box center [1171, 19] width 74 height 13
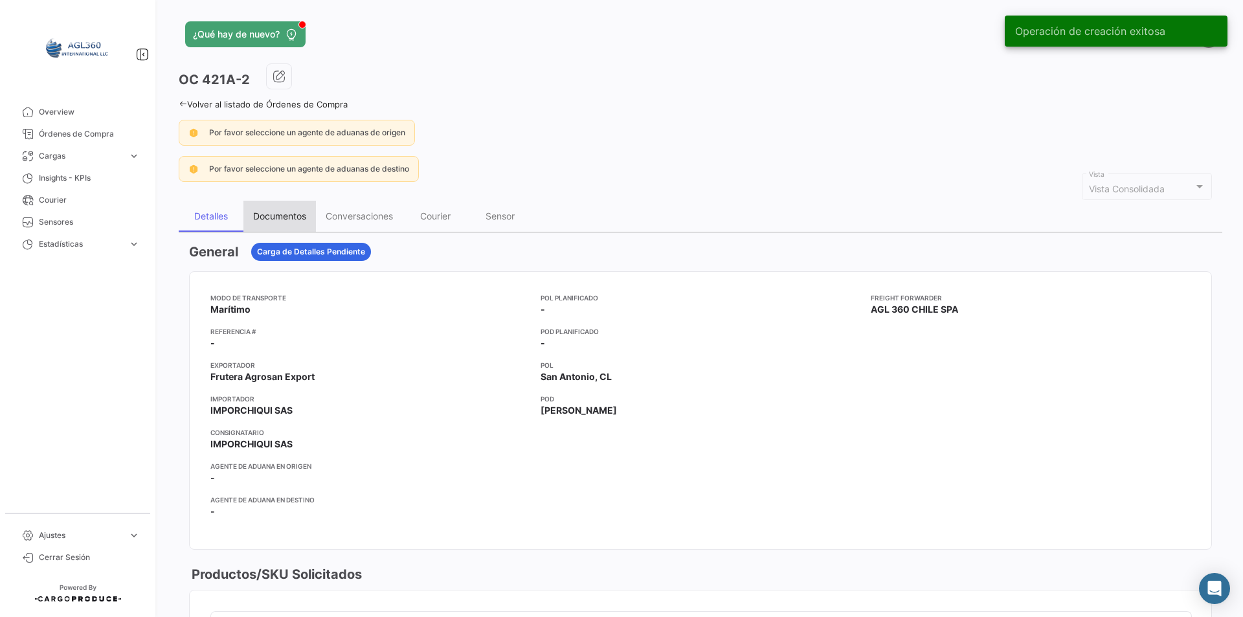
click at [306, 216] on div "Documentos" at bounding box center [279, 215] width 53 height 11
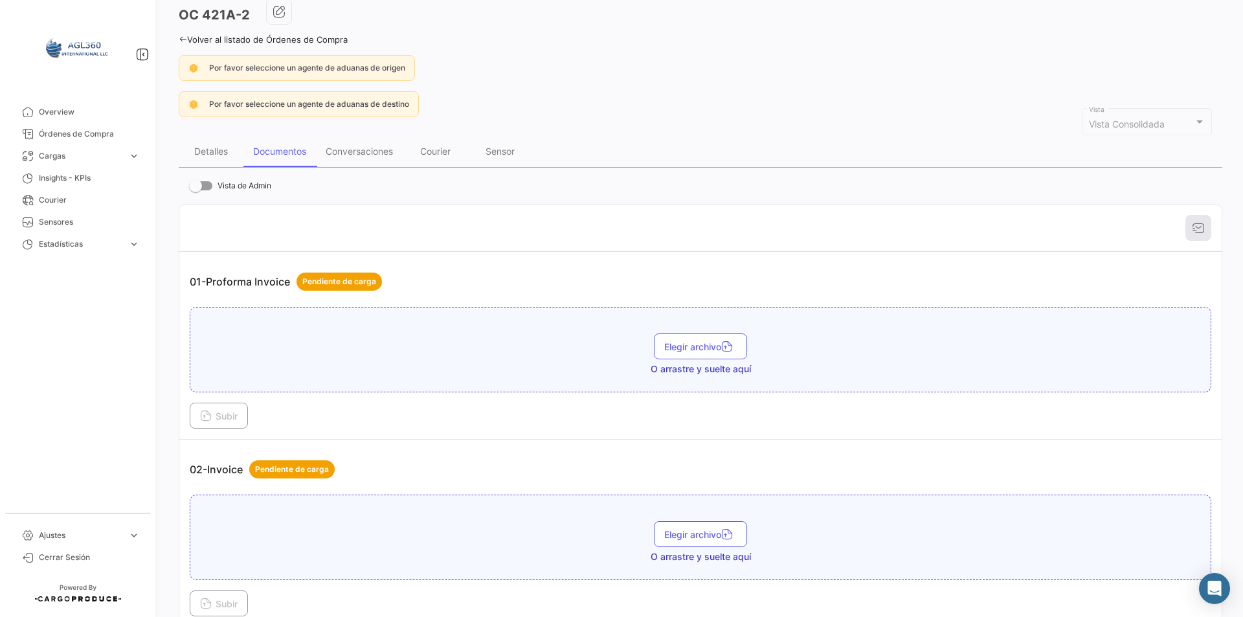
scroll to position [259, 0]
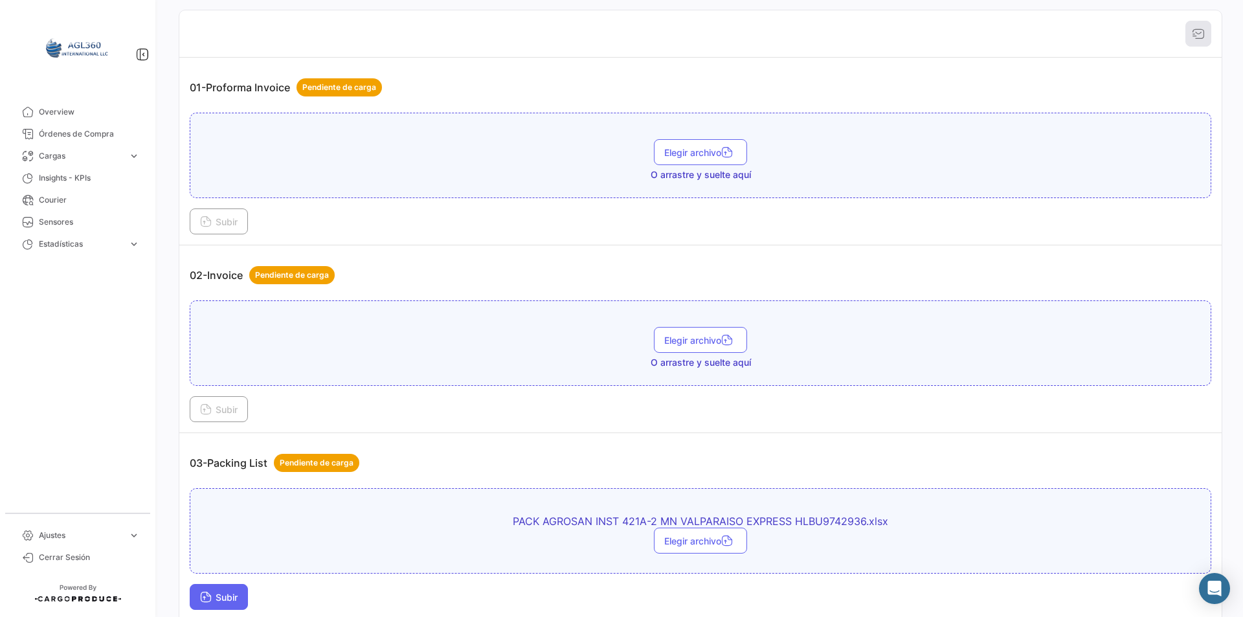
click at [234, 588] on button "Subir" at bounding box center [219, 597] width 58 height 26
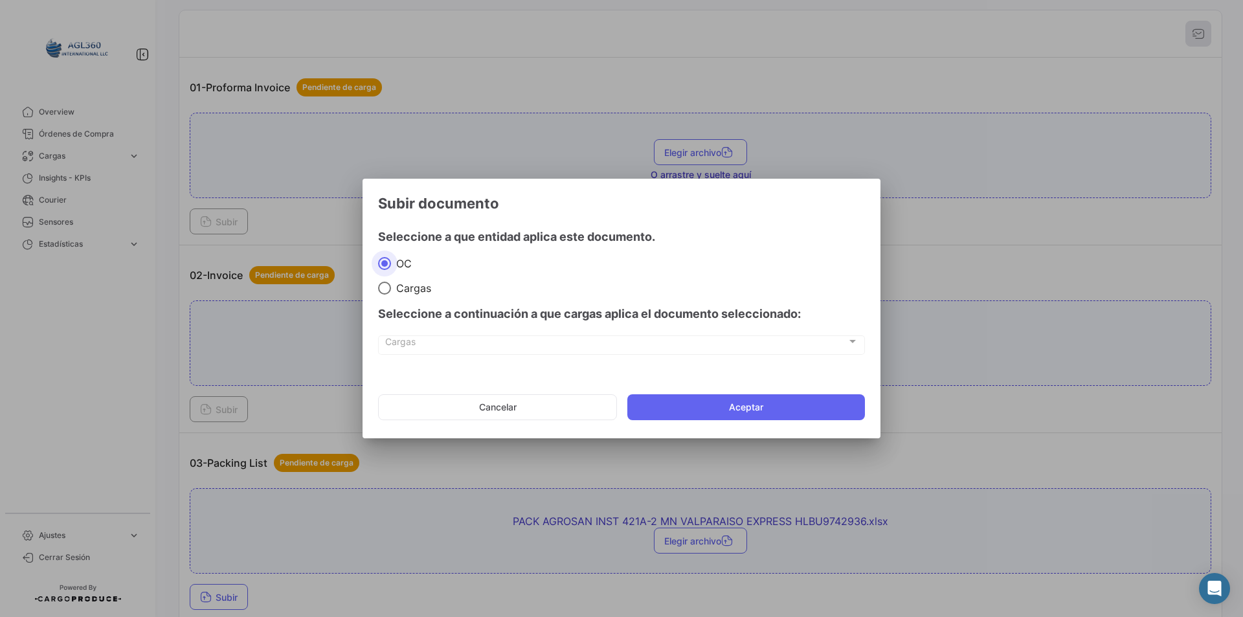
click at [407, 296] on div "Seleccione a continuación a que cargas aplica el documento seleccionado:" at bounding box center [621, 314] width 487 height 39
click at [421, 278] on mat-radio-group "[PERSON_NAME]" at bounding box center [621, 275] width 487 height 38
click at [418, 293] on span "Cargas" at bounding box center [411, 288] width 40 height 13
click at [391, 293] on input "Cargas" at bounding box center [384, 288] width 13 height 13
radio input "true"
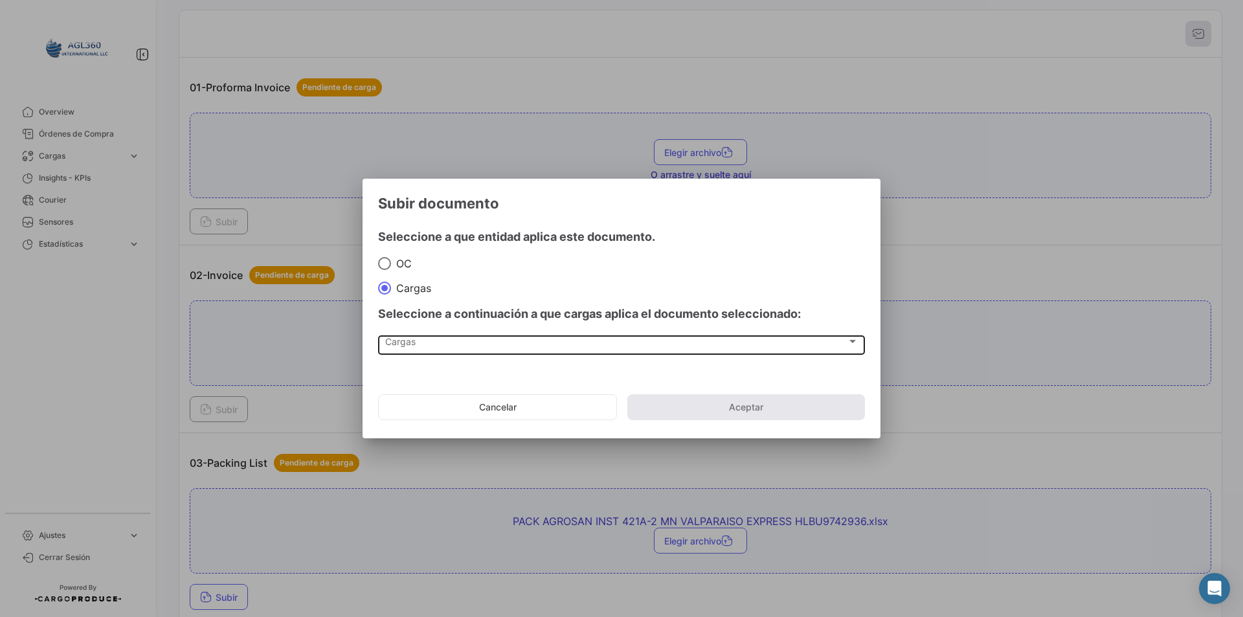
click at [431, 352] on div "Cargas Cargas" at bounding box center [621, 344] width 473 height 22
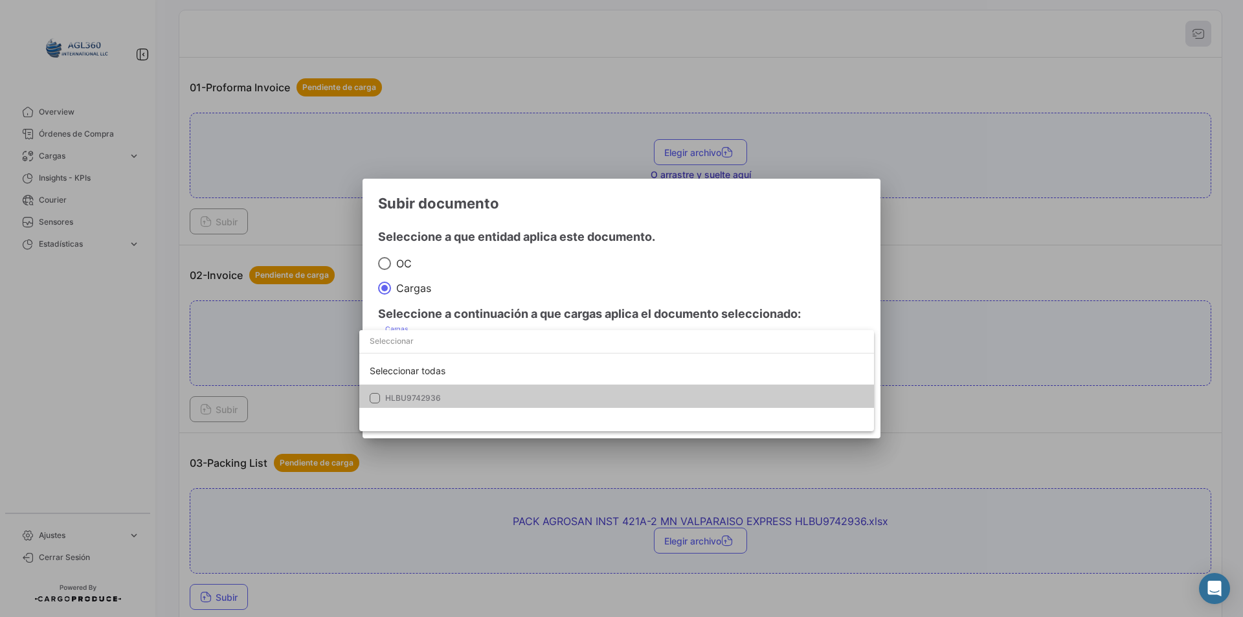
click at [444, 392] on span "HLBU9742936" at bounding box center [624, 398] width 478 height 12
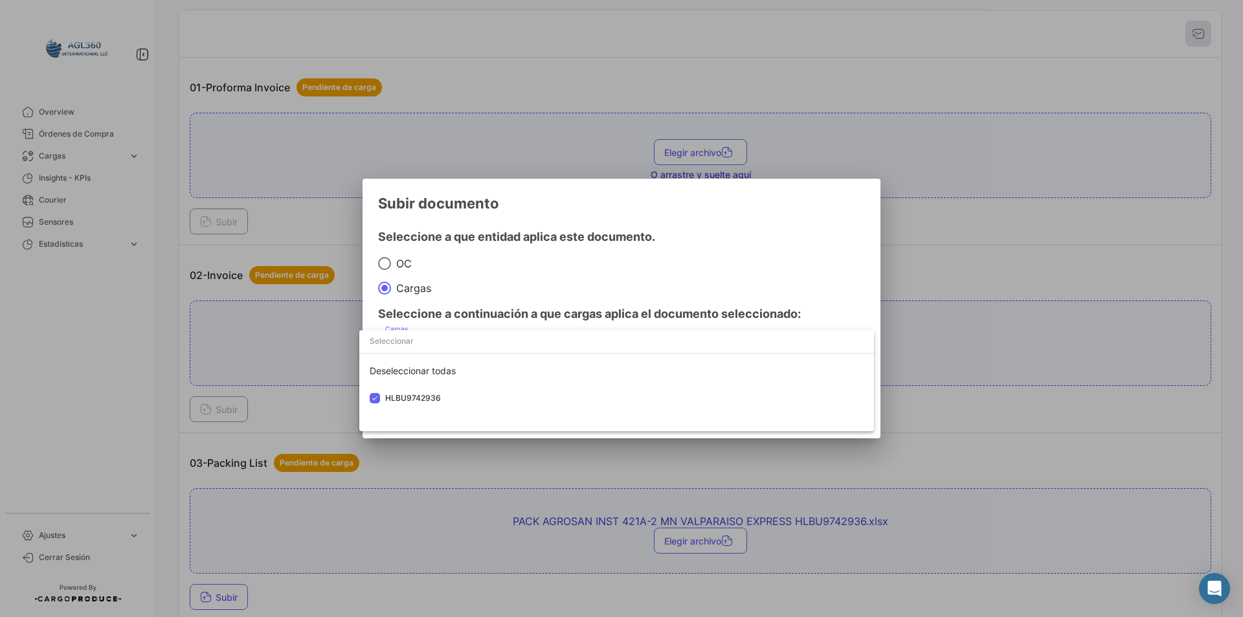
drag, startPoint x: 507, startPoint y: 269, endPoint x: 569, endPoint y: 331, distance: 87.9
click at [507, 268] on div at bounding box center [621, 308] width 1243 height 617
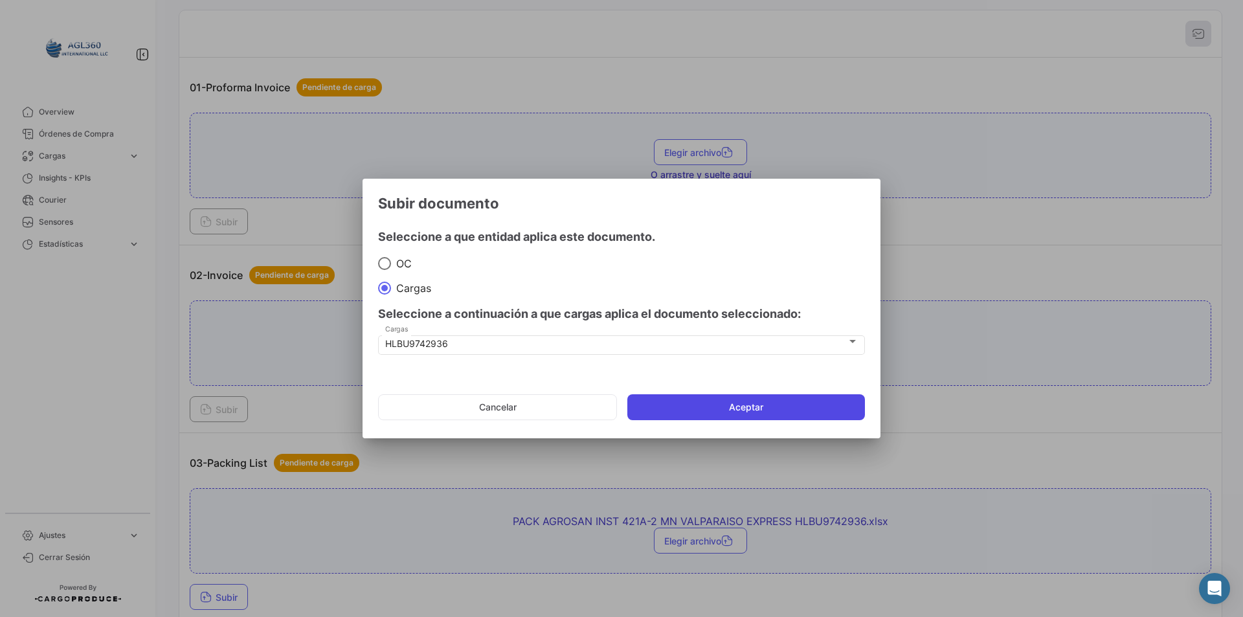
click at [734, 409] on button "Aceptar" at bounding box center [746, 407] width 238 height 26
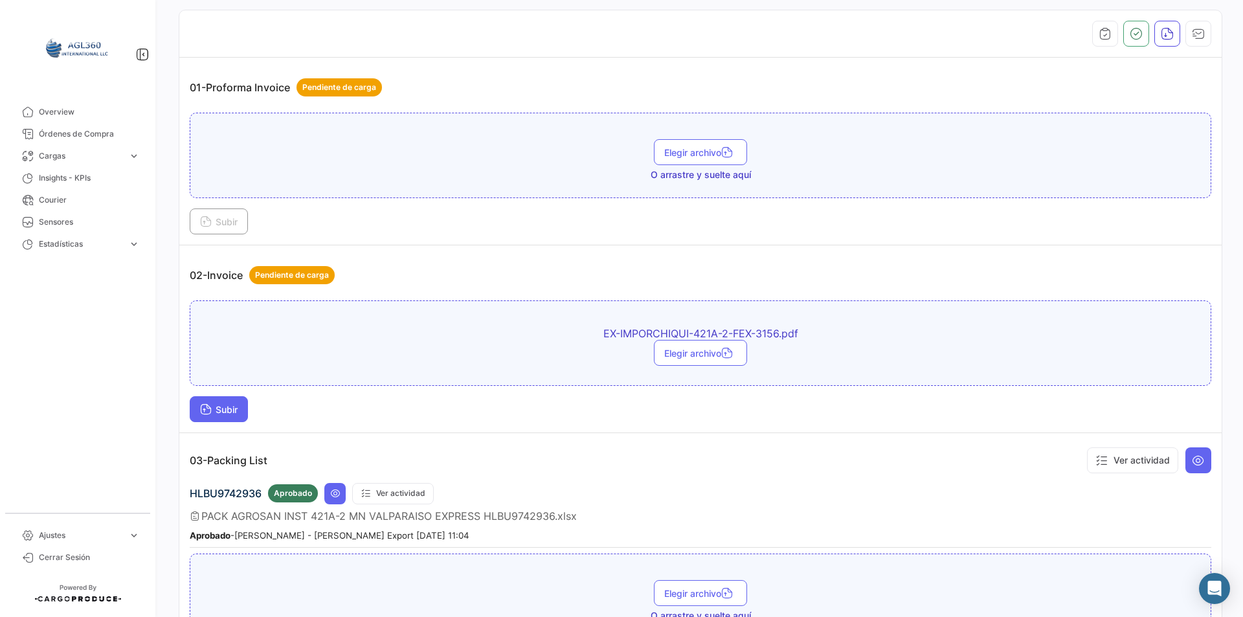
click at [234, 402] on button "Subir" at bounding box center [219, 409] width 58 height 26
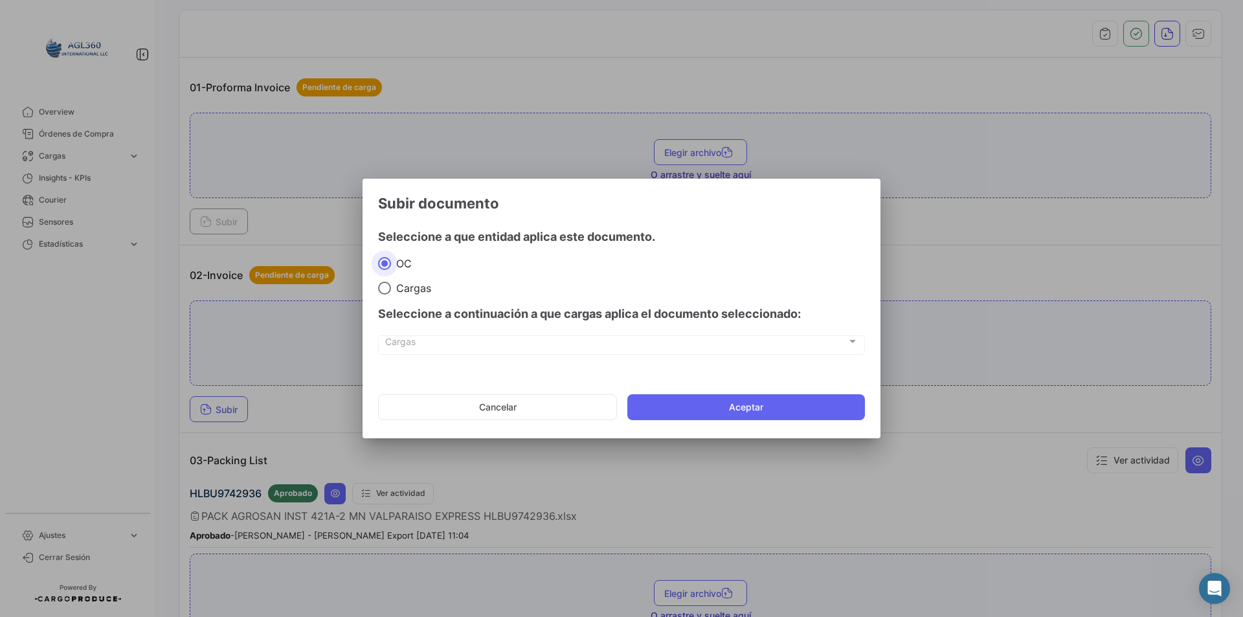
click at [414, 291] on span "Cargas" at bounding box center [411, 288] width 40 height 13
click at [391, 291] on input "Cargas" at bounding box center [384, 288] width 13 height 13
radio input "true"
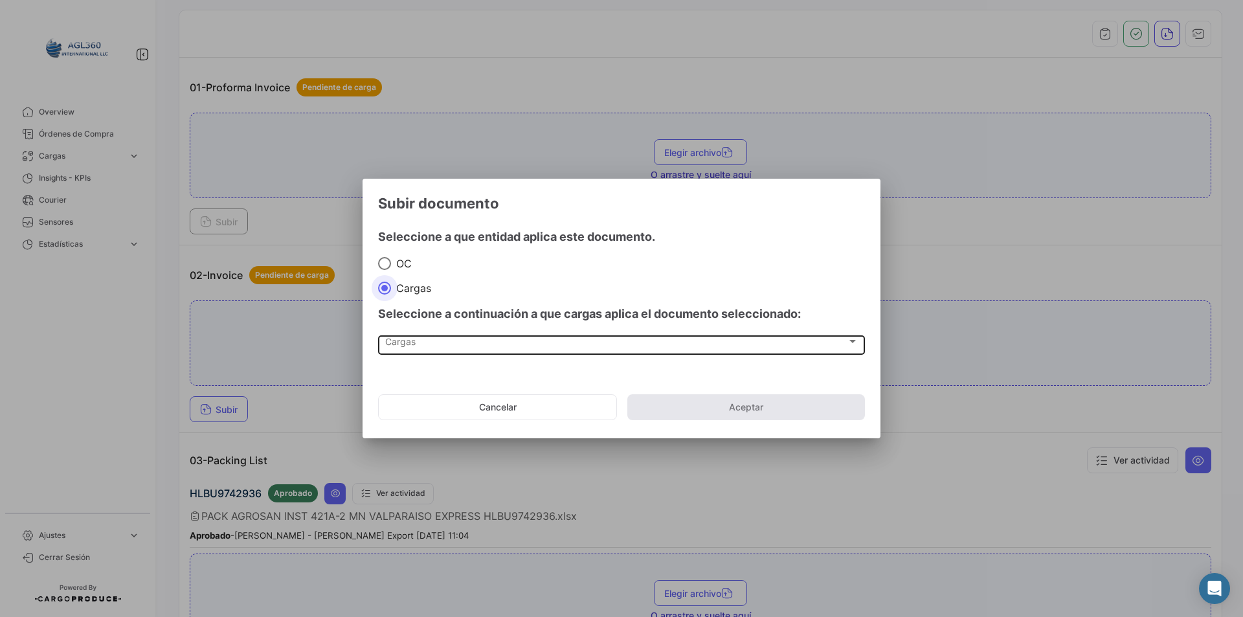
click at [412, 345] on span "Cargas" at bounding box center [616, 344] width 462 height 11
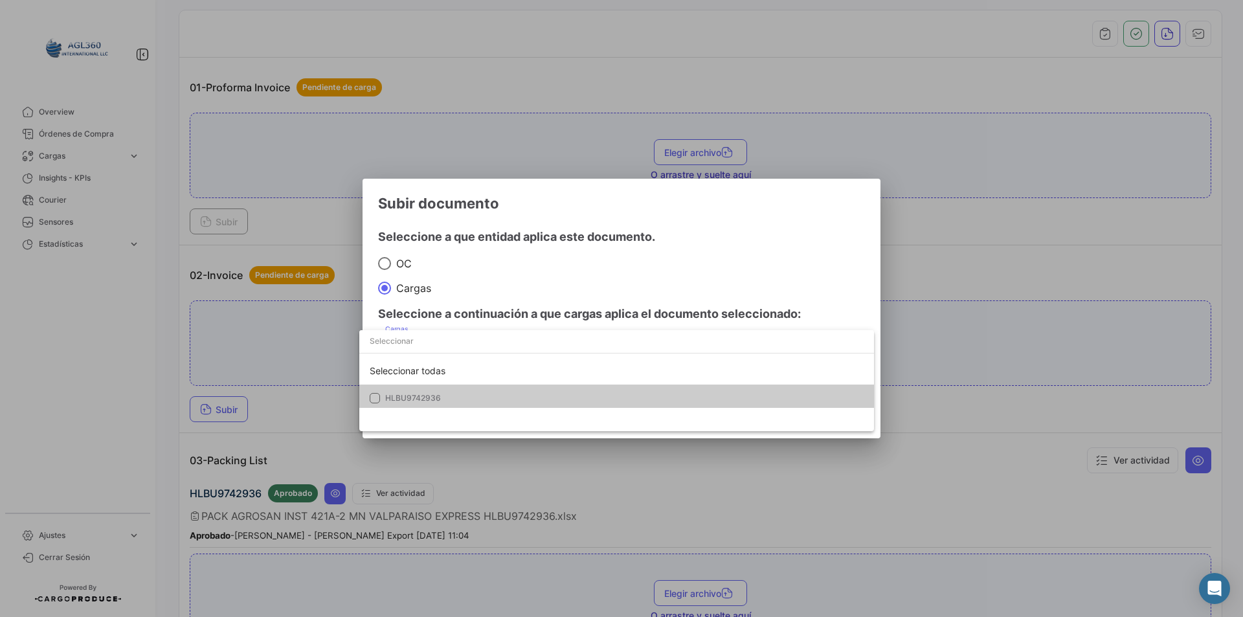
click at [425, 399] on span "HLBU9742936" at bounding box center [413, 398] width 56 height 10
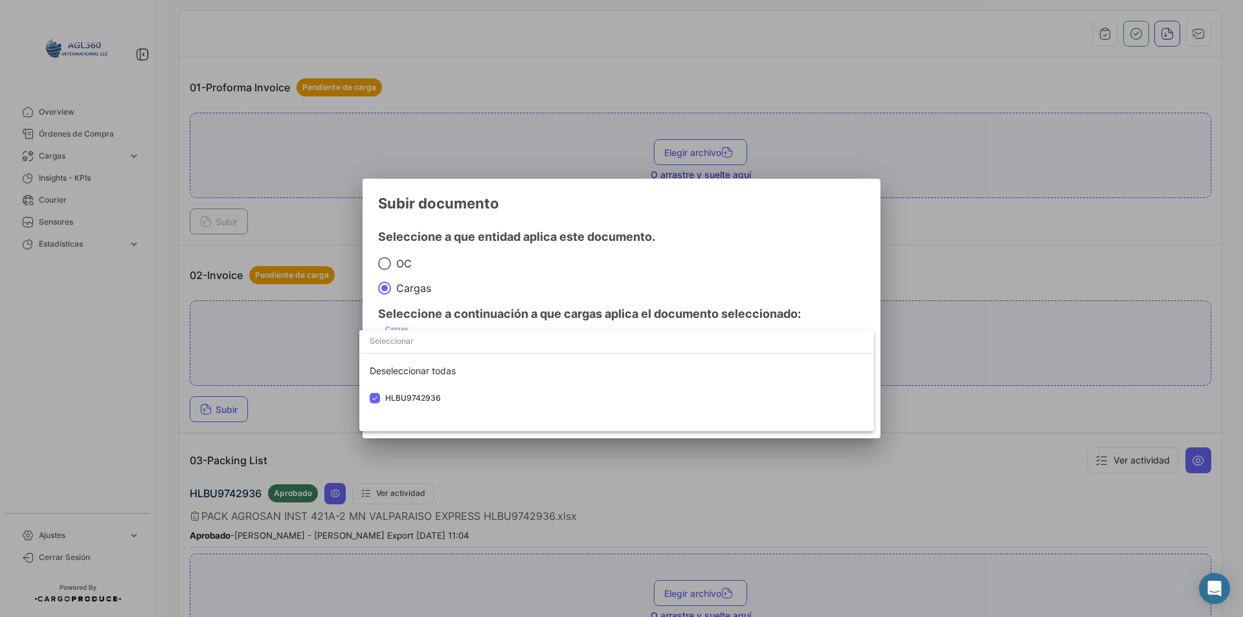
click at [490, 275] on div at bounding box center [621, 308] width 1243 height 617
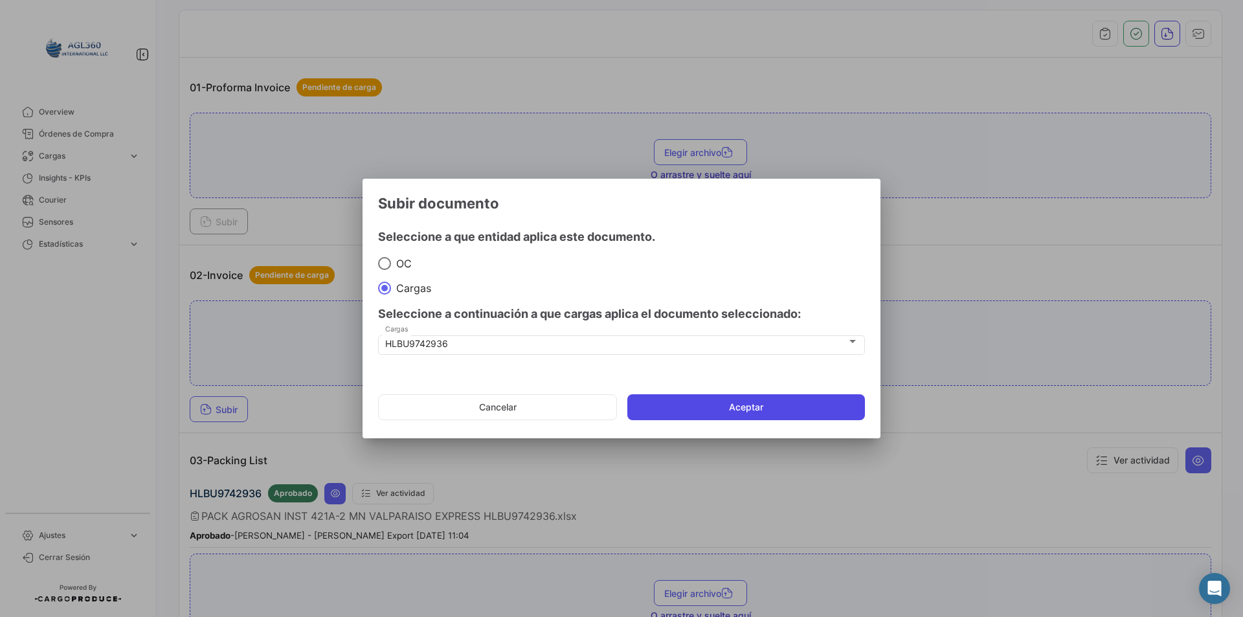
click at [674, 404] on button "Aceptar" at bounding box center [746, 407] width 238 height 26
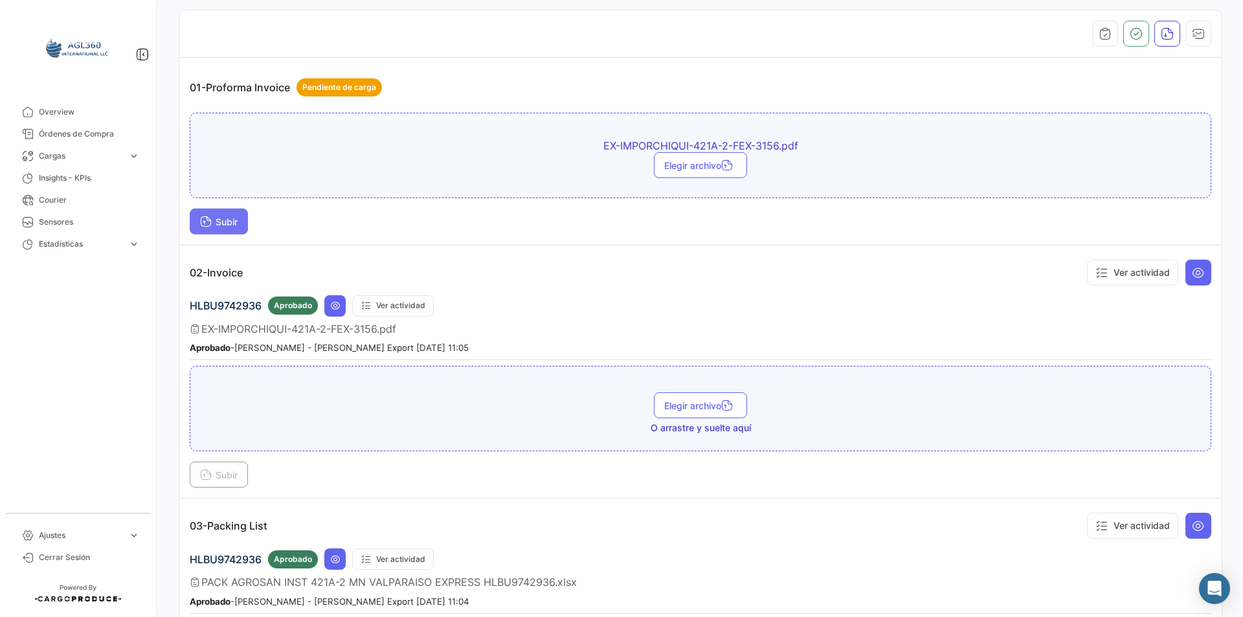
click at [213, 223] on span "Subir" at bounding box center [219, 221] width 38 height 11
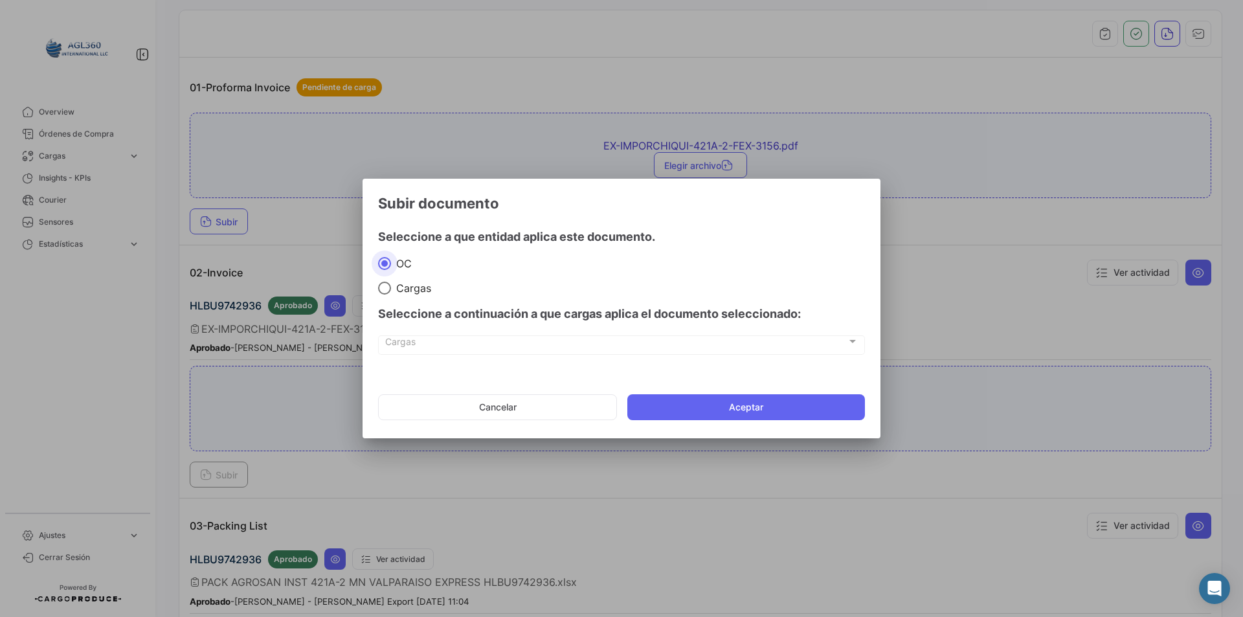
click at [420, 280] on mat-radio-button "Cargas" at bounding box center [621, 287] width 487 height 14
click at [416, 291] on span "Cargas" at bounding box center [411, 288] width 40 height 13
click at [391, 291] on input "Cargas" at bounding box center [384, 288] width 13 height 13
radio input "true"
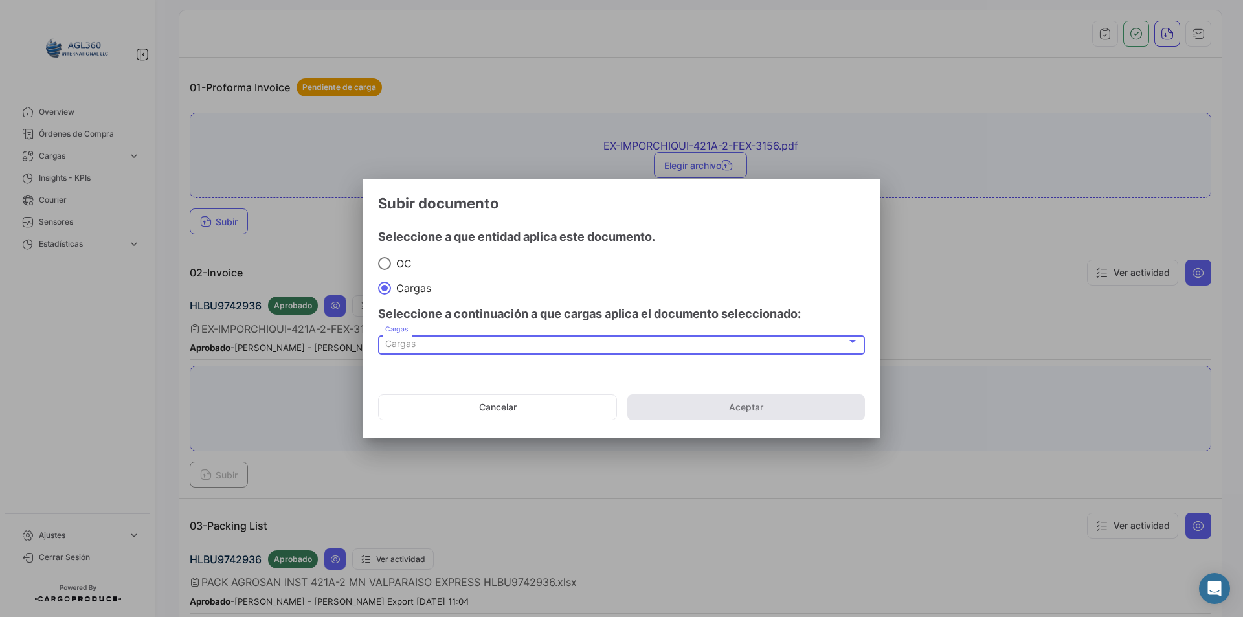
click at [433, 341] on div "Cargas" at bounding box center [616, 344] width 462 height 11
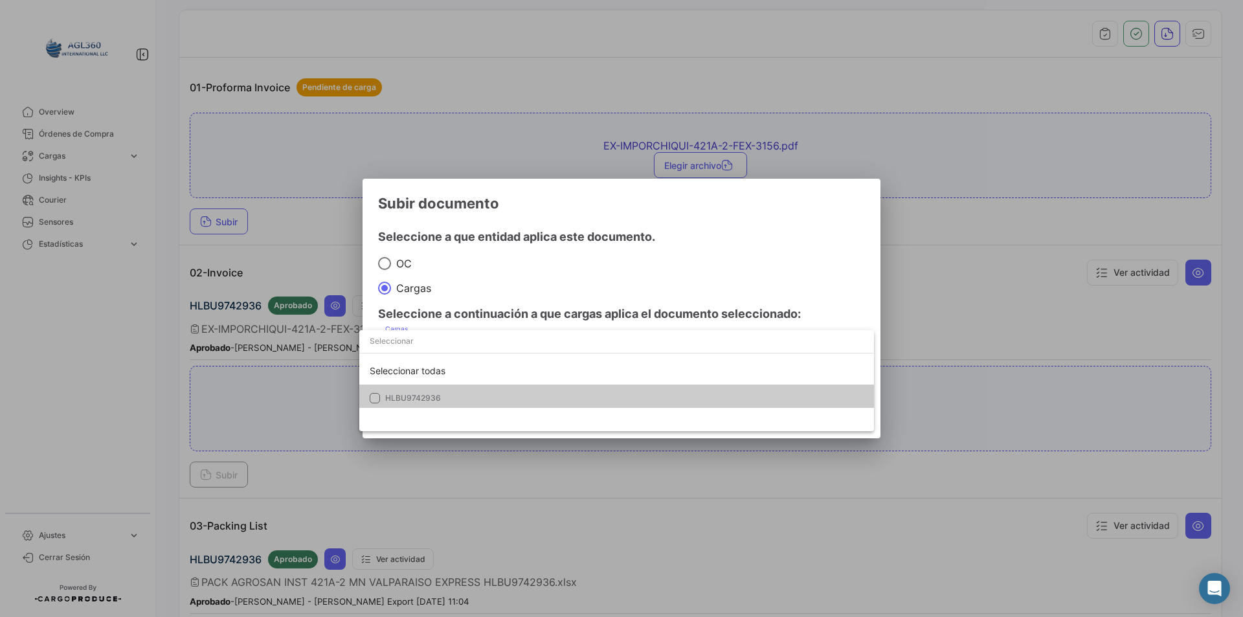
click at [449, 398] on span "HLBU9742936" at bounding box center [624, 398] width 478 height 12
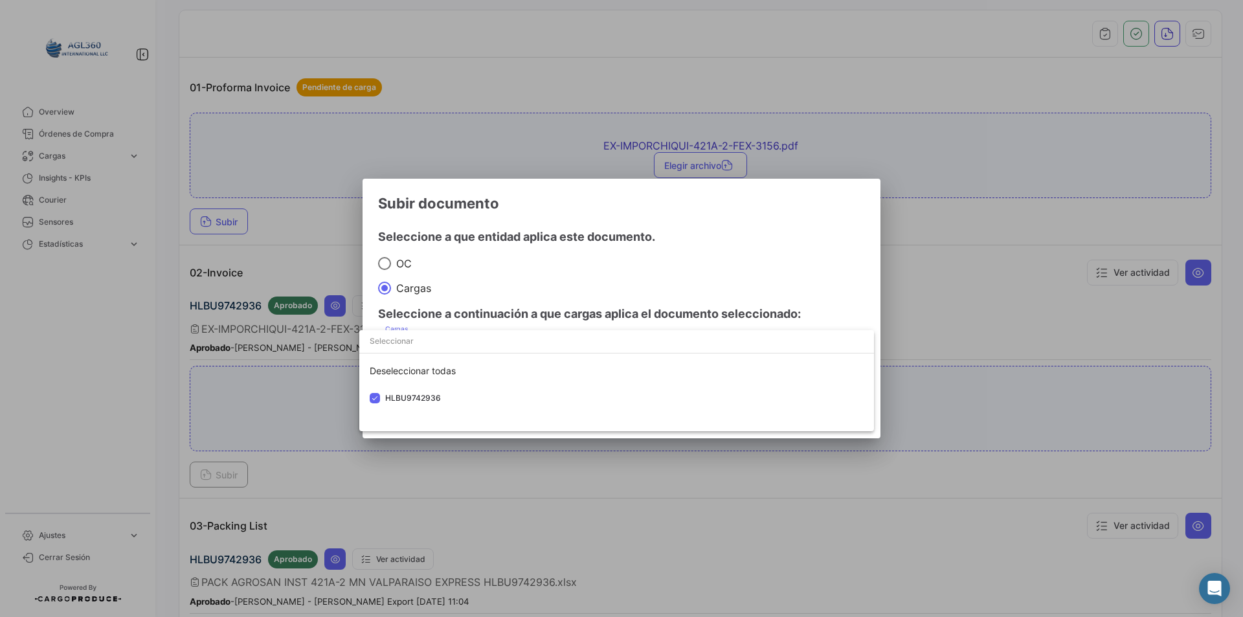
click at [574, 278] on div at bounding box center [621, 308] width 1243 height 617
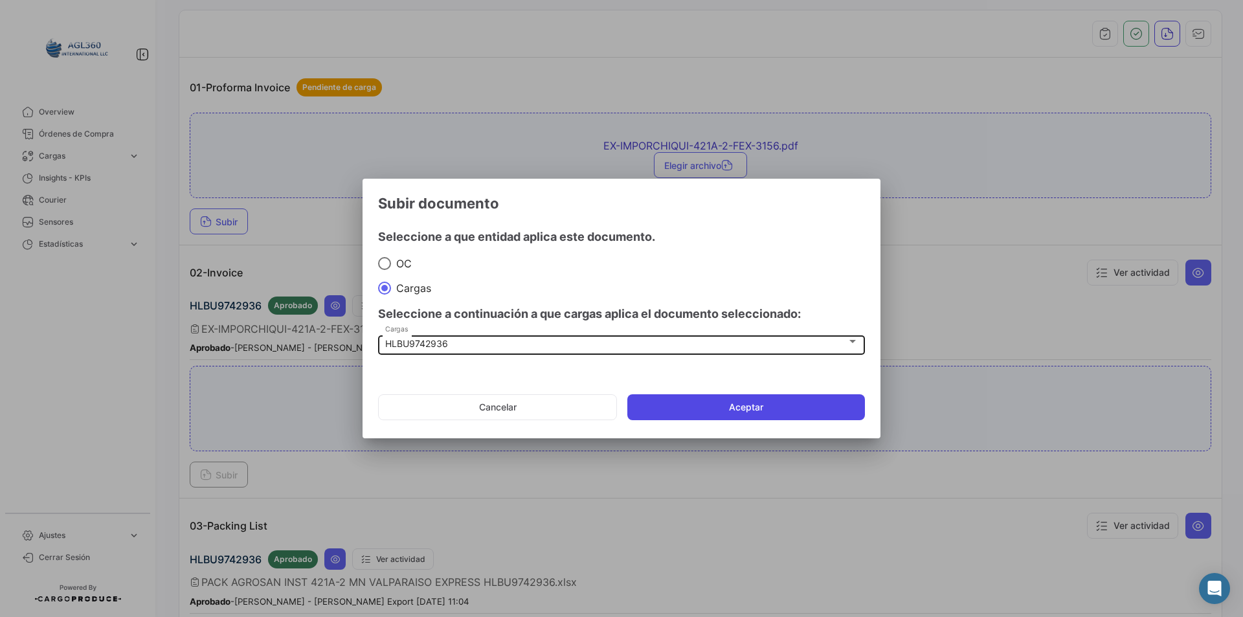
click at [737, 399] on button "Aceptar" at bounding box center [746, 407] width 238 height 26
